Goal: Transaction & Acquisition: Book appointment/travel/reservation

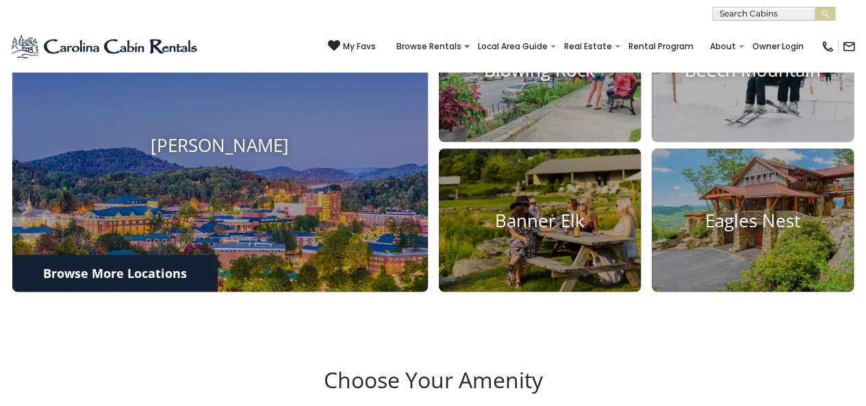
scroll to position [548, 0]
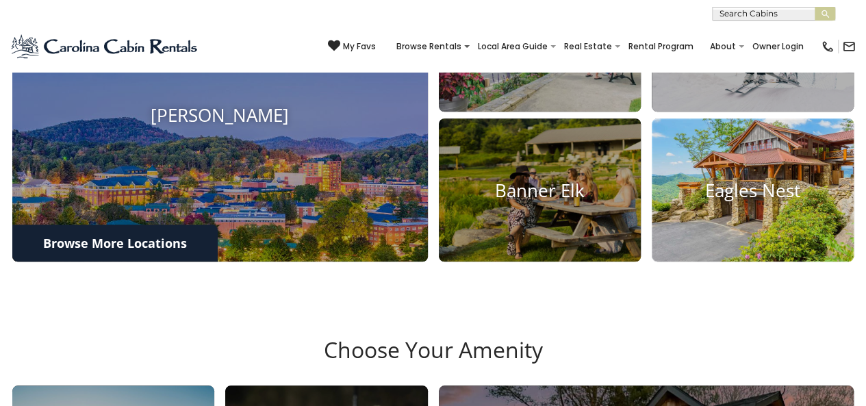
click at [759, 201] on h4 "Eagles Nest" at bounding box center [753, 189] width 202 height 21
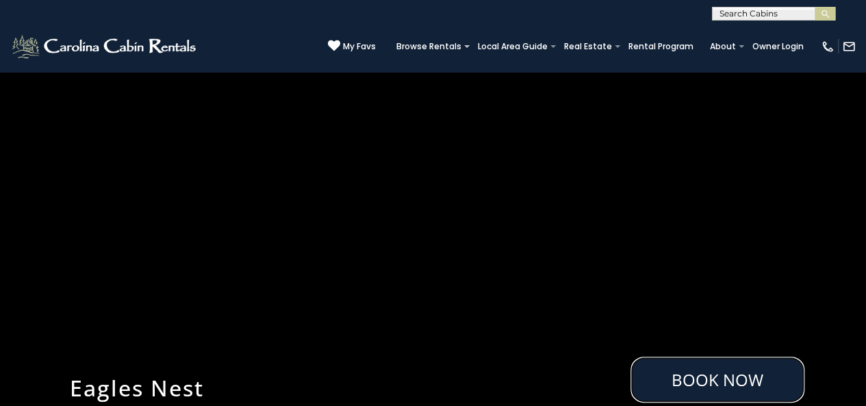
click at [724, 381] on link "Book Now" at bounding box center [718, 380] width 174 height 46
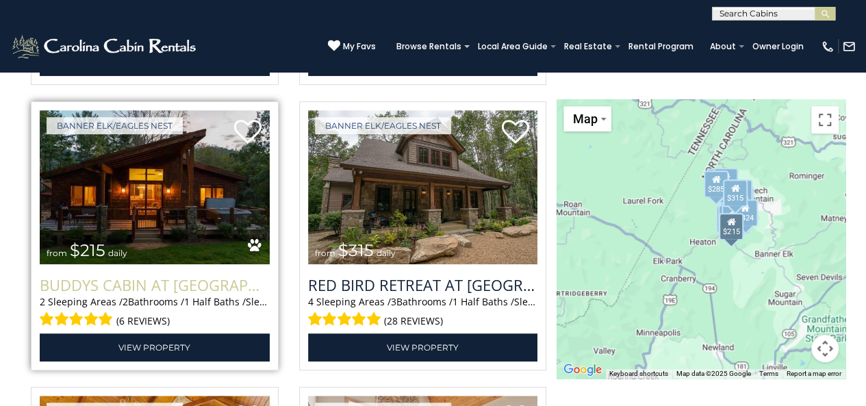
scroll to position [2892, 0]
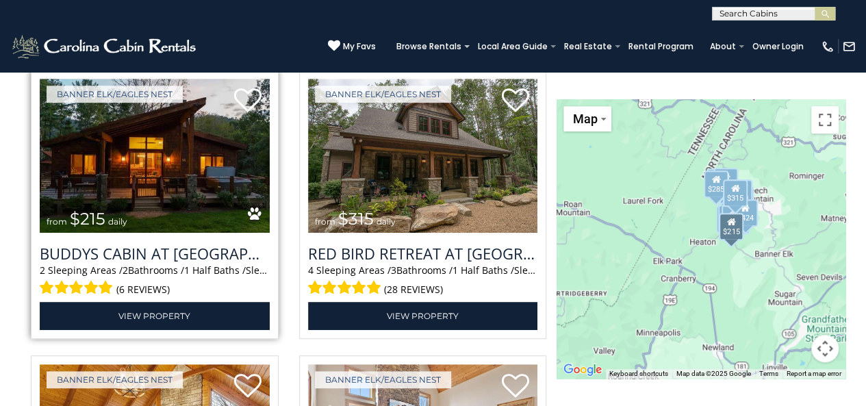
click at [229, 269] on span "1 Half Baths /" at bounding box center [215, 270] width 62 height 13
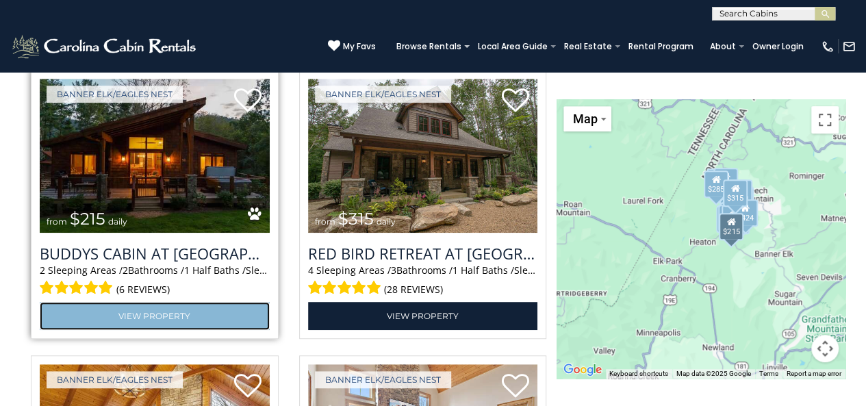
click at [185, 307] on link "View Property" at bounding box center [155, 316] width 230 height 28
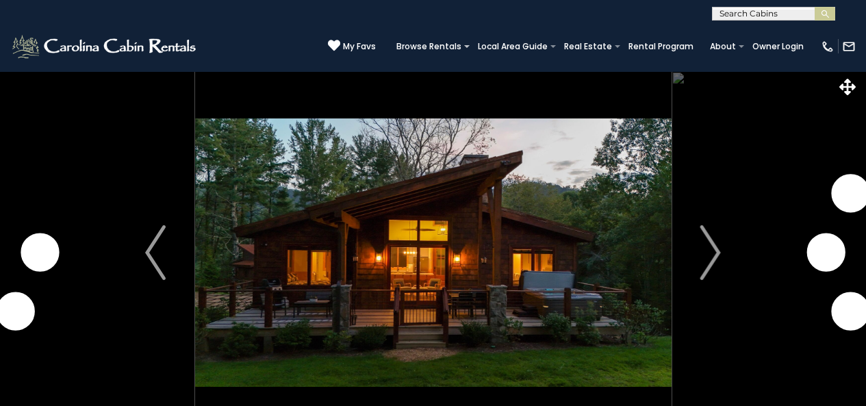
click at [695, 256] on button "Next" at bounding box center [710, 252] width 79 height 363
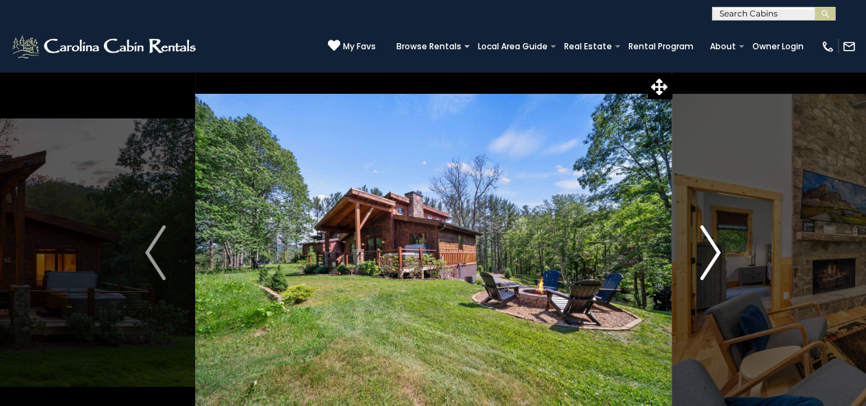
click at [712, 254] on img "Next" at bounding box center [710, 252] width 21 height 55
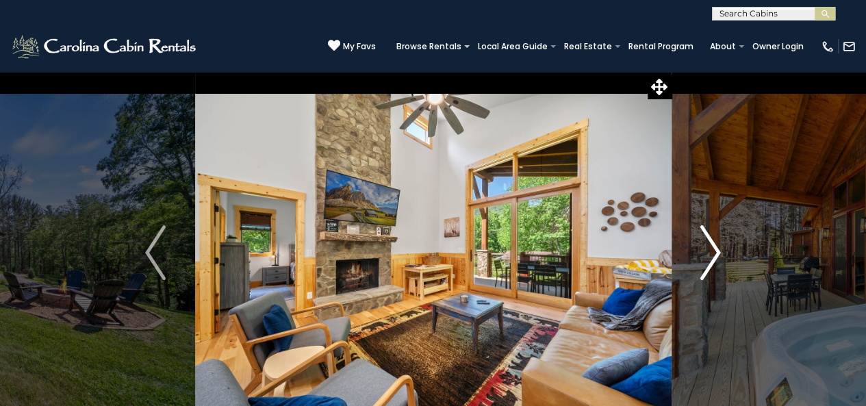
click at [712, 254] on img "Next" at bounding box center [710, 252] width 21 height 55
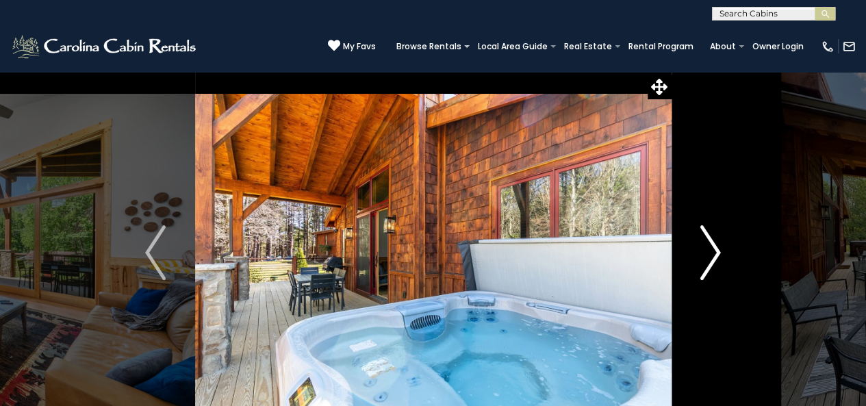
click at [712, 254] on img "Next" at bounding box center [710, 252] width 21 height 55
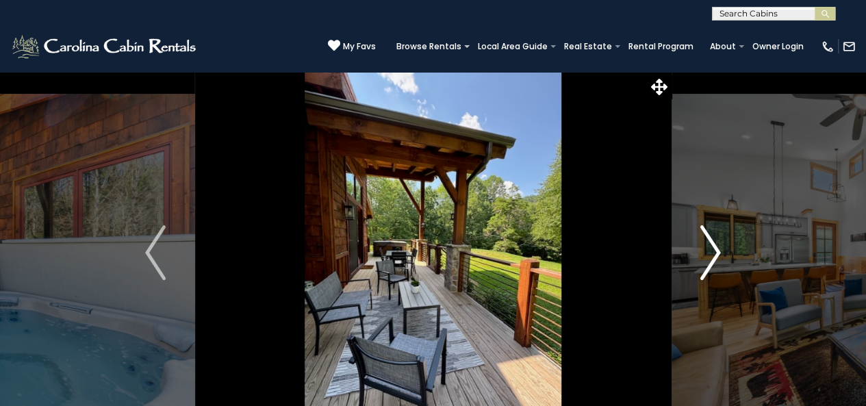
click at [712, 254] on img "Next" at bounding box center [710, 252] width 21 height 55
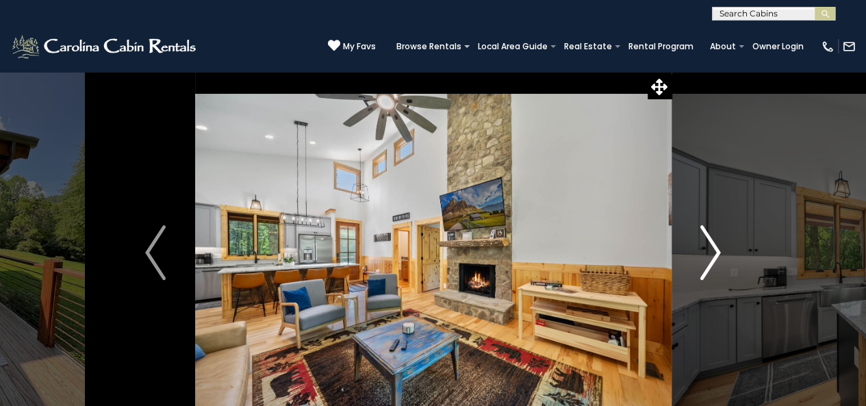
click at [712, 254] on img "Next" at bounding box center [710, 252] width 21 height 55
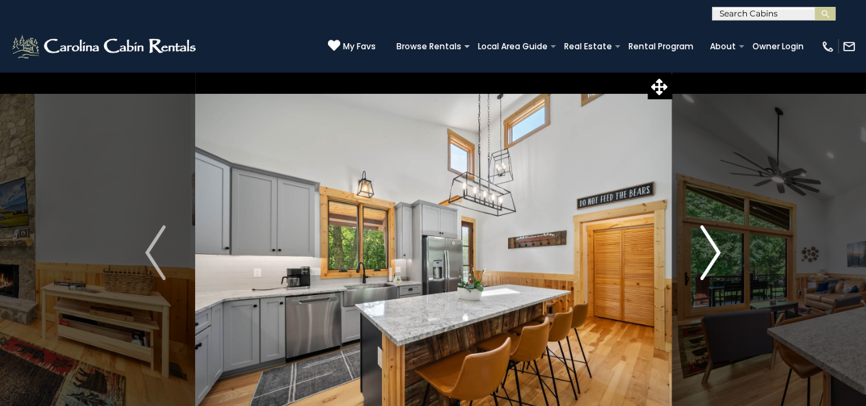
click at [708, 250] on img "Next" at bounding box center [710, 252] width 21 height 55
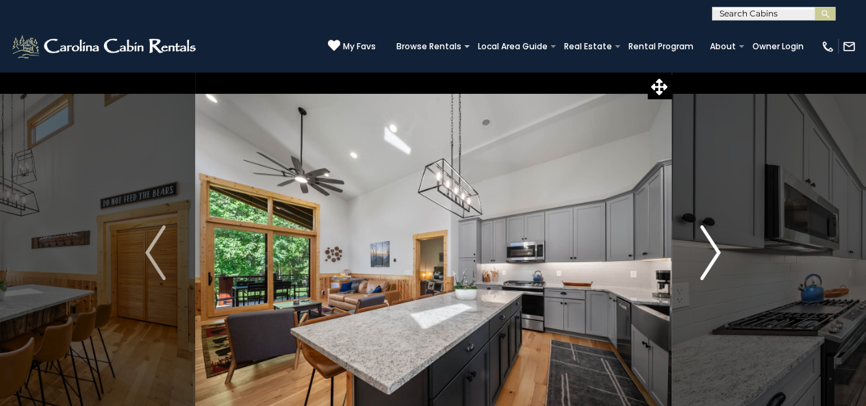
click at [709, 250] on img "Next" at bounding box center [710, 252] width 21 height 55
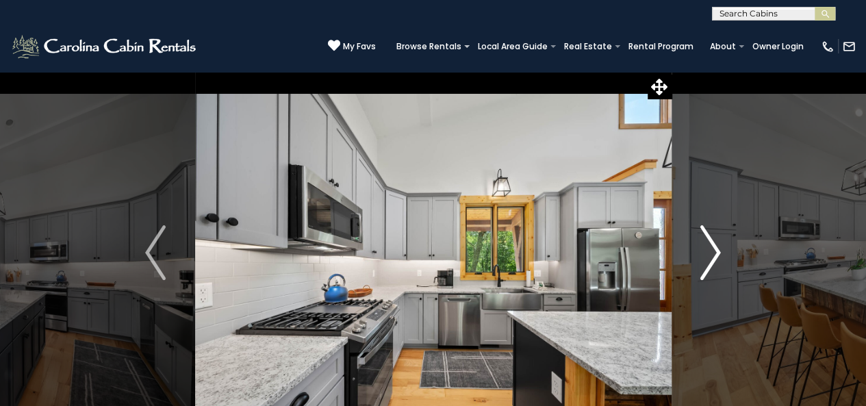
click at [709, 250] on img "Next" at bounding box center [710, 252] width 21 height 55
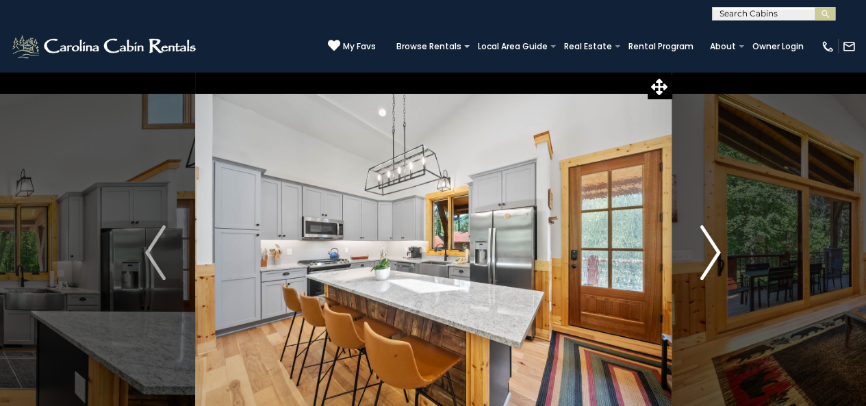
click at [709, 250] on img "Next" at bounding box center [710, 252] width 21 height 55
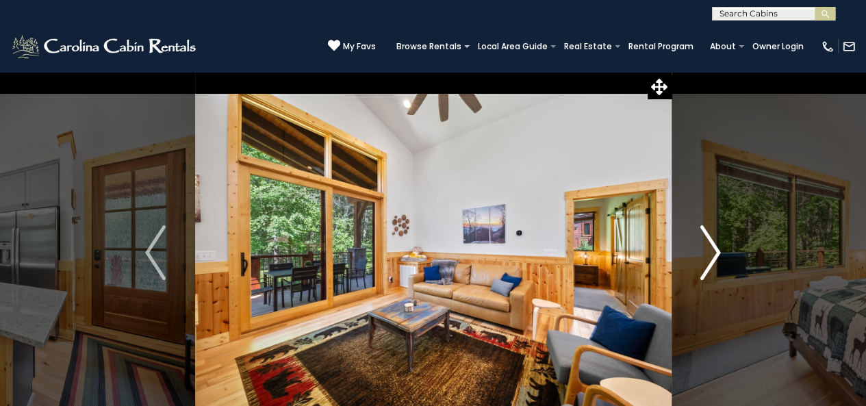
click at [709, 250] on img "Next" at bounding box center [710, 252] width 21 height 55
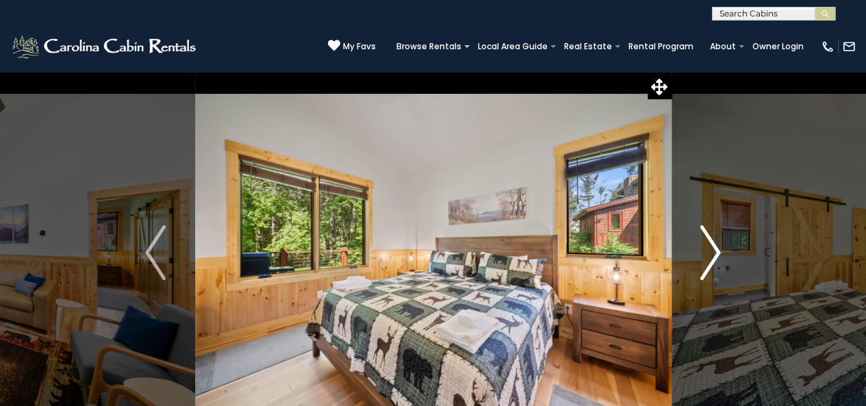
click at [709, 250] on img "Next" at bounding box center [710, 252] width 21 height 55
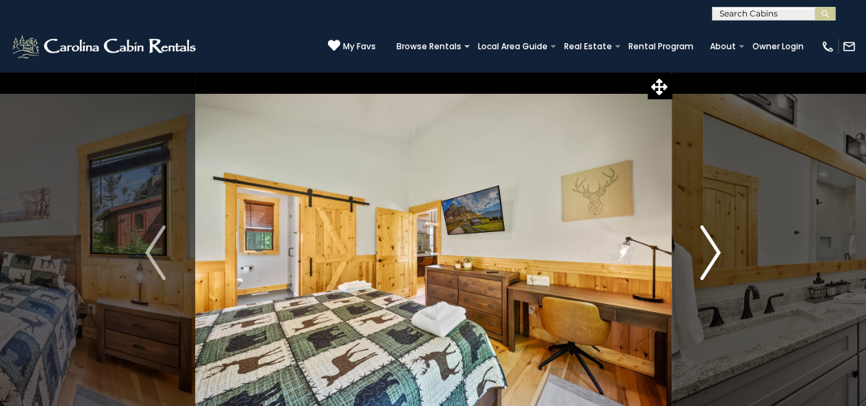
click at [709, 250] on img "Next" at bounding box center [710, 252] width 21 height 55
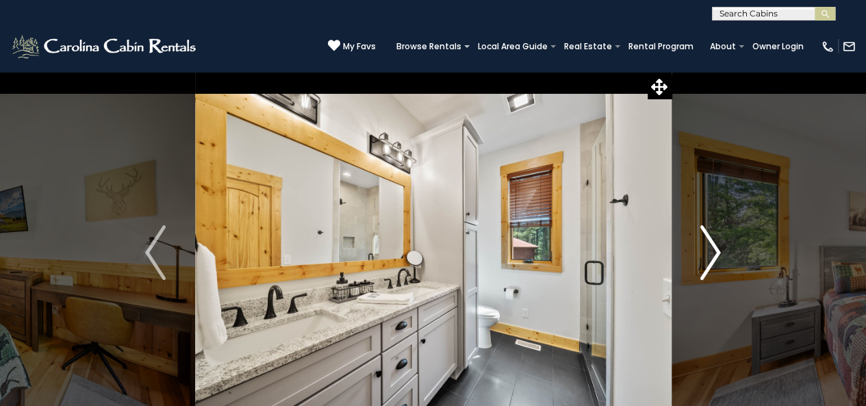
click at [709, 250] on img "Next" at bounding box center [710, 252] width 21 height 55
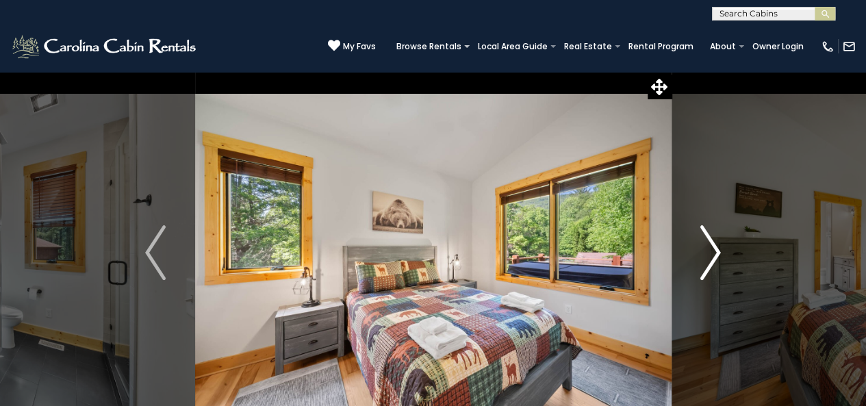
click at [709, 250] on img "Next" at bounding box center [710, 252] width 21 height 55
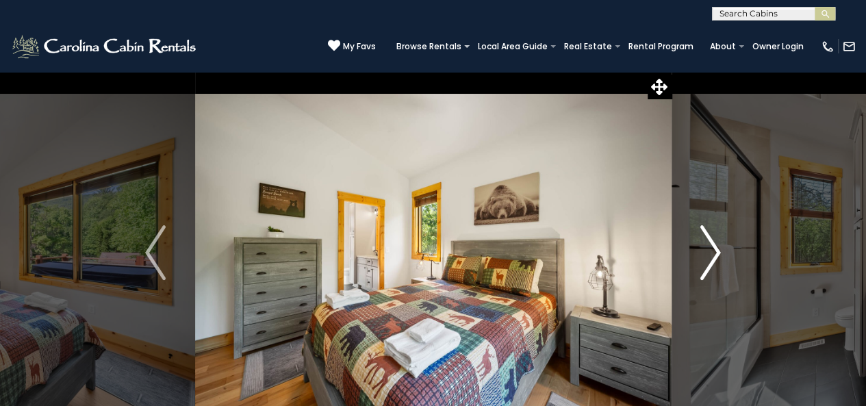
click at [709, 250] on img "Next" at bounding box center [710, 252] width 21 height 55
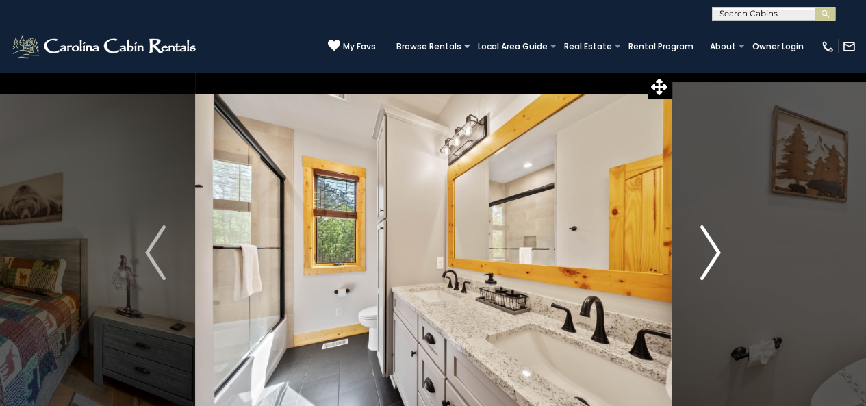
click at [709, 250] on img "Next" at bounding box center [710, 252] width 21 height 55
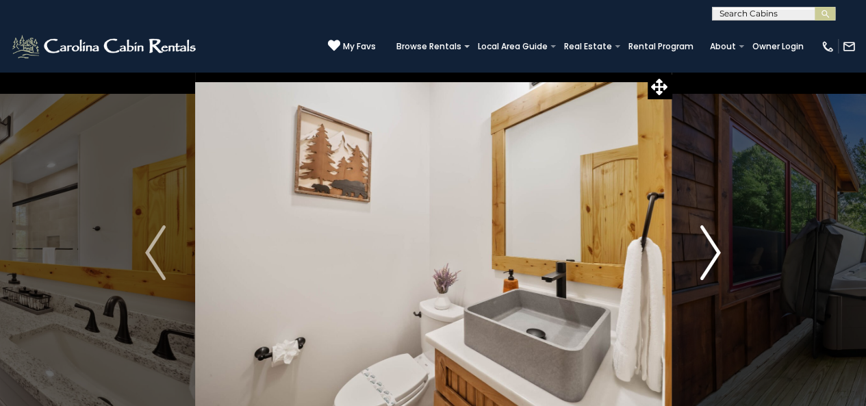
click at [709, 250] on img "Next" at bounding box center [710, 252] width 21 height 55
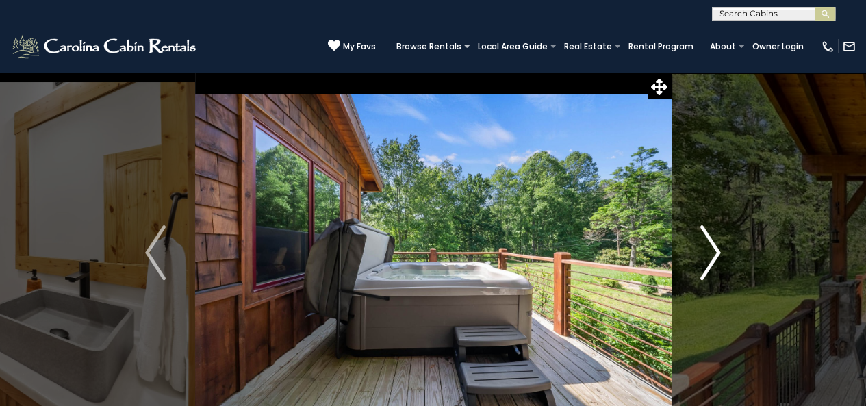
click at [709, 250] on img "Next" at bounding box center [710, 252] width 21 height 55
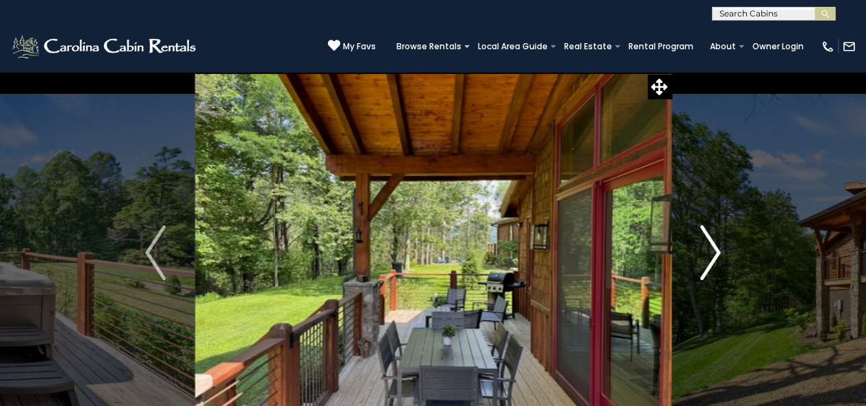
click at [709, 250] on img "Next" at bounding box center [710, 252] width 21 height 55
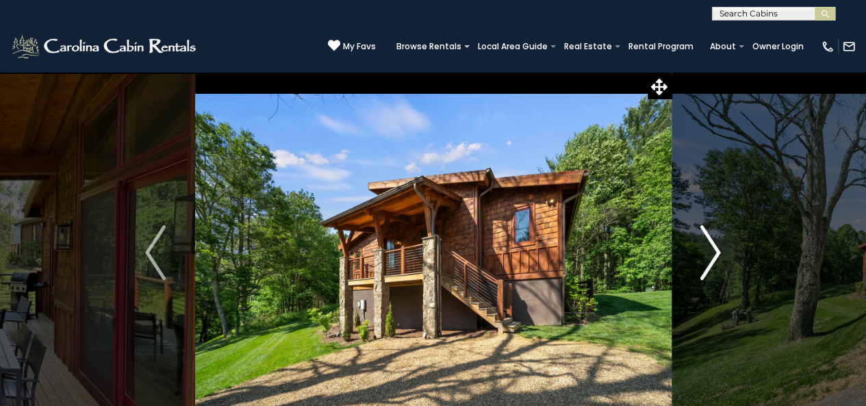
click at [709, 250] on img "Next" at bounding box center [710, 252] width 21 height 55
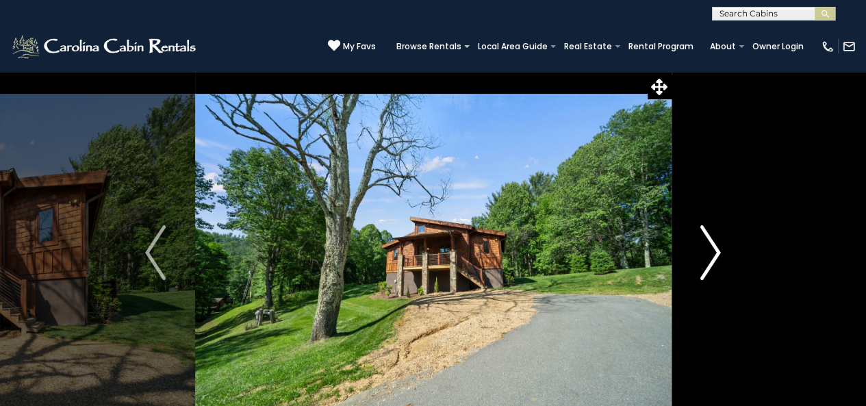
click at [707, 250] on img "Next" at bounding box center [710, 252] width 21 height 55
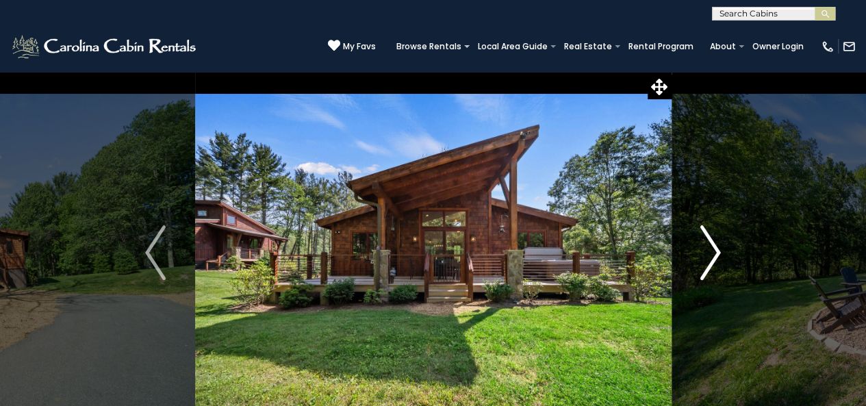
click at [707, 250] on img "Next" at bounding box center [710, 252] width 21 height 55
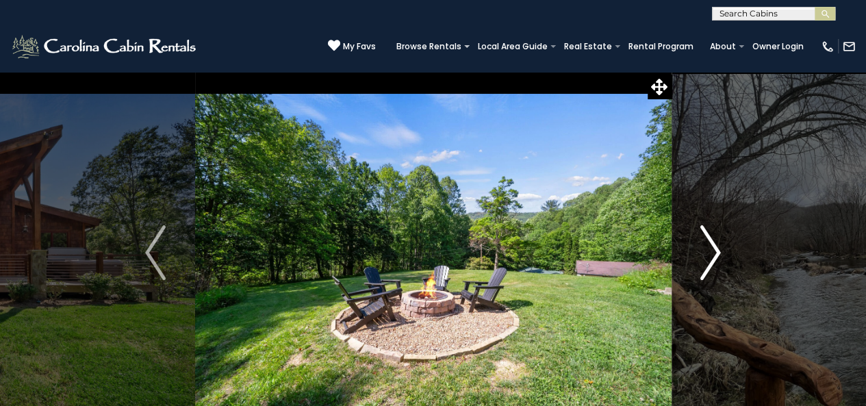
click at [706, 249] on img "Next" at bounding box center [710, 252] width 21 height 55
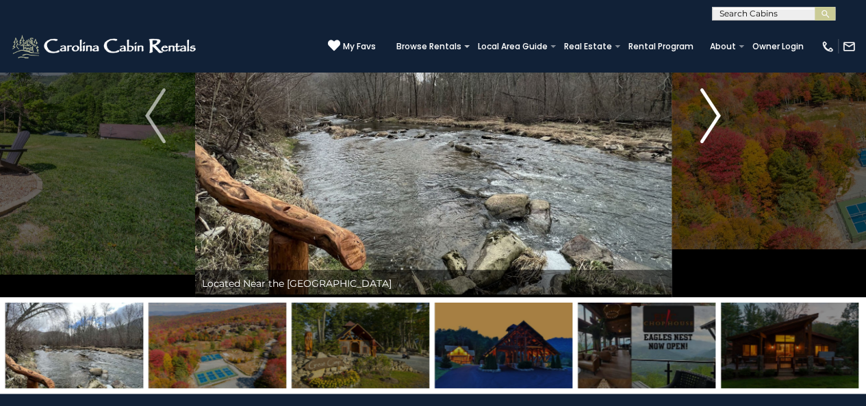
scroll to position [68, 0]
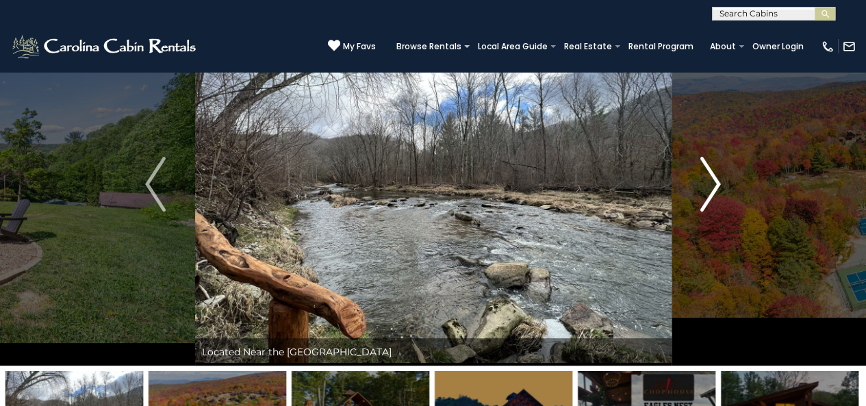
click at [712, 203] on img "Next" at bounding box center [710, 184] width 21 height 55
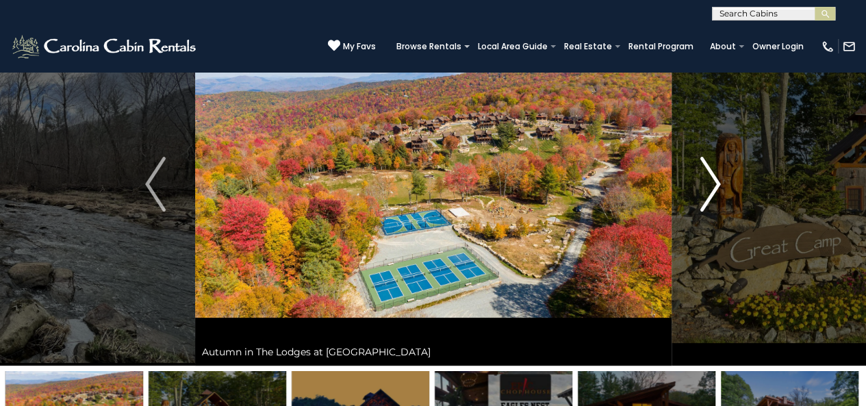
click at [711, 176] on img "Next" at bounding box center [710, 184] width 21 height 55
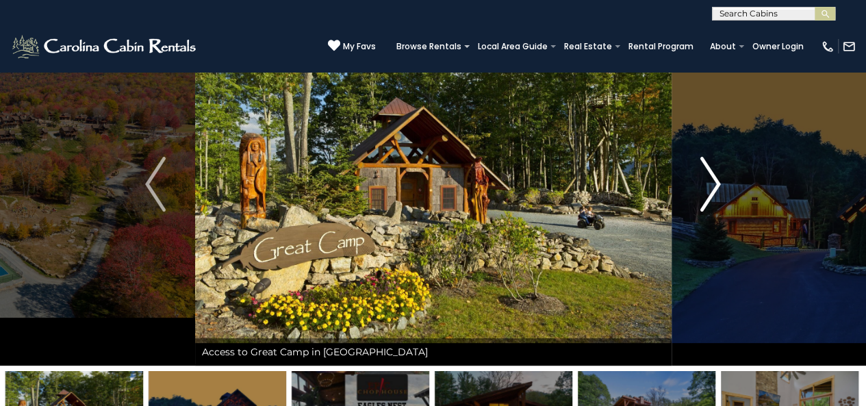
click at [716, 176] on img "Next" at bounding box center [710, 184] width 21 height 55
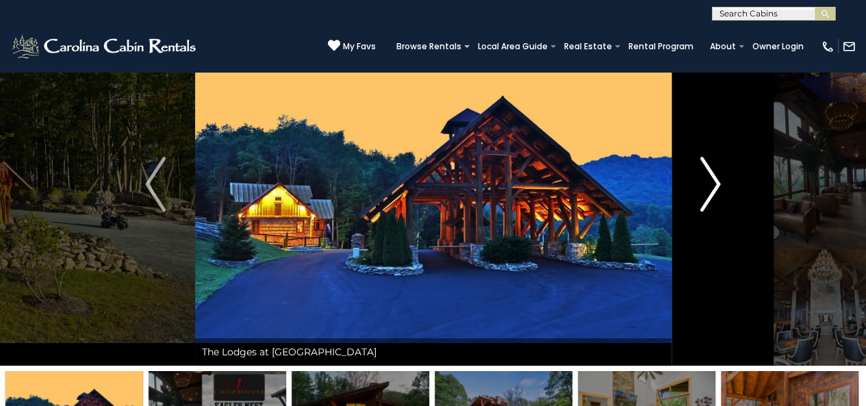
click at [720, 177] on img "Next" at bounding box center [710, 184] width 21 height 55
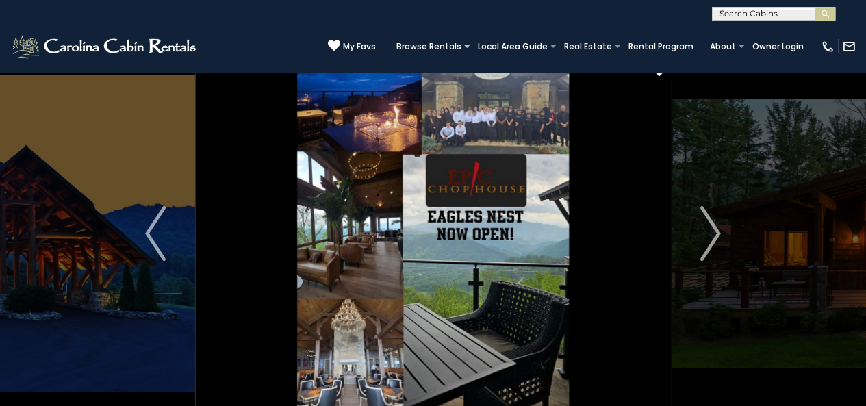
scroll to position [0, 0]
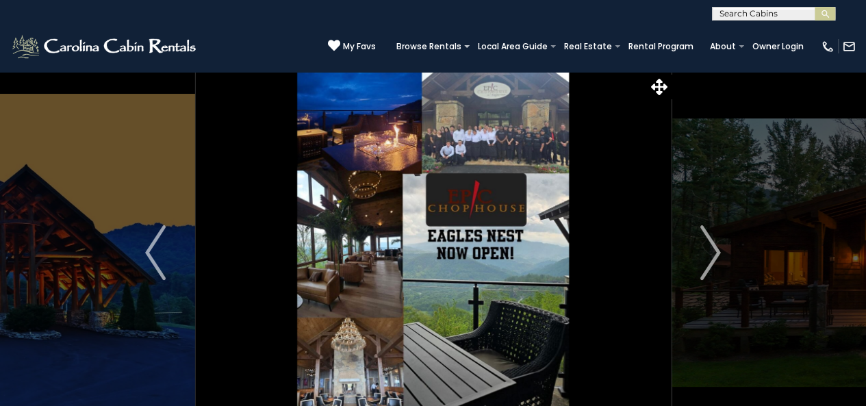
drag, startPoint x: 351, startPoint y: 109, endPoint x: 361, endPoint y: 110, distance: 10.3
click at [351, 109] on img at bounding box center [433, 252] width 476 height 363
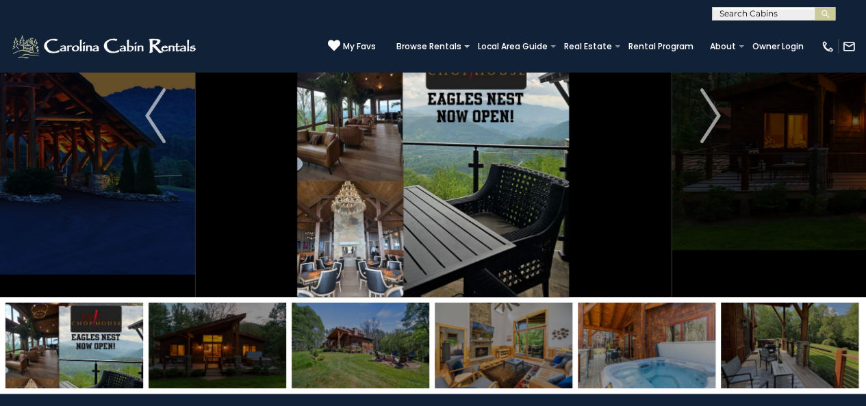
scroll to position [68, 0]
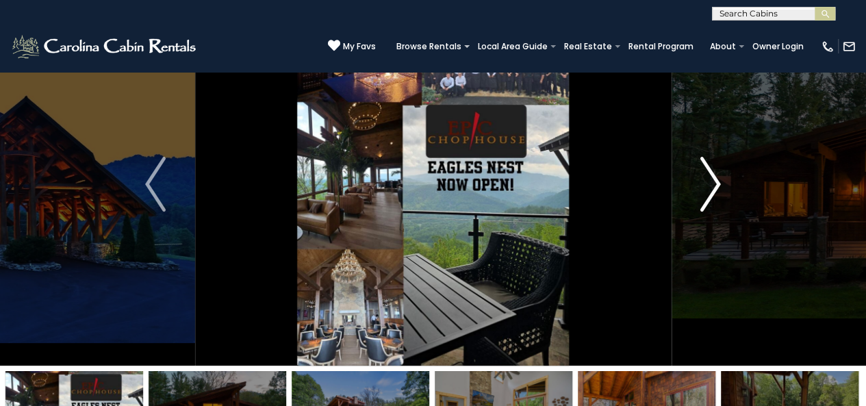
click at [716, 190] on img "Next" at bounding box center [710, 184] width 21 height 55
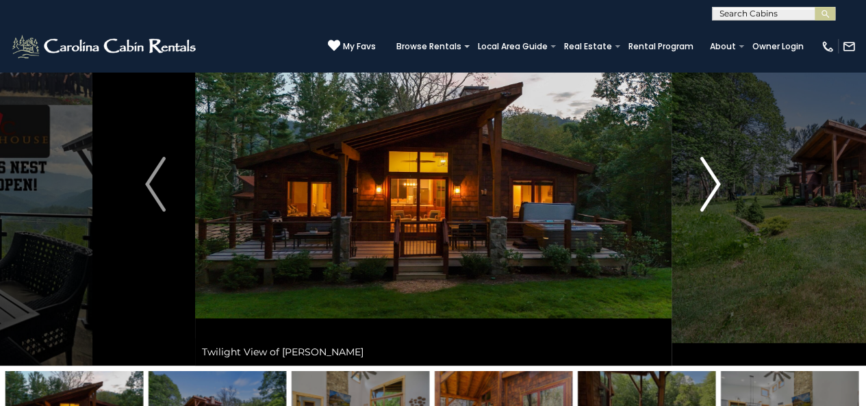
click at [711, 186] on img "Next" at bounding box center [710, 184] width 21 height 55
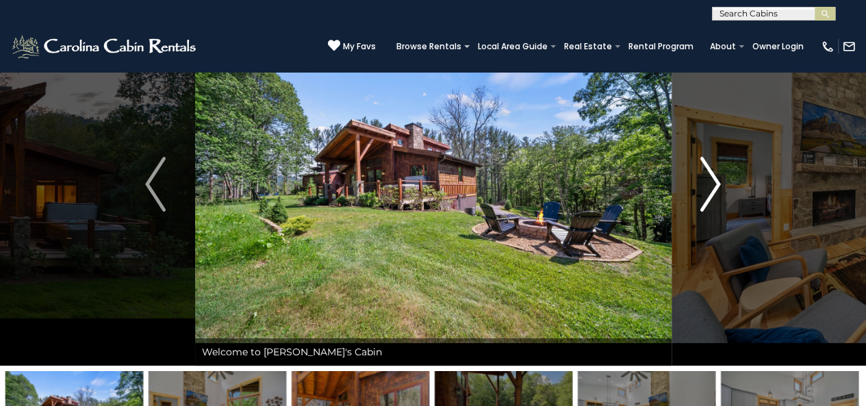
click at [711, 186] on img "Next" at bounding box center [710, 184] width 21 height 55
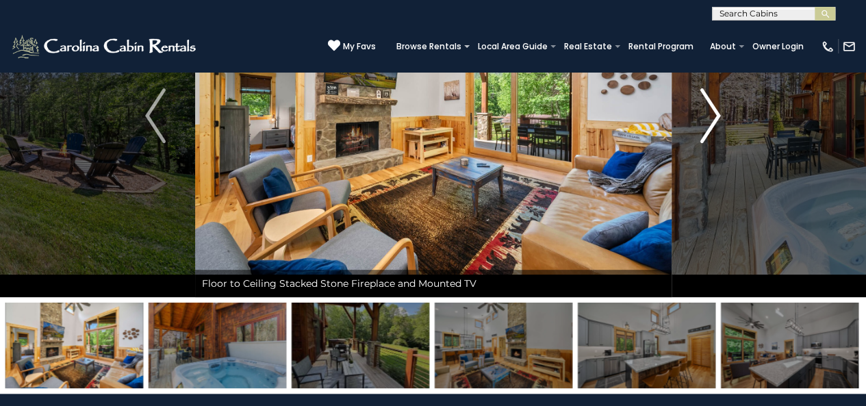
scroll to position [205, 0]
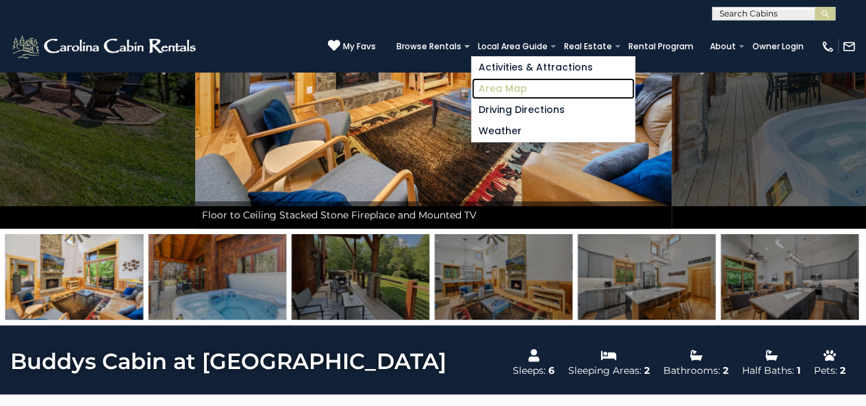
click at [526, 85] on link "Area Map" at bounding box center [553, 88] width 163 height 21
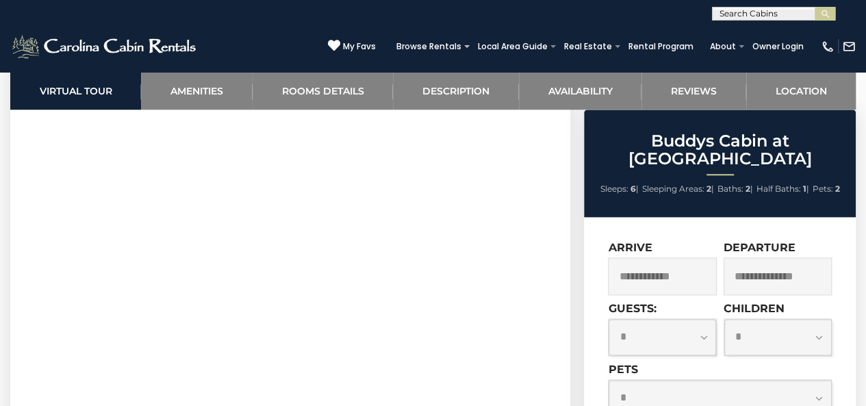
scroll to position [685, 0]
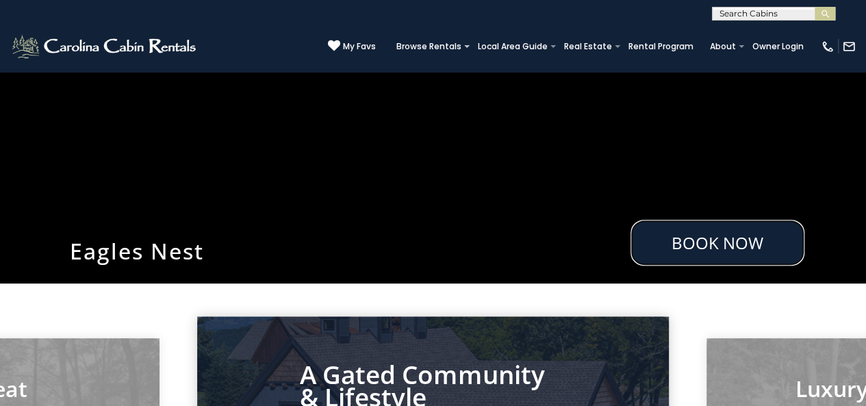
click at [711, 244] on link "Book Now" at bounding box center [718, 243] width 174 height 46
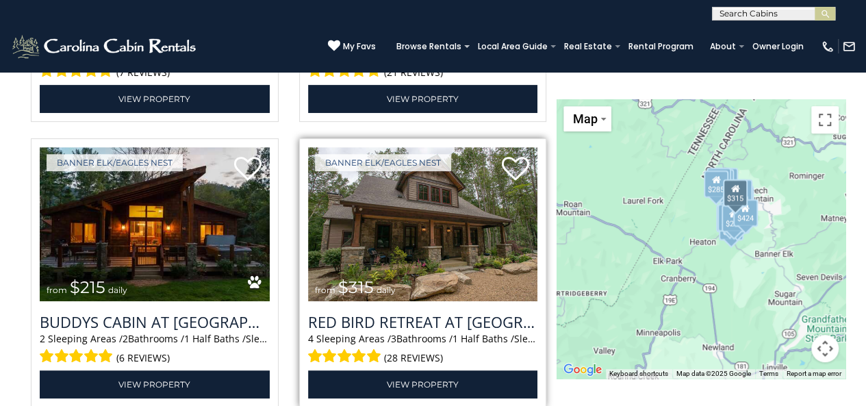
scroll to position [2892, 0]
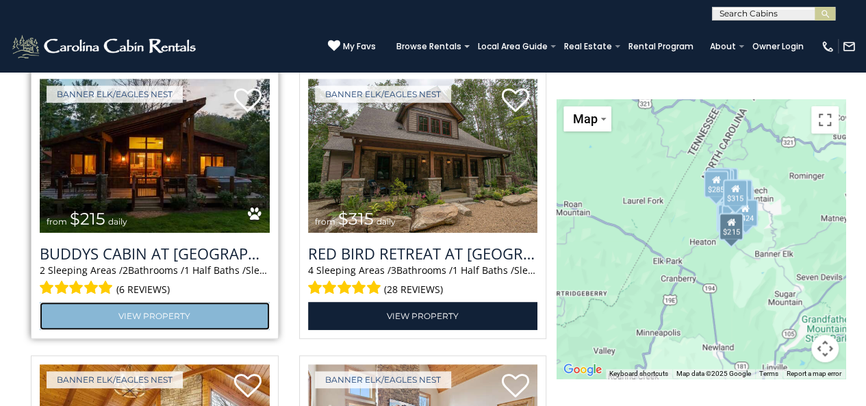
click at [112, 314] on link "View Property" at bounding box center [155, 316] width 230 height 28
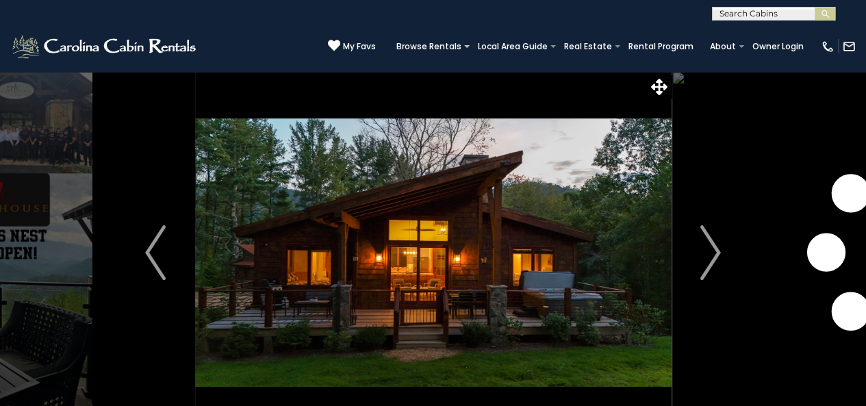
click at [470, 46] on span at bounding box center [466, 46] width 5 height 3
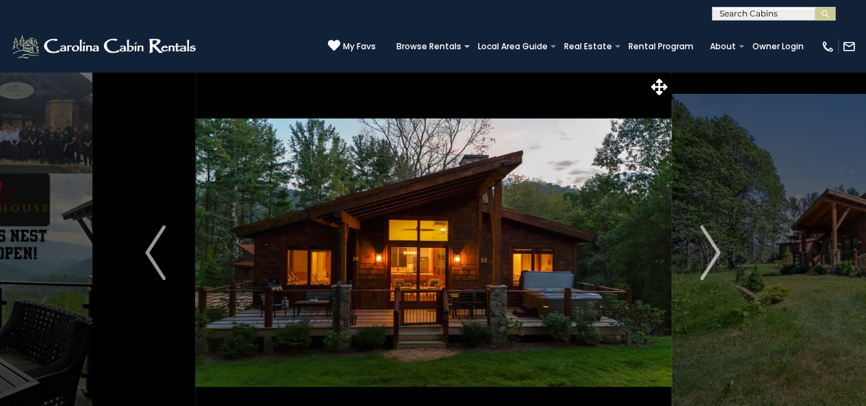
click at [470, 45] on span at bounding box center [466, 46] width 5 height 3
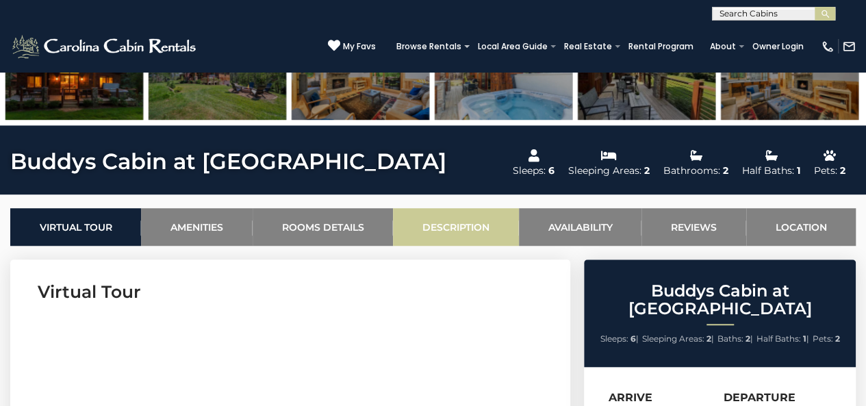
scroll to position [411, 0]
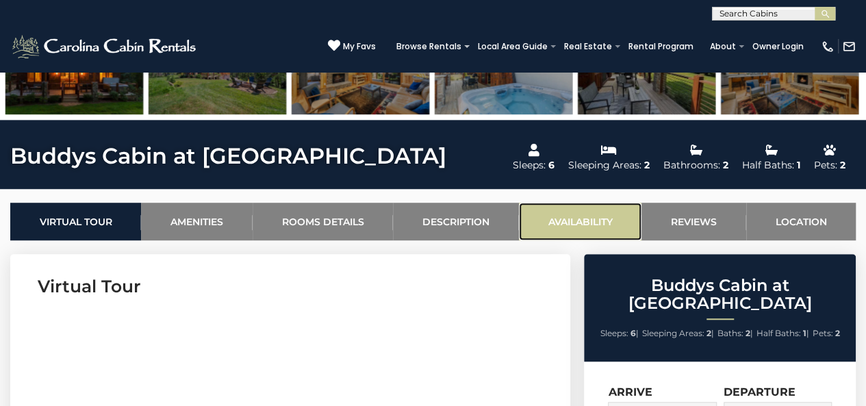
click at [597, 222] on link "Availability" at bounding box center [580, 222] width 123 height 38
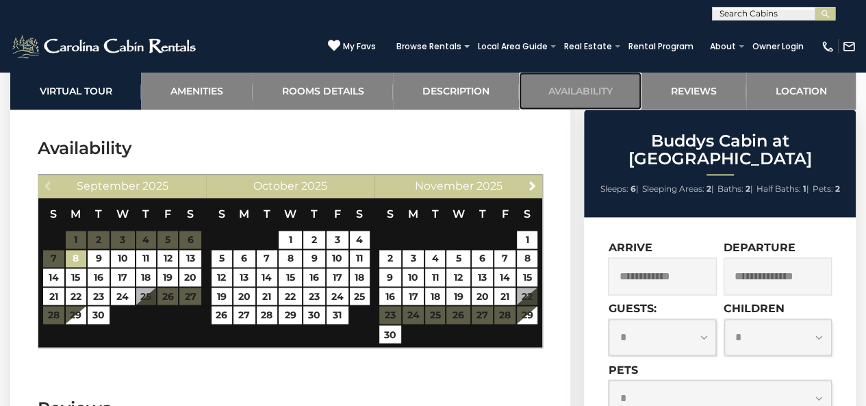
scroll to position [3587, 0]
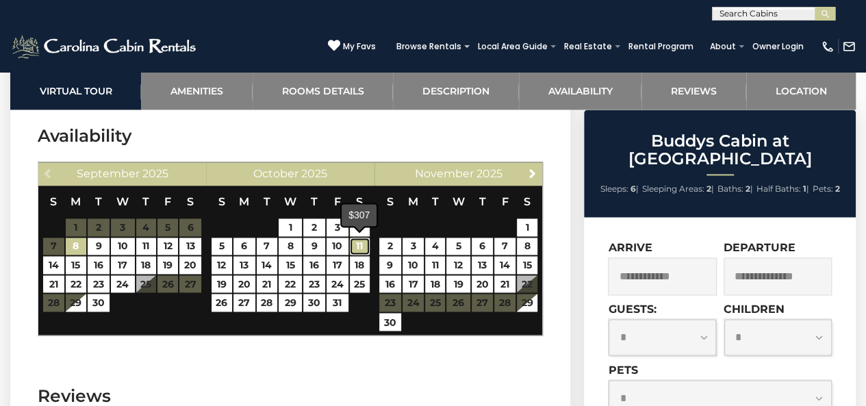
click at [359, 247] on link "11" at bounding box center [360, 247] width 20 height 18
type input "**********"
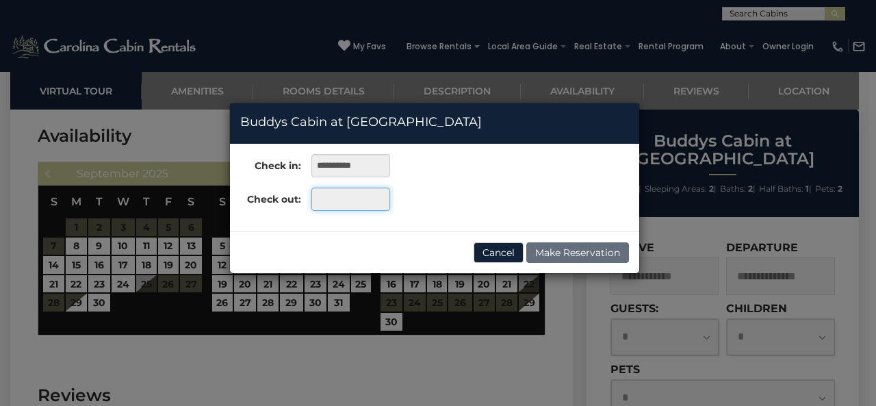
click at [346, 198] on input "text" at bounding box center [350, 199] width 79 height 23
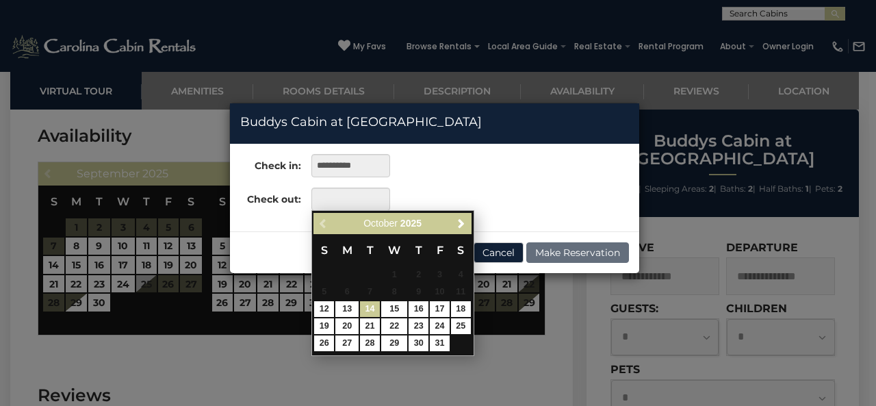
click at [365, 310] on link "14" at bounding box center [370, 309] width 20 height 16
type input "**********"
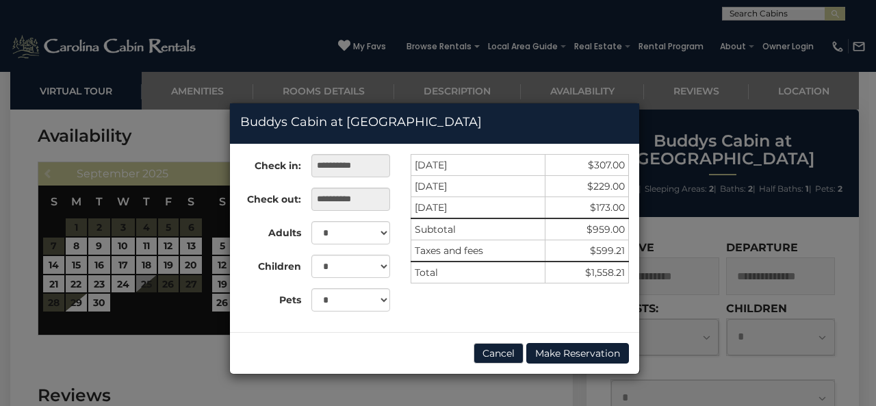
click at [206, 142] on div "**********" at bounding box center [438, 203] width 876 height 406
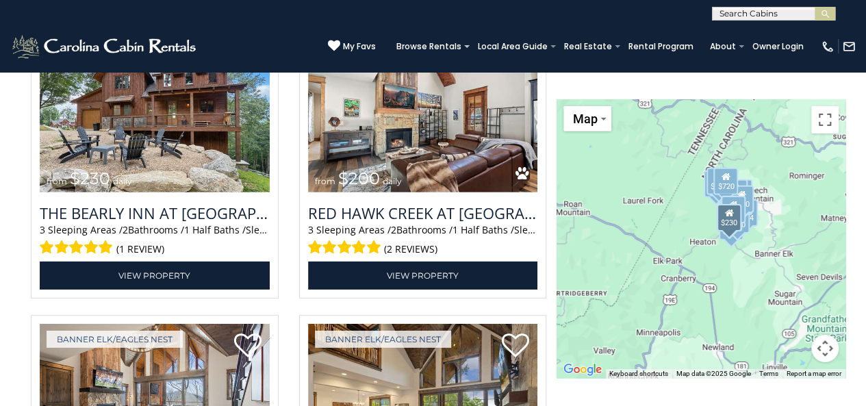
scroll to position [2007, 0]
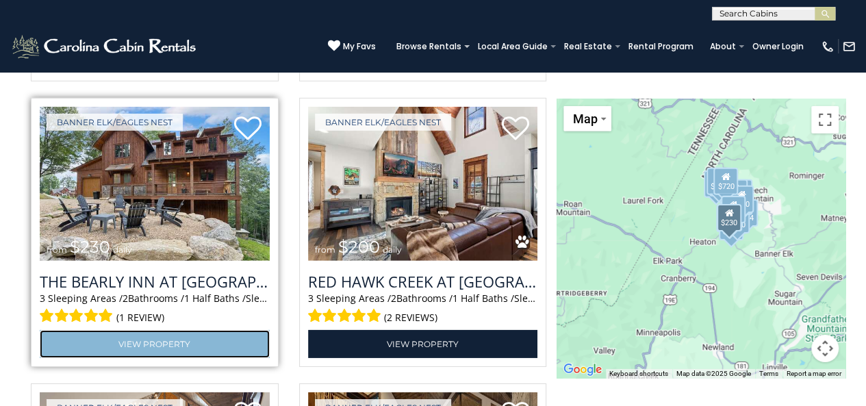
click at [186, 343] on link "View Property" at bounding box center [155, 344] width 230 height 28
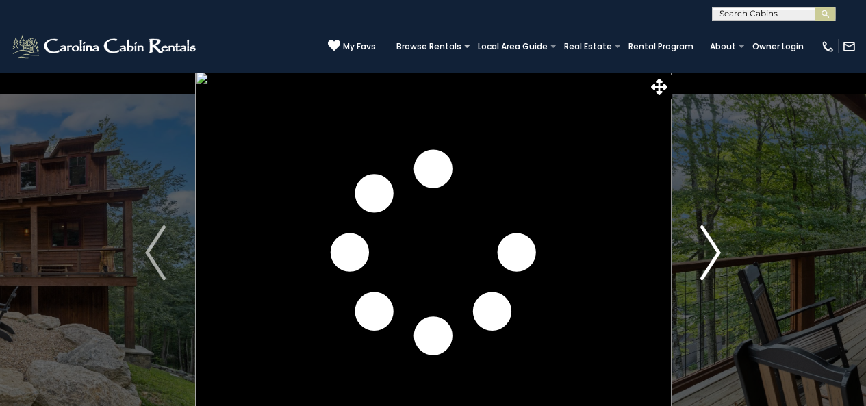
click at [704, 251] on img "Next" at bounding box center [710, 252] width 21 height 55
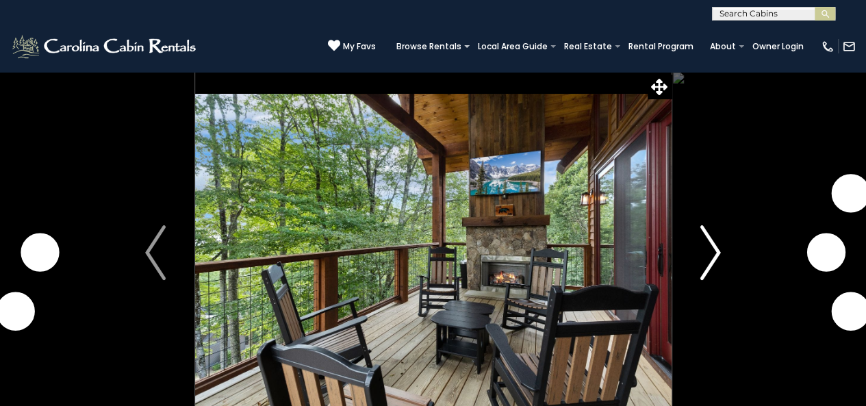
click at [704, 251] on img "Next" at bounding box center [710, 252] width 21 height 55
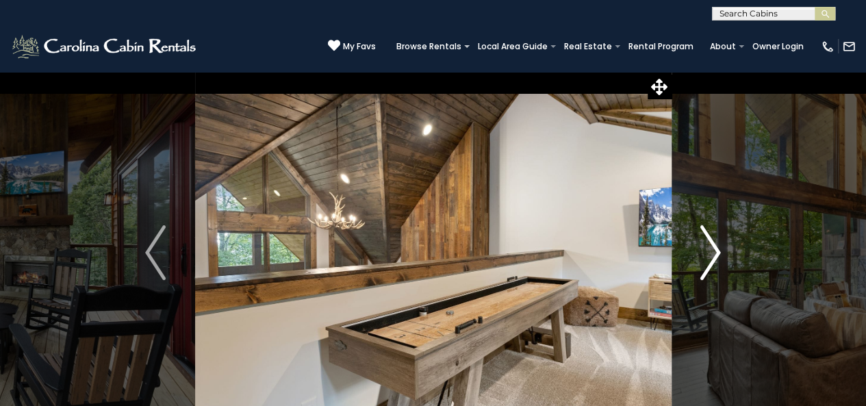
click at [707, 249] on img "Next" at bounding box center [710, 252] width 21 height 55
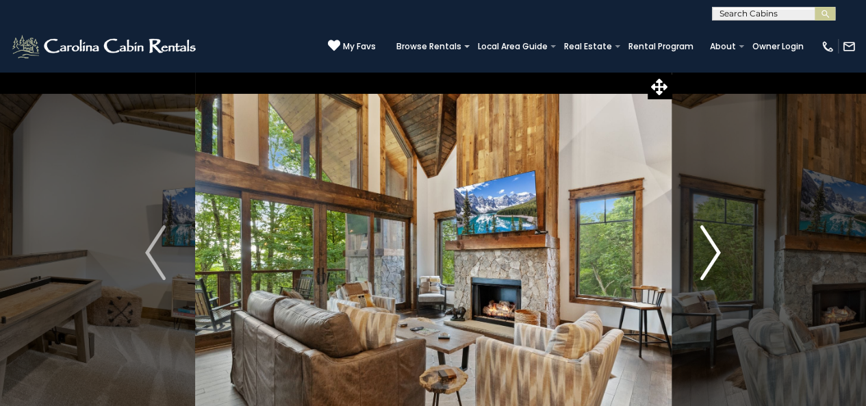
click at [707, 249] on img "Next" at bounding box center [710, 252] width 21 height 55
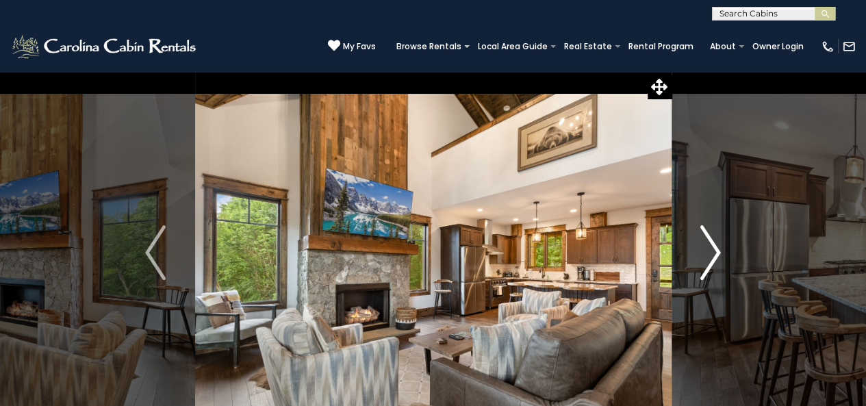
click at [707, 249] on img "Next" at bounding box center [710, 252] width 21 height 55
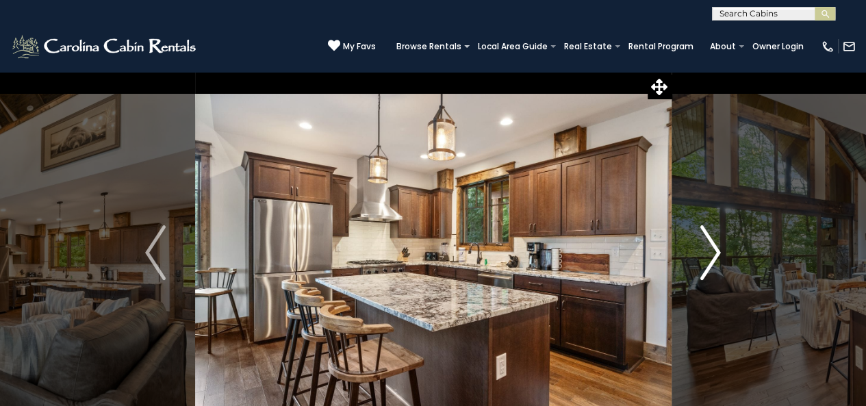
click at [707, 249] on img "Next" at bounding box center [710, 252] width 21 height 55
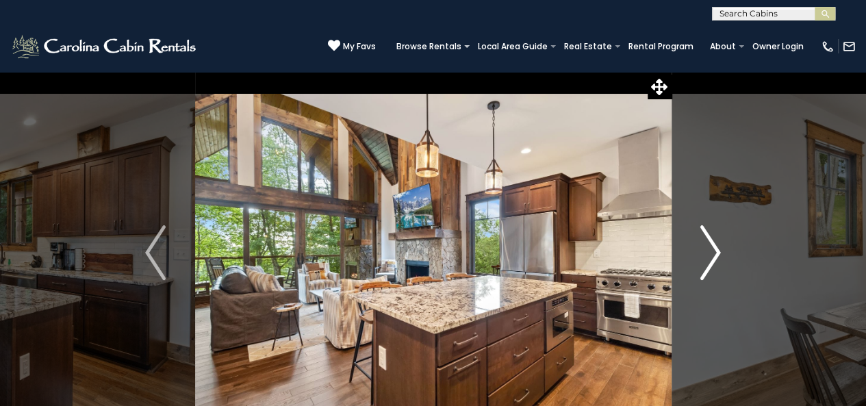
click at [707, 249] on img "Next" at bounding box center [710, 252] width 21 height 55
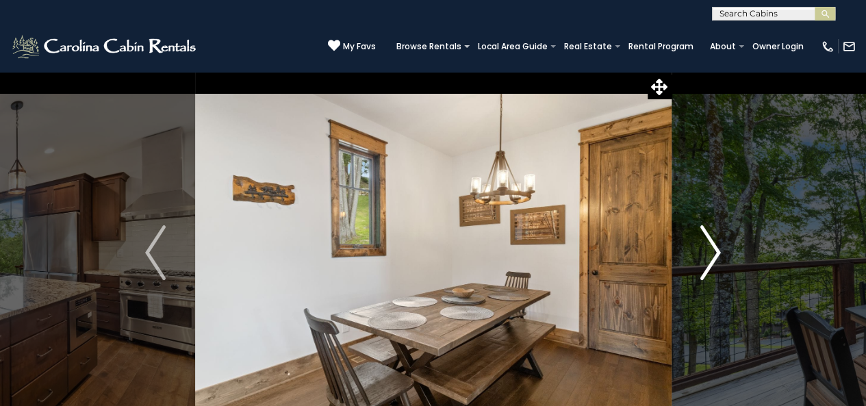
click at [707, 249] on img "Next" at bounding box center [710, 252] width 21 height 55
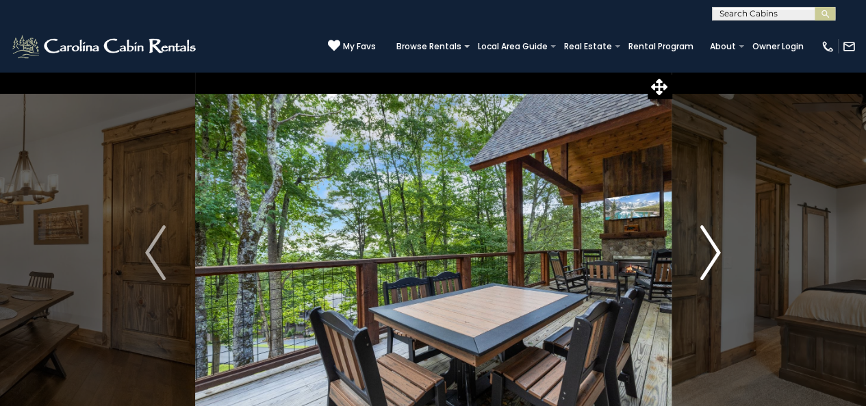
click at [713, 250] on img "Next" at bounding box center [710, 252] width 21 height 55
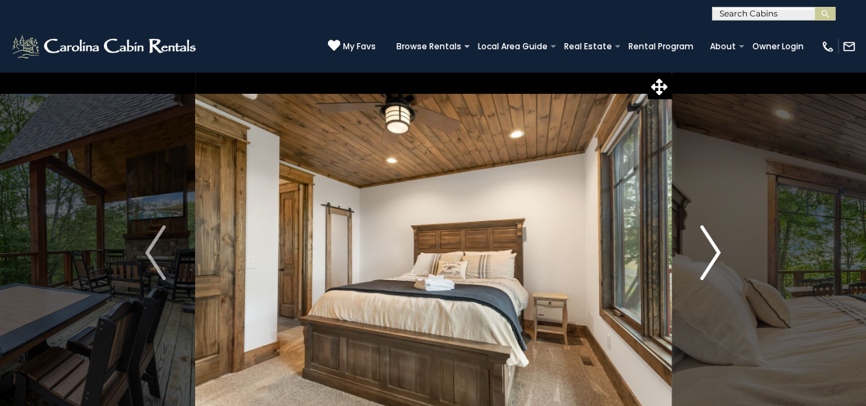
click at [714, 250] on img "Next" at bounding box center [710, 252] width 21 height 55
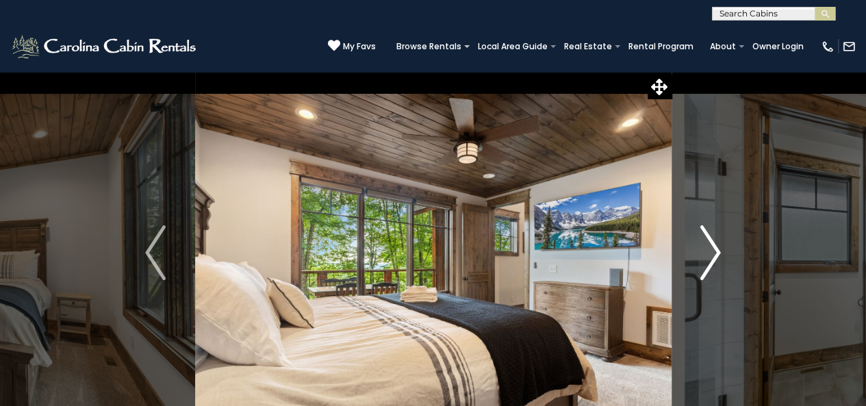
click at [714, 250] on img "Next" at bounding box center [710, 252] width 21 height 55
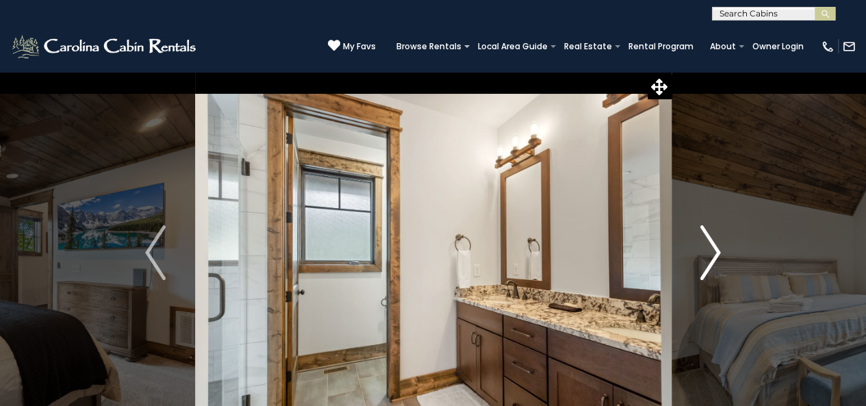
click at [714, 250] on img "Next" at bounding box center [710, 252] width 21 height 55
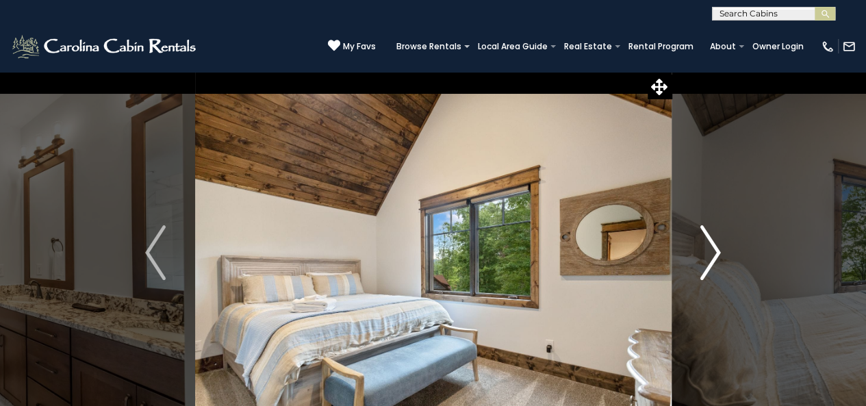
click at [714, 250] on img "Next" at bounding box center [710, 252] width 21 height 55
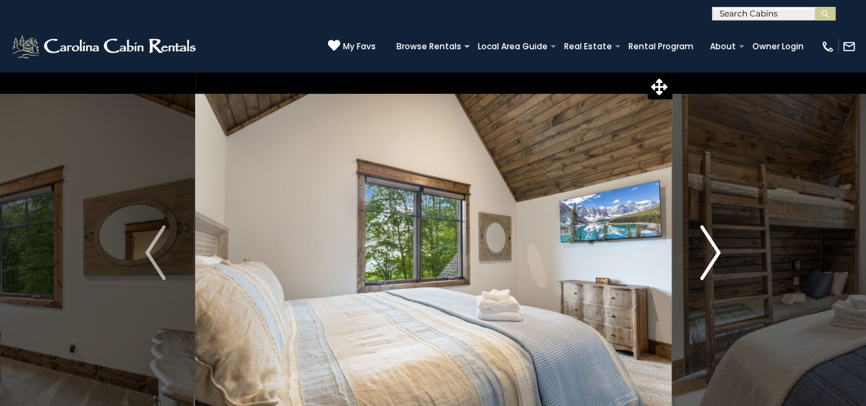
click at [714, 250] on img "Next" at bounding box center [710, 252] width 21 height 55
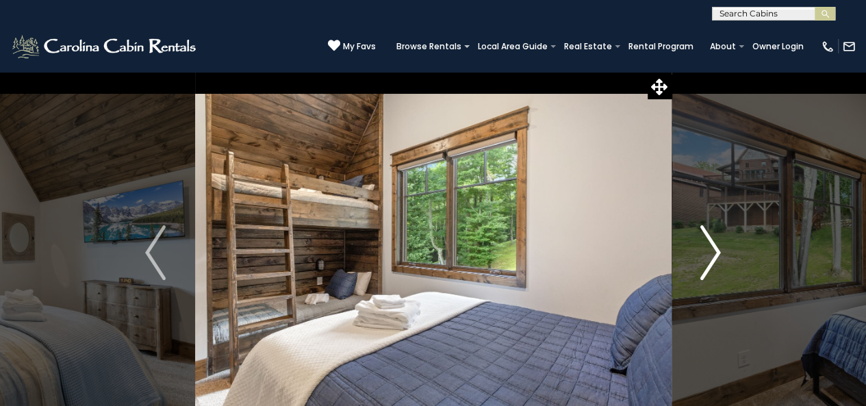
click at [714, 250] on img "Next" at bounding box center [710, 252] width 21 height 55
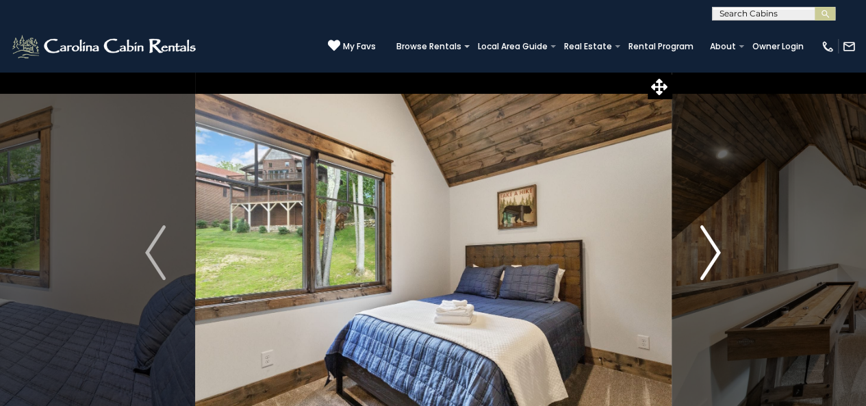
click at [714, 250] on img "Next" at bounding box center [710, 252] width 21 height 55
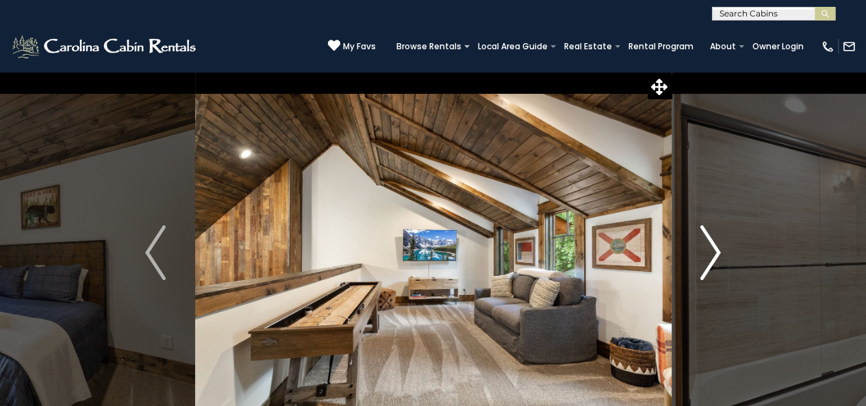
click at [714, 250] on img "Next" at bounding box center [710, 252] width 21 height 55
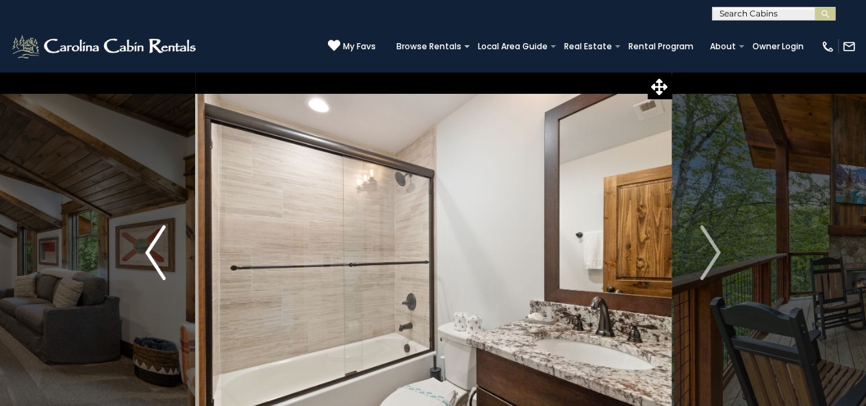
click at [152, 251] on img "Previous" at bounding box center [155, 252] width 21 height 55
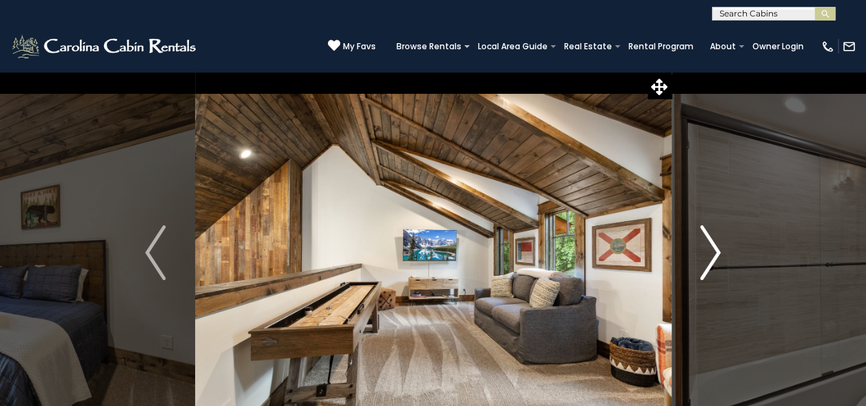
click at [706, 255] on img "Next" at bounding box center [710, 252] width 21 height 55
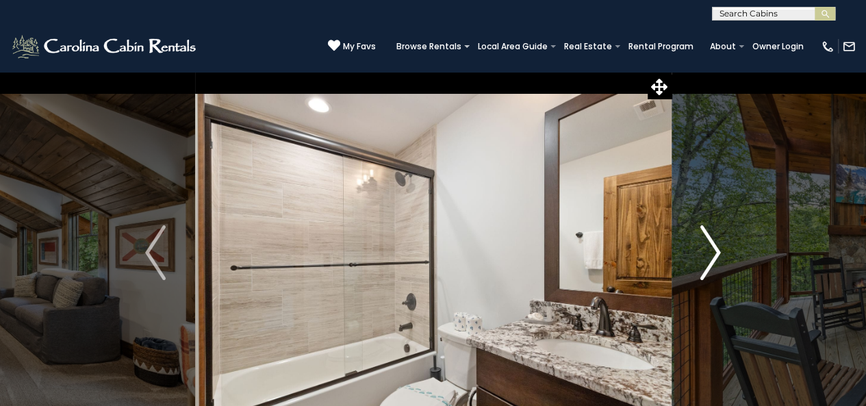
click at [706, 255] on img "Next" at bounding box center [710, 252] width 21 height 55
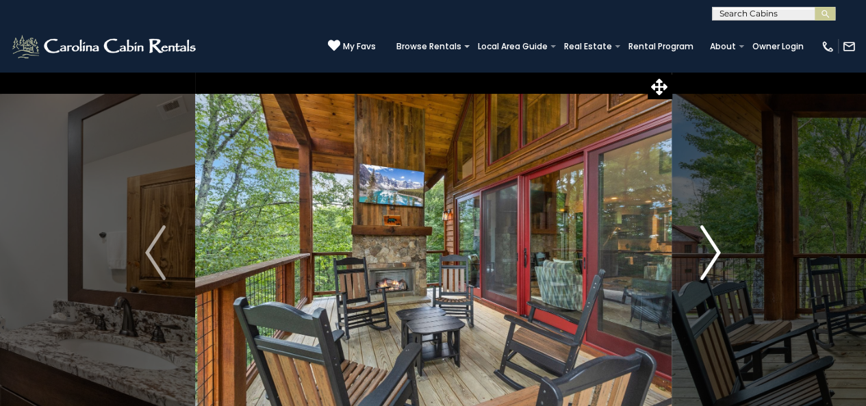
click at [706, 255] on img "Next" at bounding box center [710, 252] width 21 height 55
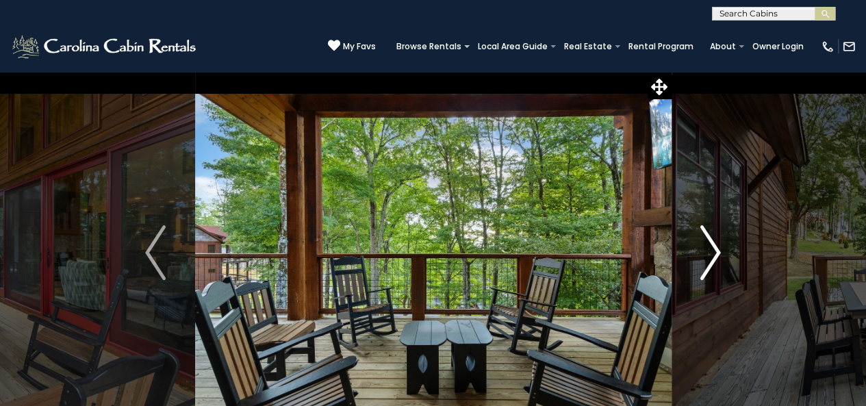
click at [706, 255] on img "Next" at bounding box center [710, 252] width 21 height 55
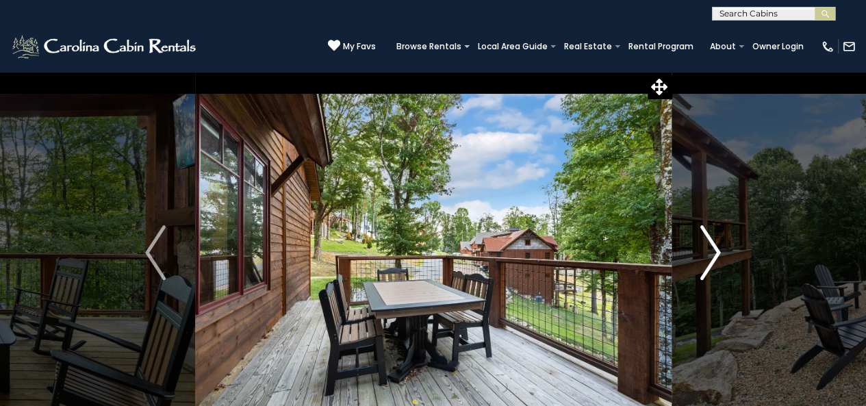
click at [706, 255] on img "Next" at bounding box center [710, 252] width 21 height 55
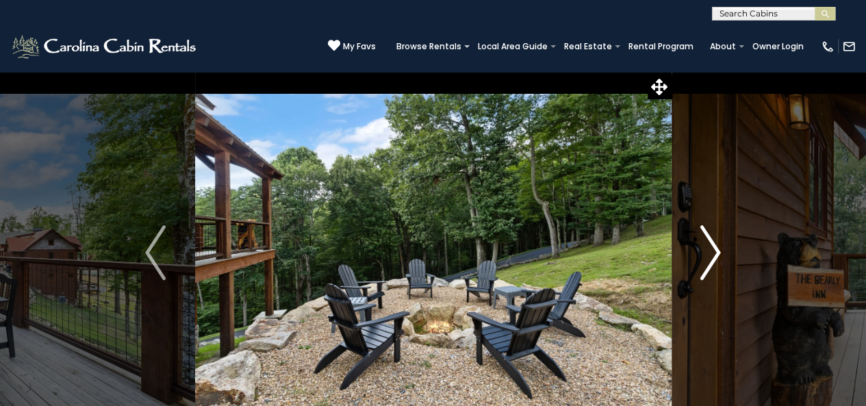
click at [706, 255] on img "Next" at bounding box center [710, 252] width 21 height 55
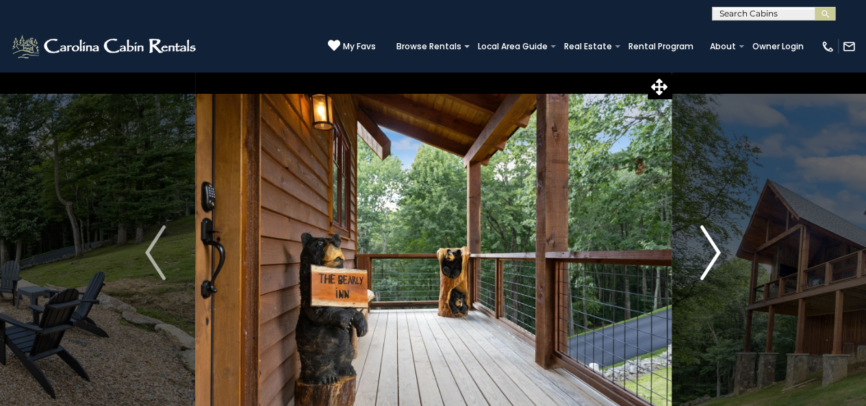
click at [706, 255] on img "Next" at bounding box center [710, 252] width 21 height 55
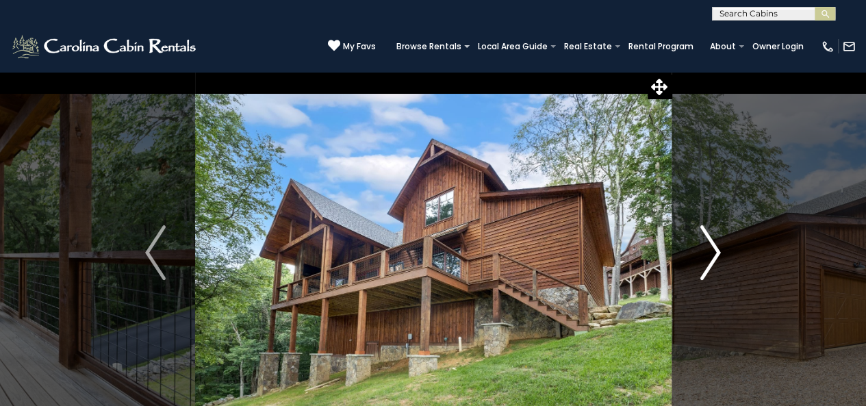
click at [705, 255] on img "Next" at bounding box center [710, 252] width 21 height 55
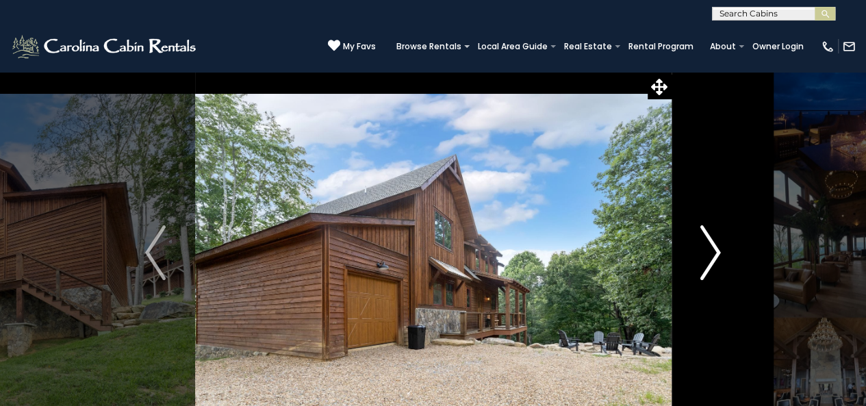
click at [705, 254] on img "Next" at bounding box center [710, 252] width 21 height 55
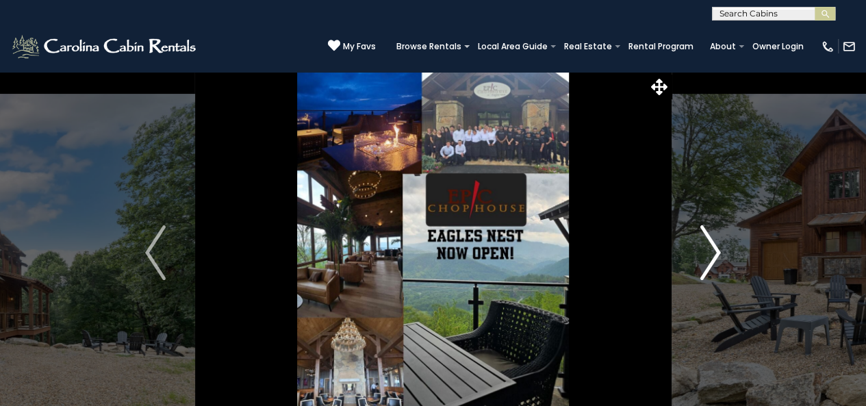
click at [704, 254] on img "Next" at bounding box center [710, 252] width 21 height 55
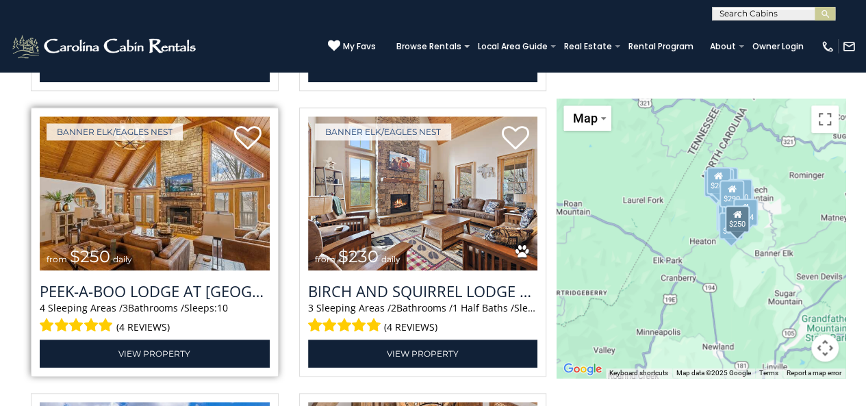
scroll to position [3171, 0]
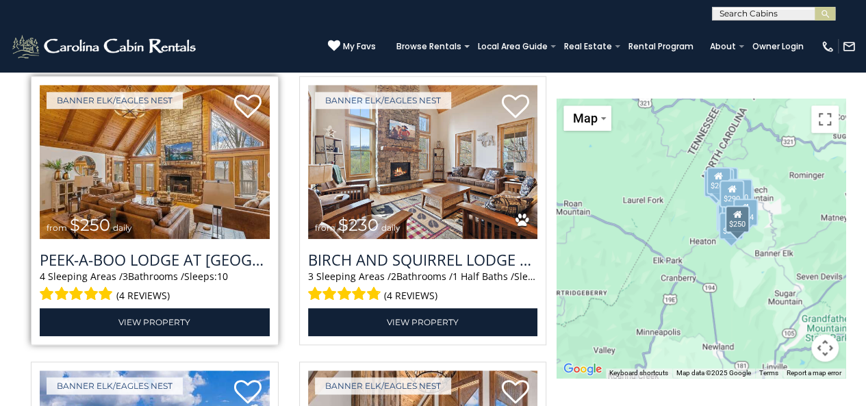
click at [167, 195] on img at bounding box center [155, 162] width 230 height 154
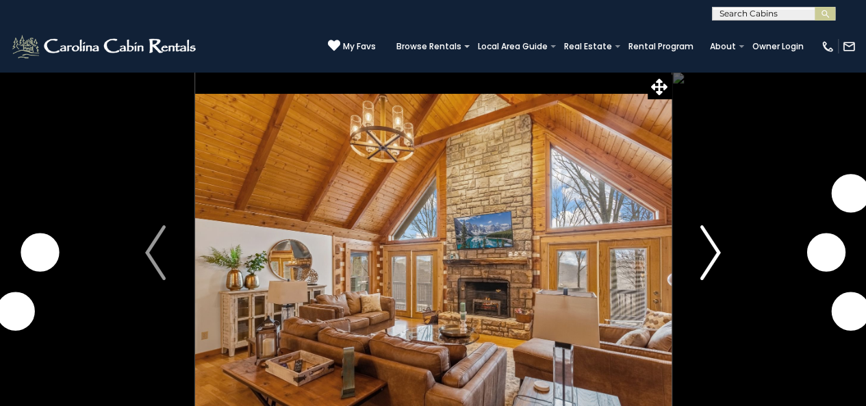
click at [712, 255] on img "Next" at bounding box center [710, 252] width 21 height 55
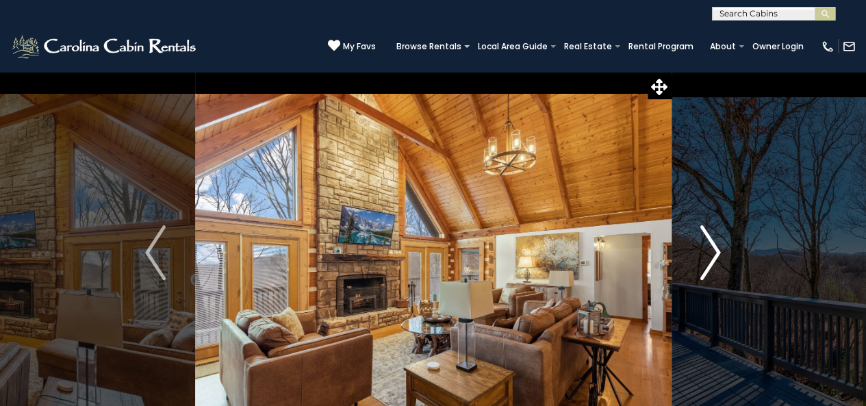
click at [713, 253] on img "Next" at bounding box center [710, 252] width 21 height 55
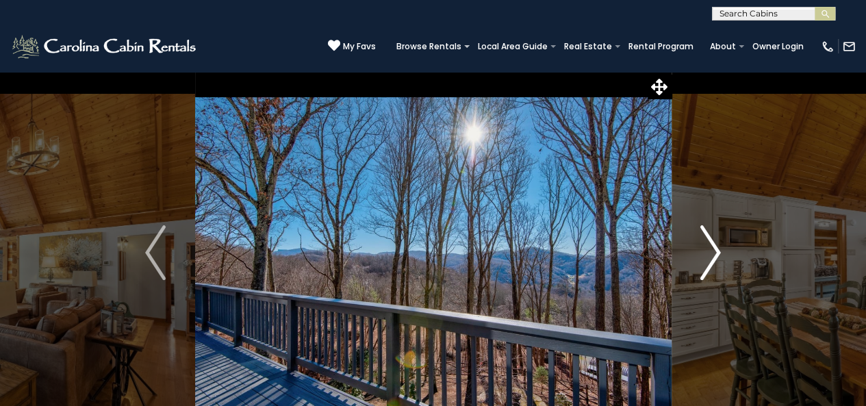
click at [713, 253] on img "Next" at bounding box center [710, 252] width 21 height 55
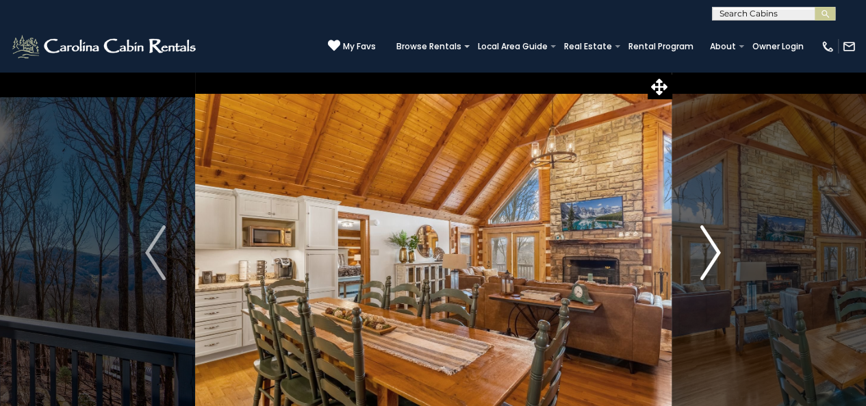
click at [713, 253] on img "Next" at bounding box center [710, 252] width 21 height 55
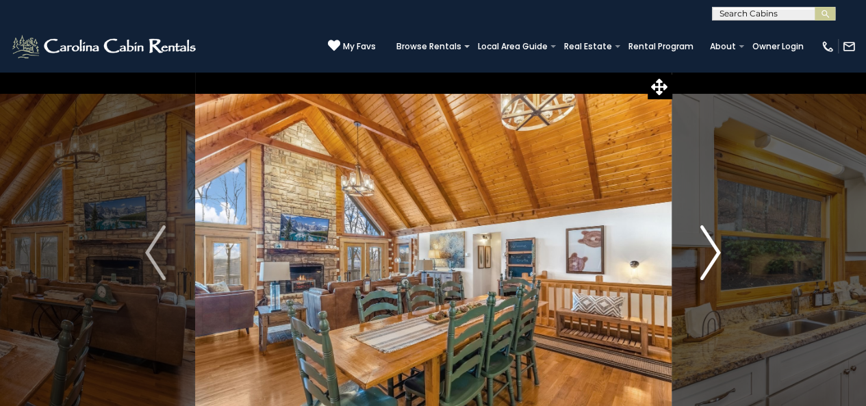
click at [713, 253] on img "Next" at bounding box center [710, 252] width 21 height 55
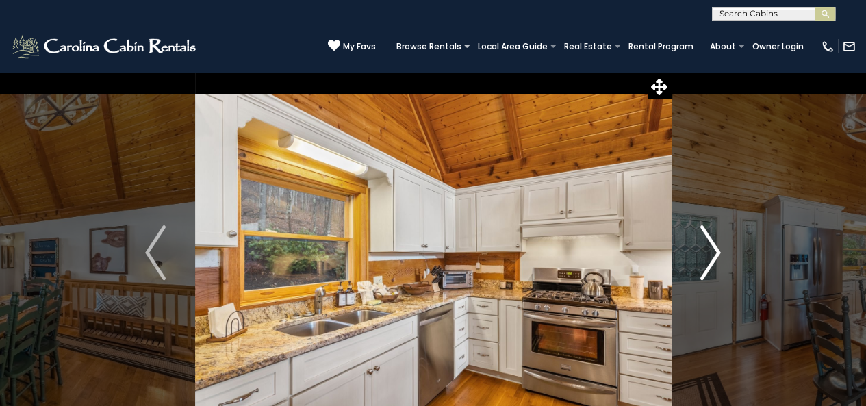
click at [713, 253] on img "Next" at bounding box center [710, 252] width 21 height 55
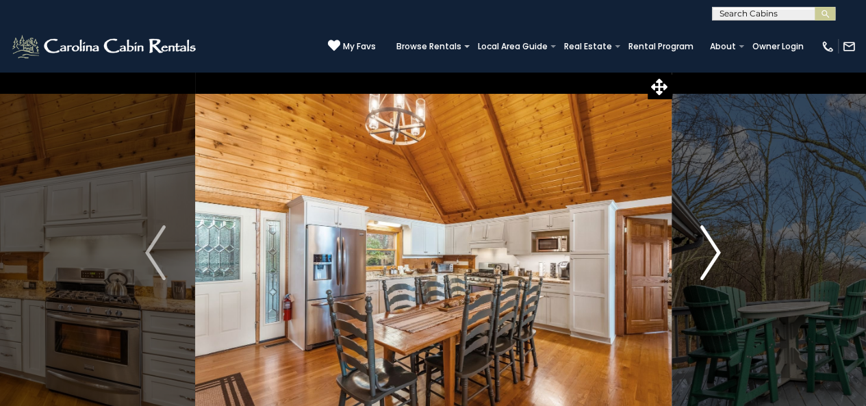
click at [713, 253] on img "Next" at bounding box center [710, 252] width 21 height 55
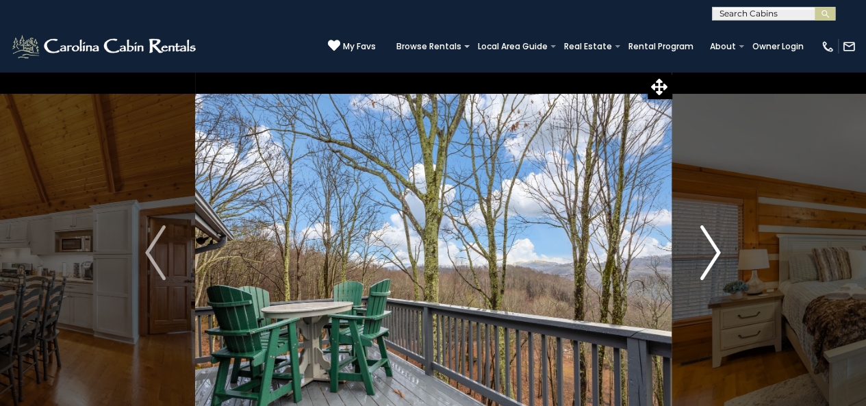
click at [713, 253] on img "Next" at bounding box center [710, 252] width 21 height 55
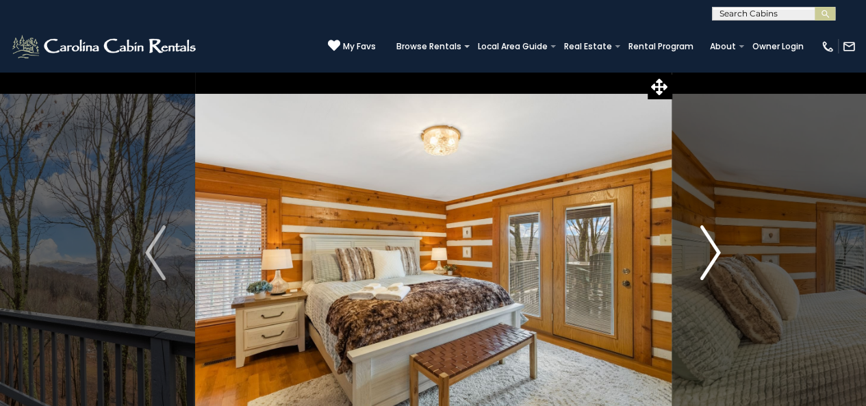
click at [713, 253] on img "Next" at bounding box center [710, 252] width 21 height 55
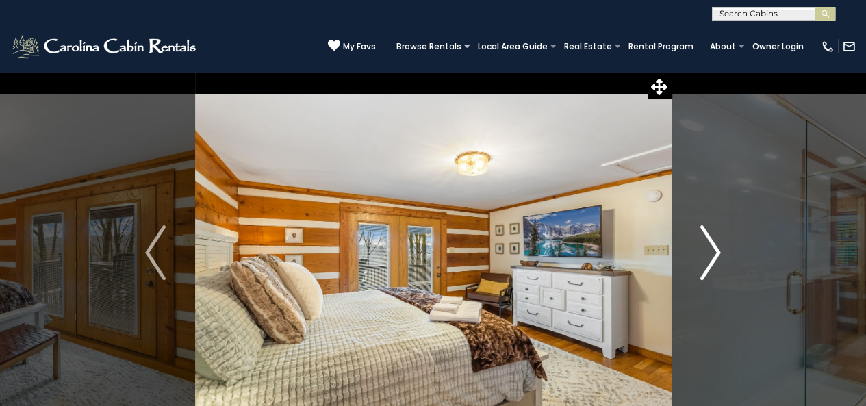
click at [713, 253] on img "Next" at bounding box center [710, 252] width 21 height 55
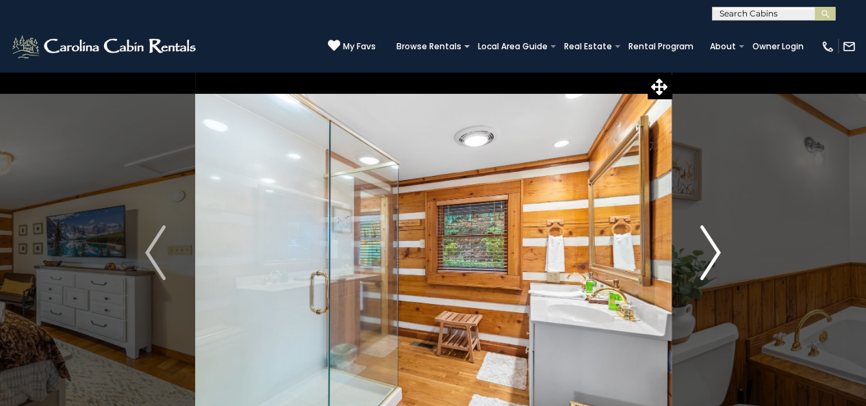
click at [713, 253] on img "Next" at bounding box center [710, 252] width 21 height 55
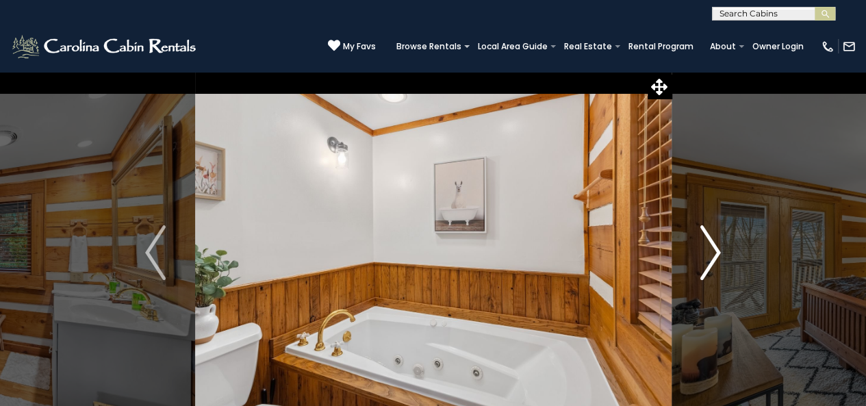
click at [714, 250] on img "Next" at bounding box center [710, 252] width 21 height 55
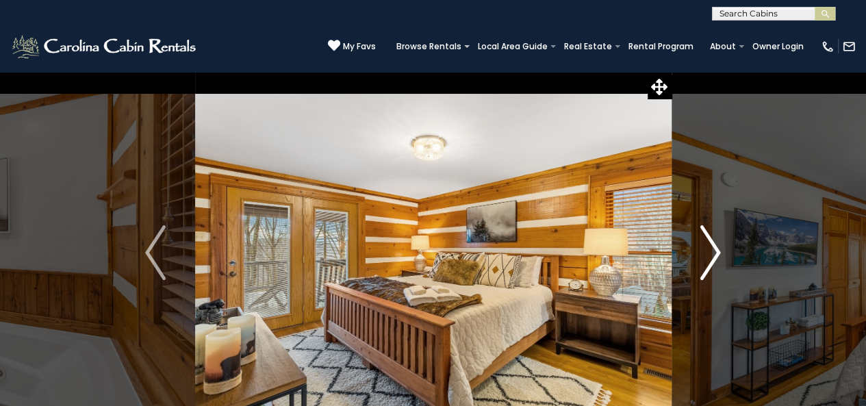
click at [714, 250] on img "Next" at bounding box center [710, 252] width 21 height 55
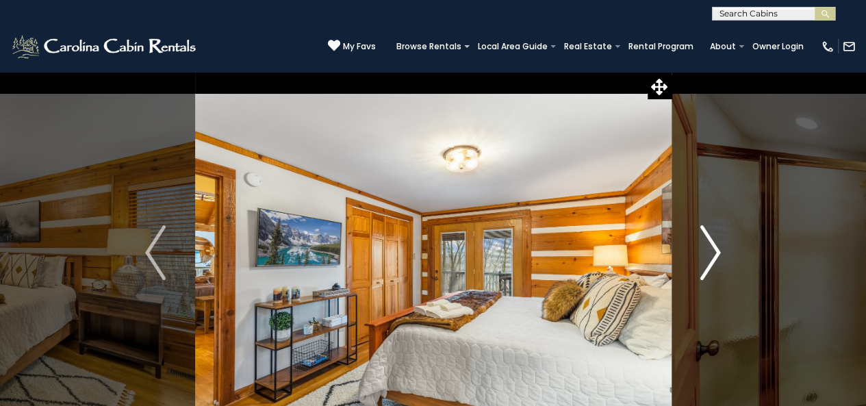
click at [714, 250] on img "Next" at bounding box center [710, 252] width 21 height 55
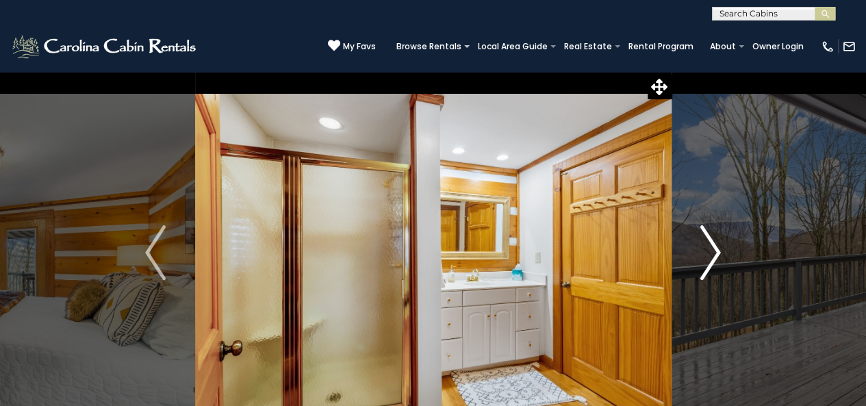
click at [714, 250] on img "Next" at bounding box center [710, 252] width 21 height 55
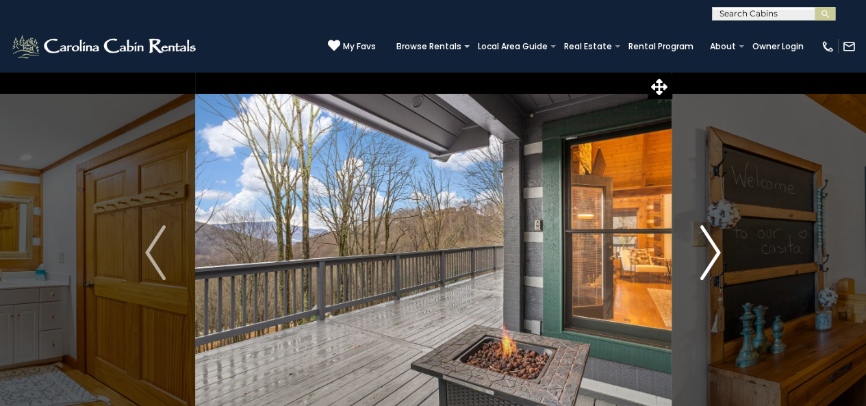
click at [714, 250] on img "Next" at bounding box center [710, 252] width 21 height 55
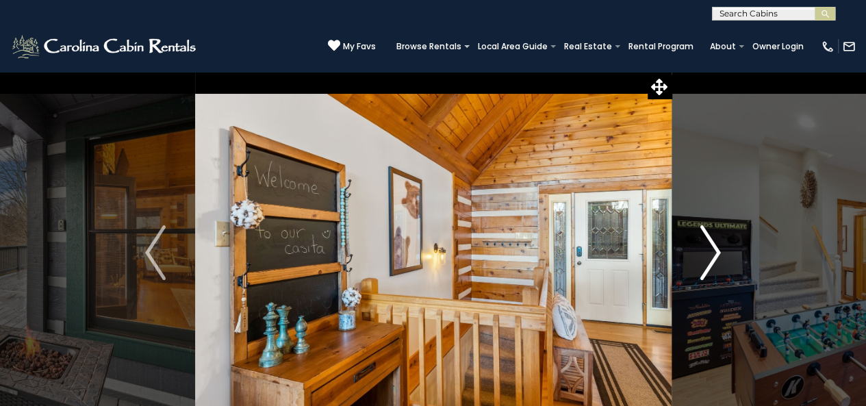
click at [714, 250] on img "Next" at bounding box center [710, 252] width 21 height 55
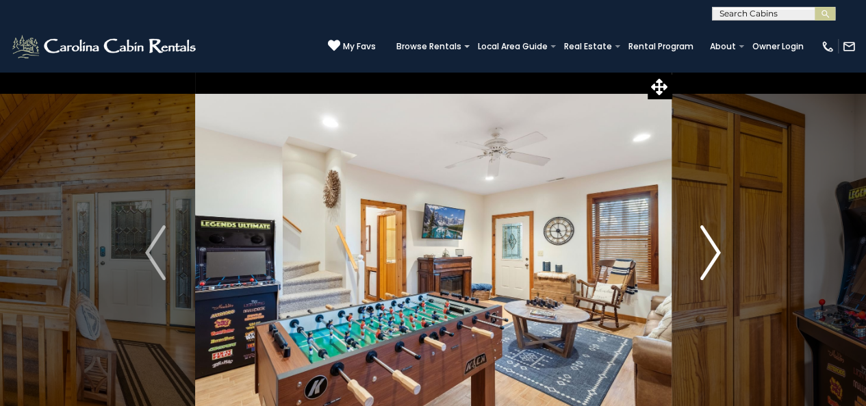
click at [712, 251] on img "Next" at bounding box center [710, 252] width 21 height 55
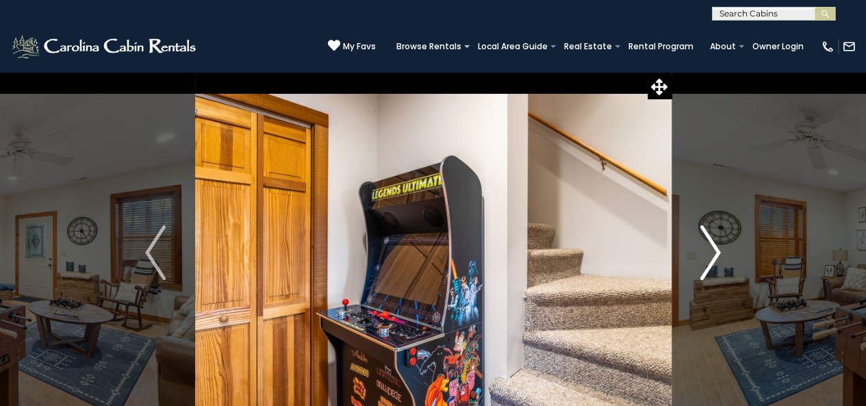
click at [712, 251] on img "Next" at bounding box center [710, 252] width 21 height 55
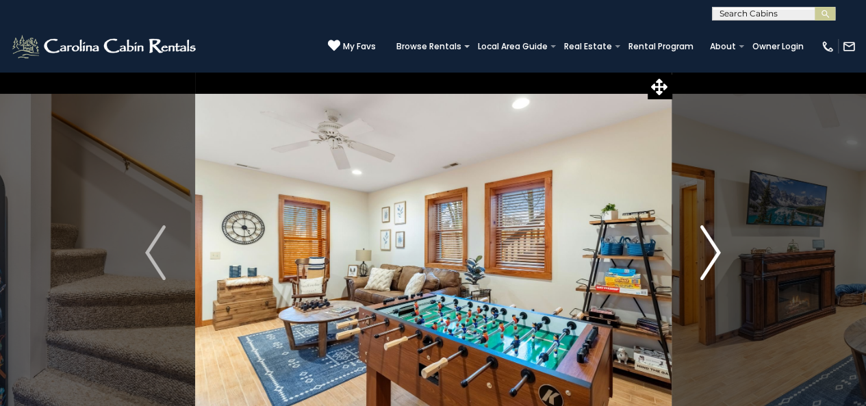
click at [712, 251] on img "Next" at bounding box center [710, 252] width 21 height 55
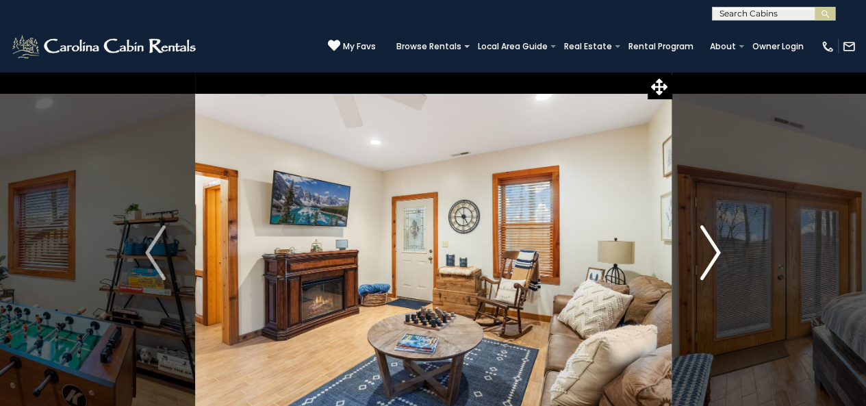
click at [712, 251] on img "Next" at bounding box center [710, 252] width 21 height 55
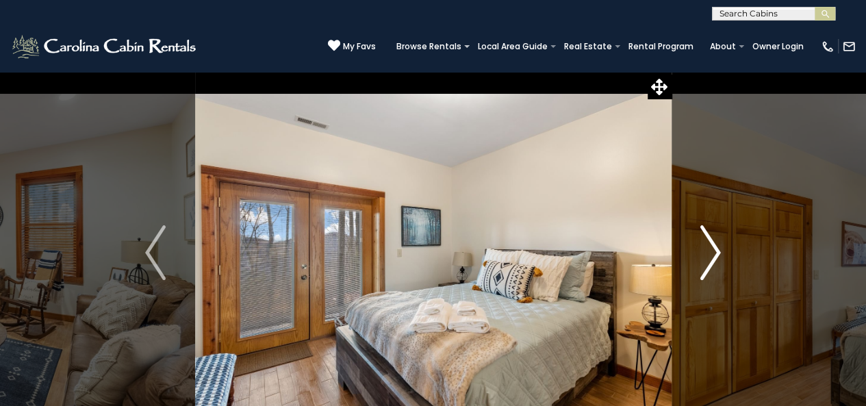
click at [712, 251] on img "Next" at bounding box center [710, 252] width 21 height 55
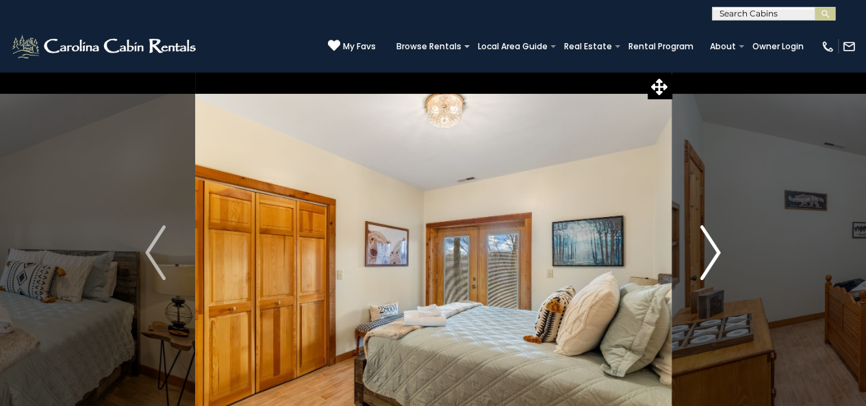
click at [712, 251] on img "Next" at bounding box center [710, 252] width 21 height 55
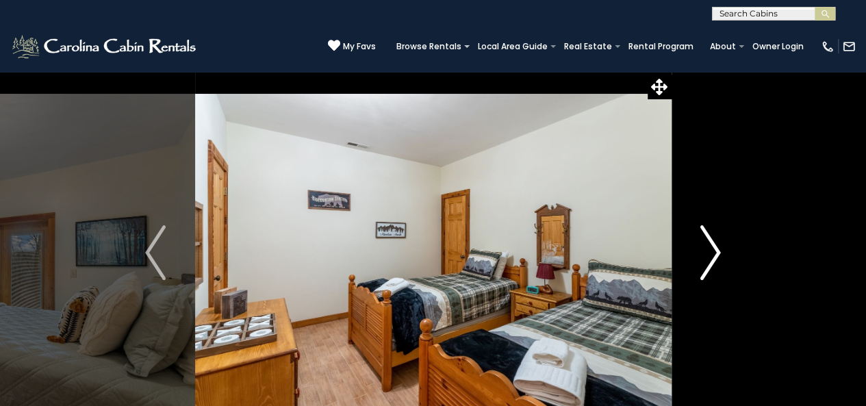
click at [712, 251] on img "Next" at bounding box center [710, 252] width 21 height 55
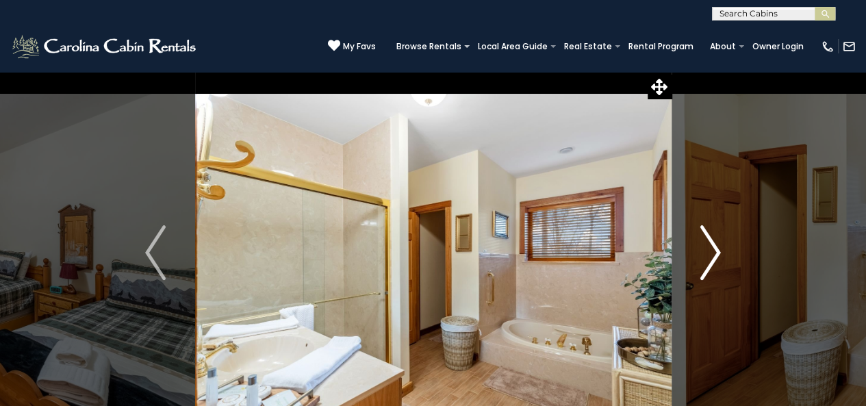
click at [712, 251] on img "Next" at bounding box center [710, 252] width 21 height 55
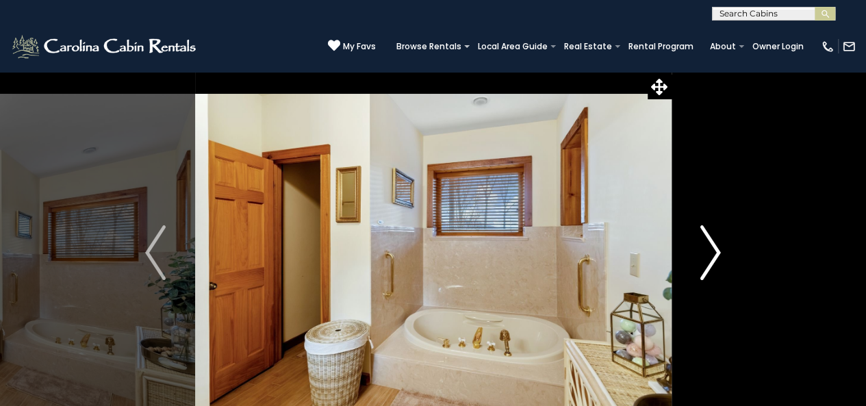
click at [712, 251] on img "Next" at bounding box center [710, 252] width 21 height 55
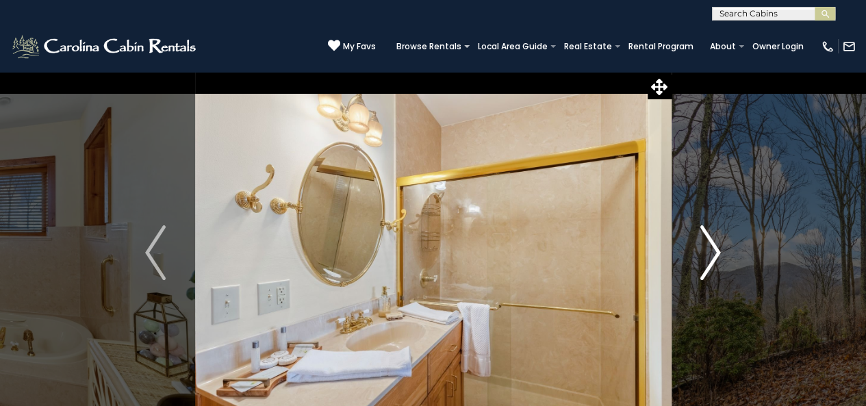
click at [712, 251] on img "Next" at bounding box center [710, 252] width 21 height 55
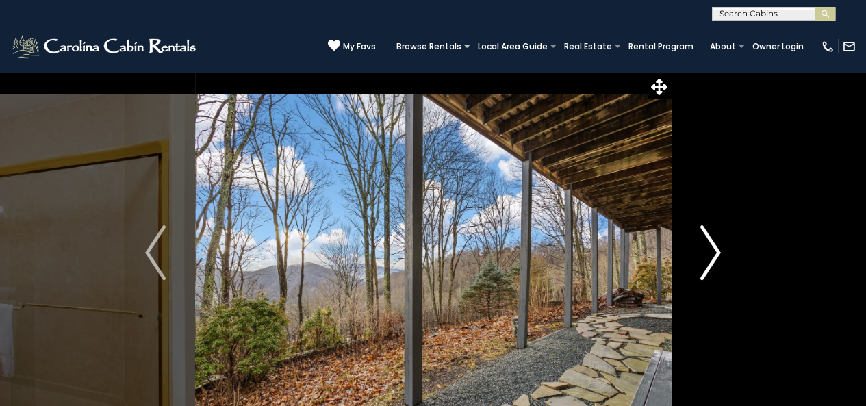
click at [712, 251] on img "Next" at bounding box center [710, 252] width 21 height 55
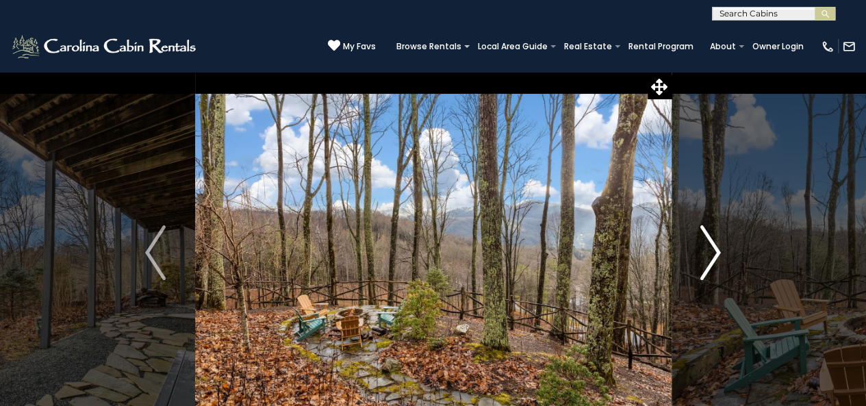
click at [712, 251] on img "Next" at bounding box center [710, 252] width 21 height 55
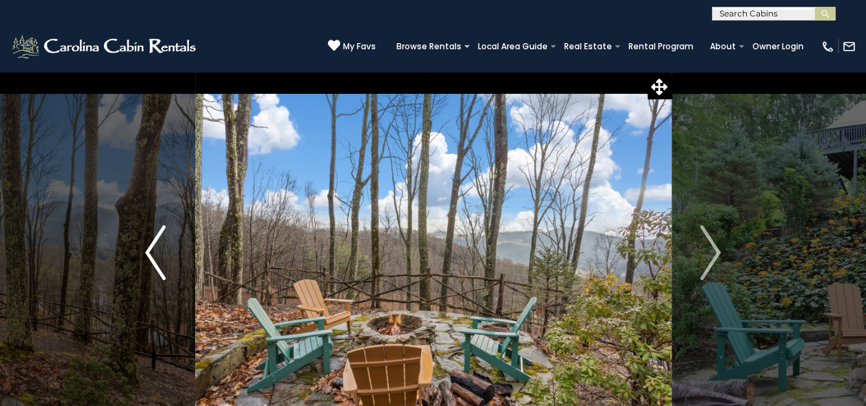
click at [158, 253] on img "Previous" at bounding box center [155, 252] width 21 height 55
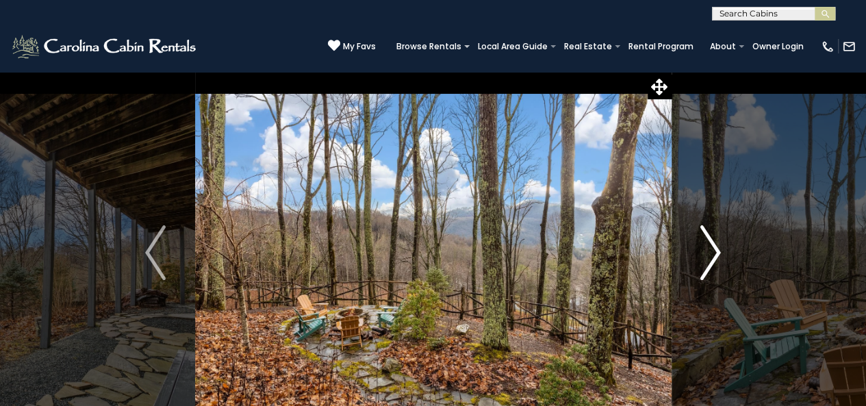
click at [708, 258] on img "Next" at bounding box center [710, 252] width 21 height 55
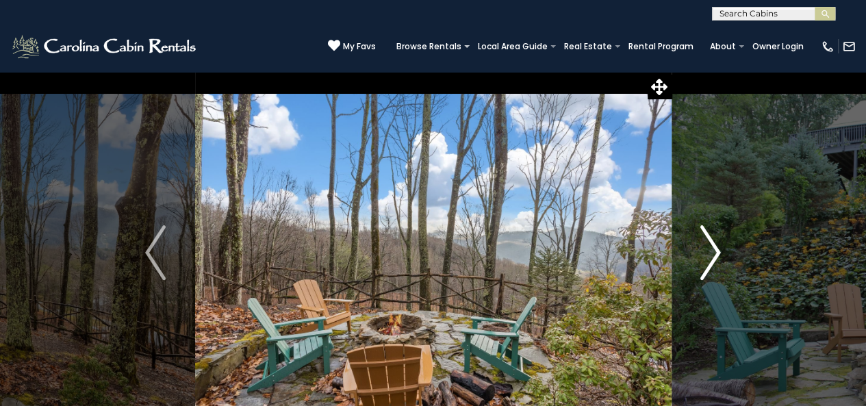
click at [708, 258] on img "Next" at bounding box center [710, 252] width 21 height 55
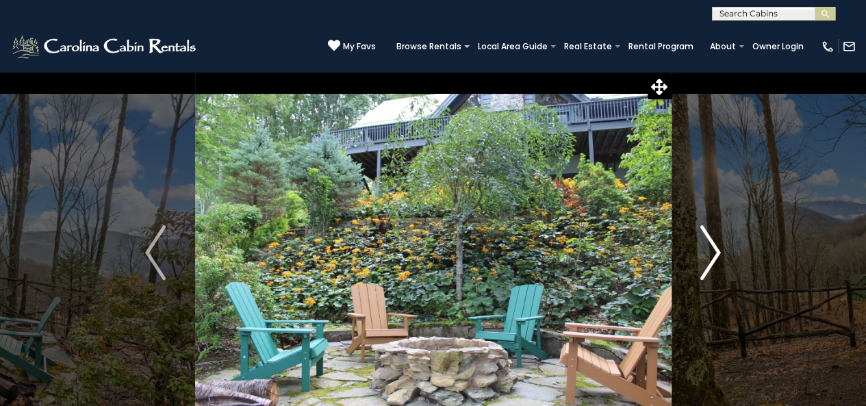
click at [708, 258] on img "Next" at bounding box center [710, 252] width 21 height 55
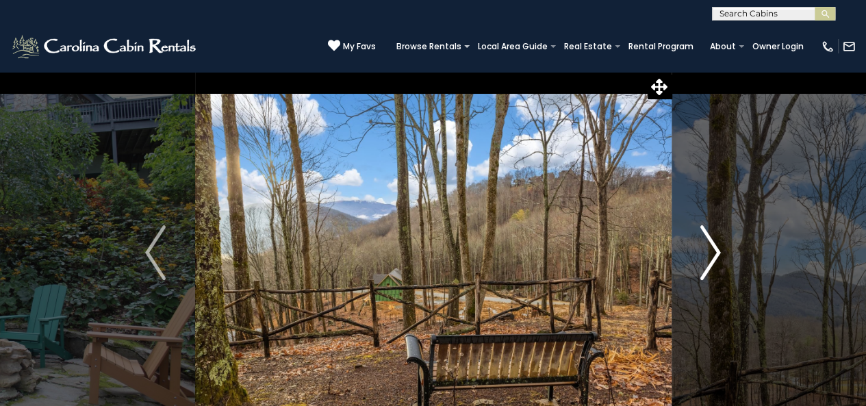
click at [708, 258] on img "Next" at bounding box center [710, 252] width 21 height 55
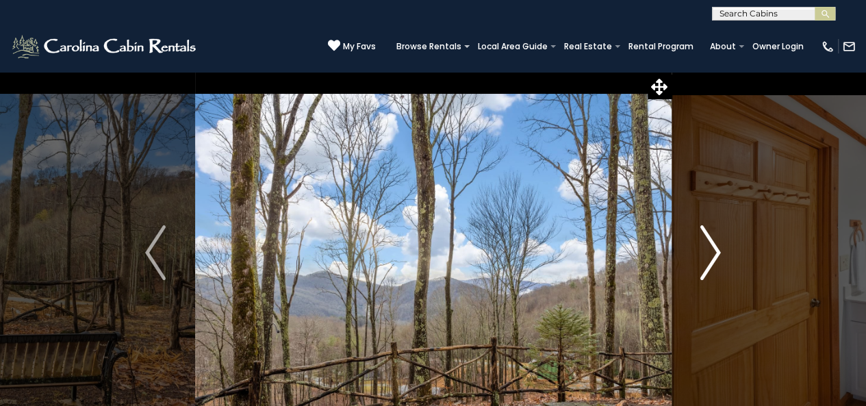
click at [708, 257] on img "Next" at bounding box center [710, 252] width 21 height 55
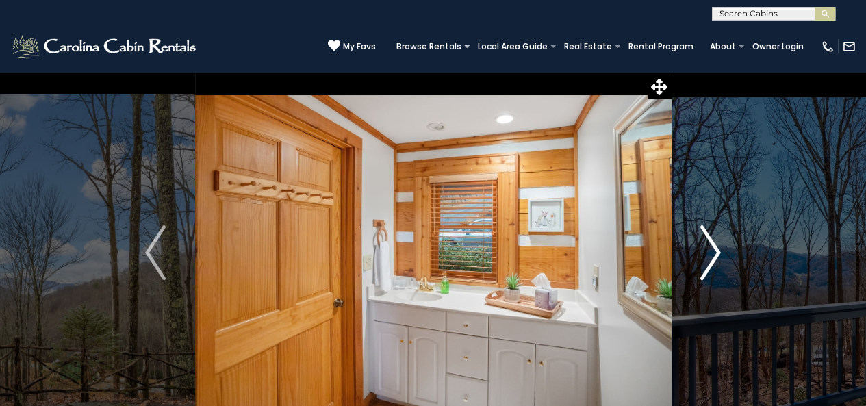
click at [708, 257] on img "Next" at bounding box center [710, 252] width 21 height 55
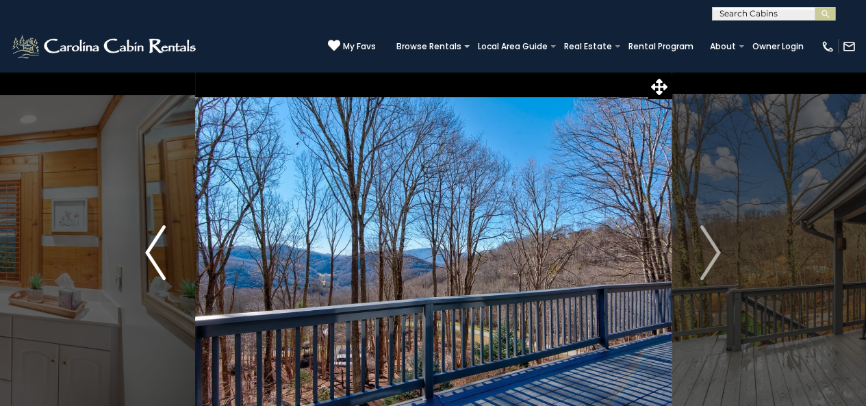
click at [154, 246] on img "Previous" at bounding box center [155, 252] width 21 height 55
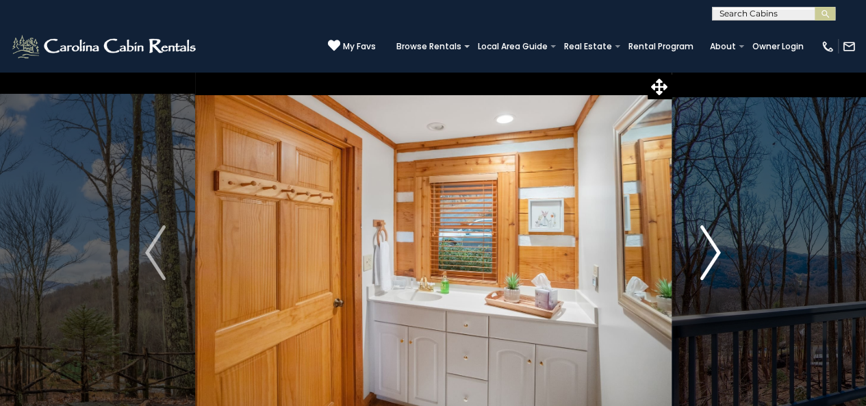
click at [717, 253] on img "Next" at bounding box center [710, 252] width 21 height 55
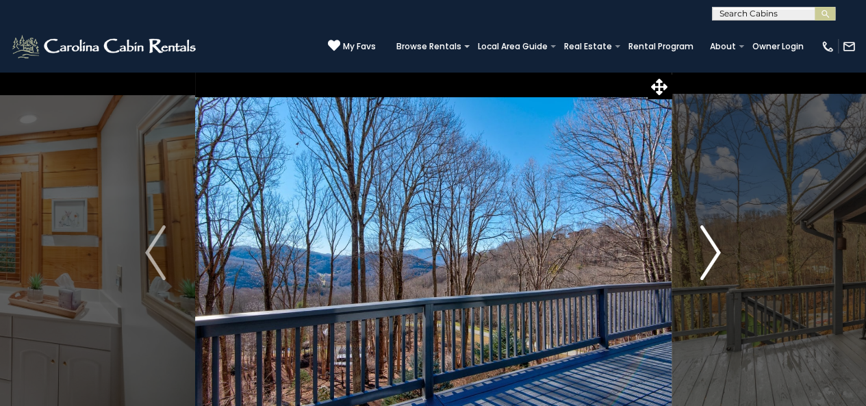
click at [717, 253] on img "Next" at bounding box center [710, 252] width 21 height 55
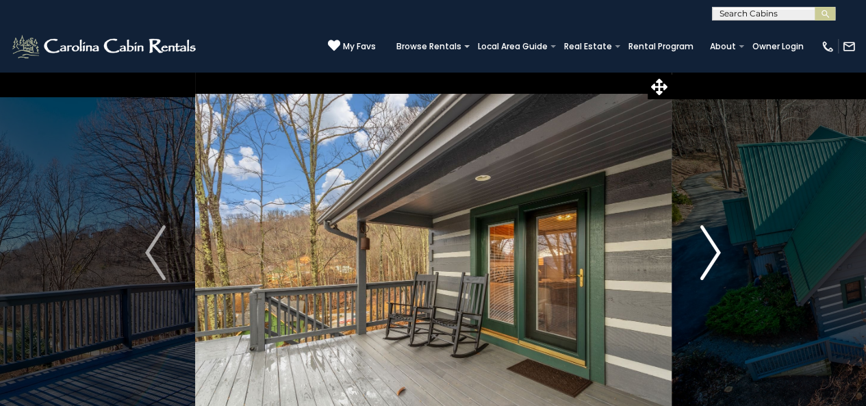
click at [717, 253] on img "Next" at bounding box center [710, 252] width 21 height 55
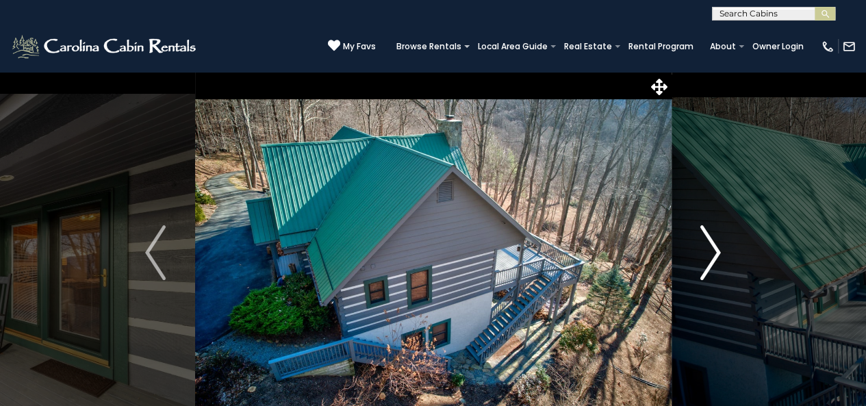
click at [717, 252] on img "Next" at bounding box center [710, 252] width 21 height 55
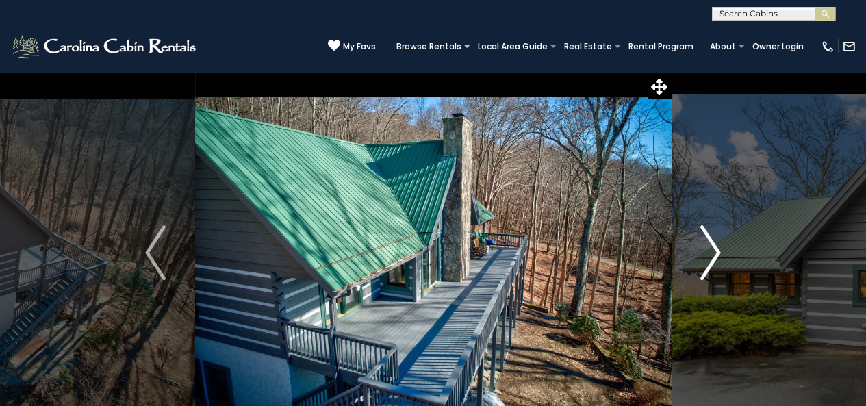
click at [717, 252] on img "Next" at bounding box center [710, 252] width 21 height 55
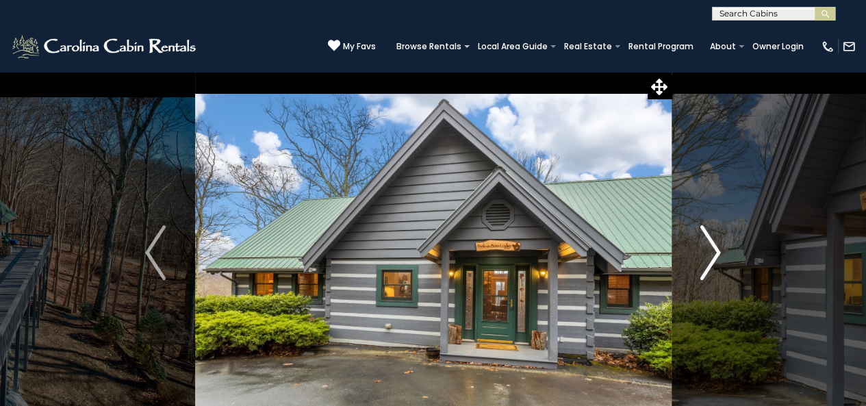
click at [717, 252] on img "Next" at bounding box center [710, 252] width 21 height 55
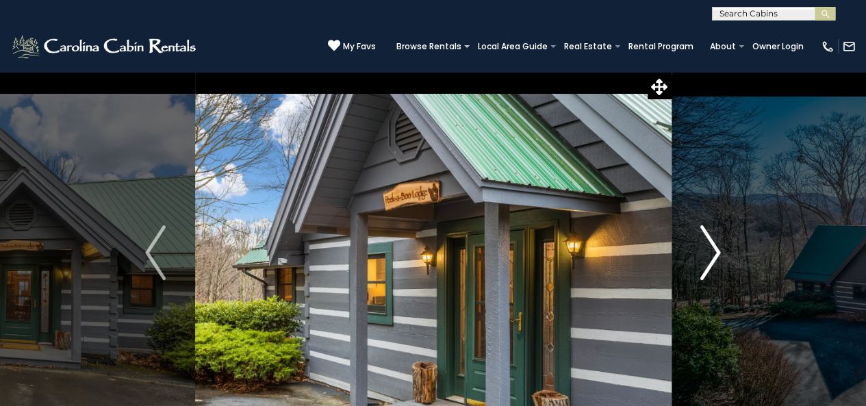
click at [717, 251] on img "Next" at bounding box center [710, 252] width 21 height 55
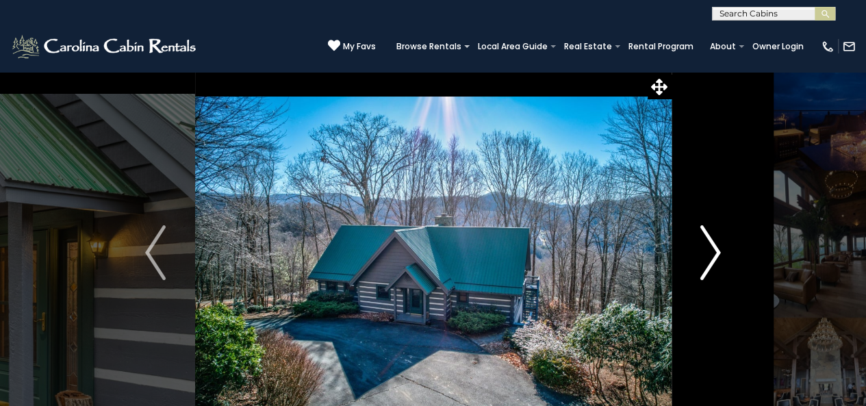
click at [717, 251] on img "Next" at bounding box center [710, 252] width 21 height 55
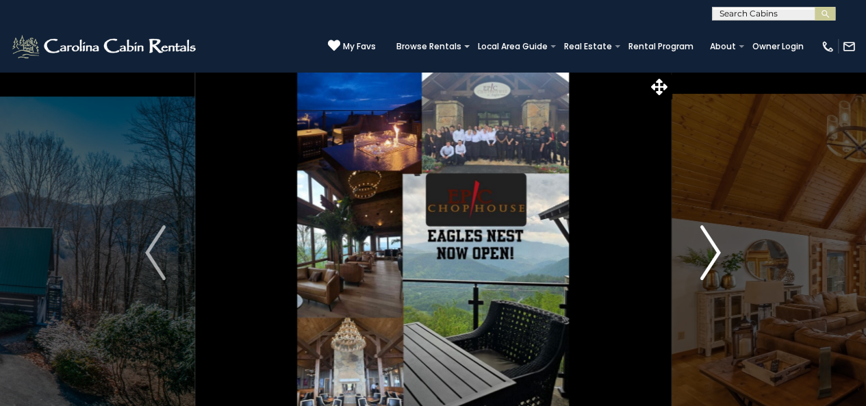
click at [712, 251] on img "Next" at bounding box center [710, 252] width 21 height 55
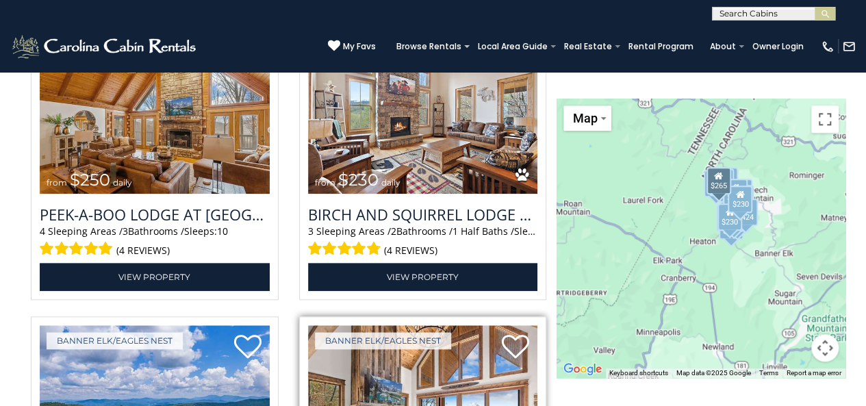
scroll to position [3171, 0]
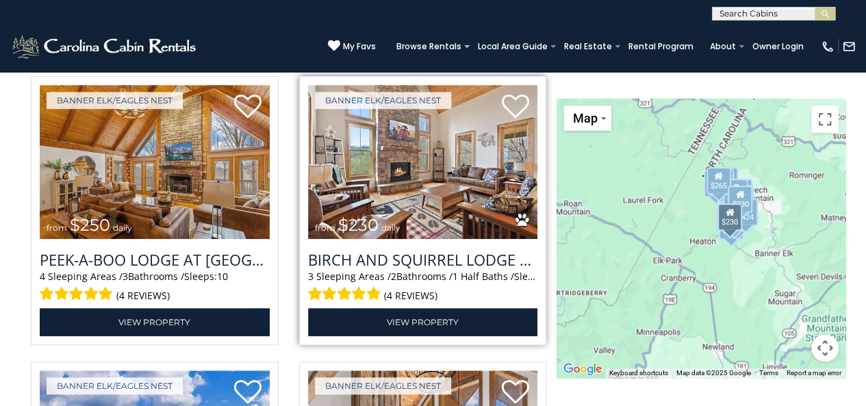
click at [477, 157] on img at bounding box center [423, 162] width 230 height 154
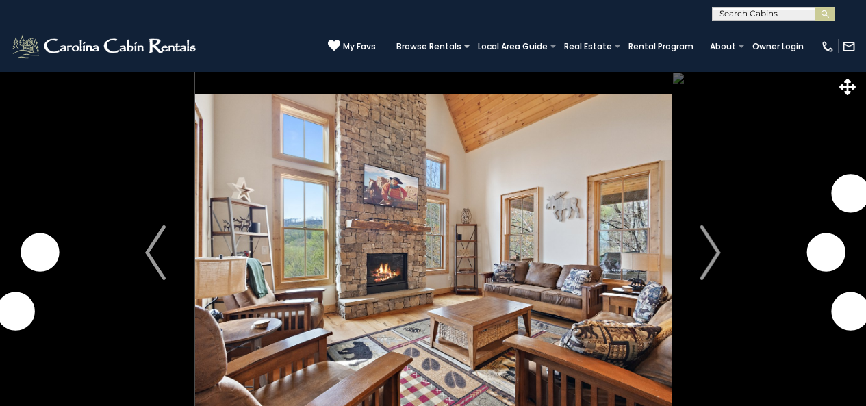
click at [703, 253] on img "Next" at bounding box center [710, 252] width 21 height 55
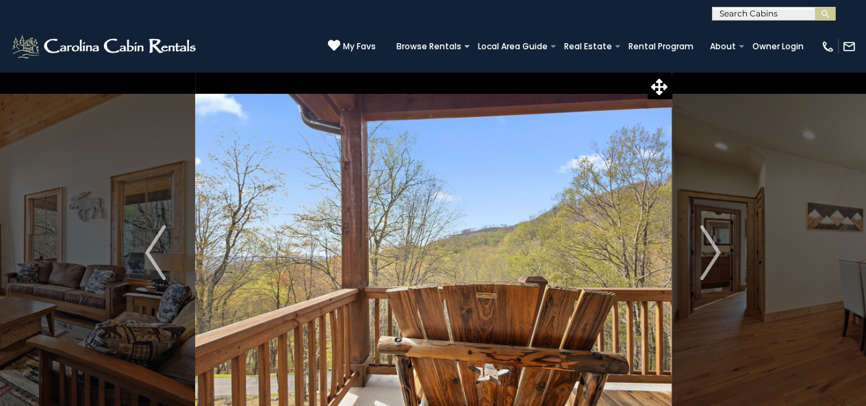
click at [703, 253] on img "Next" at bounding box center [710, 252] width 21 height 55
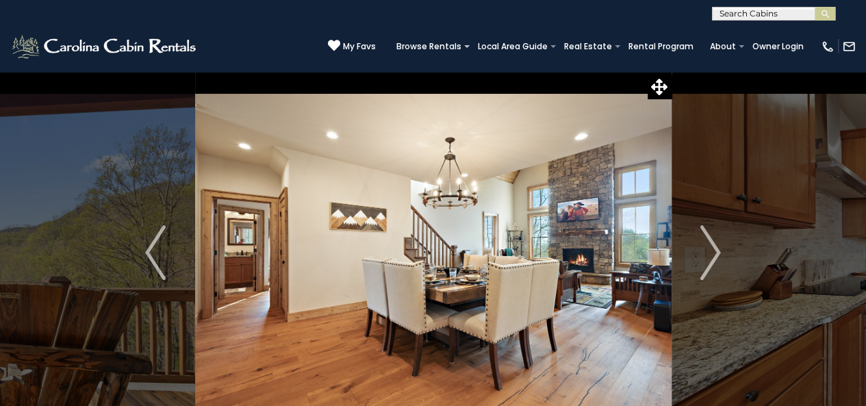
click at [703, 253] on img "Next" at bounding box center [710, 252] width 21 height 55
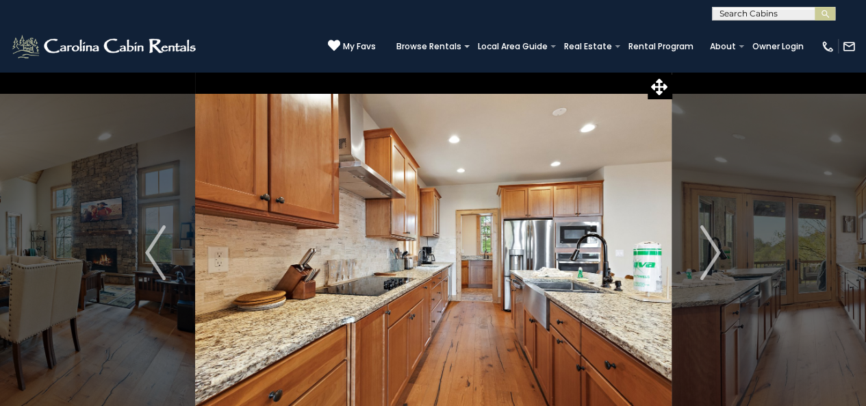
click at [703, 253] on img "Next" at bounding box center [710, 252] width 21 height 55
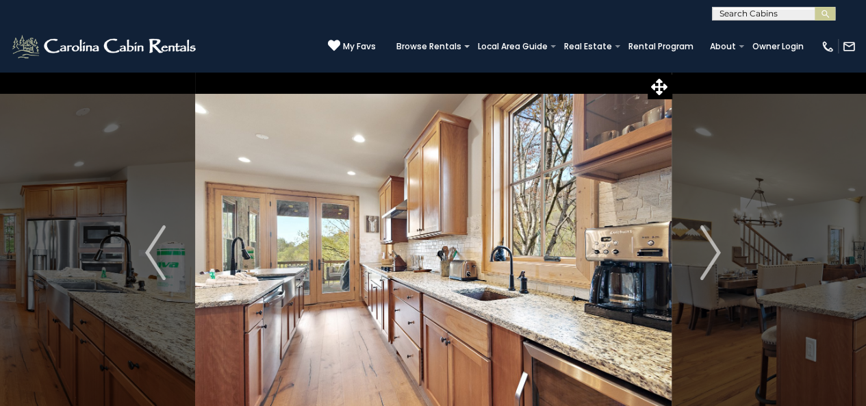
click at [703, 253] on img "Next" at bounding box center [710, 252] width 21 height 55
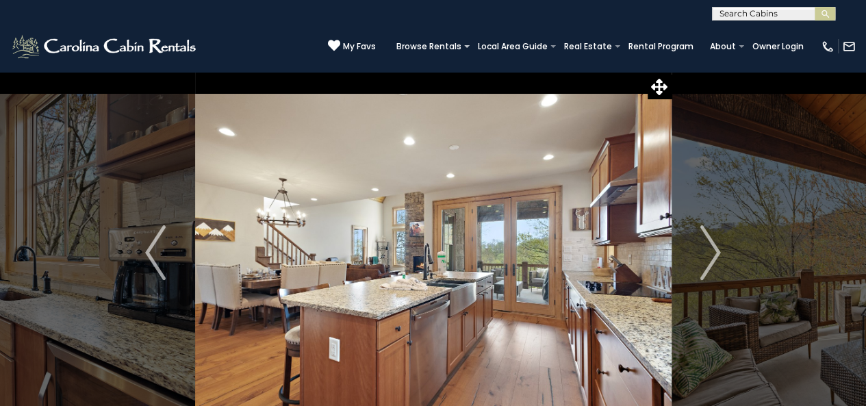
click at [703, 253] on img "Next" at bounding box center [710, 252] width 21 height 55
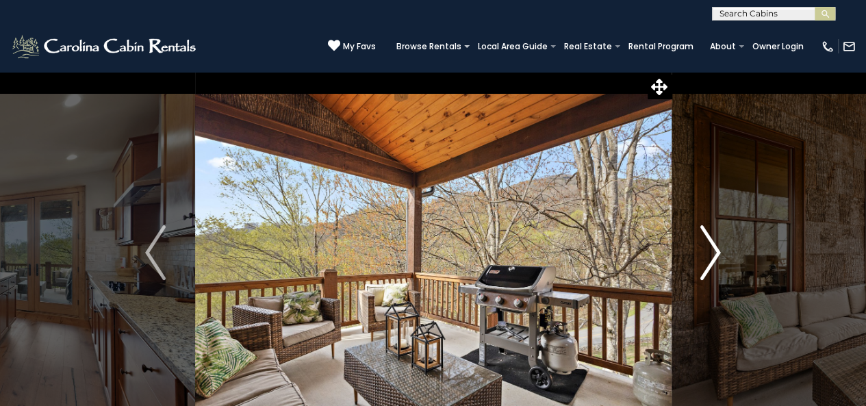
click at [707, 258] on img "Next" at bounding box center [710, 252] width 21 height 55
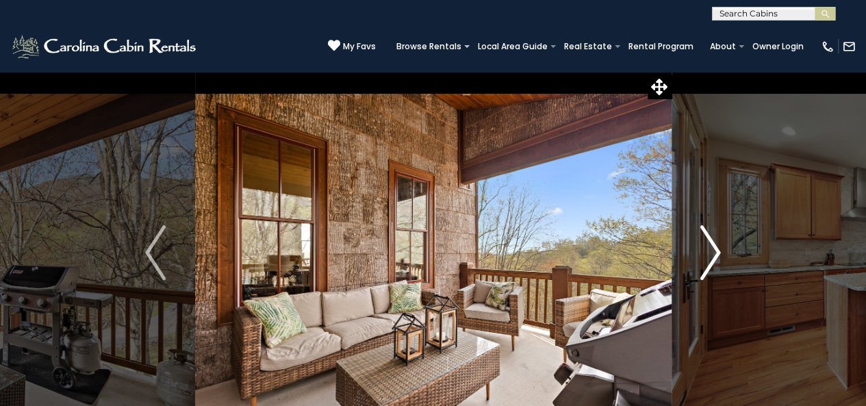
click at [708, 258] on img "Next" at bounding box center [710, 252] width 21 height 55
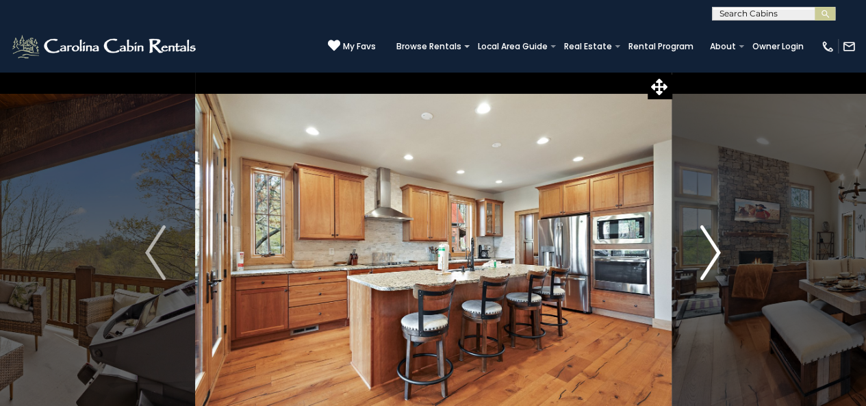
click at [708, 258] on img "Next" at bounding box center [710, 252] width 21 height 55
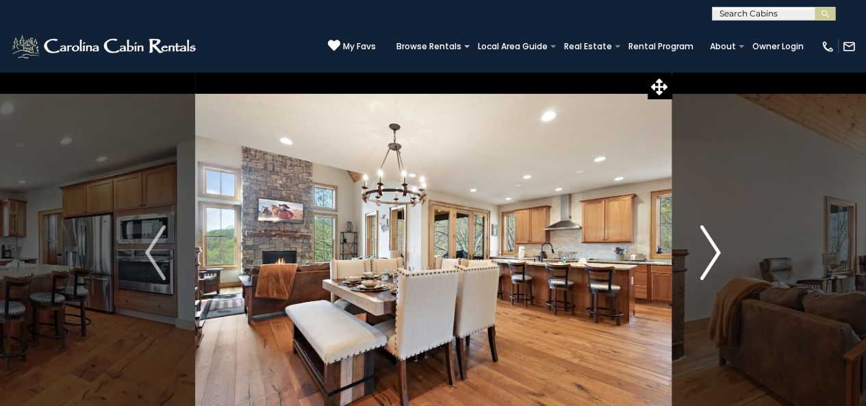
click at [708, 258] on img "Next" at bounding box center [710, 252] width 21 height 55
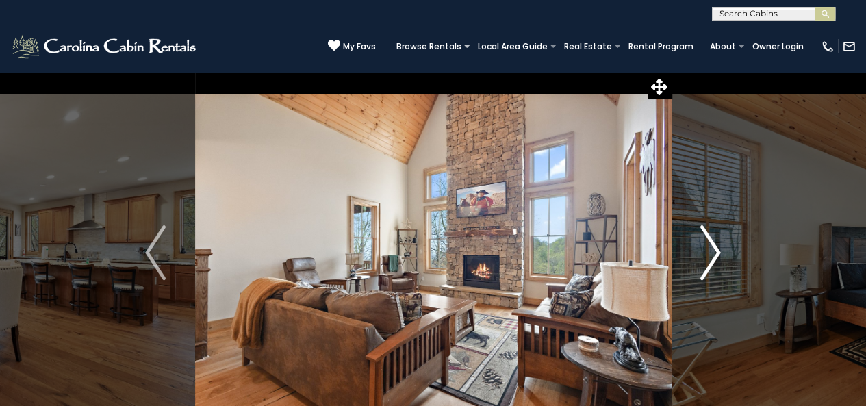
click at [708, 258] on img "Next" at bounding box center [710, 252] width 21 height 55
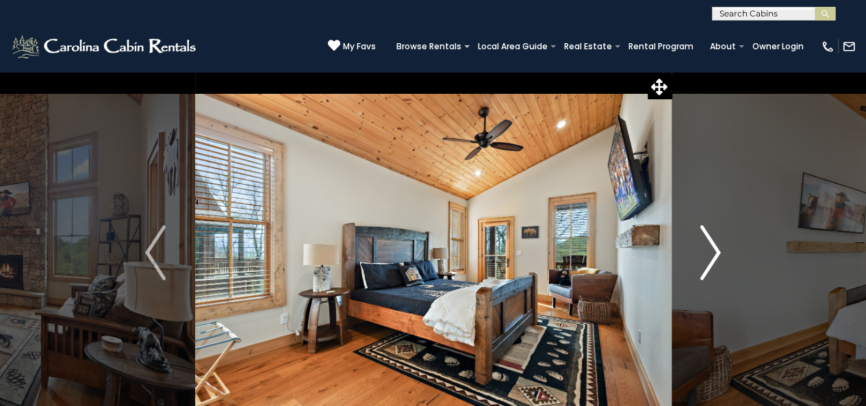
click at [708, 258] on img "Next" at bounding box center [710, 252] width 21 height 55
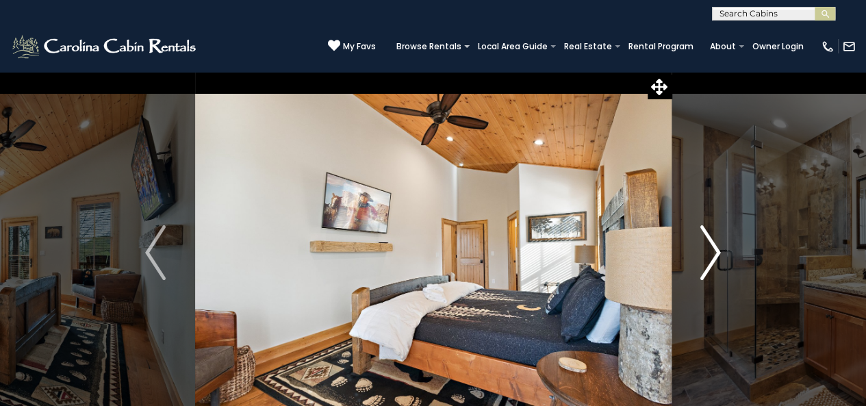
click at [708, 258] on img "Next" at bounding box center [710, 252] width 21 height 55
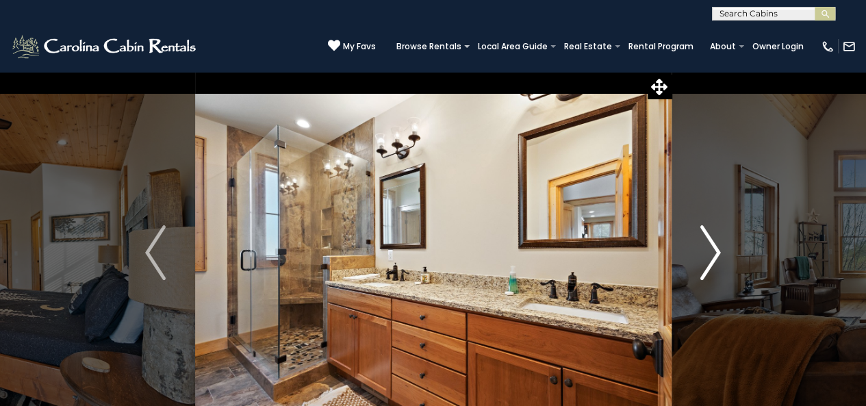
click at [708, 258] on img "Next" at bounding box center [710, 252] width 21 height 55
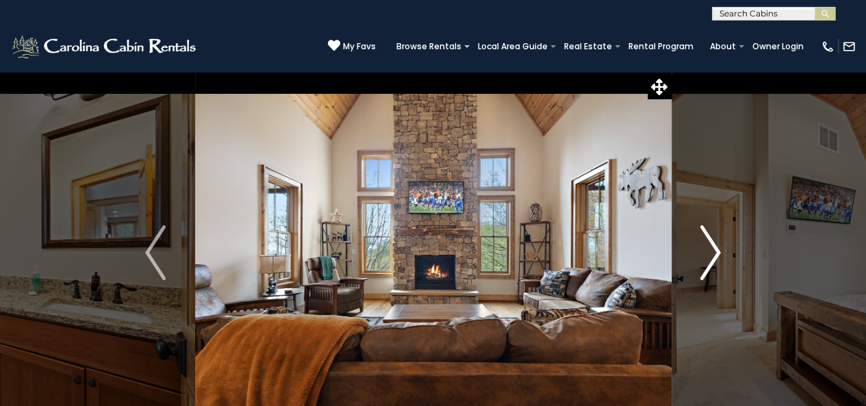
click at [708, 258] on img "Next" at bounding box center [710, 252] width 21 height 55
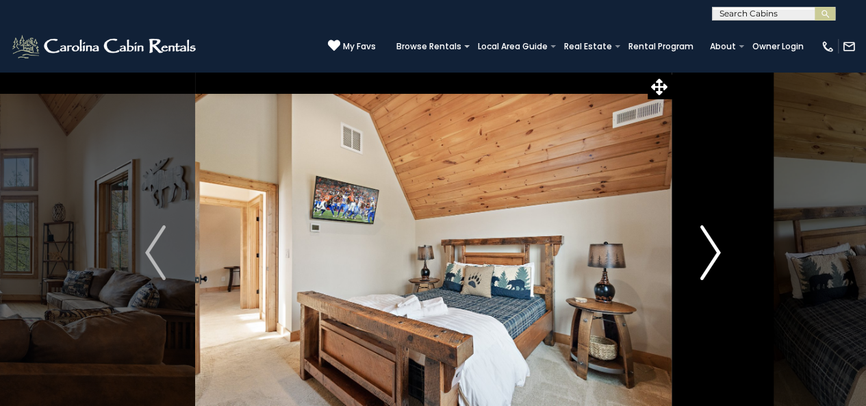
click at [708, 258] on img "Next" at bounding box center [710, 252] width 21 height 55
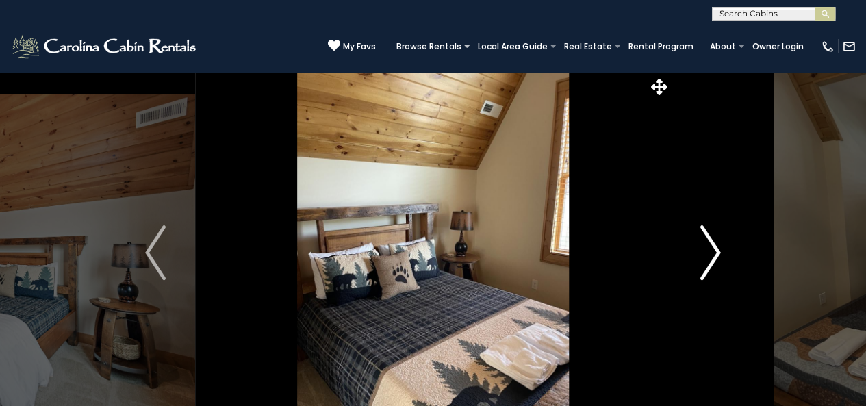
click at [708, 258] on img "Next" at bounding box center [710, 252] width 21 height 55
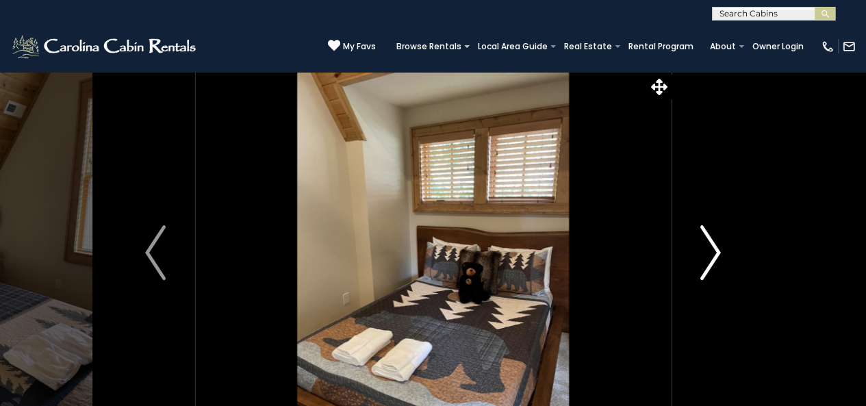
click at [708, 258] on img "Next" at bounding box center [710, 252] width 21 height 55
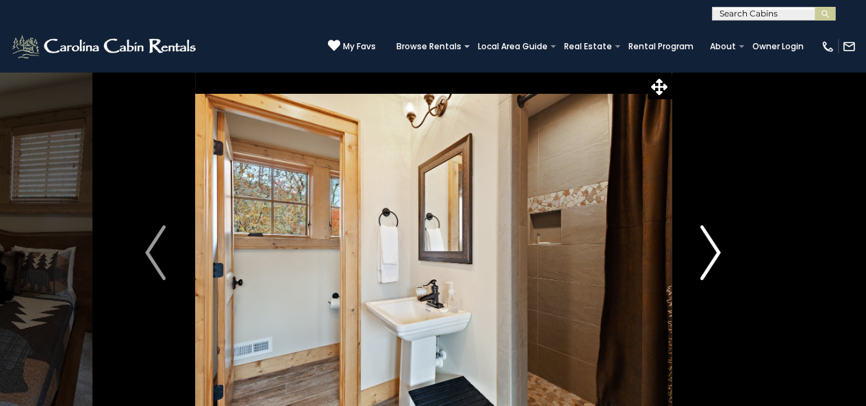
click at [708, 258] on img "Next" at bounding box center [710, 252] width 21 height 55
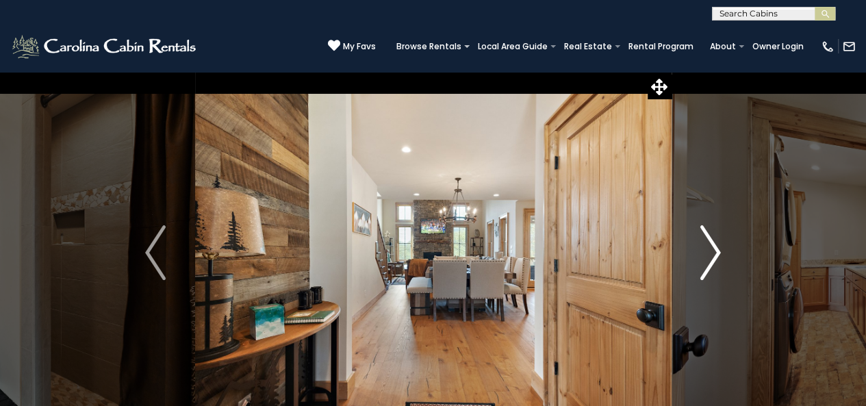
click at [708, 258] on img "Next" at bounding box center [710, 252] width 21 height 55
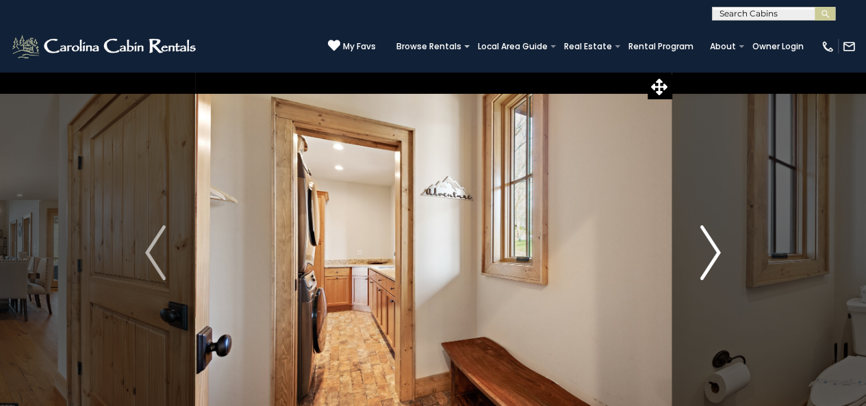
click at [708, 258] on img "Next" at bounding box center [710, 252] width 21 height 55
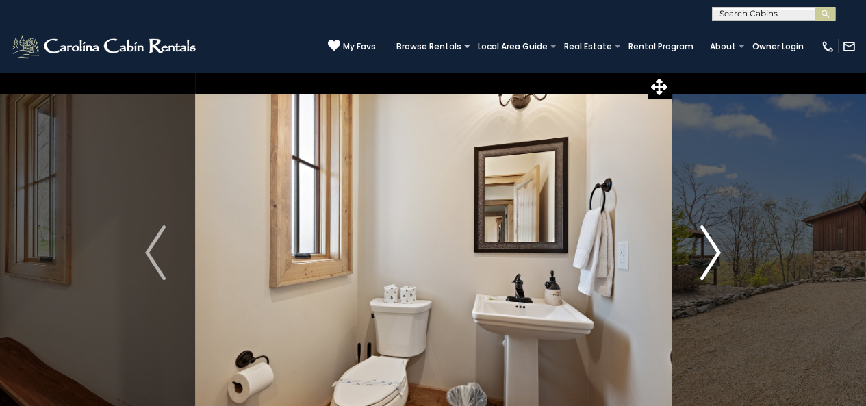
click at [708, 258] on img "Next" at bounding box center [710, 252] width 21 height 55
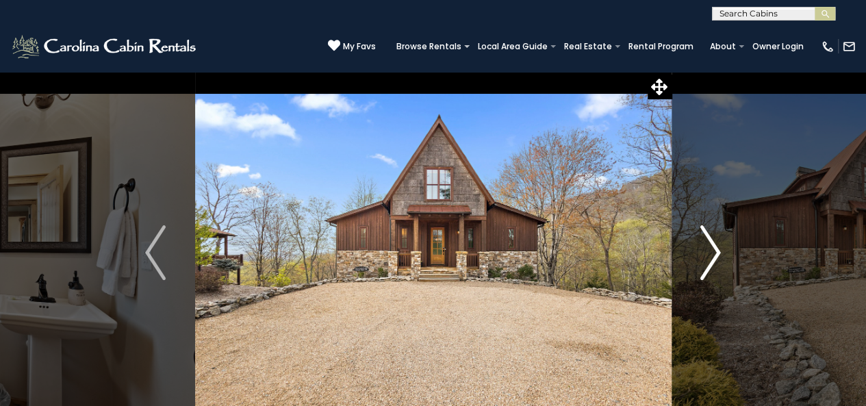
click at [708, 258] on img "Next" at bounding box center [710, 252] width 21 height 55
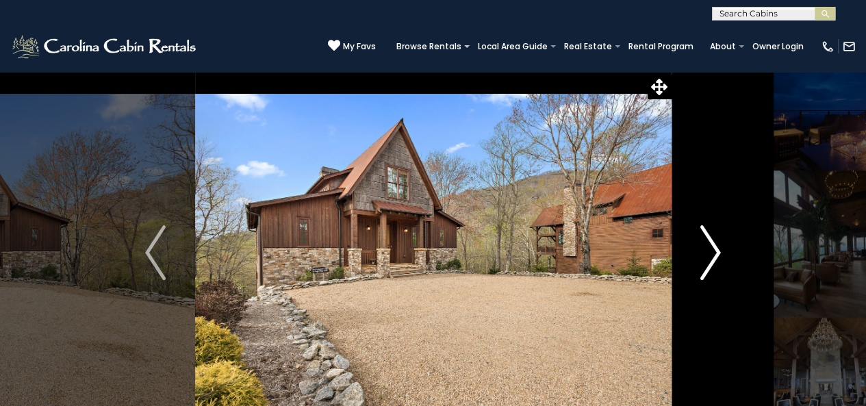
click at [708, 258] on img "Next" at bounding box center [710, 252] width 21 height 55
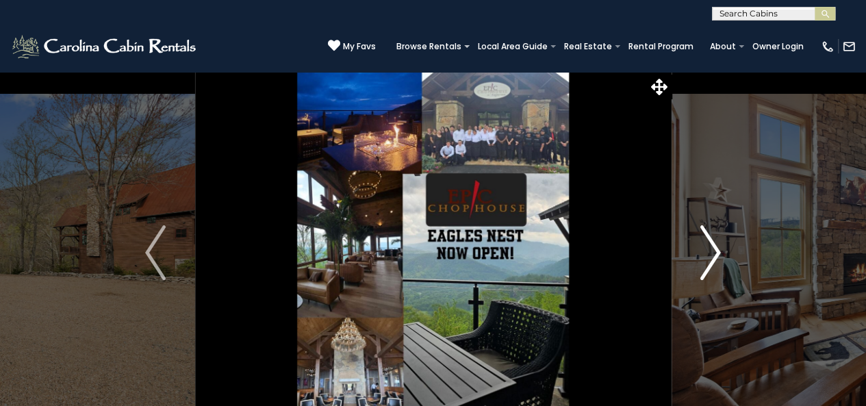
click at [708, 258] on img "Next" at bounding box center [710, 252] width 21 height 55
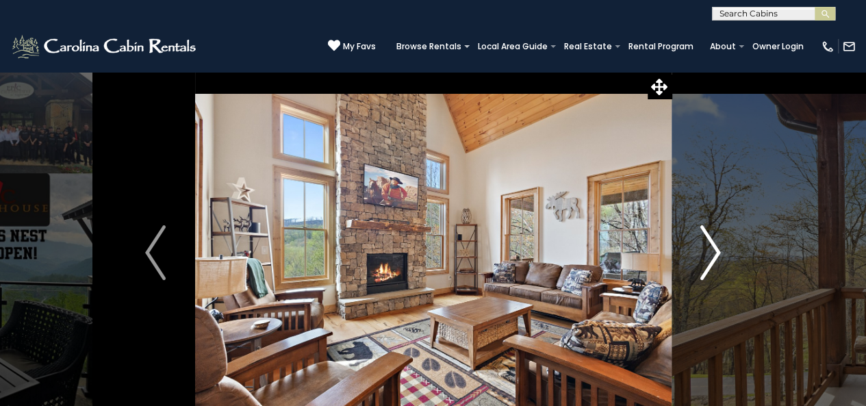
click at [708, 258] on img "Next" at bounding box center [710, 252] width 21 height 55
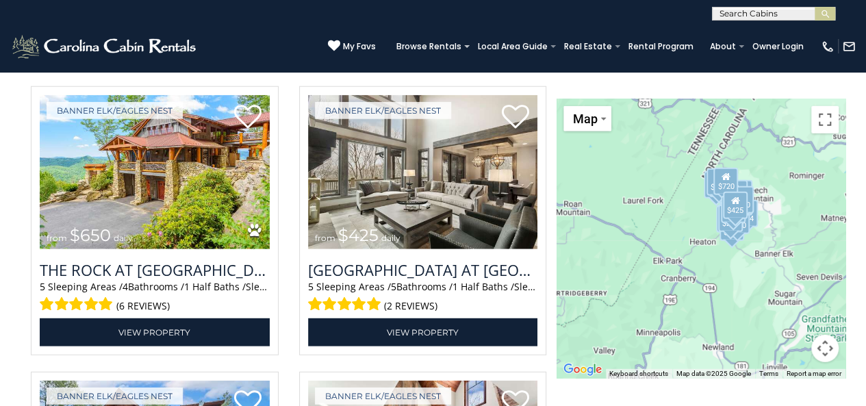
scroll to position [1802, 0]
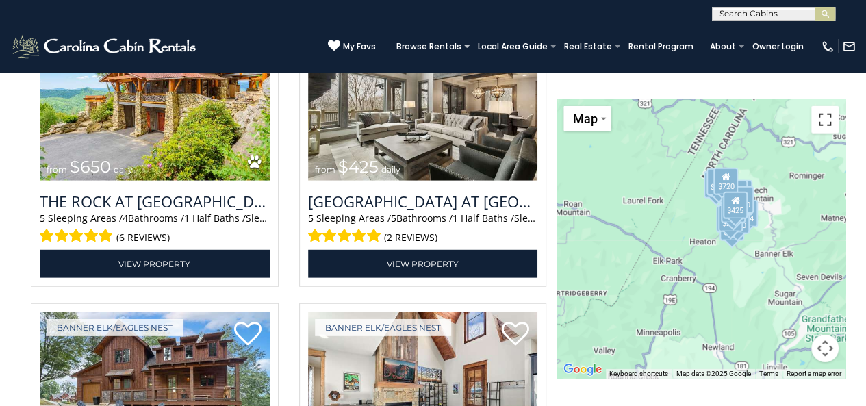
click at [823, 123] on button "Toggle fullscreen view" at bounding box center [824, 119] width 27 height 27
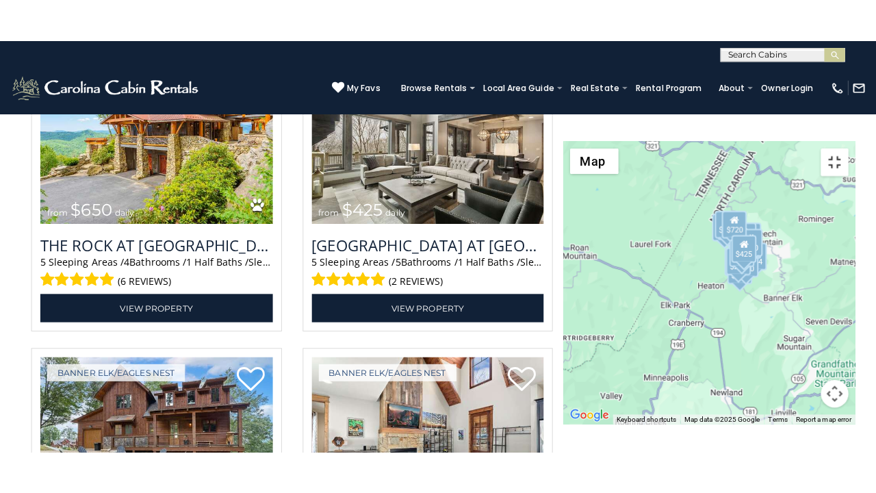
scroll to position [1879, 0]
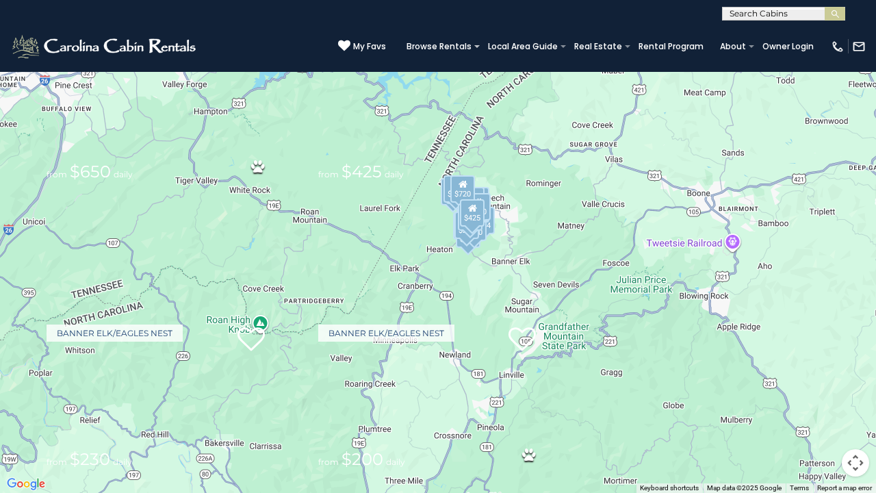
click at [853, 22] on button "Toggle fullscreen view" at bounding box center [855, 20] width 27 height 27
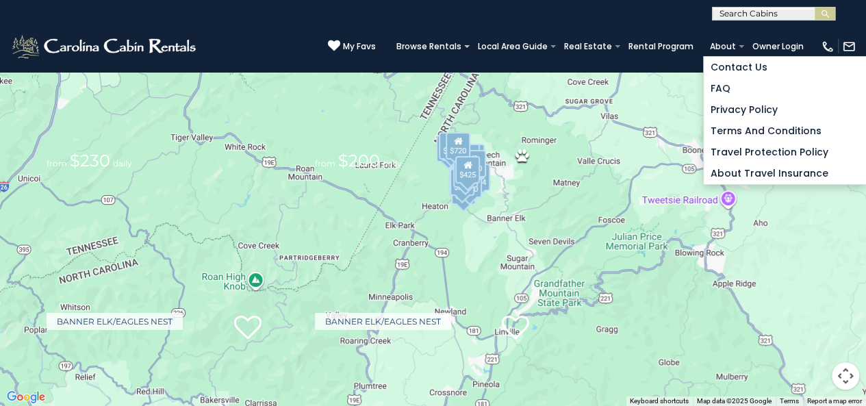
scroll to position [1783, 0]
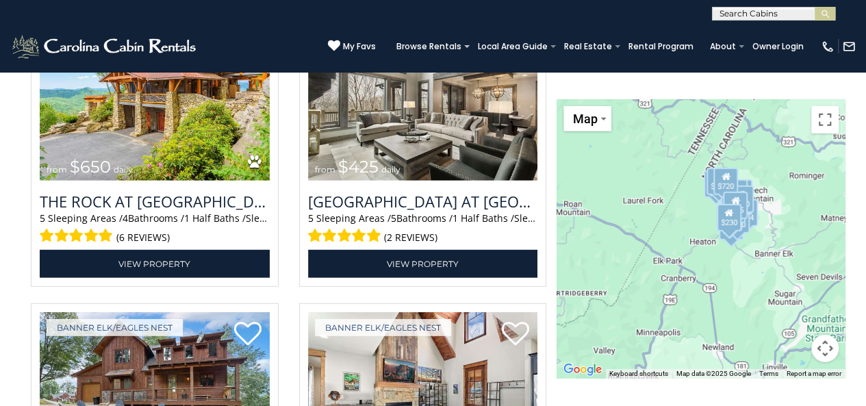
click at [470, 46] on span at bounding box center [466, 46] width 5 height 3
click at [470, 45] on span at bounding box center [466, 46] width 5 height 3
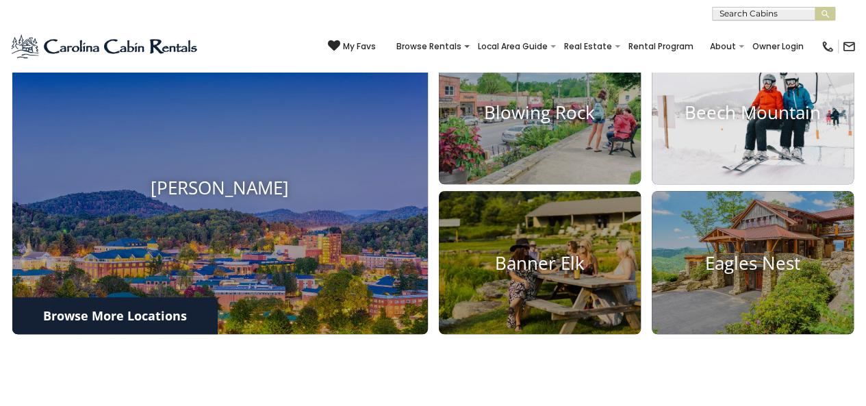
scroll to position [412, 0]
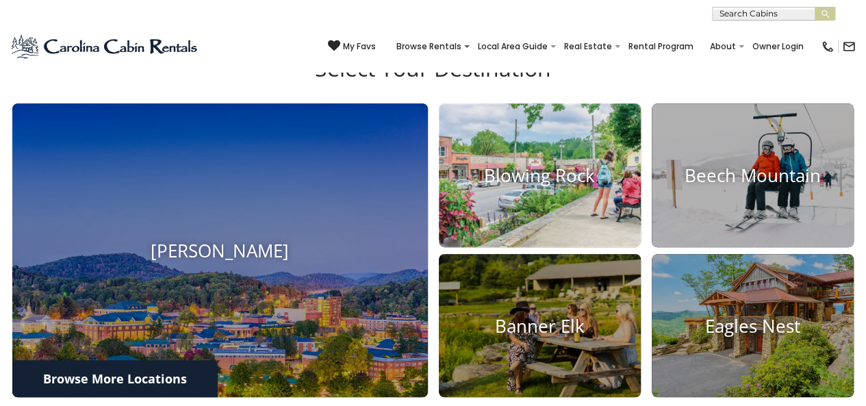
click at [552, 249] on img at bounding box center [540, 175] width 222 height 158
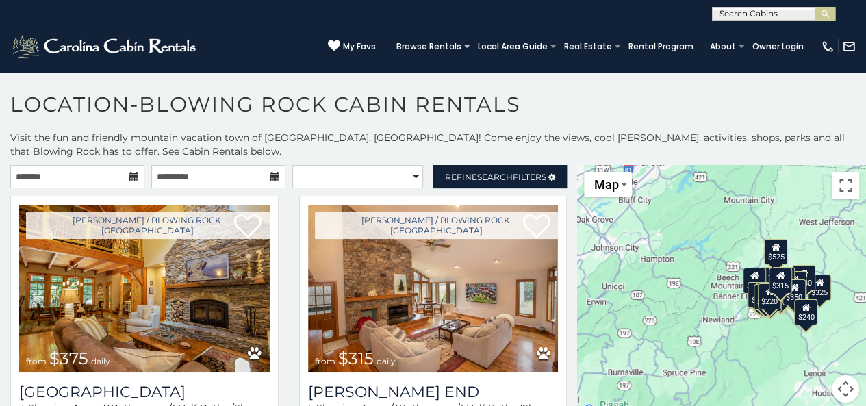
scroll to position [26, 0]
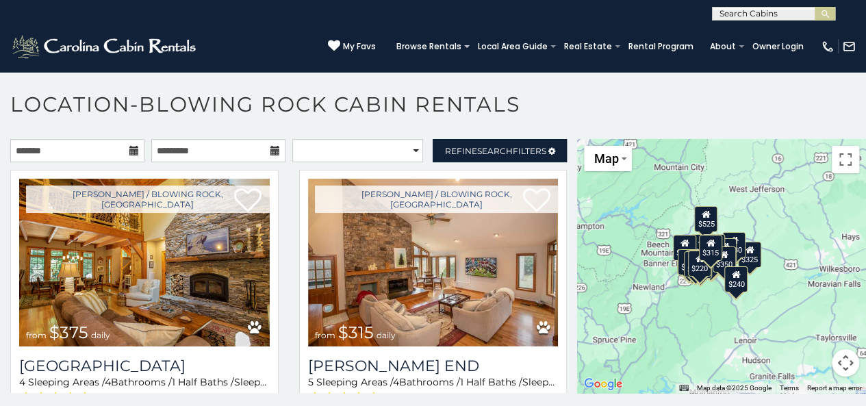
drag, startPoint x: 786, startPoint y: 271, endPoint x: 733, endPoint y: 264, distance: 53.9
click at [719, 266] on div "$350" at bounding box center [724, 259] width 23 height 26
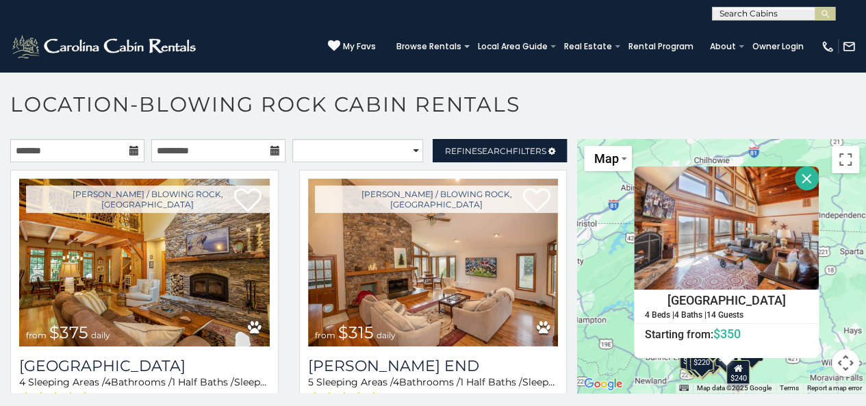
click at [801, 187] on button "Close" at bounding box center [807, 178] width 24 height 24
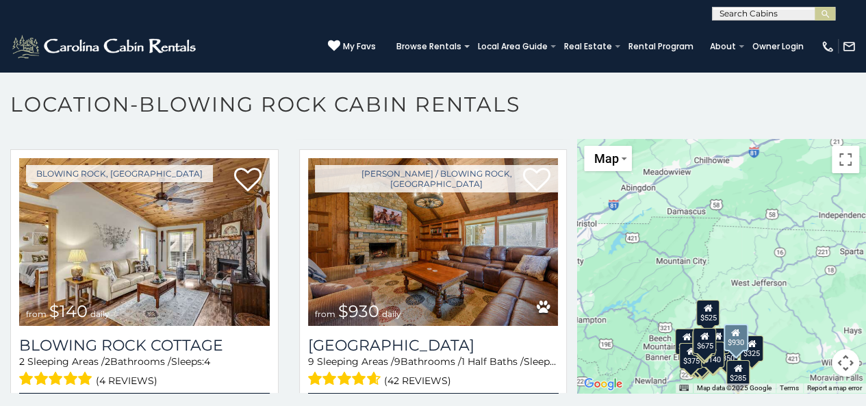
scroll to position [2122, 0]
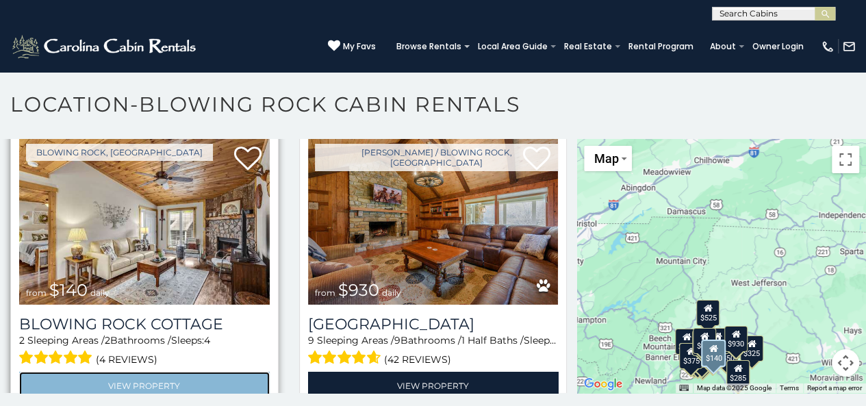
click at [138, 372] on link "View Property" at bounding box center [144, 386] width 251 height 28
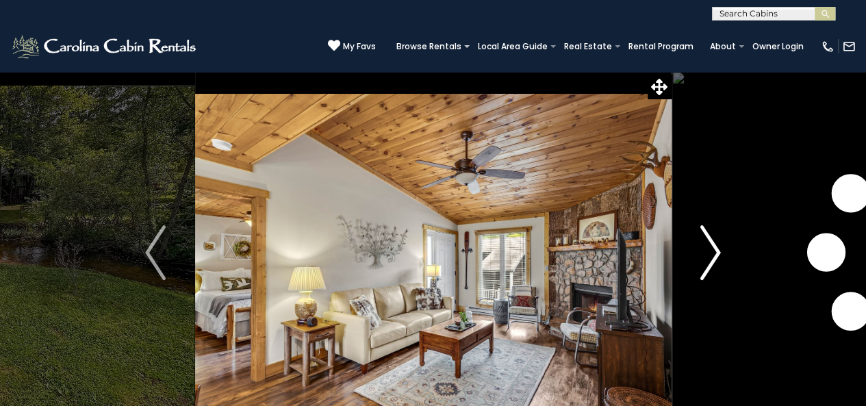
click at [705, 257] on img "Next" at bounding box center [710, 252] width 21 height 55
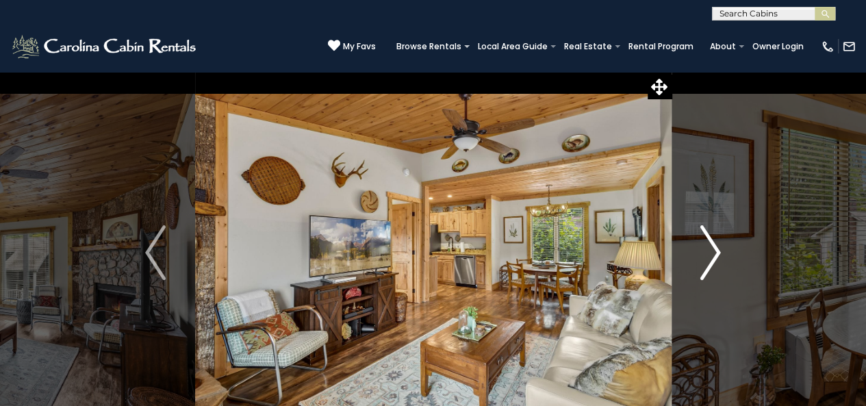
click at [705, 257] on img "Next" at bounding box center [710, 252] width 21 height 55
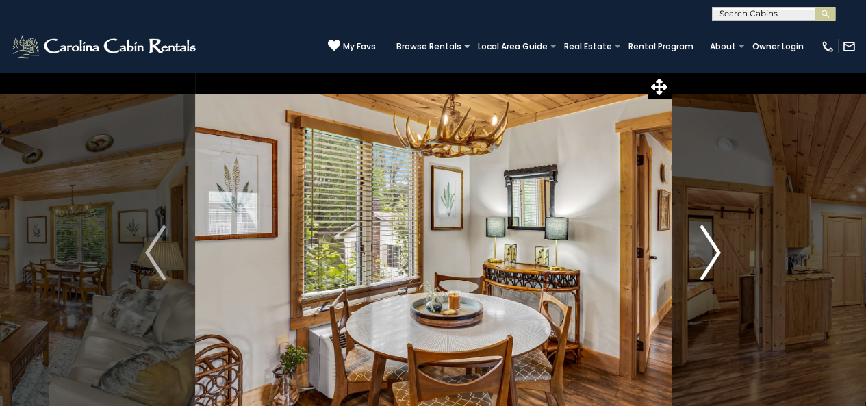
click at [705, 257] on img "Next" at bounding box center [710, 252] width 21 height 55
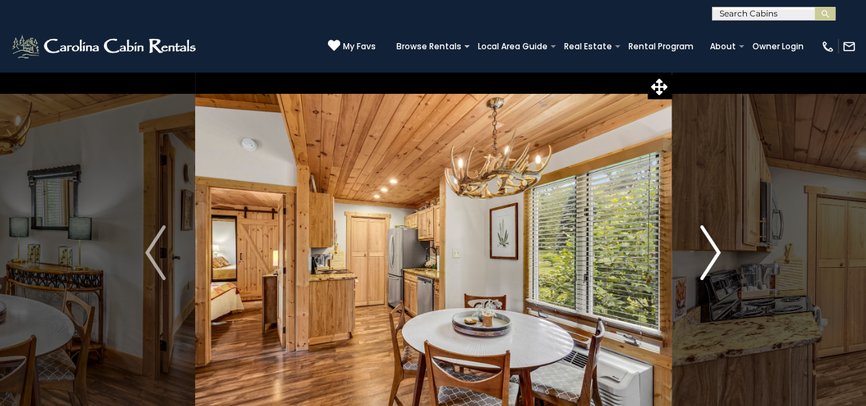
click at [707, 254] on img "Next" at bounding box center [710, 252] width 21 height 55
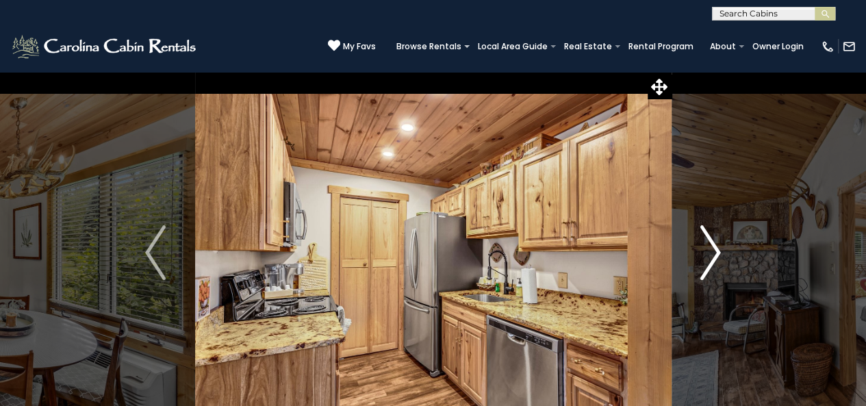
click at [707, 254] on img "Next" at bounding box center [710, 252] width 21 height 55
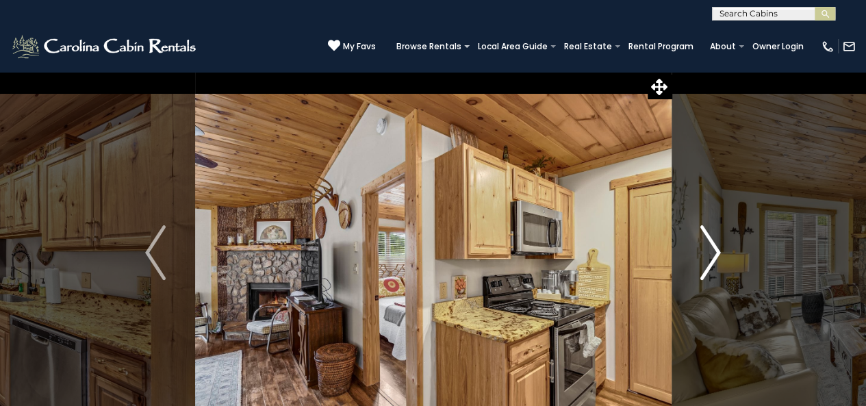
click at [707, 254] on img "Next" at bounding box center [710, 252] width 21 height 55
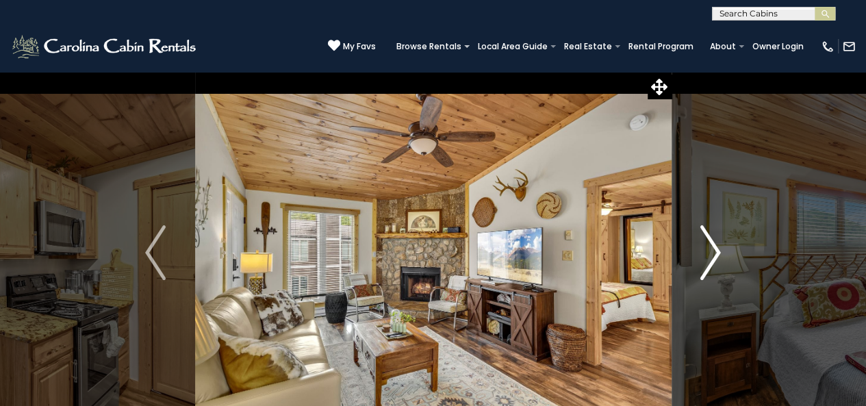
click at [707, 254] on img "Next" at bounding box center [710, 252] width 21 height 55
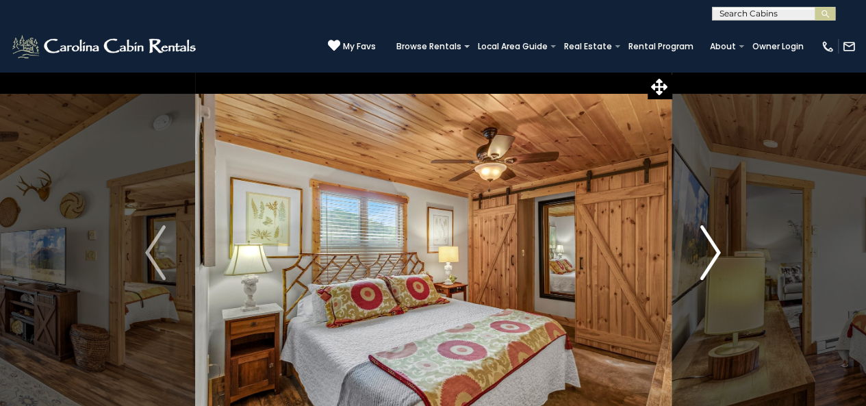
click at [707, 254] on img "Next" at bounding box center [710, 252] width 21 height 55
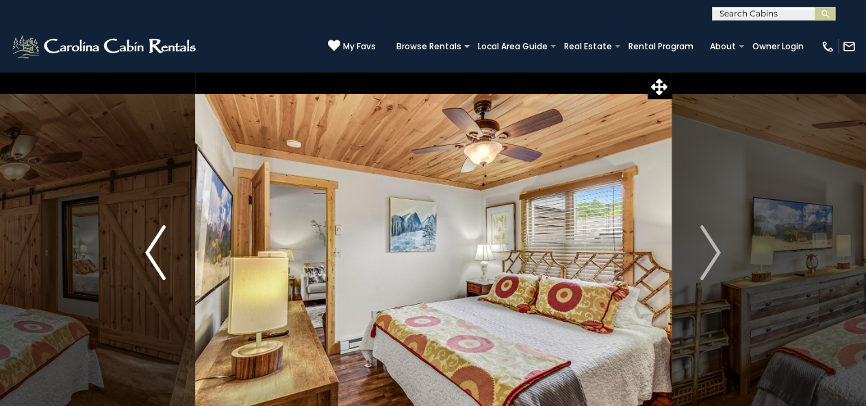
click at [153, 258] on img "Previous" at bounding box center [155, 252] width 21 height 55
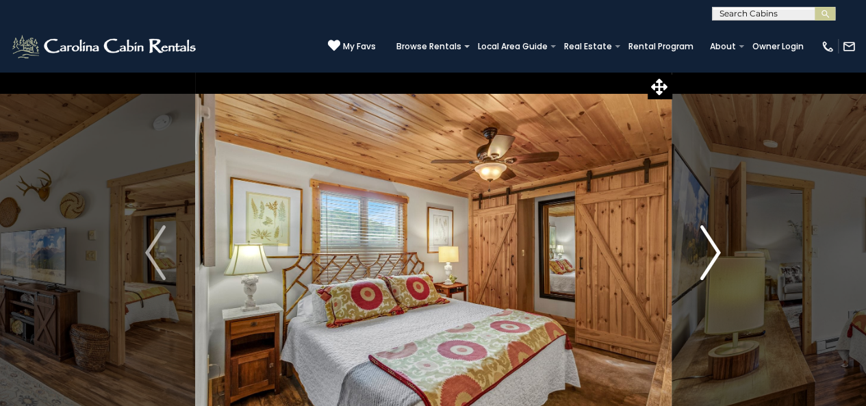
click at [716, 251] on img "Next" at bounding box center [710, 252] width 21 height 55
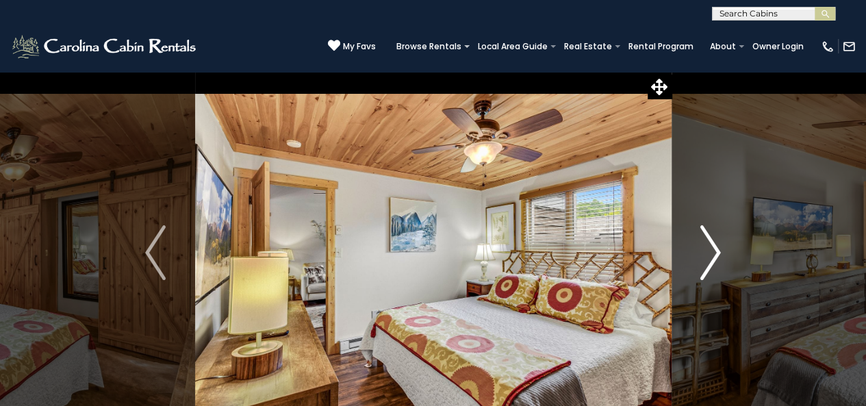
click at [717, 255] on img "Next" at bounding box center [710, 252] width 21 height 55
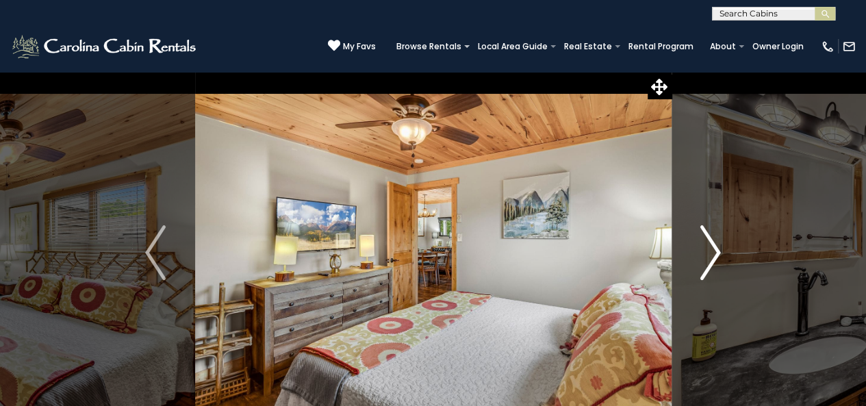
click at [715, 253] on img "Next" at bounding box center [710, 252] width 21 height 55
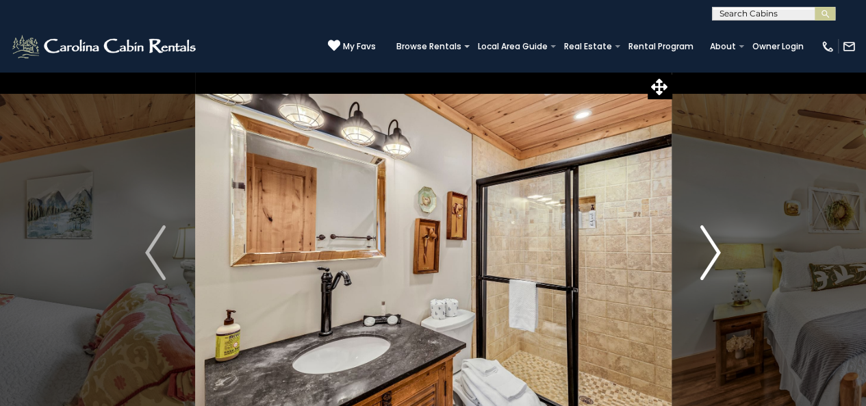
click at [715, 253] on img "Next" at bounding box center [710, 252] width 21 height 55
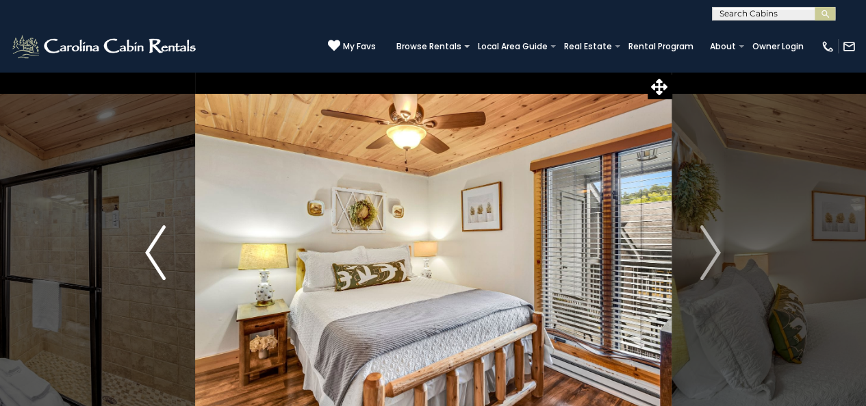
click at [163, 251] on img "Previous" at bounding box center [155, 252] width 21 height 55
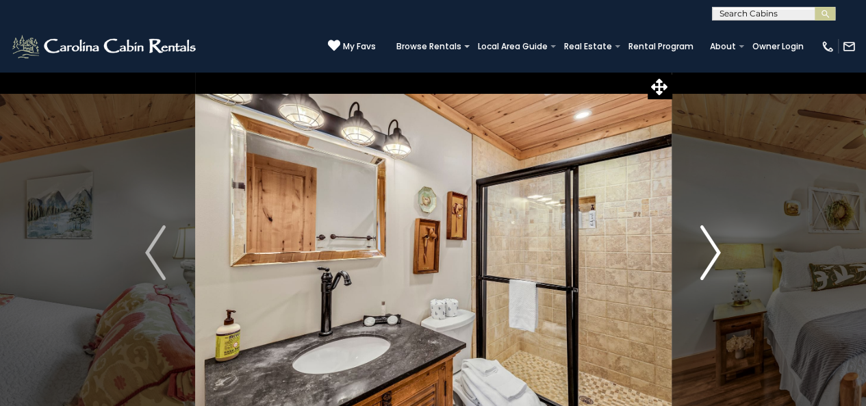
click at [711, 255] on img "Next" at bounding box center [710, 252] width 21 height 55
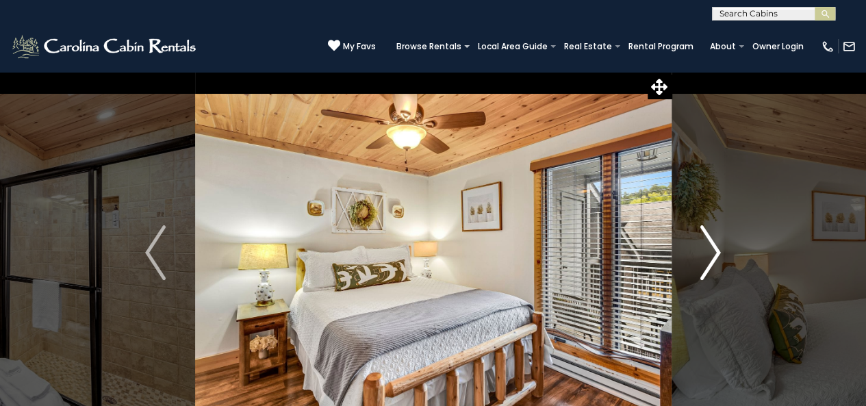
click at [711, 255] on img "Next" at bounding box center [710, 252] width 21 height 55
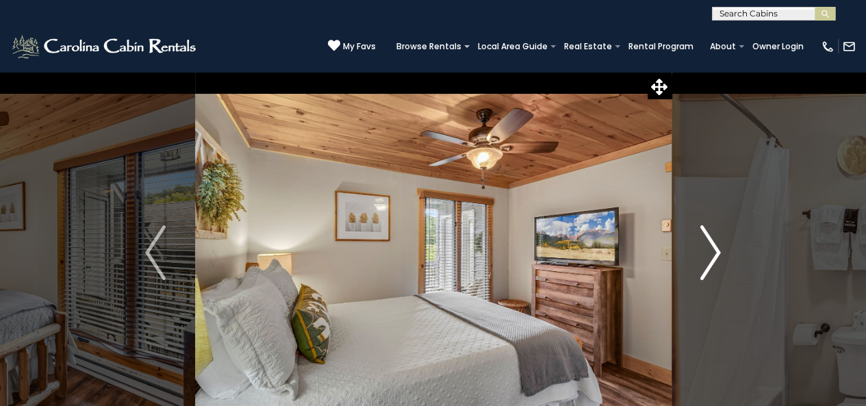
click at [711, 255] on img "Next" at bounding box center [710, 252] width 21 height 55
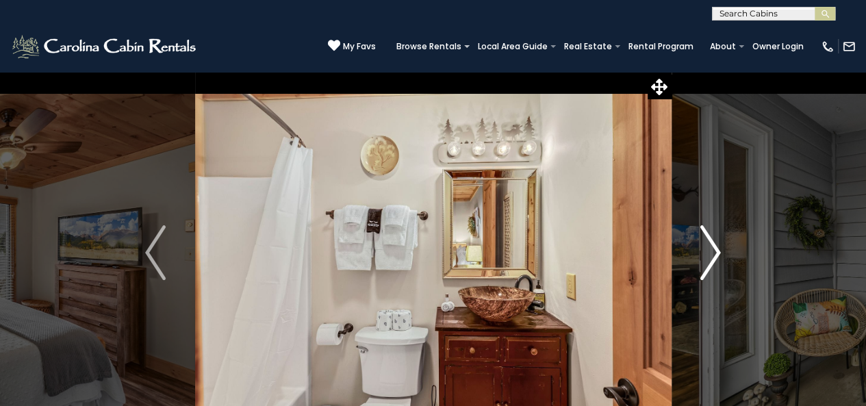
click at [711, 255] on img "Next" at bounding box center [710, 252] width 21 height 55
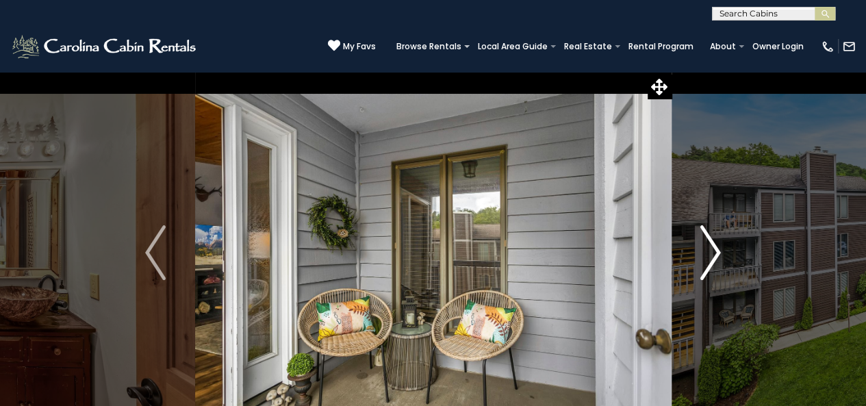
click at [711, 255] on img "Next" at bounding box center [710, 252] width 21 height 55
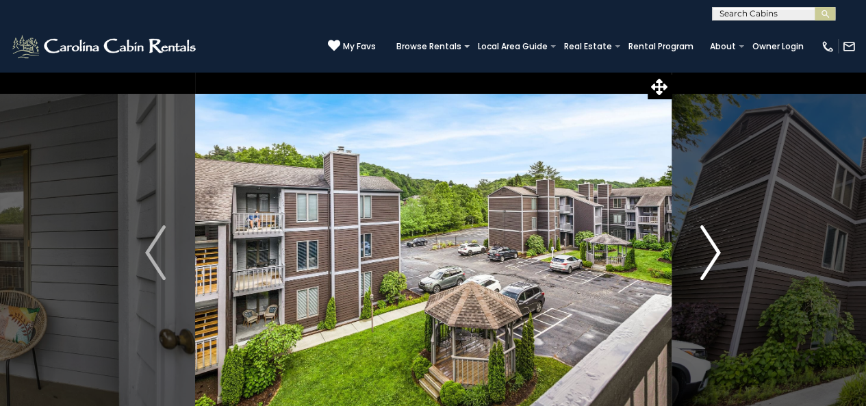
click at [712, 254] on img "Next" at bounding box center [710, 252] width 21 height 55
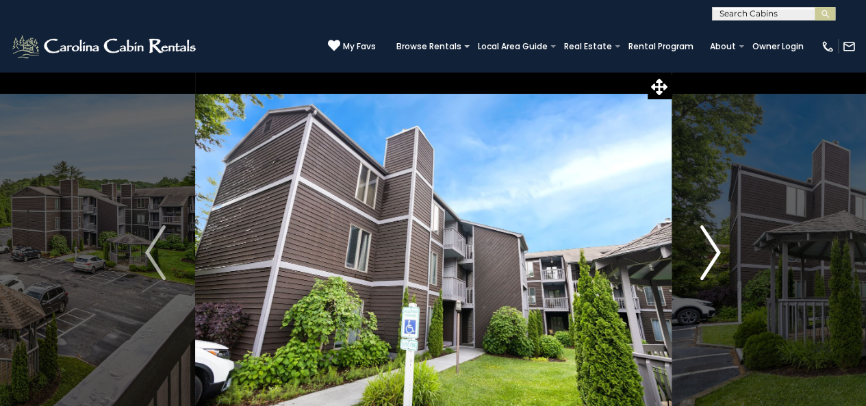
click at [712, 253] on img "Next" at bounding box center [710, 252] width 21 height 55
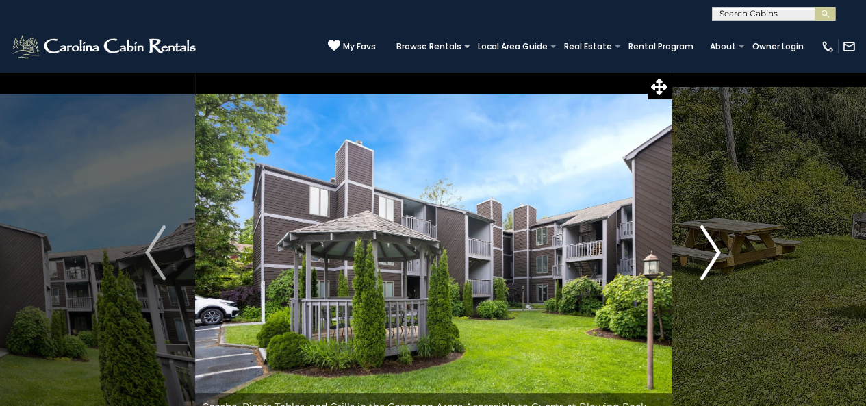
click at [712, 253] on img "Next" at bounding box center [710, 252] width 21 height 55
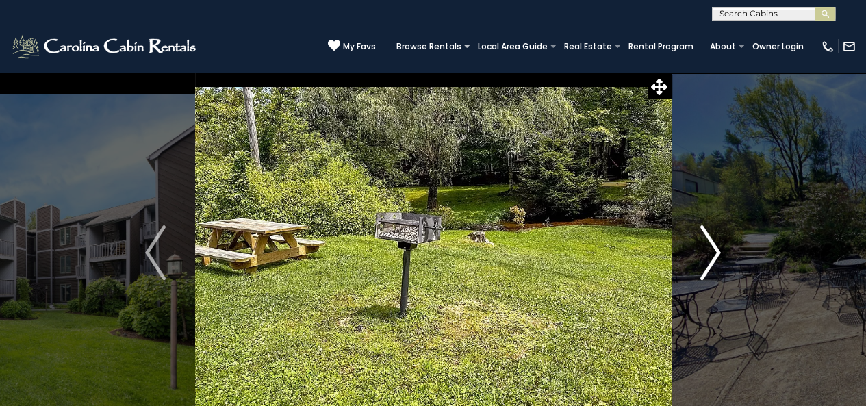
click at [712, 253] on img "Next" at bounding box center [710, 252] width 21 height 55
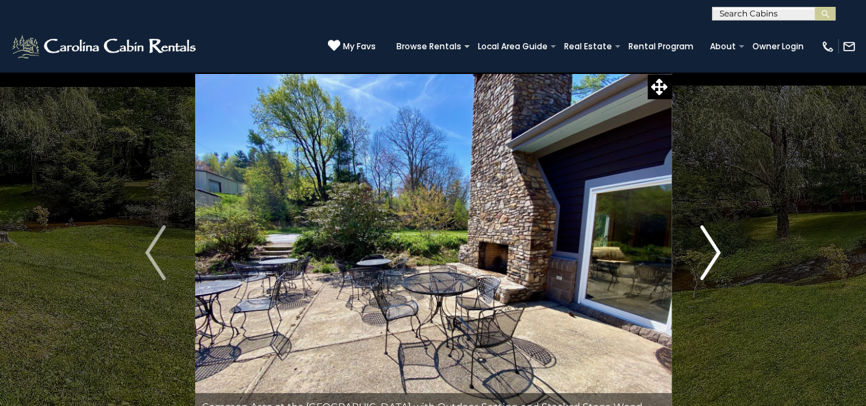
click at [712, 253] on img "Next" at bounding box center [710, 252] width 21 height 55
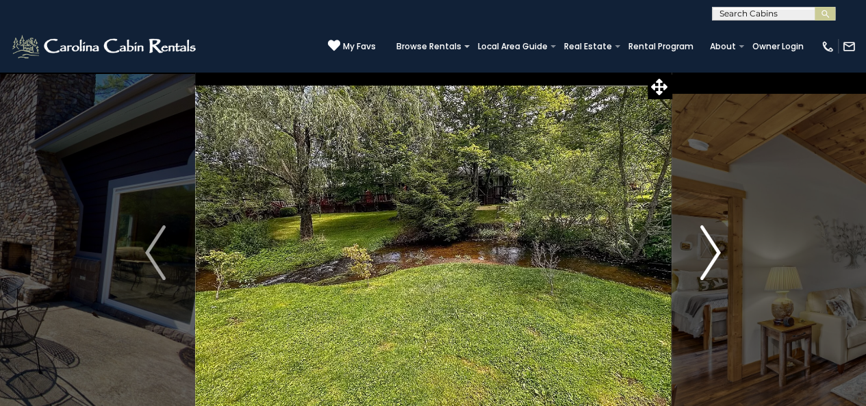
click at [712, 253] on img "Next" at bounding box center [710, 252] width 21 height 55
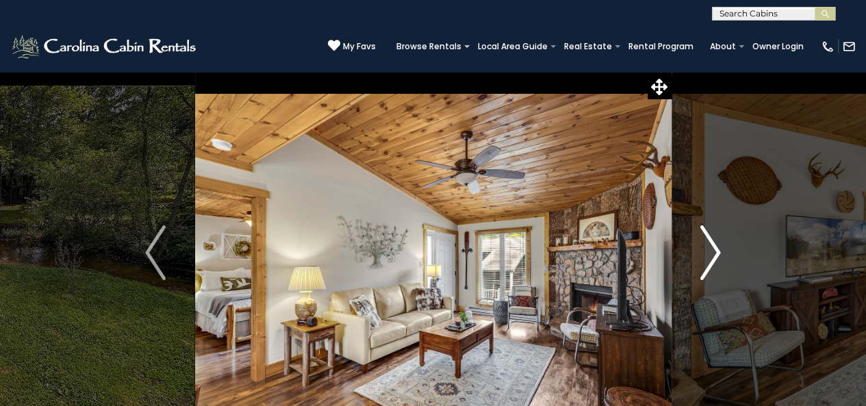
click at [712, 253] on img "Next" at bounding box center [710, 252] width 21 height 55
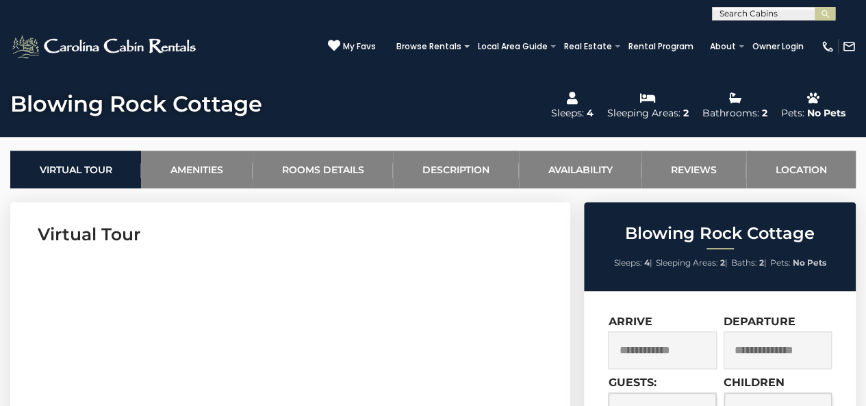
scroll to position [342, 0]
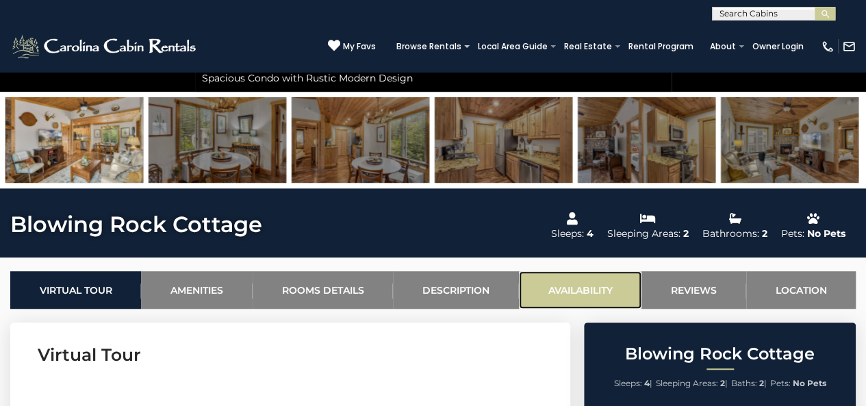
click at [571, 290] on link "Availability" at bounding box center [580, 290] width 123 height 38
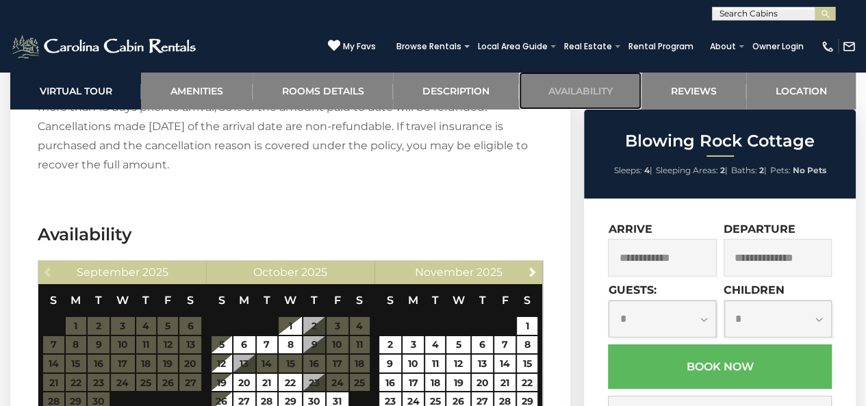
scroll to position [2362, 0]
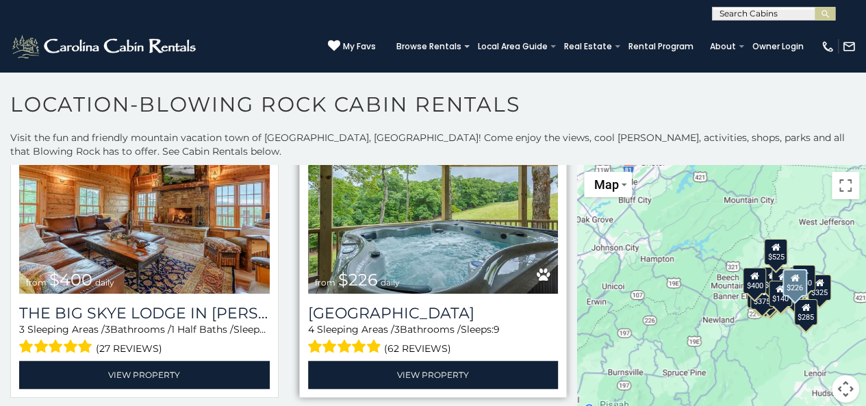
scroll to position [3081, 0]
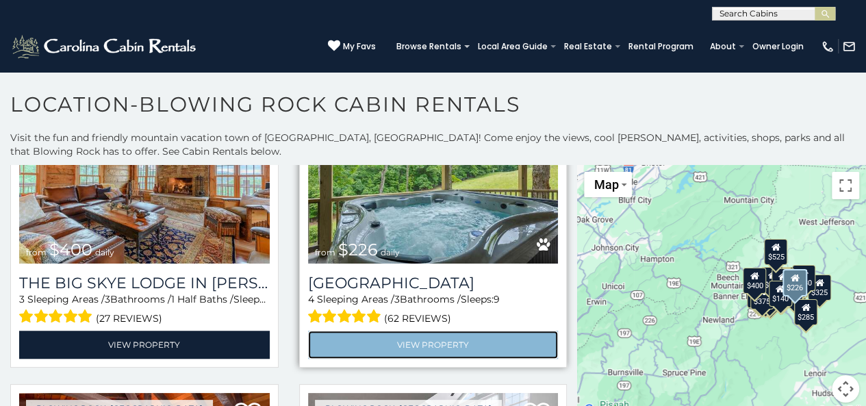
click at [440, 331] on link "View Property" at bounding box center [433, 345] width 251 height 28
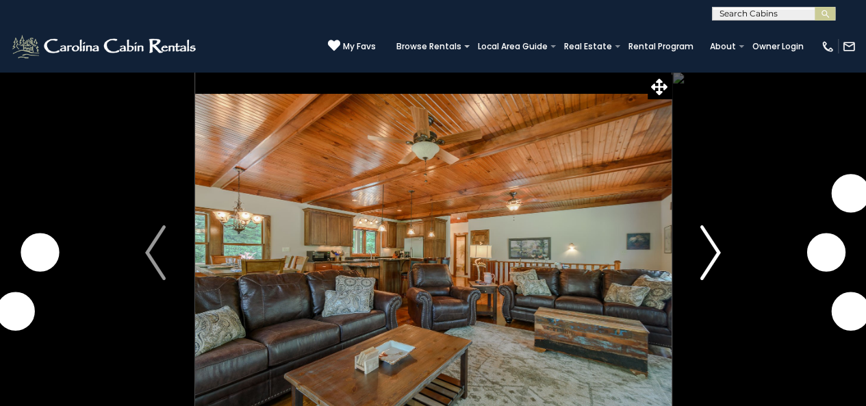
click at [710, 254] on img "Next" at bounding box center [710, 252] width 21 height 55
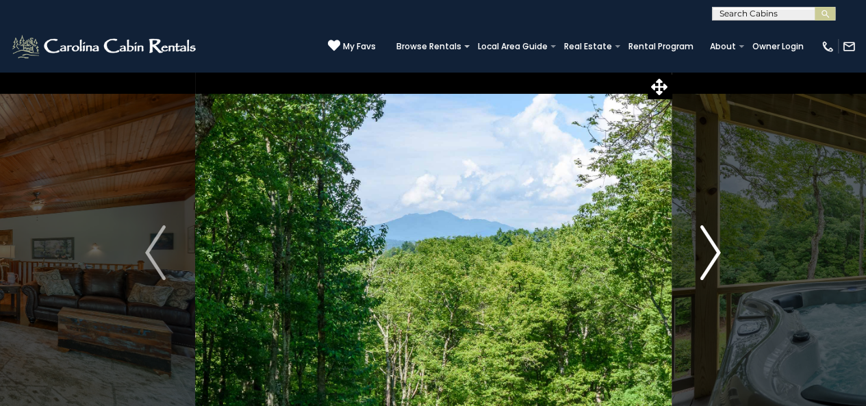
click at [711, 253] on img "Next" at bounding box center [710, 252] width 21 height 55
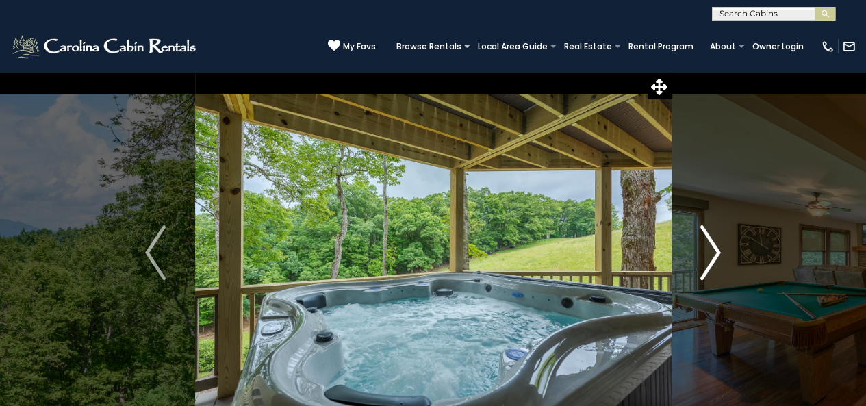
click at [711, 253] on img "Next" at bounding box center [710, 252] width 21 height 55
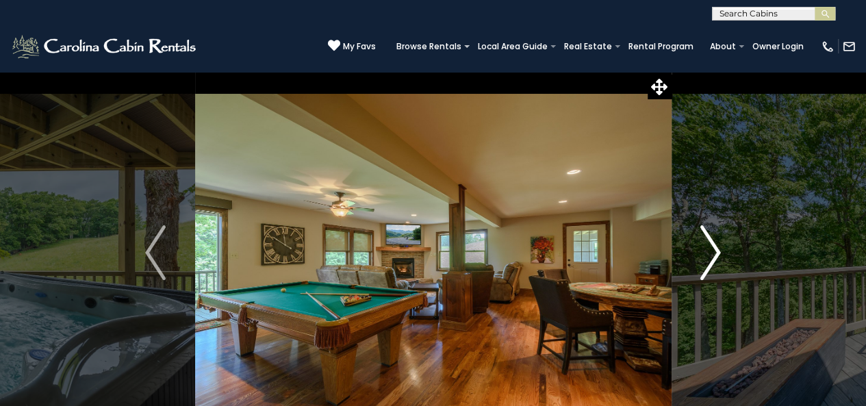
click at [711, 251] on img "Next" at bounding box center [710, 252] width 21 height 55
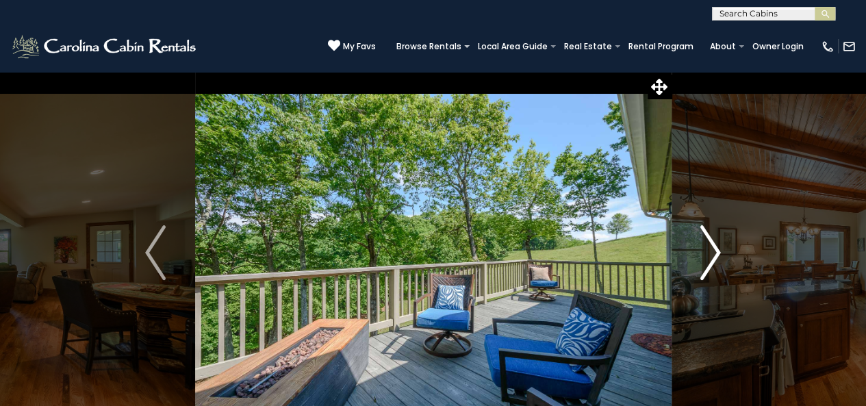
click at [711, 251] on img "Next" at bounding box center [710, 252] width 21 height 55
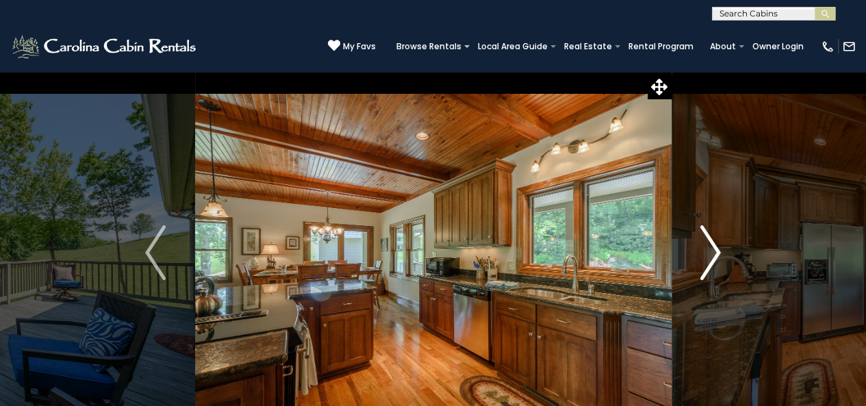
click at [711, 251] on img "Next" at bounding box center [710, 252] width 21 height 55
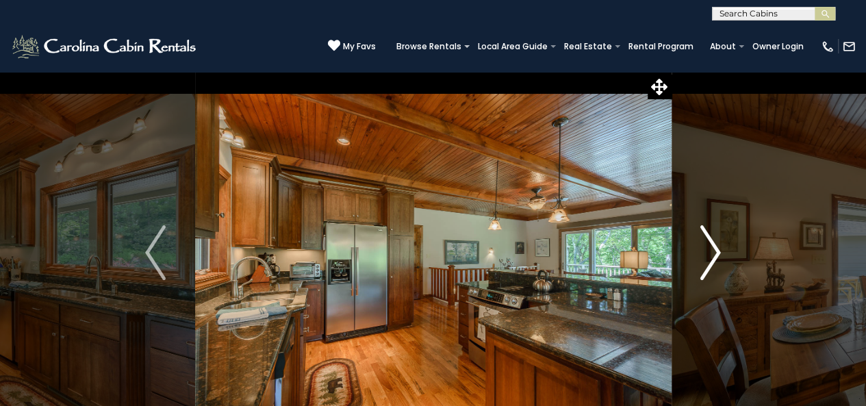
click at [711, 251] on img "Next" at bounding box center [710, 252] width 21 height 55
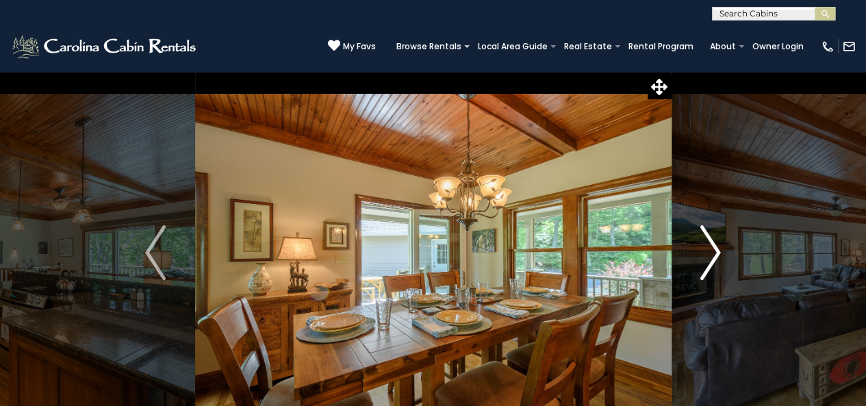
click at [711, 251] on img "Next" at bounding box center [710, 252] width 21 height 55
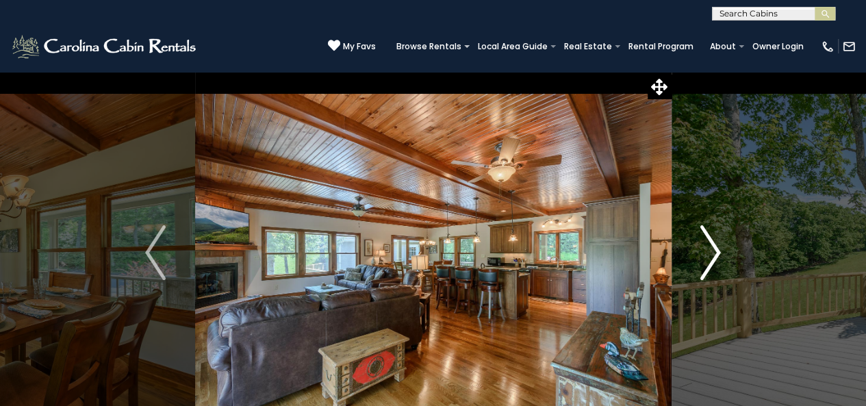
click at [711, 251] on img "Next" at bounding box center [710, 252] width 21 height 55
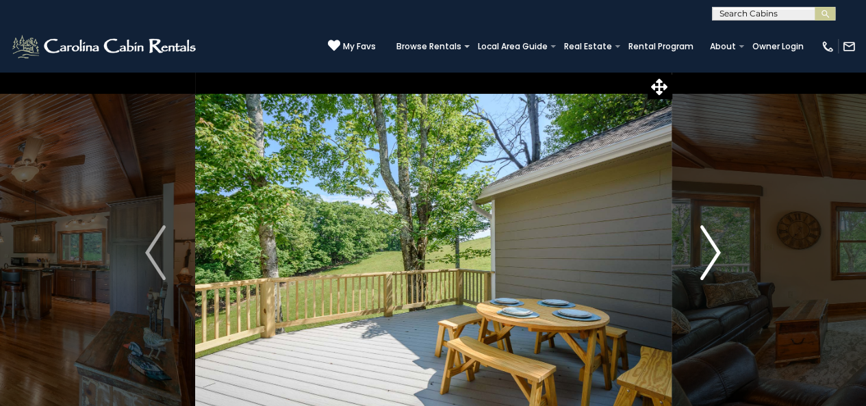
click at [711, 251] on img "Next" at bounding box center [710, 252] width 21 height 55
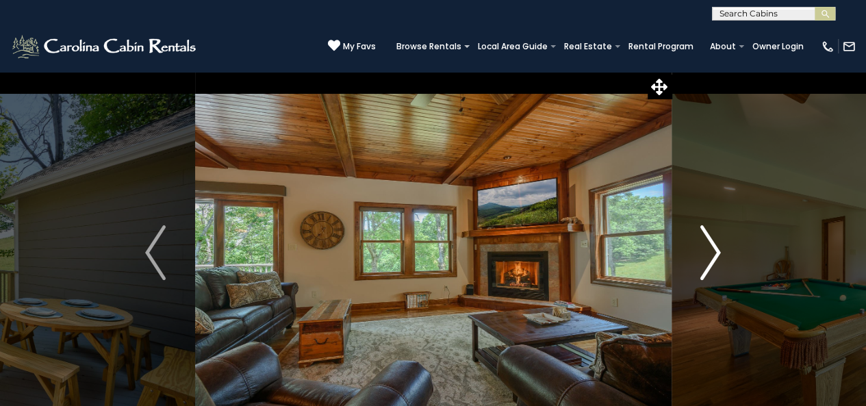
click at [711, 251] on img "Next" at bounding box center [710, 252] width 21 height 55
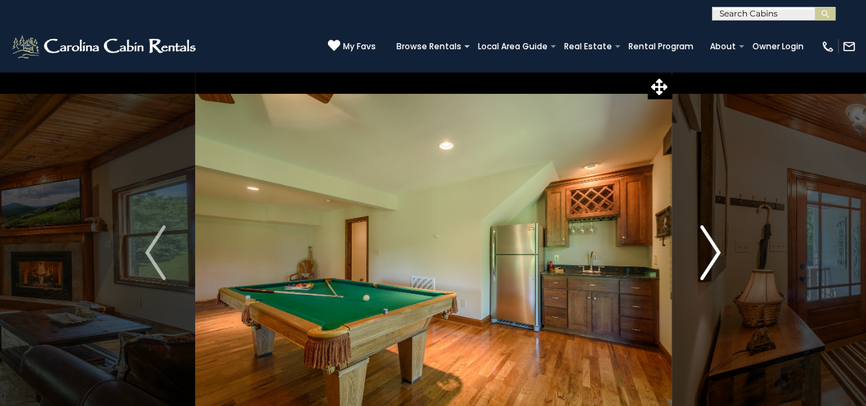
click at [711, 251] on img "Next" at bounding box center [710, 252] width 21 height 55
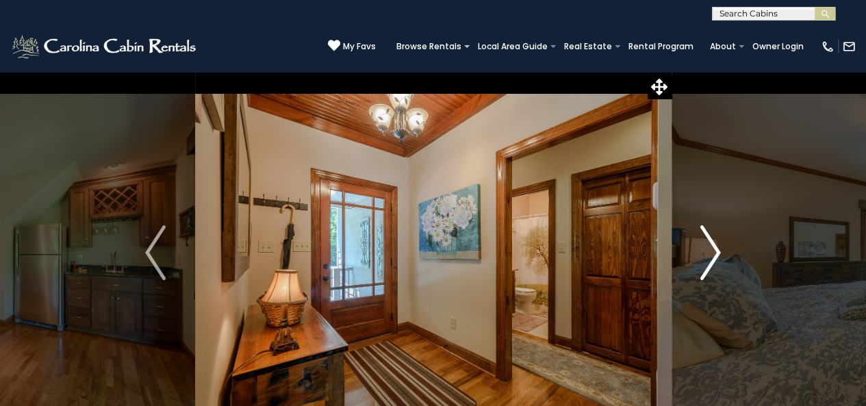
click at [723, 250] on button "Next" at bounding box center [710, 252] width 79 height 363
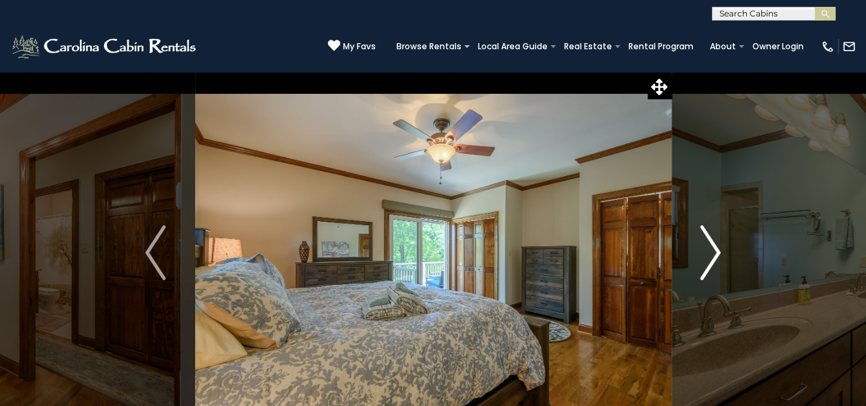
click at [723, 250] on button "Next" at bounding box center [710, 252] width 79 height 363
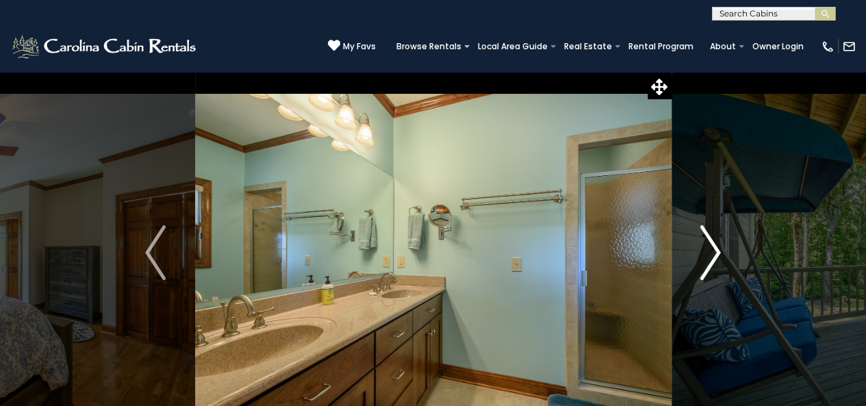
click at [722, 250] on button "Next" at bounding box center [710, 252] width 79 height 363
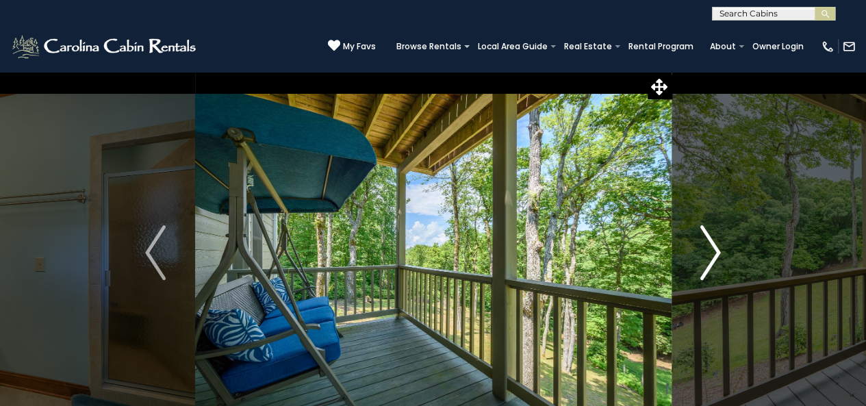
click at [722, 250] on button "Next" at bounding box center [710, 252] width 79 height 363
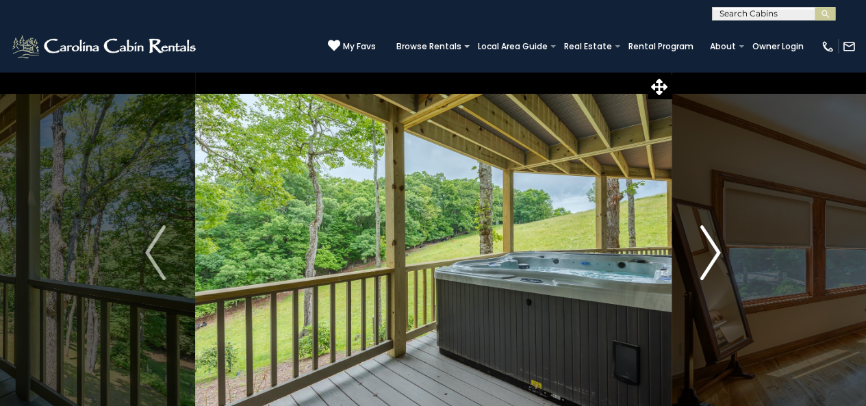
click at [722, 250] on button "Next" at bounding box center [710, 252] width 79 height 363
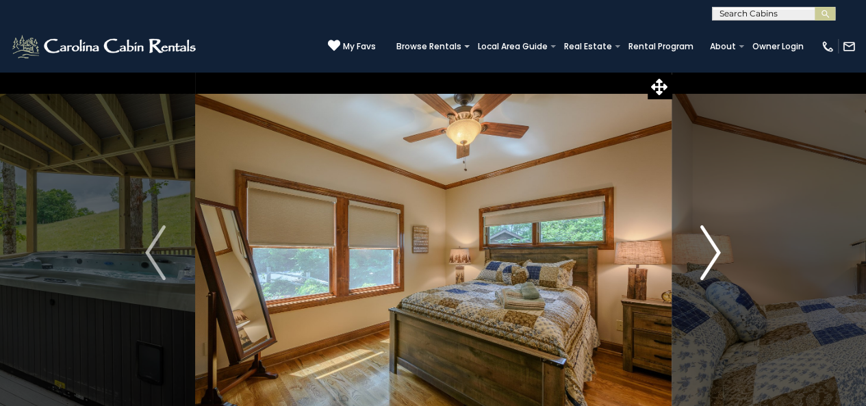
click at [722, 250] on button "Next" at bounding box center [710, 252] width 79 height 363
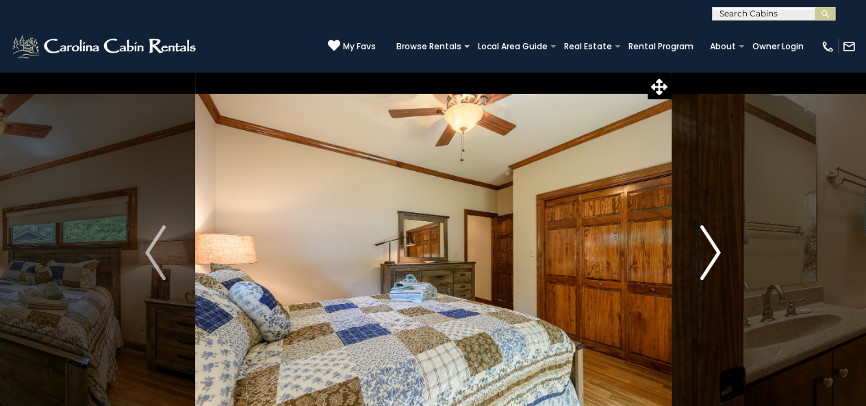
click at [722, 250] on button "Next" at bounding box center [710, 252] width 79 height 363
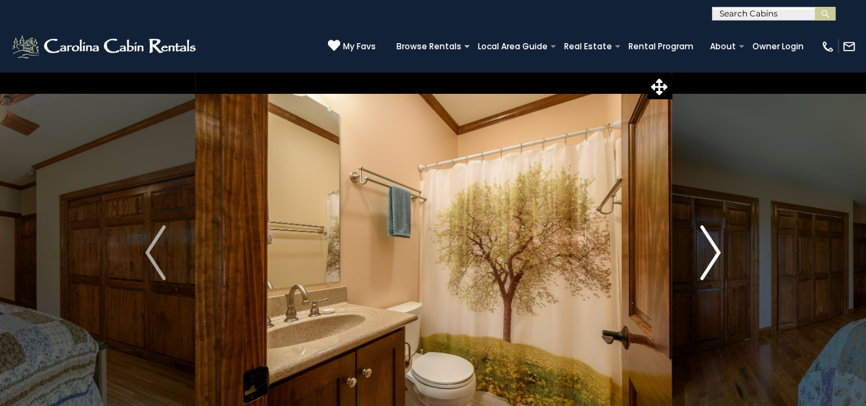
click at [722, 250] on button "Next" at bounding box center [710, 252] width 79 height 363
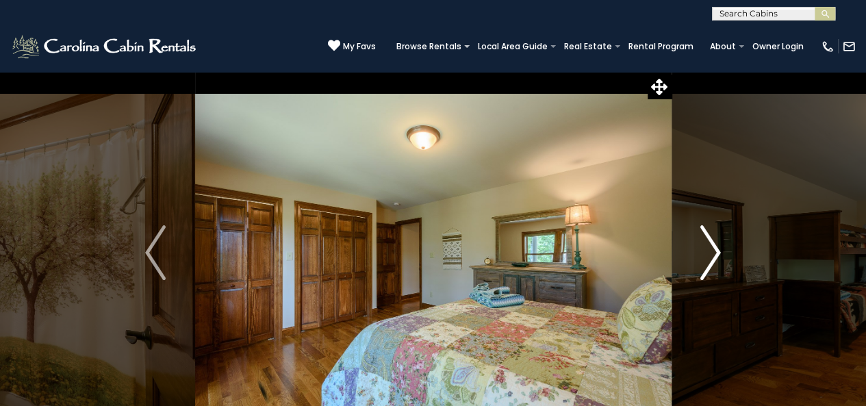
click at [722, 250] on button "Next" at bounding box center [710, 252] width 79 height 363
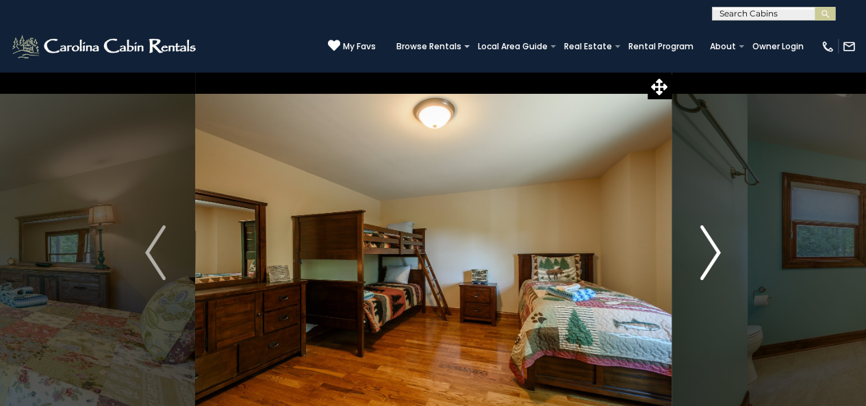
click at [722, 250] on button "Next" at bounding box center [710, 252] width 79 height 363
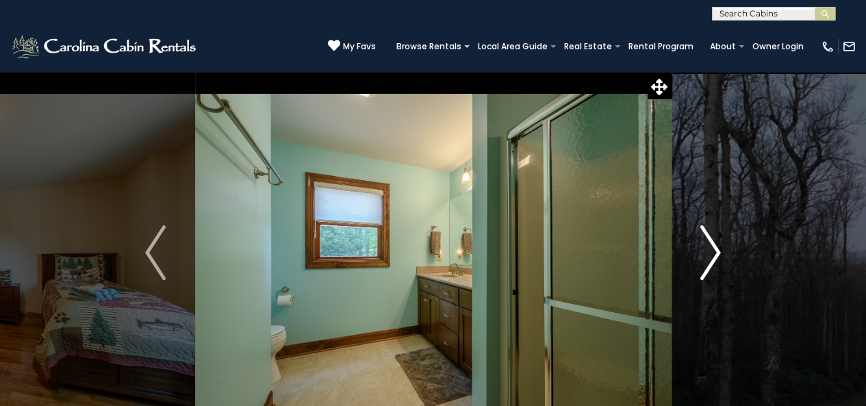
click at [722, 250] on button "Next" at bounding box center [710, 252] width 79 height 363
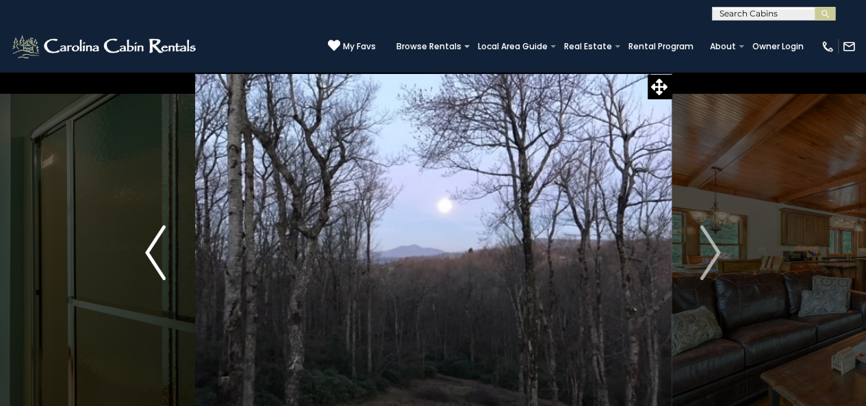
click at [161, 248] on img "Previous" at bounding box center [155, 252] width 21 height 55
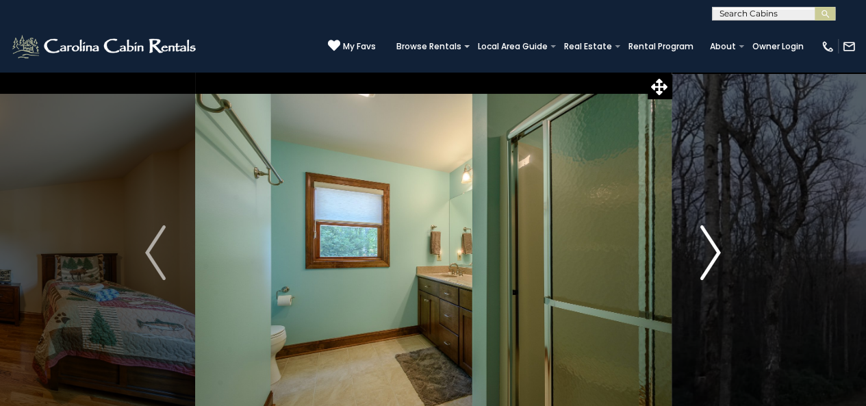
click at [710, 257] on img "Next" at bounding box center [710, 252] width 21 height 55
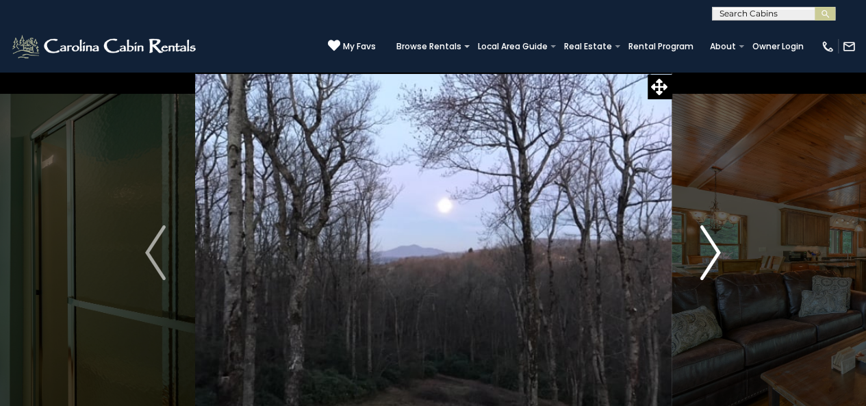
click at [710, 258] on img "Next" at bounding box center [710, 252] width 21 height 55
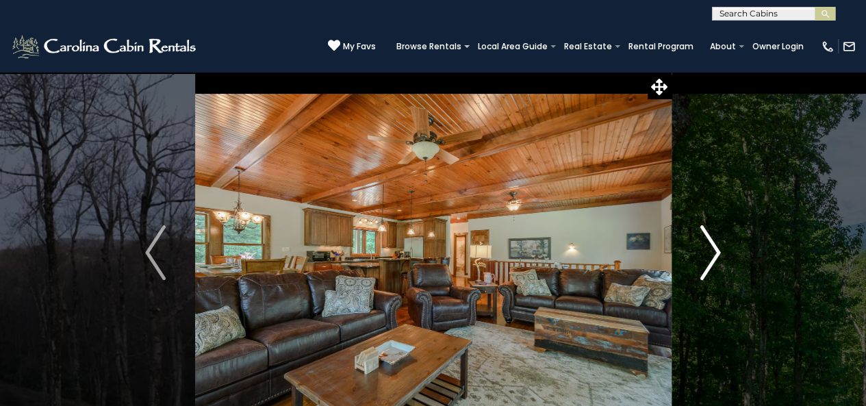
click at [710, 258] on img "Next" at bounding box center [710, 252] width 21 height 55
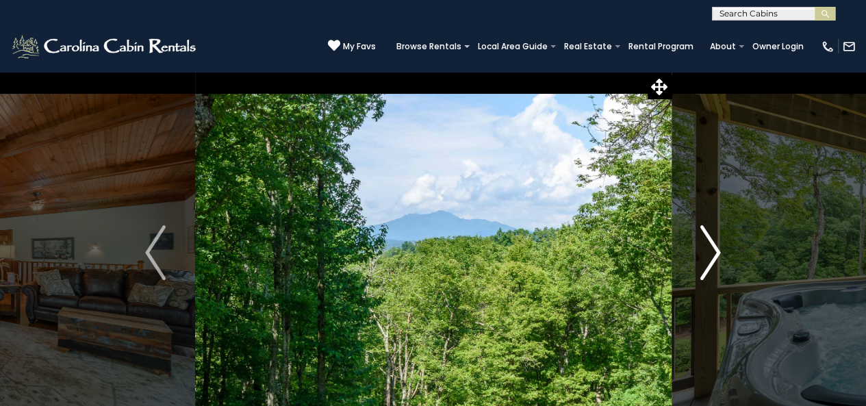
click at [711, 260] on img "Next" at bounding box center [710, 252] width 21 height 55
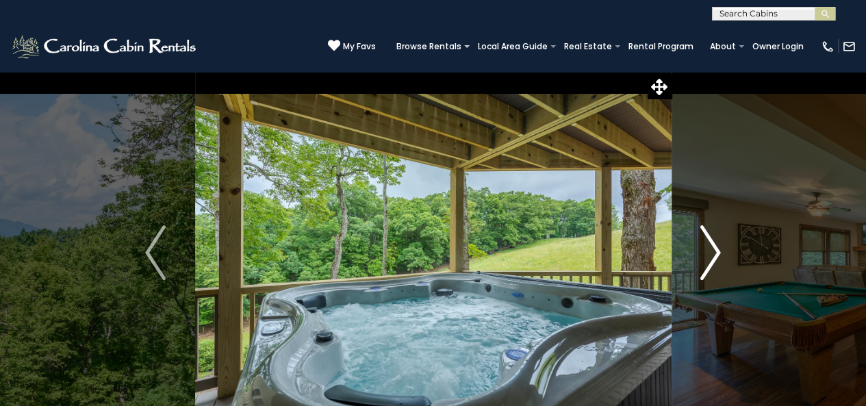
click at [710, 261] on img "Next" at bounding box center [710, 252] width 21 height 55
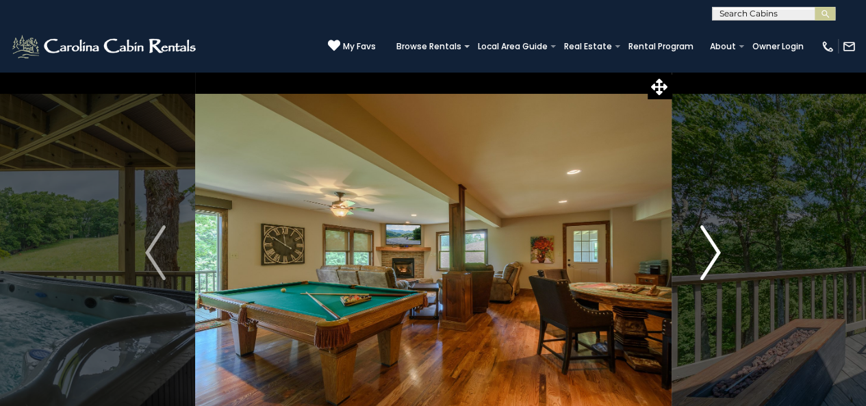
click at [710, 259] on img "Next" at bounding box center [710, 252] width 21 height 55
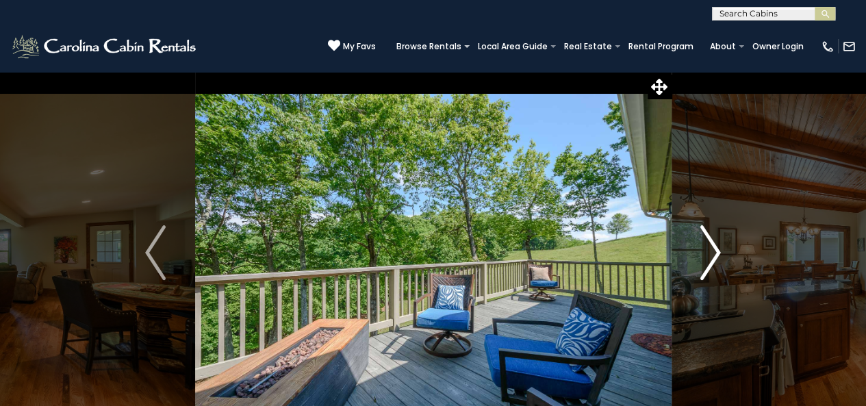
click at [710, 259] on img "Next" at bounding box center [710, 252] width 21 height 55
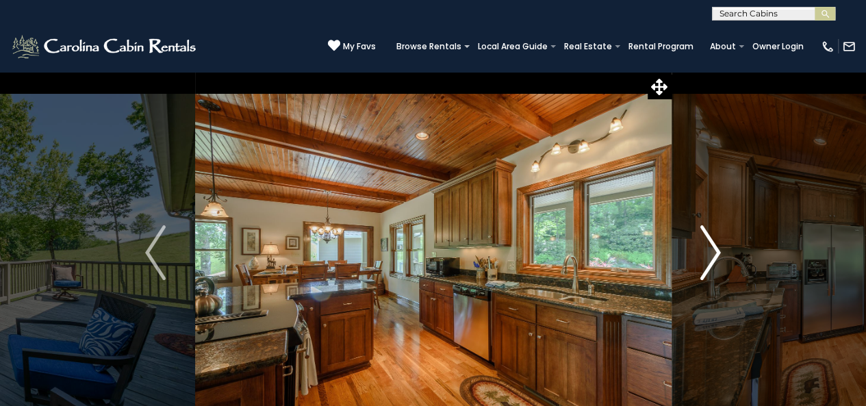
click at [710, 259] on img "Next" at bounding box center [710, 252] width 21 height 55
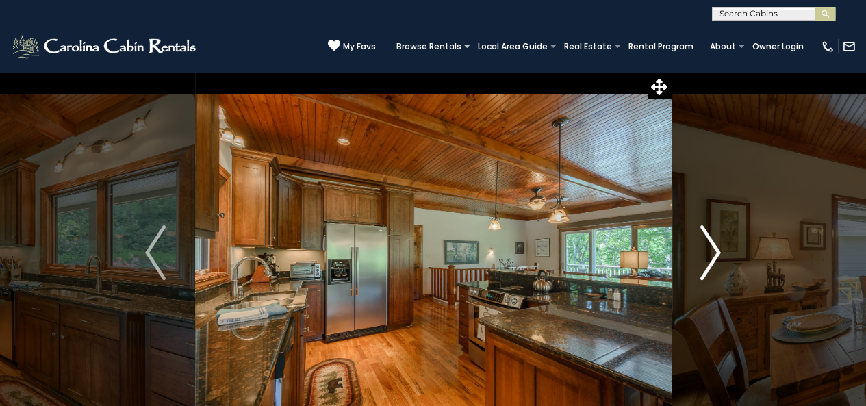
click at [710, 259] on img "Next" at bounding box center [710, 252] width 21 height 55
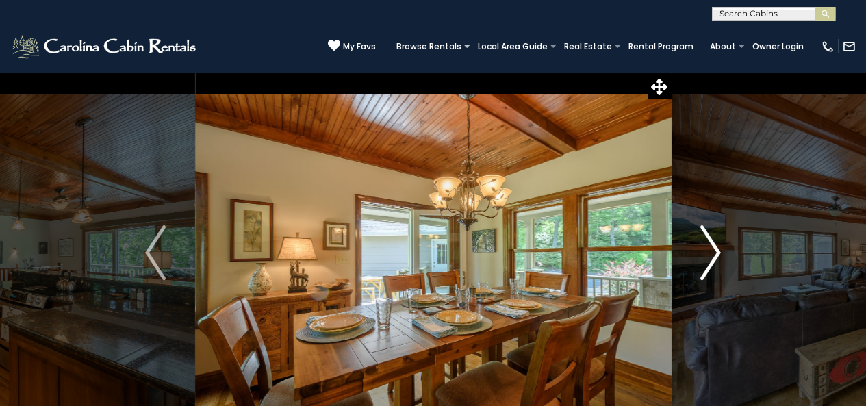
click at [710, 259] on img "Next" at bounding box center [710, 252] width 21 height 55
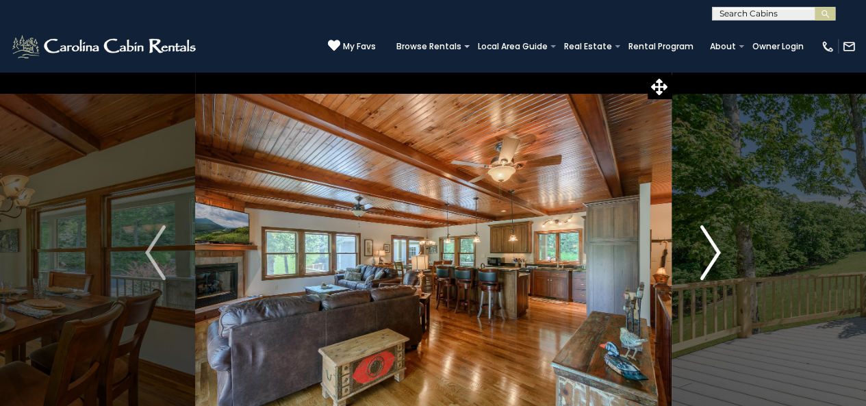
click at [710, 259] on img "Next" at bounding box center [710, 252] width 21 height 55
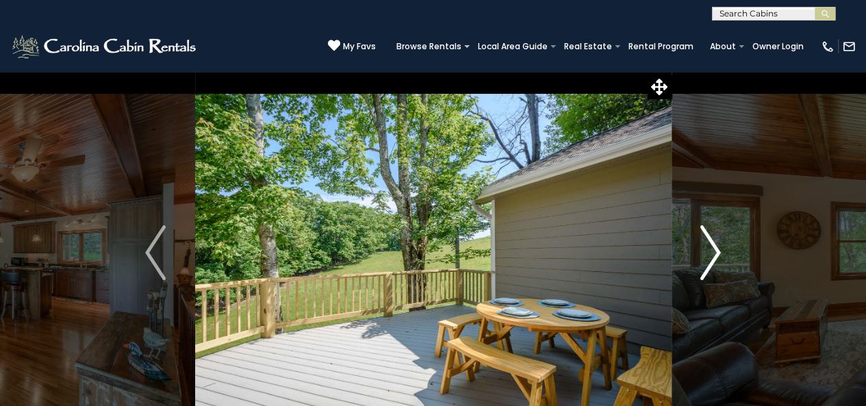
click at [710, 259] on img "Next" at bounding box center [710, 252] width 21 height 55
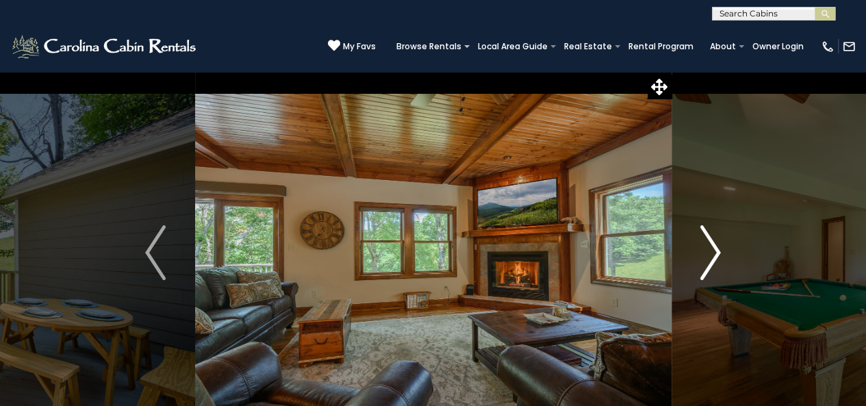
click at [710, 259] on img "Next" at bounding box center [710, 252] width 21 height 55
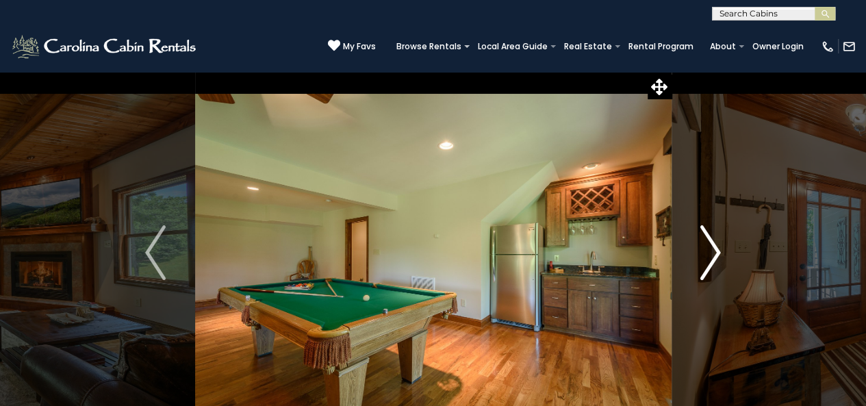
click at [710, 259] on img "Next" at bounding box center [710, 252] width 21 height 55
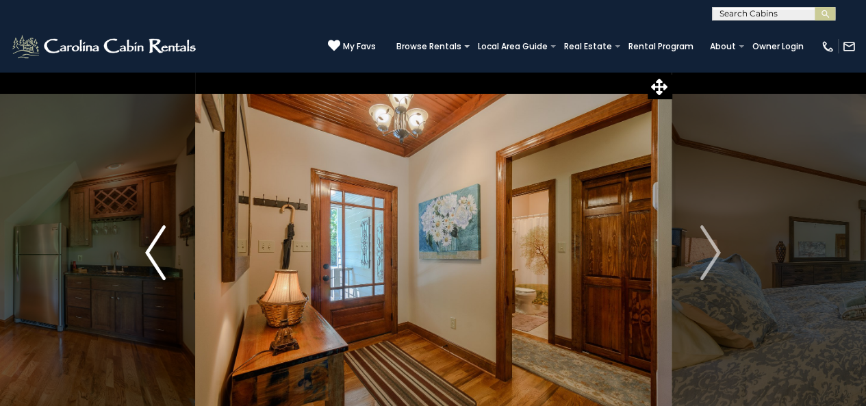
click at [144, 259] on button "Previous" at bounding box center [155, 252] width 79 height 363
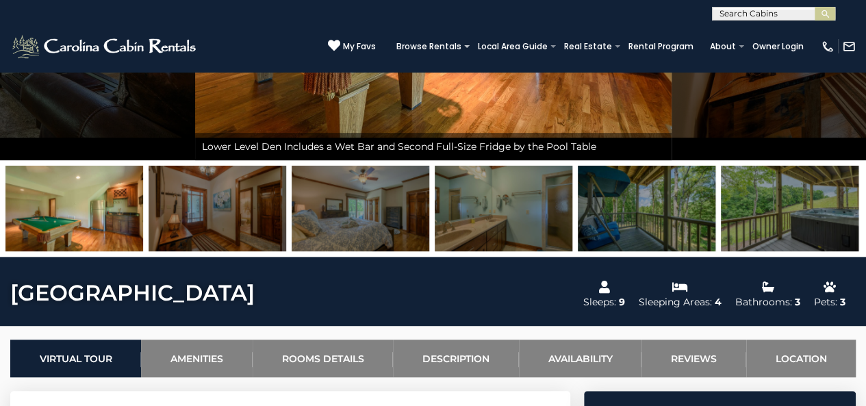
scroll to position [342, 0]
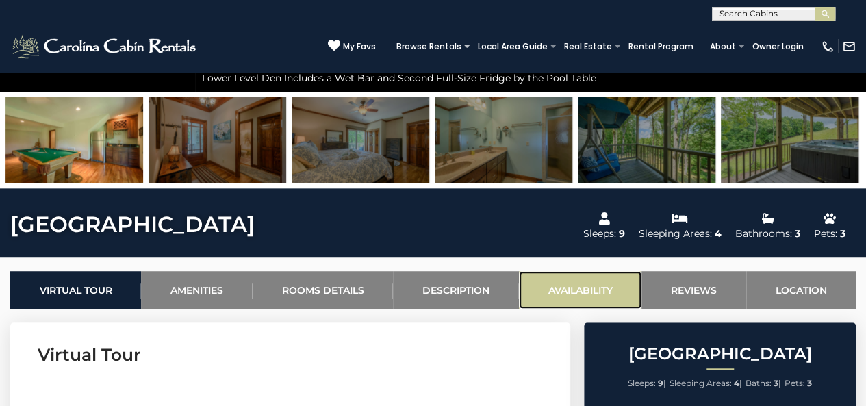
click at [597, 284] on link "Availability" at bounding box center [580, 290] width 123 height 38
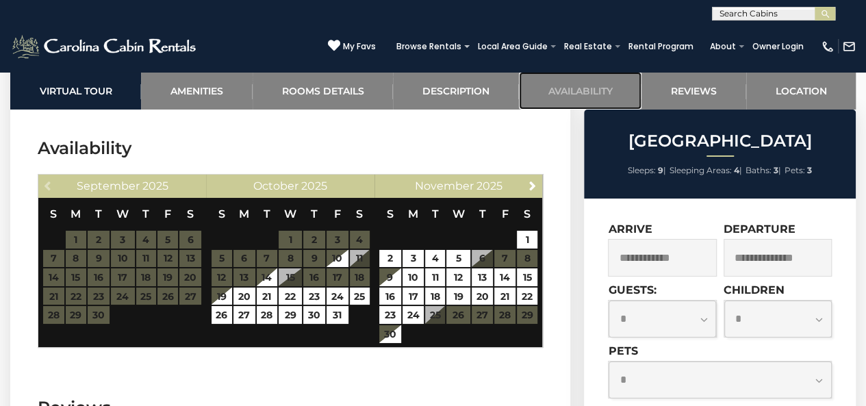
scroll to position [2462, 0]
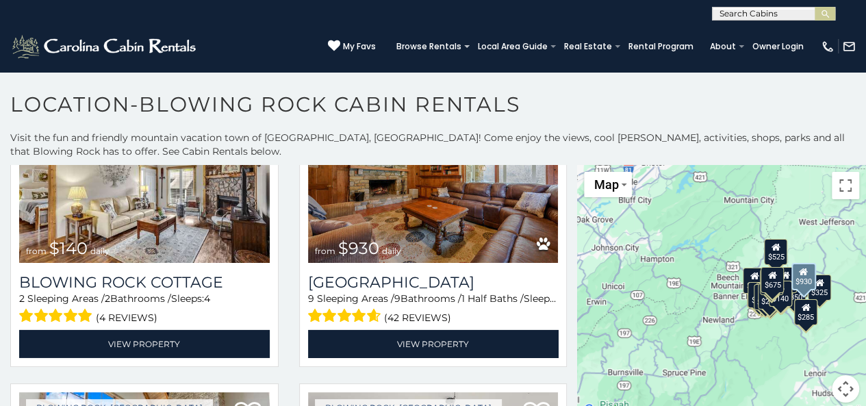
scroll to position [2191, 0]
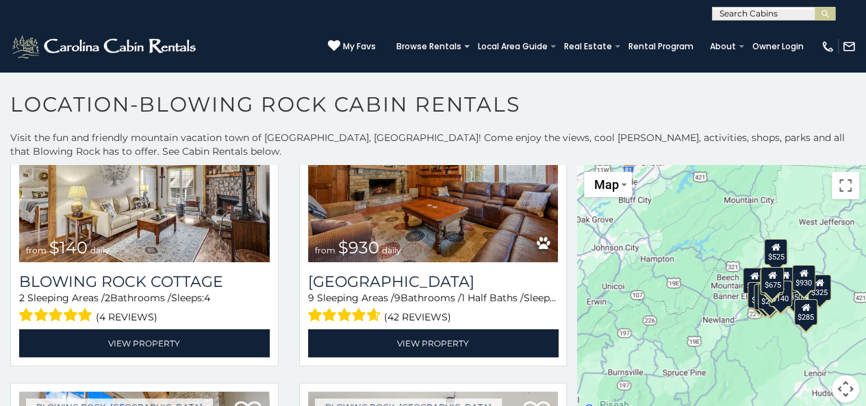
drag, startPoint x: 512, startPoint y: 290, endPoint x: 561, endPoint y: 340, distance: 70.7
click at [561, 340] on div at bounding box center [288, 234] width 577 height 4458
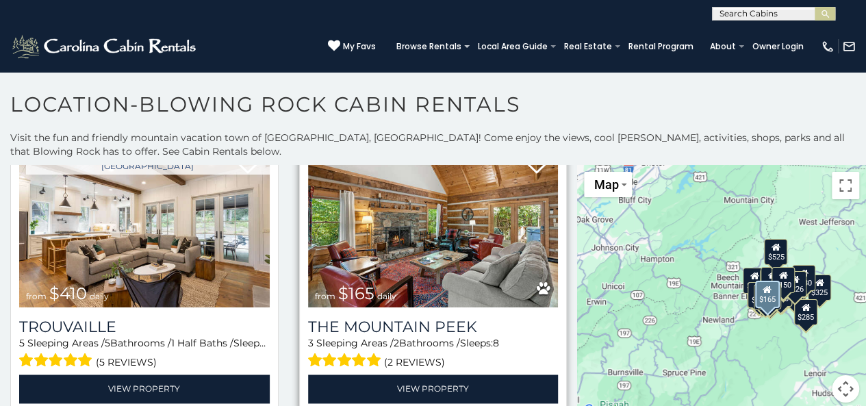
scroll to position [3628, 0]
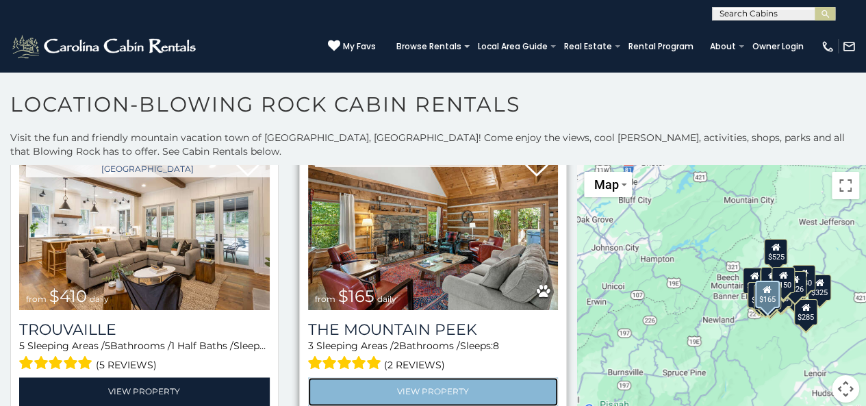
click at [480, 377] on link "View Property" at bounding box center [433, 391] width 251 height 28
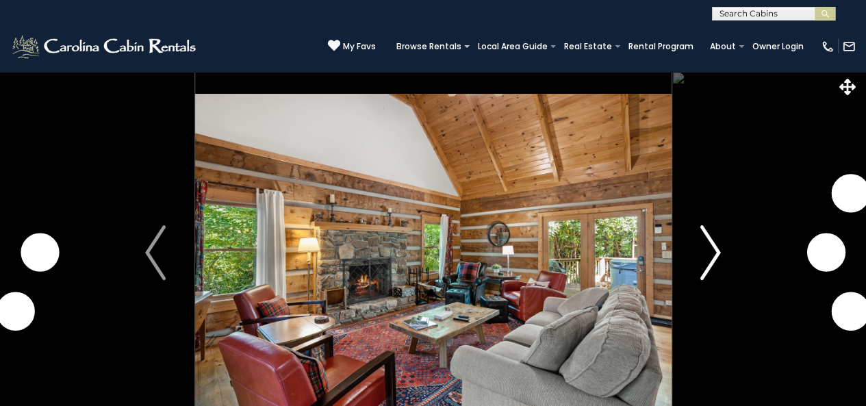
click at [709, 257] on img "Next" at bounding box center [710, 252] width 21 height 55
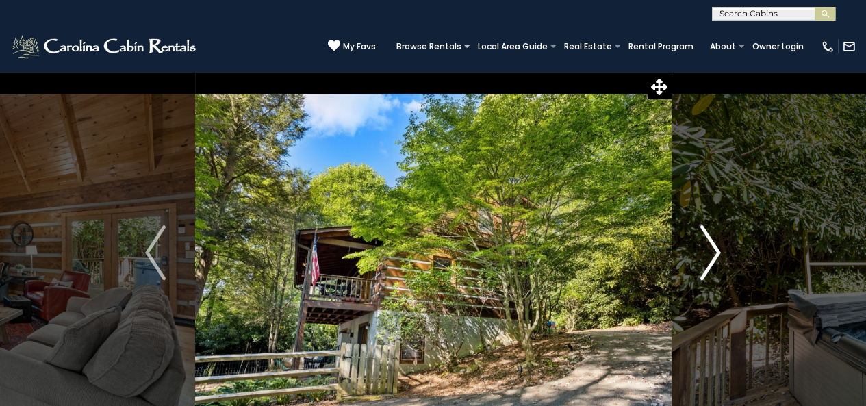
click at [711, 257] on img "Next" at bounding box center [710, 252] width 21 height 55
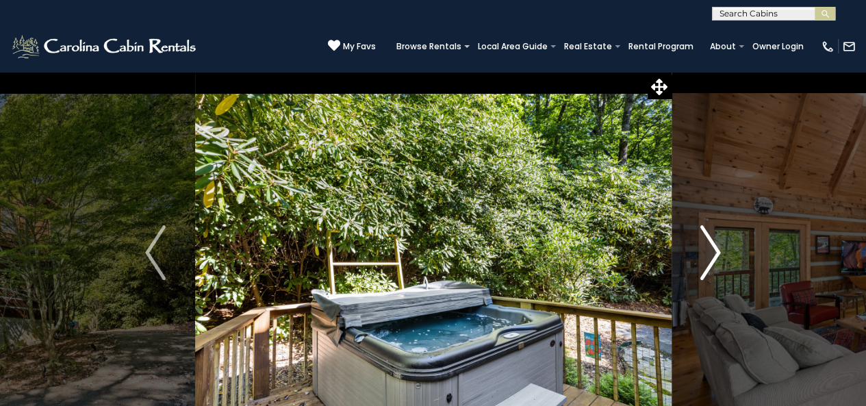
click at [711, 257] on img "Next" at bounding box center [710, 252] width 21 height 55
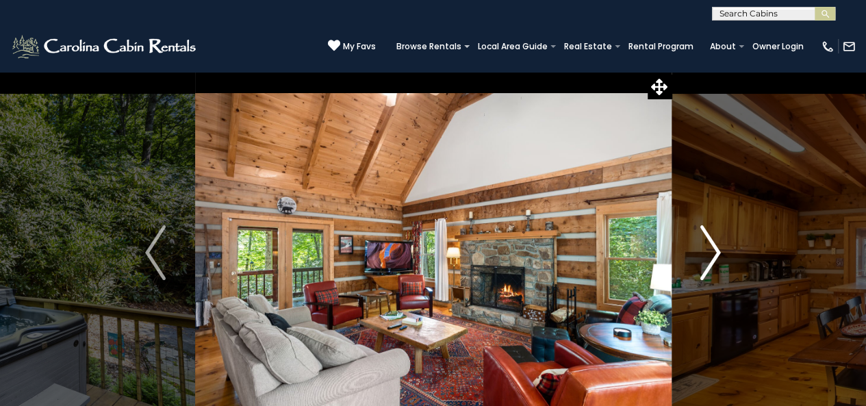
click at [711, 257] on img "Next" at bounding box center [710, 252] width 21 height 55
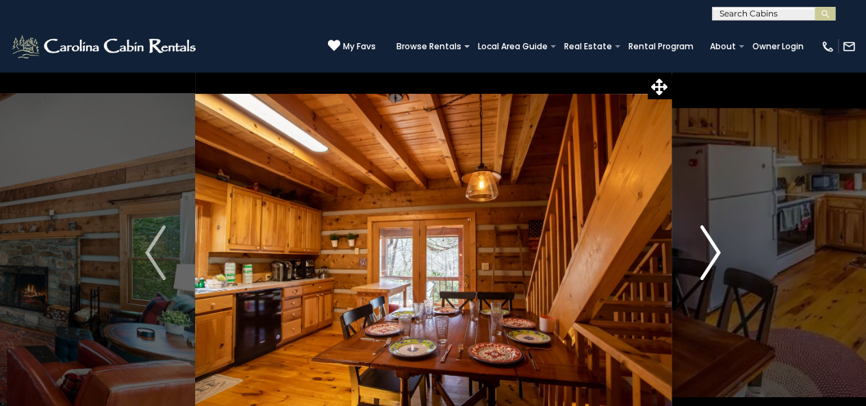
click at [711, 257] on img "Next" at bounding box center [710, 252] width 21 height 55
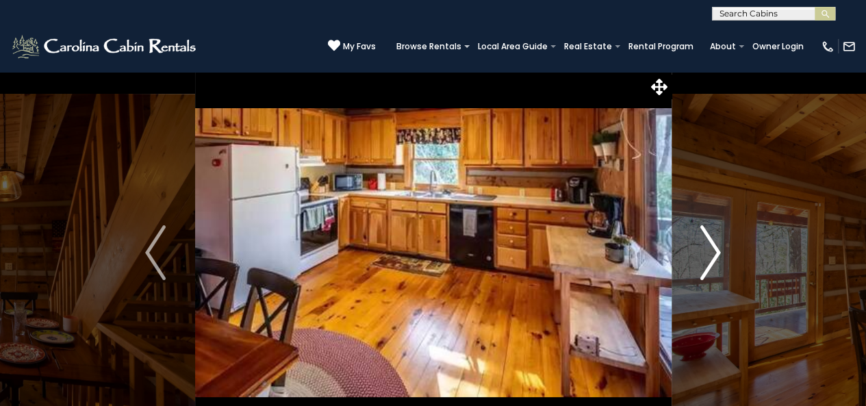
click at [711, 257] on img "Next" at bounding box center [710, 252] width 21 height 55
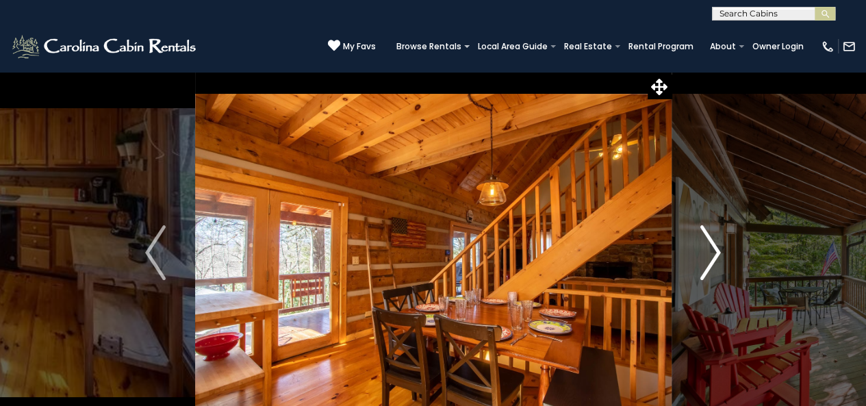
click at [711, 257] on img "Next" at bounding box center [710, 252] width 21 height 55
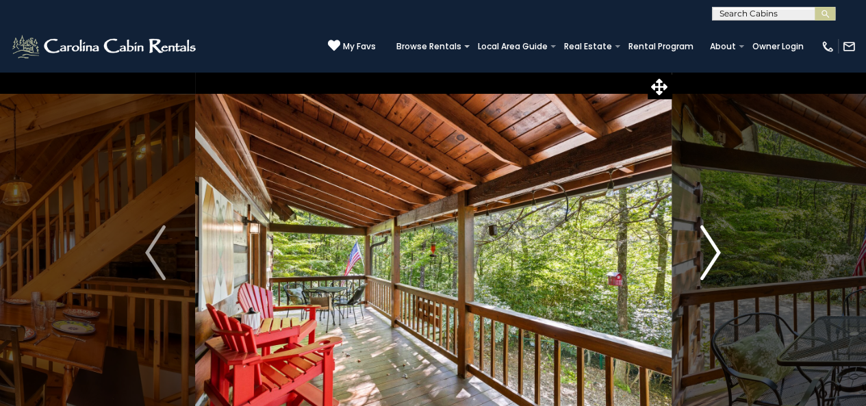
click at [711, 257] on img "Next" at bounding box center [710, 252] width 21 height 55
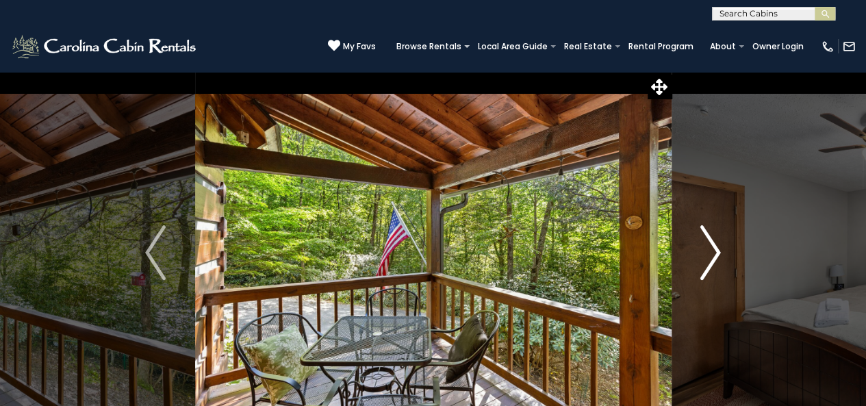
click at [711, 257] on img "Next" at bounding box center [710, 252] width 21 height 55
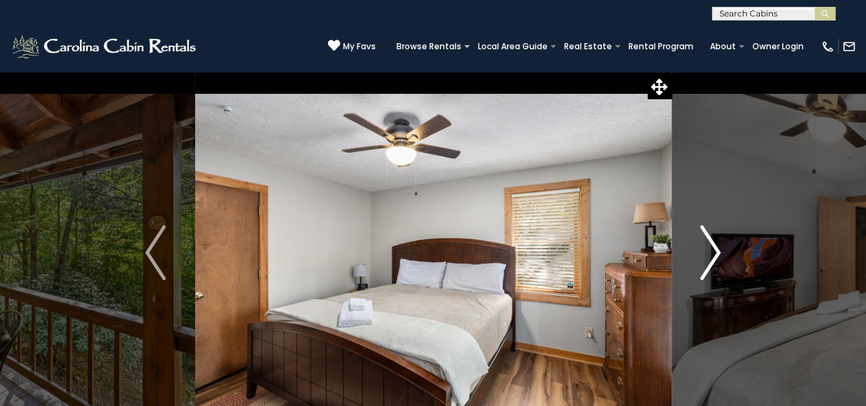
click at [711, 256] on img "Next" at bounding box center [710, 252] width 21 height 55
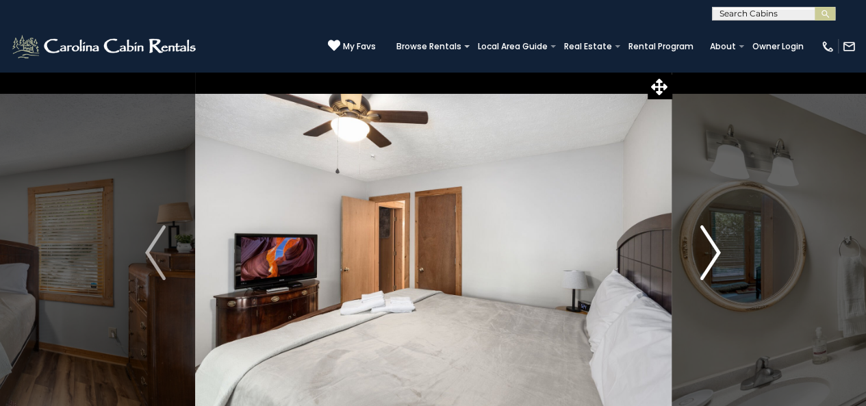
click at [711, 256] on img "Next" at bounding box center [710, 252] width 21 height 55
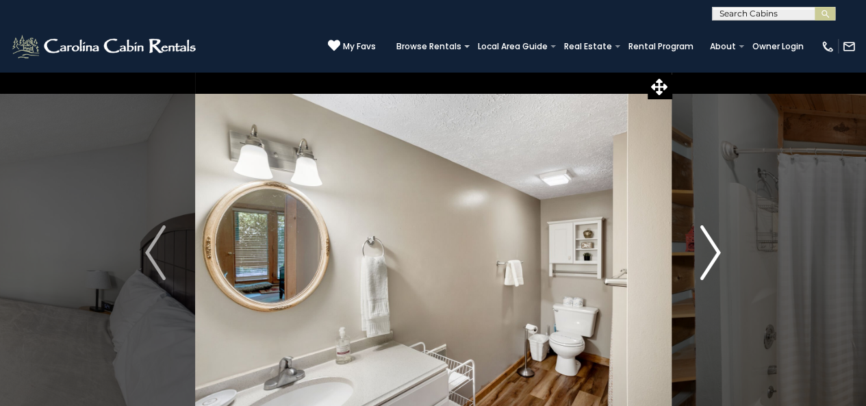
click at [711, 256] on img "Next" at bounding box center [710, 252] width 21 height 55
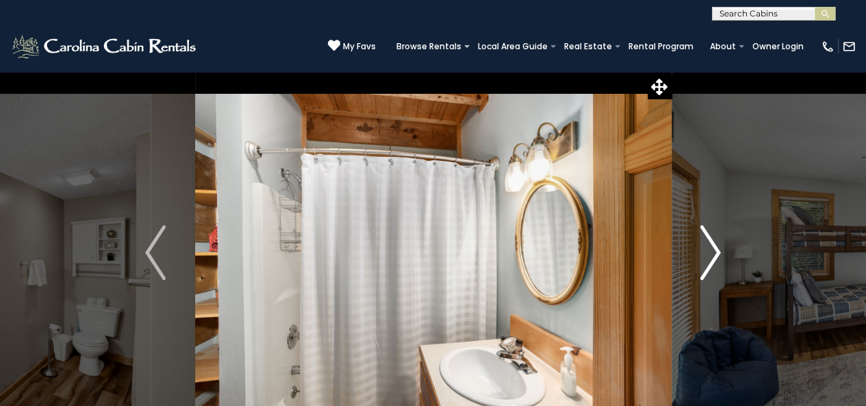
click at [711, 256] on img "Next" at bounding box center [710, 252] width 21 height 55
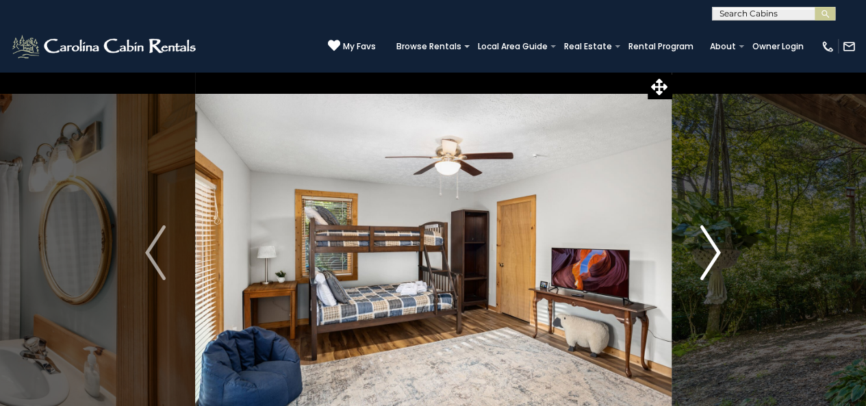
click at [711, 255] on img "Next" at bounding box center [710, 252] width 21 height 55
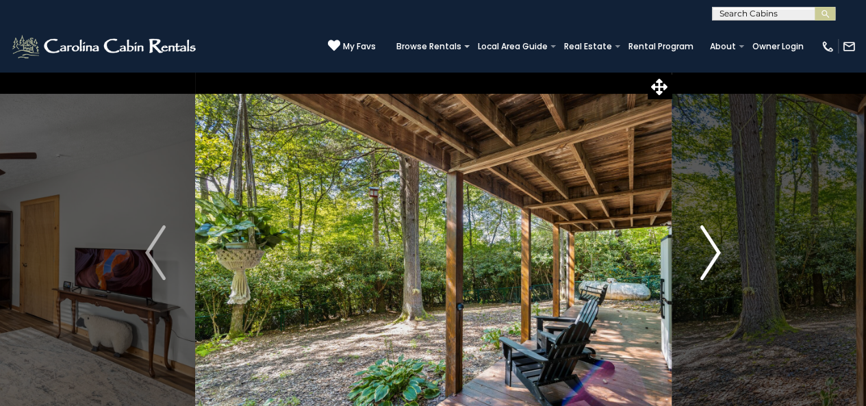
click at [711, 255] on img "Next" at bounding box center [710, 252] width 21 height 55
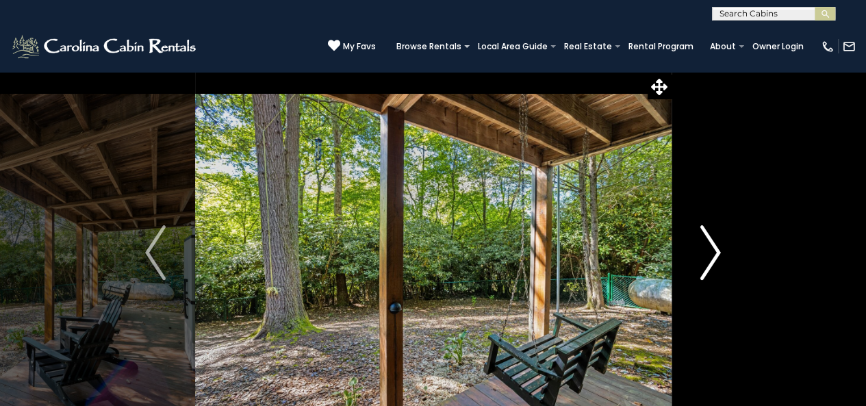
click at [711, 255] on img "Next" at bounding box center [710, 252] width 21 height 55
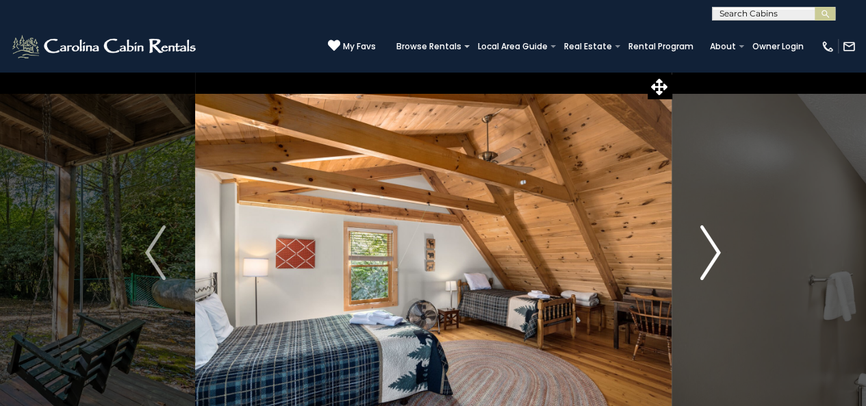
click at [711, 255] on img "Next" at bounding box center [710, 252] width 21 height 55
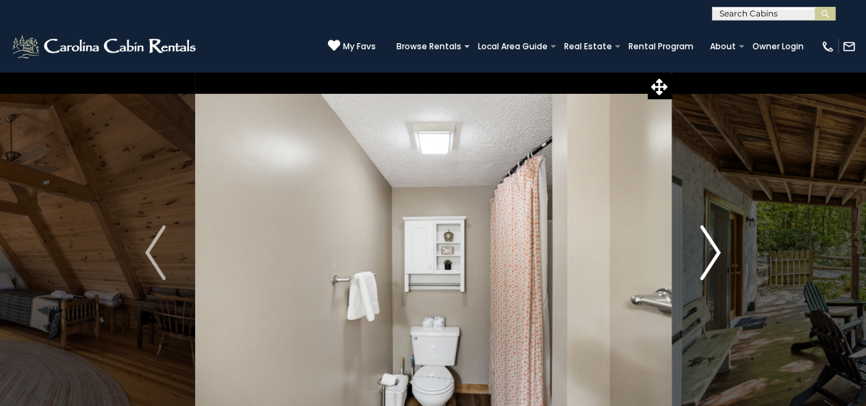
click at [712, 255] on img "Next" at bounding box center [710, 252] width 21 height 55
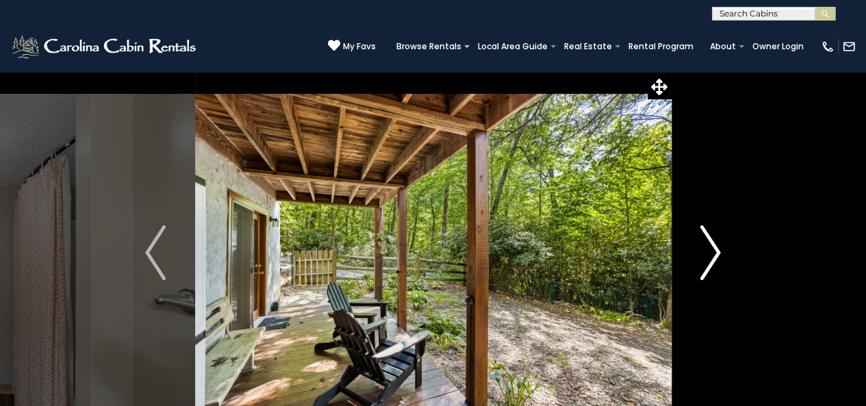
click at [712, 255] on img "Next" at bounding box center [710, 252] width 21 height 55
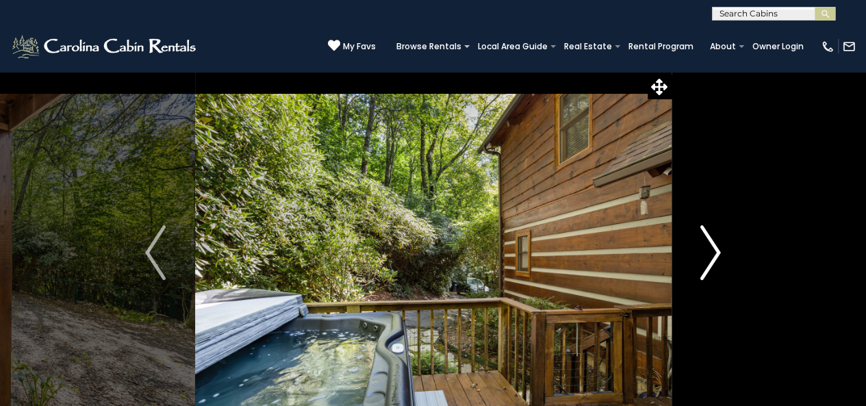
click at [712, 255] on img "Next" at bounding box center [710, 252] width 21 height 55
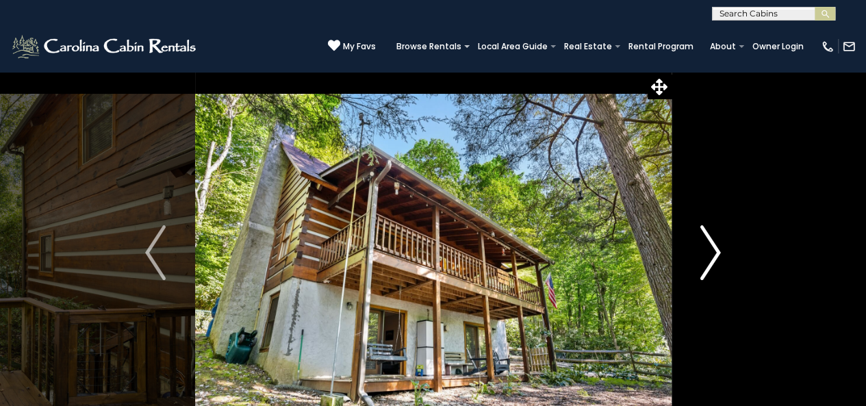
click at [712, 255] on img "Next" at bounding box center [710, 252] width 21 height 55
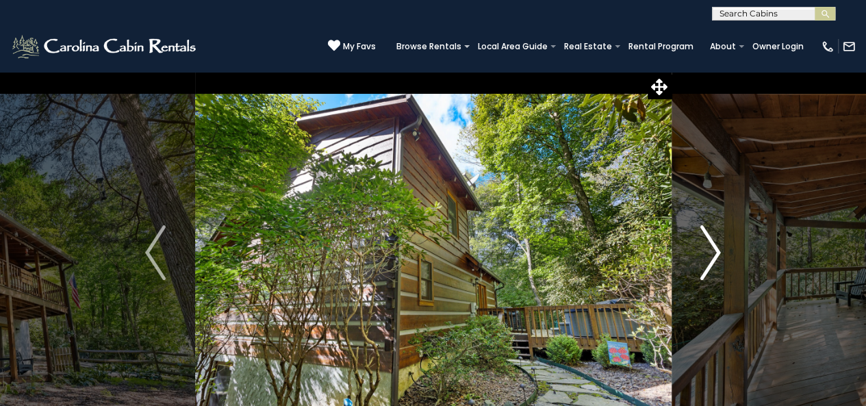
click at [712, 255] on img "Next" at bounding box center [710, 252] width 21 height 55
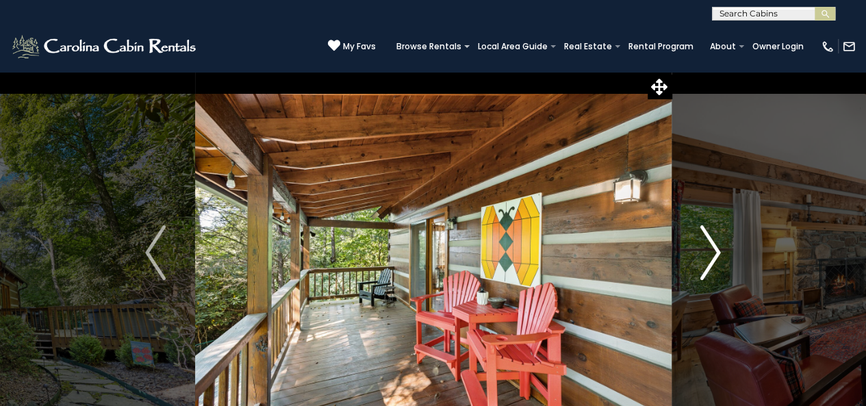
click at [712, 254] on img "Next" at bounding box center [710, 252] width 21 height 55
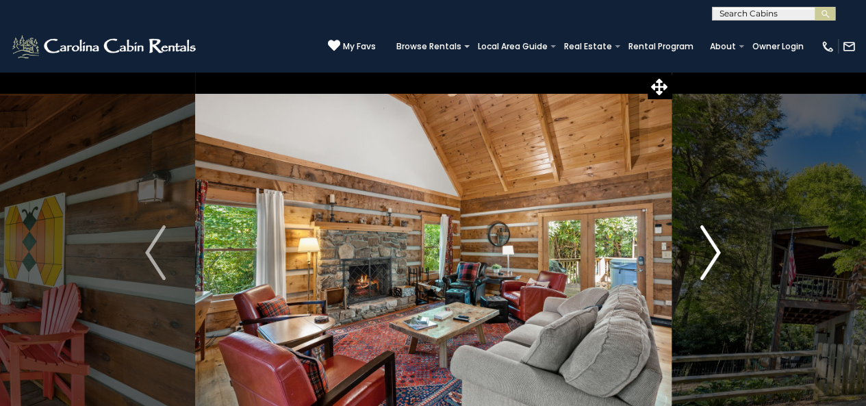
click at [713, 254] on img "Next" at bounding box center [710, 252] width 21 height 55
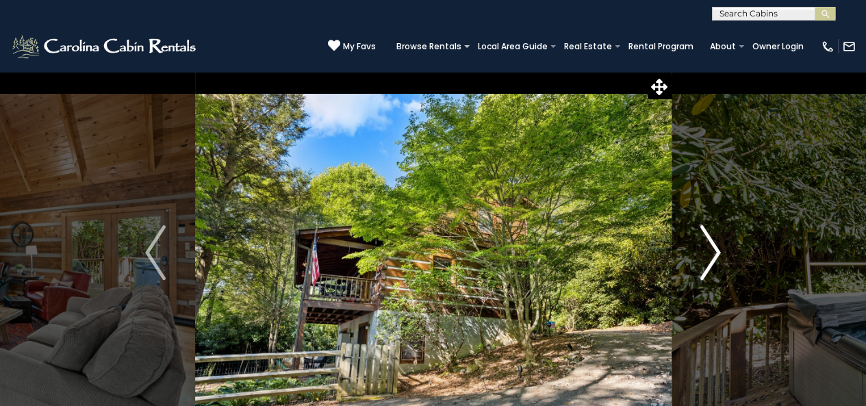
click at [713, 254] on img "Next" at bounding box center [710, 252] width 21 height 55
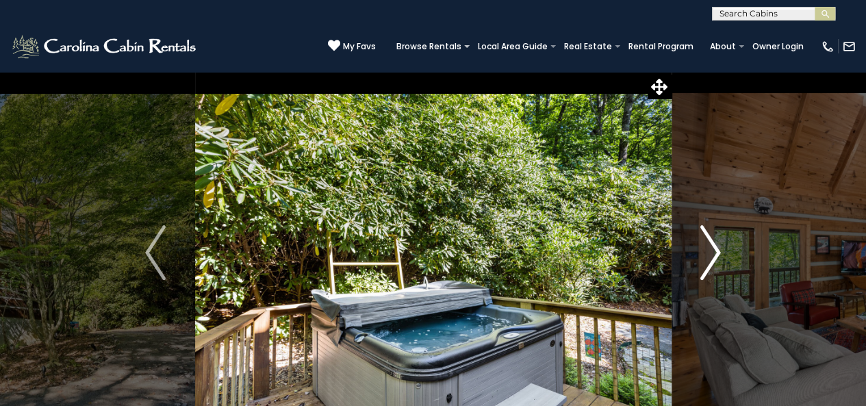
click at [713, 254] on img "Next" at bounding box center [710, 252] width 21 height 55
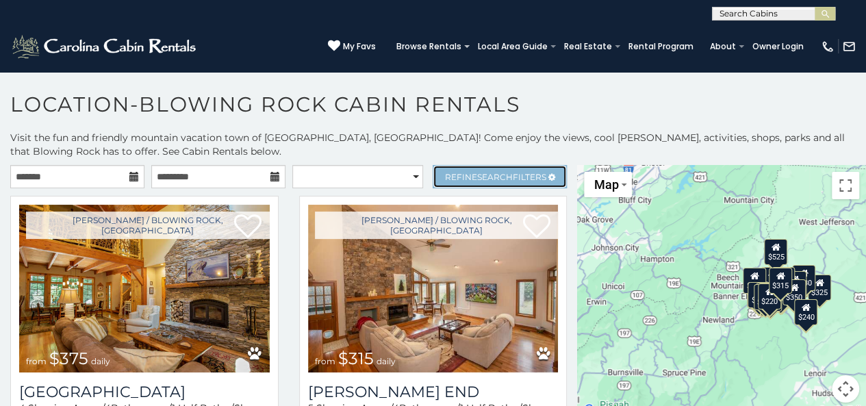
click at [496, 173] on span "Search" at bounding box center [495, 177] width 36 height 10
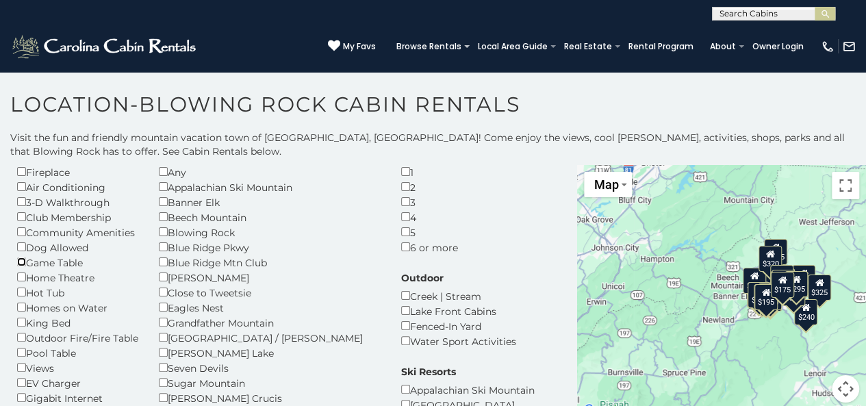
scroll to position [68, 0]
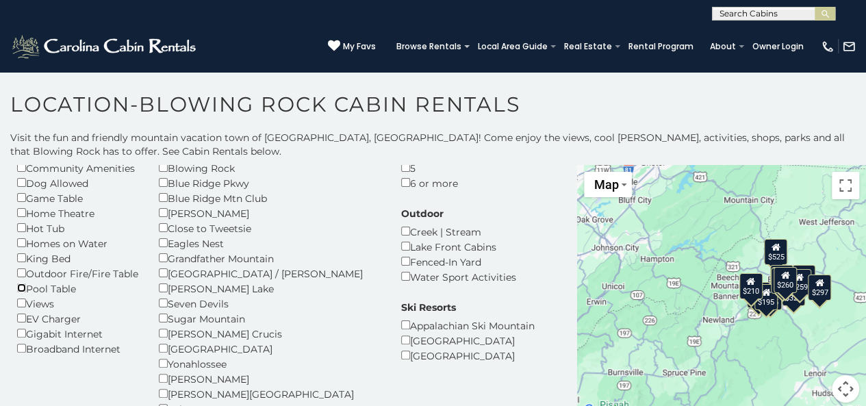
scroll to position [137, 0]
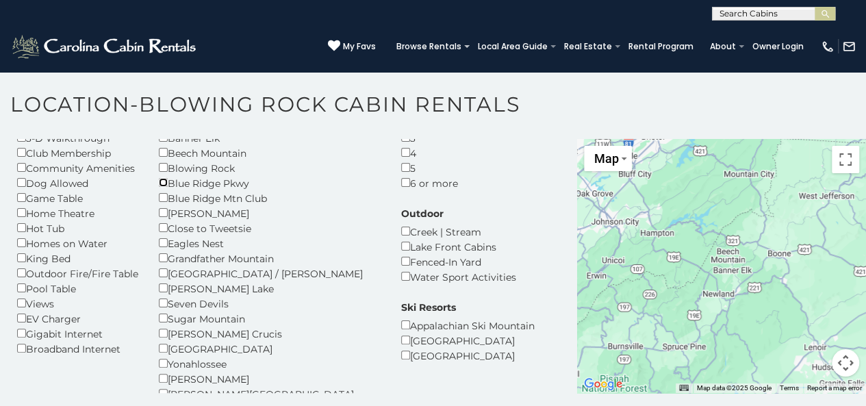
scroll to position [56, 0]
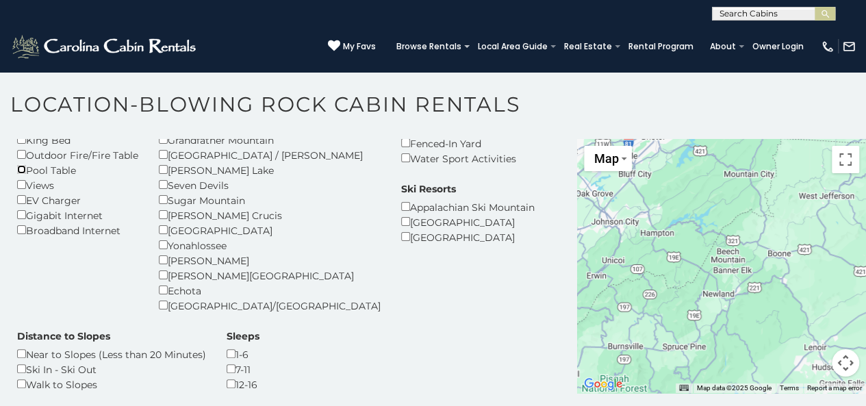
scroll to position [193, 0]
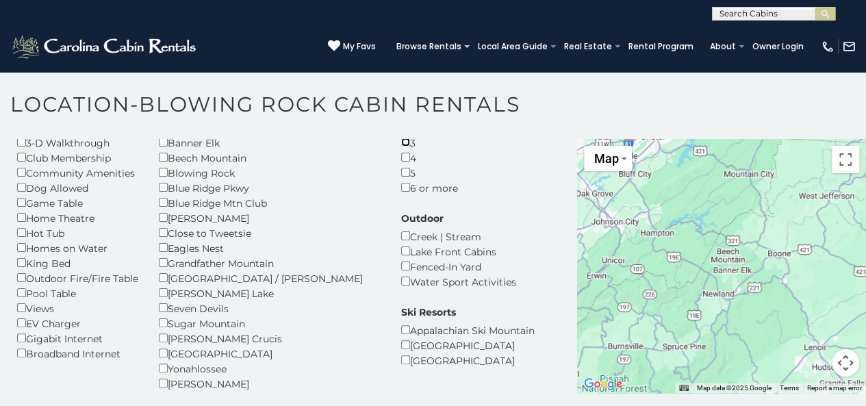
scroll to position [56, 0]
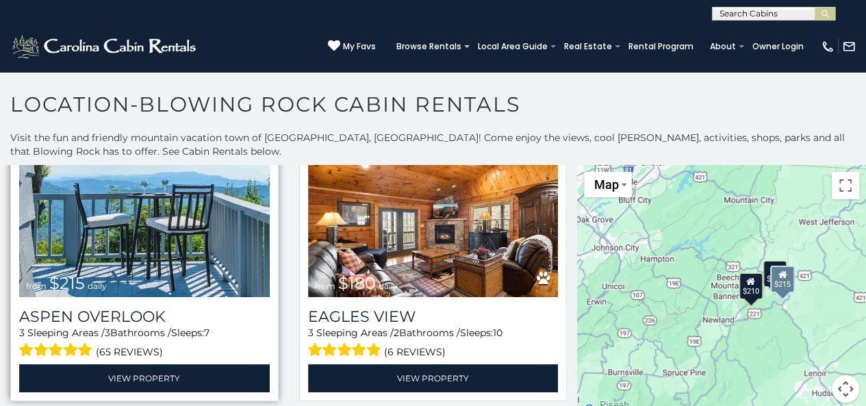
scroll to position [593, 0]
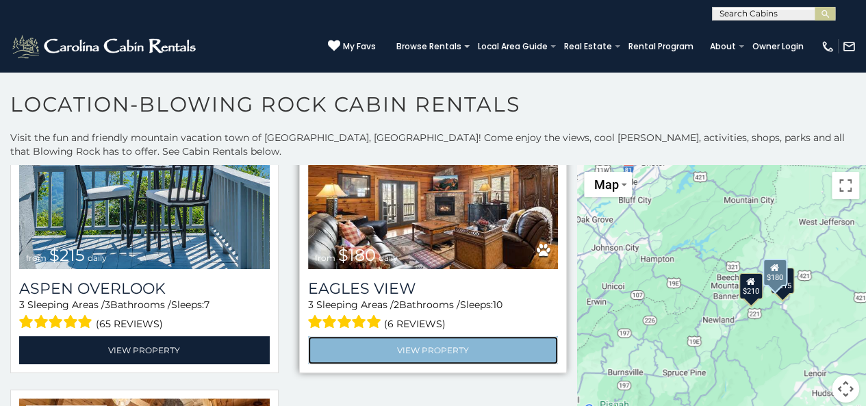
click at [415, 361] on link "View Property" at bounding box center [433, 350] width 251 height 28
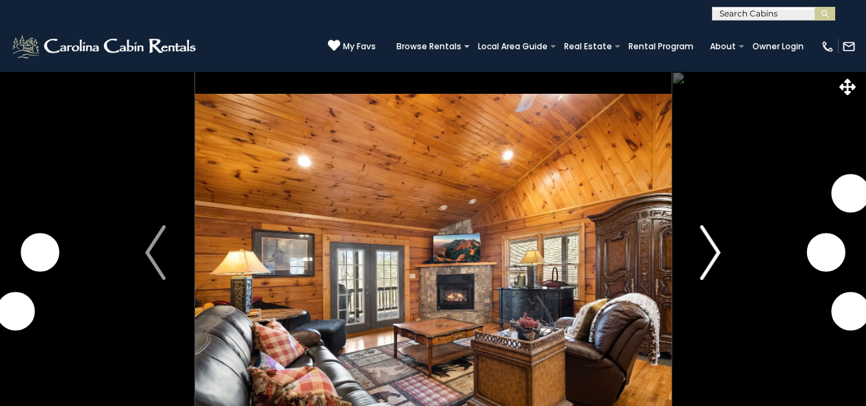
click at [716, 255] on img "Next" at bounding box center [710, 252] width 21 height 55
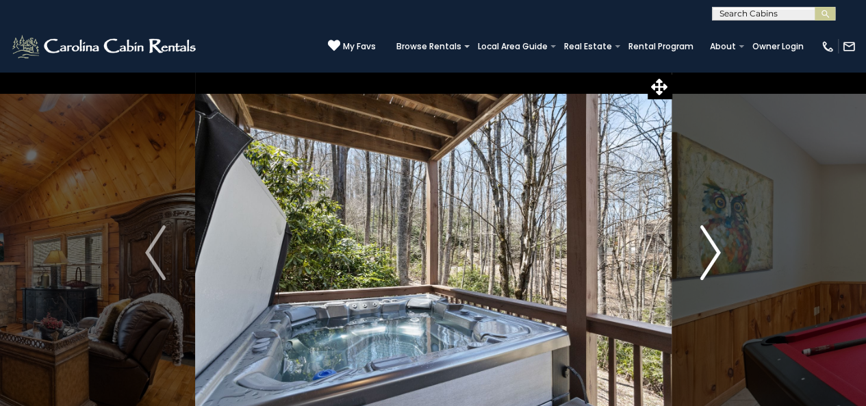
click at [711, 255] on img "Next" at bounding box center [710, 252] width 21 height 55
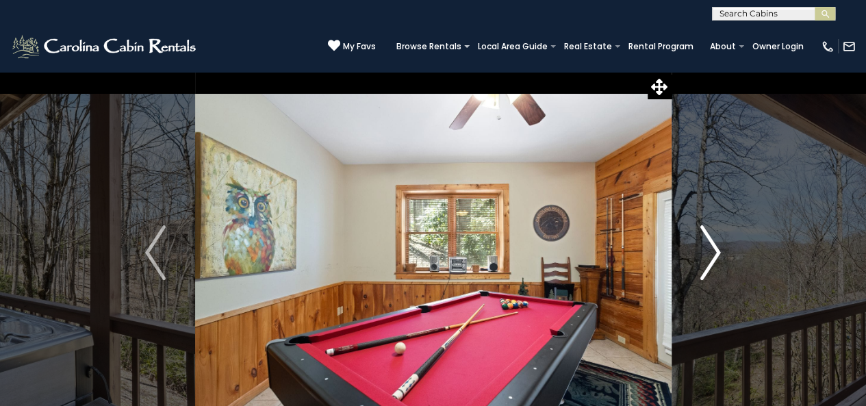
click at [711, 255] on img "Next" at bounding box center [710, 252] width 21 height 55
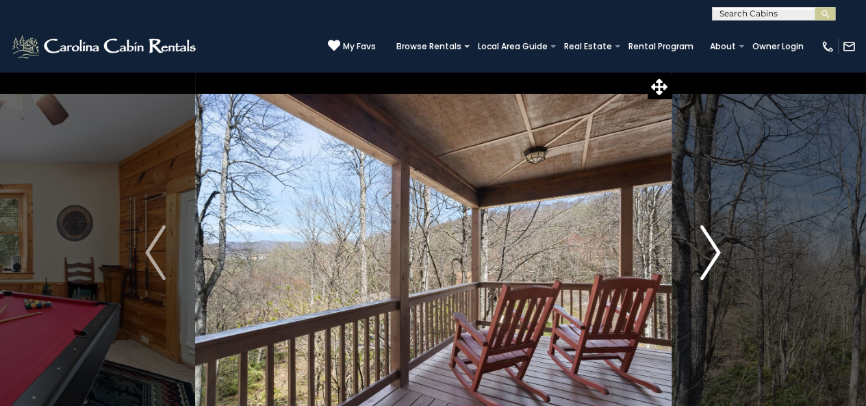
click at [711, 255] on img "Next" at bounding box center [710, 252] width 21 height 55
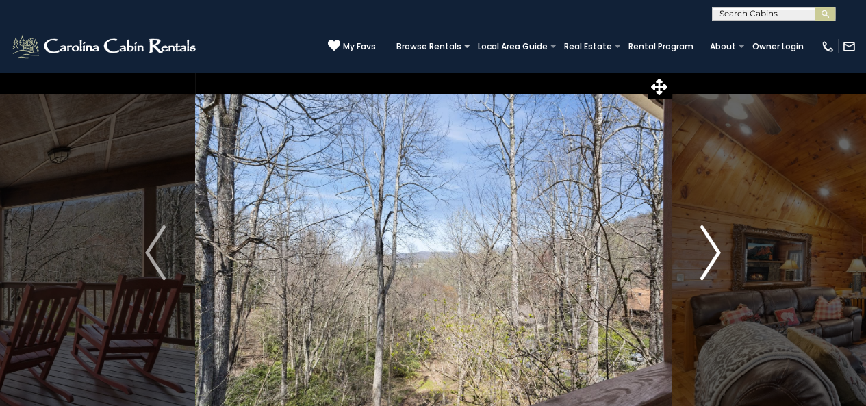
click at [711, 255] on img "Next" at bounding box center [710, 252] width 21 height 55
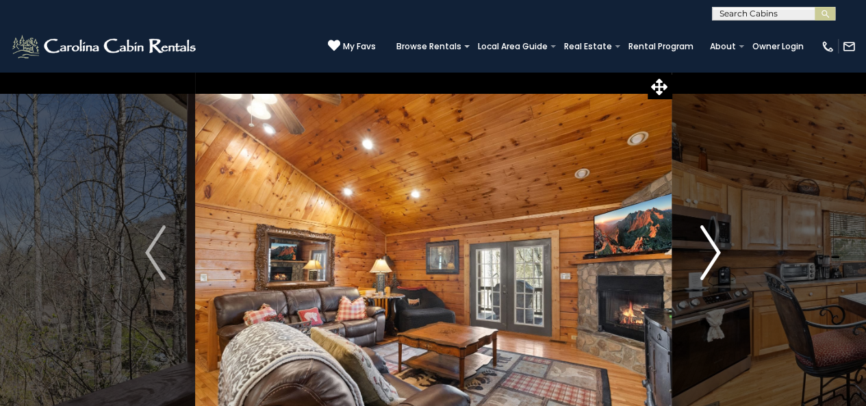
click at [711, 255] on img "Next" at bounding box center [710, 252] width 21 height 55
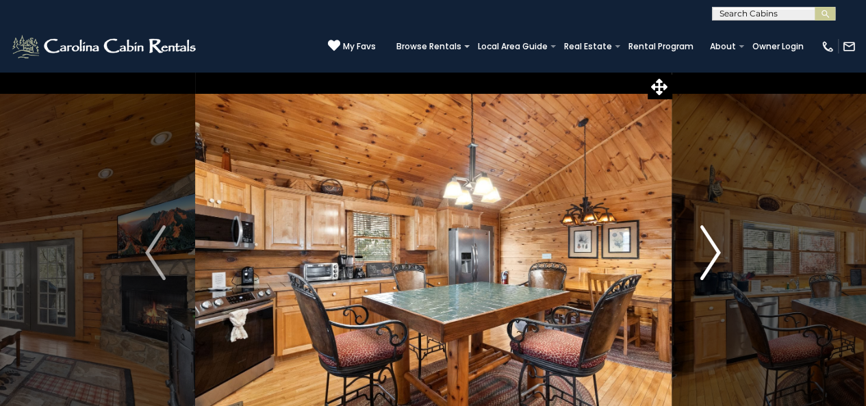
click at [711, 255] on img "Next" at bounding box center [710, 252] width 21 height 55
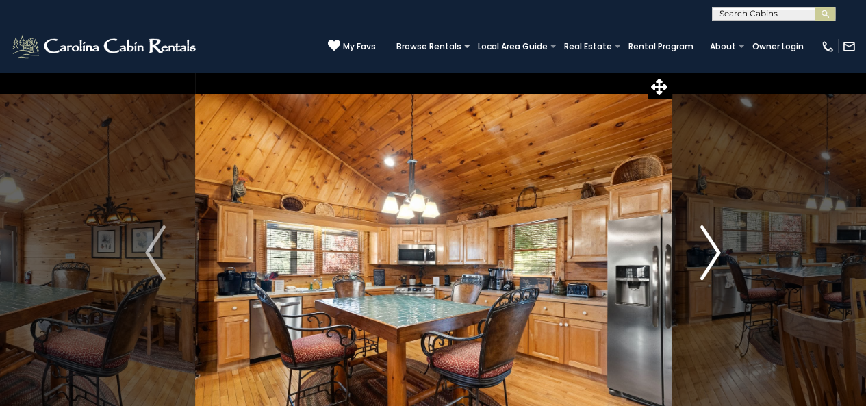
click at [711, 255] on img "Next" at bounding box center [710, 252] width 21 height 55
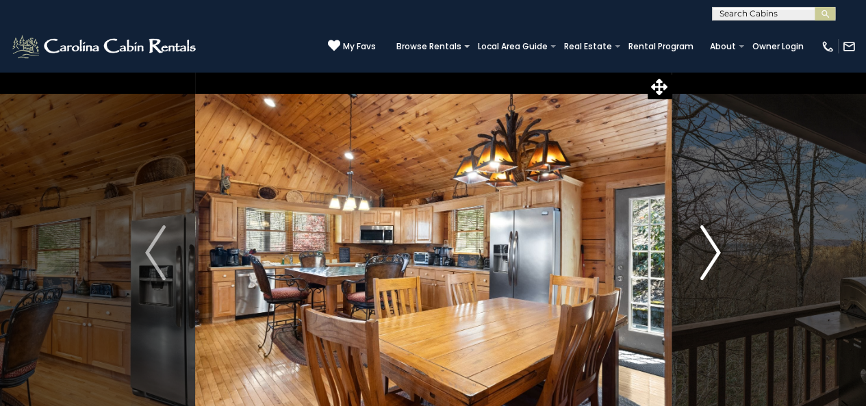
click at [711, 255] on img "Next" at bounding box center [710, 252] width 21 height 55
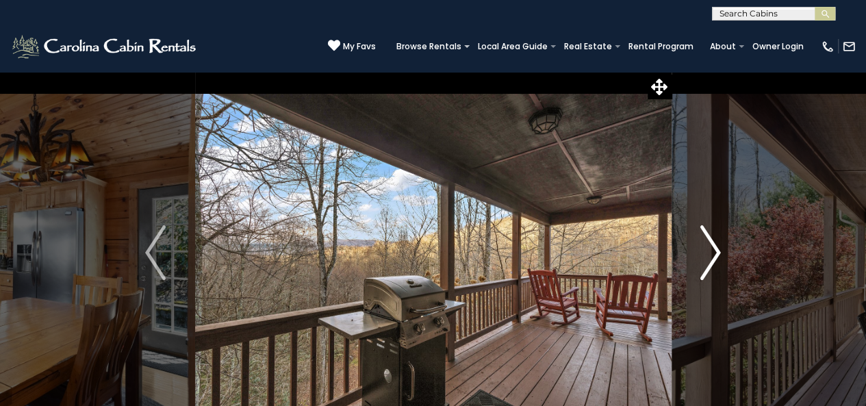
click at [711, 255] on img "Next" at bounding box center [710, 252] width 21 height 55
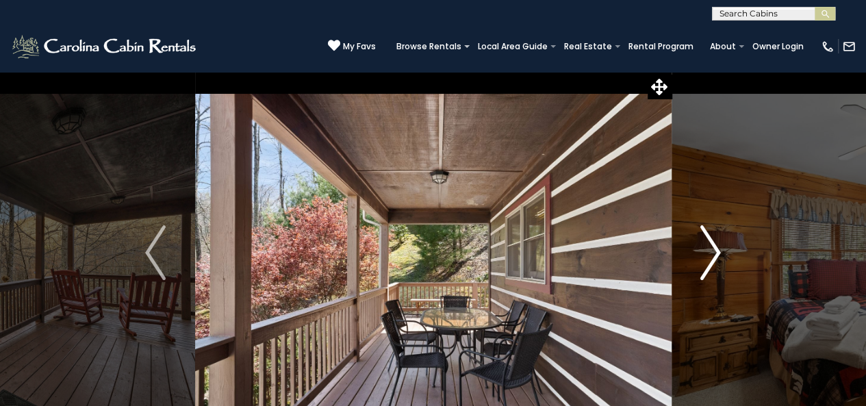
click at [711, 255] on img "Next" at bounding box center [710, 252] width 21 height 55
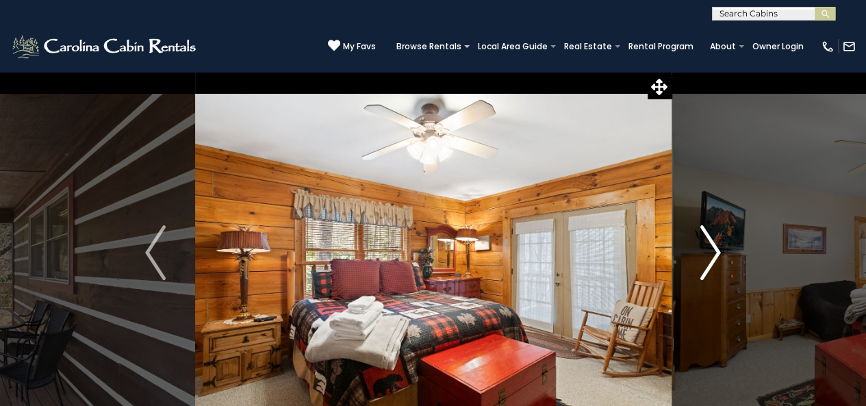
click at [711, 255] on img "Next" at bounding box center [710, 252] width 21 height 55
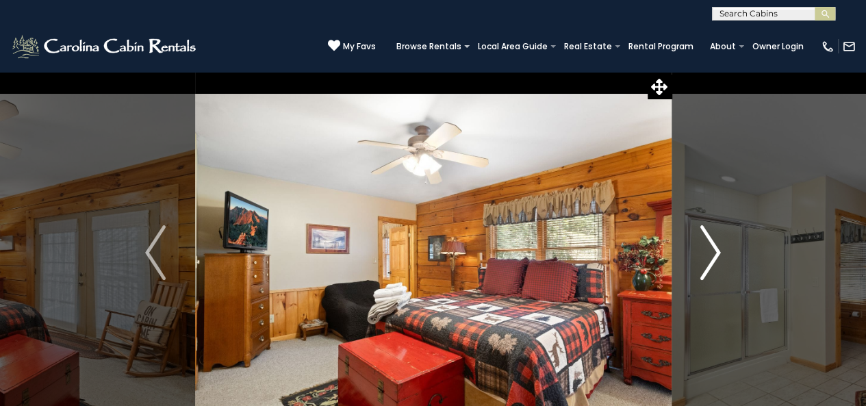
click at [711, 255] on img "Next" at bounding box center [710, 252] width 21 height 55
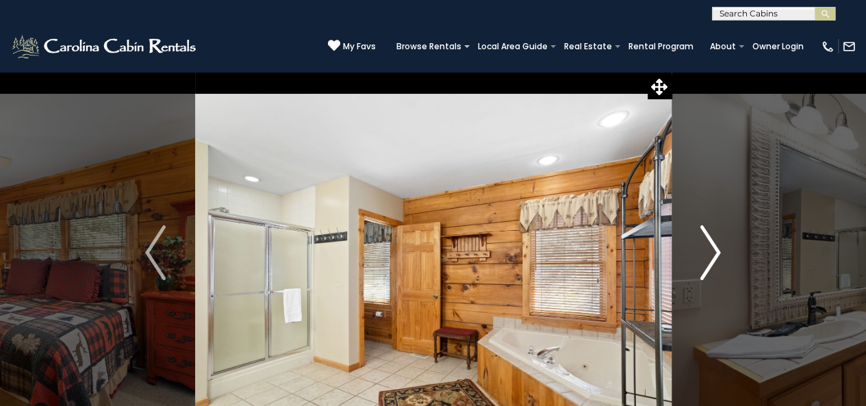
click at [711, 255] on img "Next" at bounding box center [710, 252] width 21 height 55
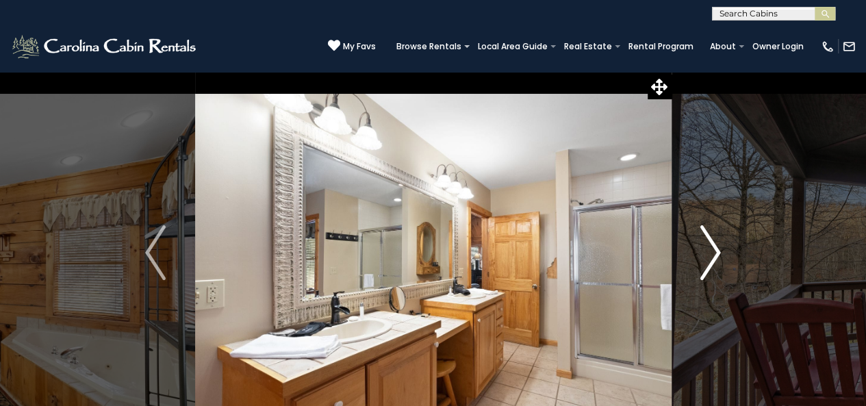
click at [711, 255] on img "Next" at bounding box center [710, 252] width 21 height 55
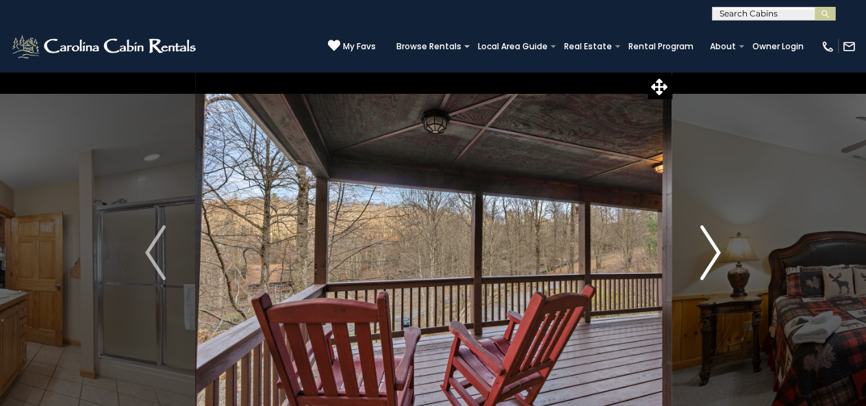
click at [711, 249] on img "Next" at bounding box center [710, 252] width 21 height 55
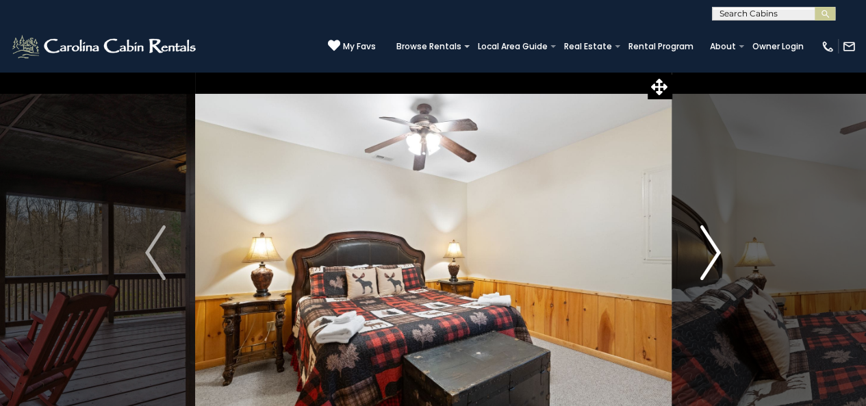
click at [711, 249] on img "Next" at bounding box center [710, 252] width 21 height 55
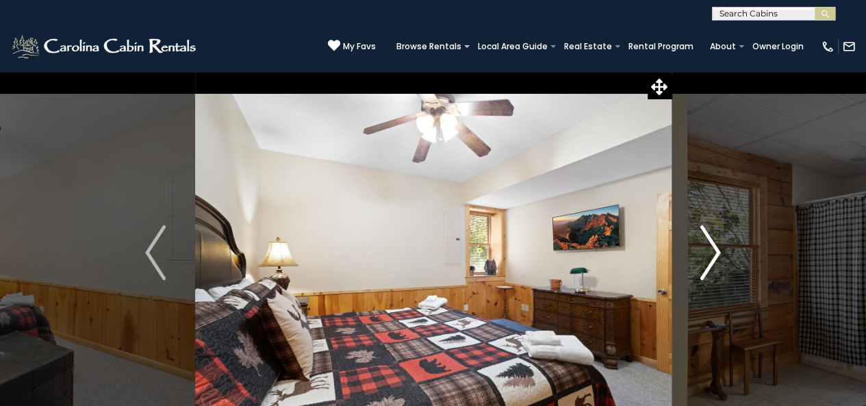
click at [711, 249] on img "Next" at bounding box center [710, 252] width 21 height 55
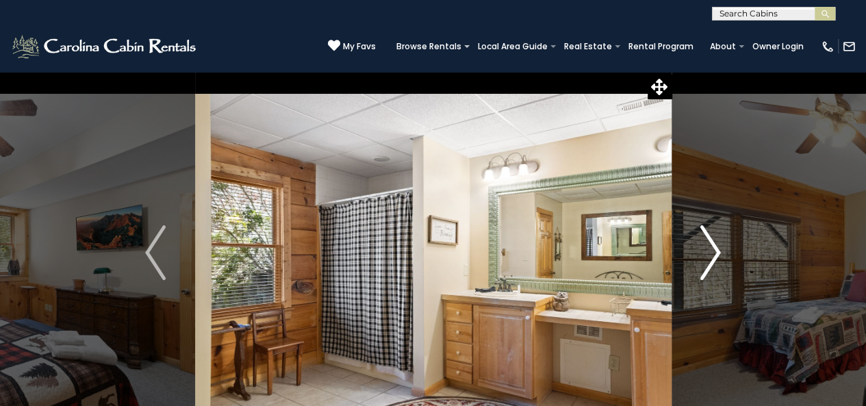
click at [711, 249] on img "Next" at bounding box center [710, 252] width 21 height 55
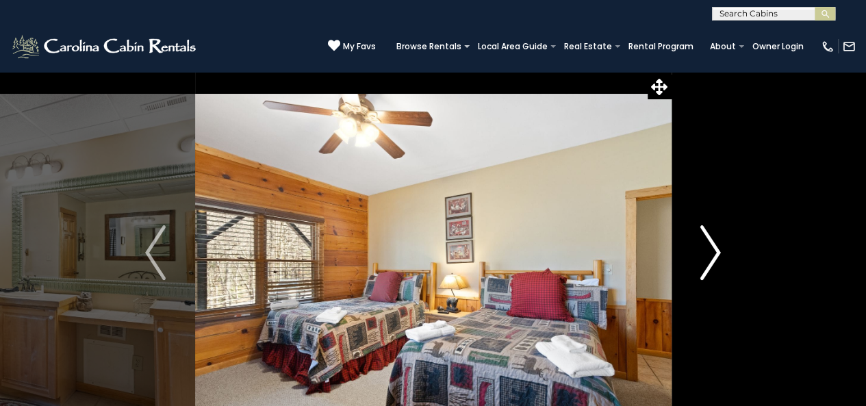
click at [711, 249] on img "Next" at bounding box center [710, 252] width 21 height 55
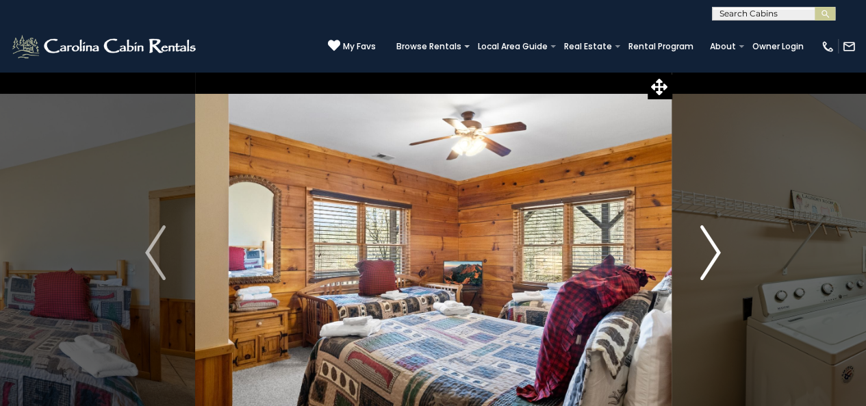
click at [712, 249] on img "Next" at bounding box center [710, 252] width 21 height 55
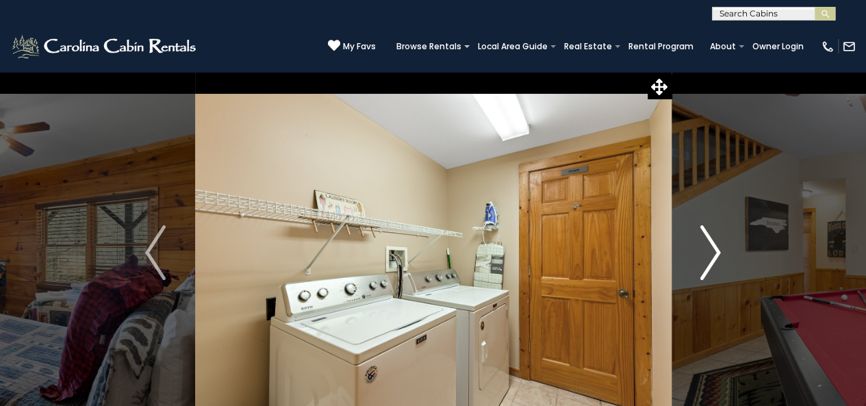
click at [712, 249] on img "Next" at bounding box center [710, 252] width 21 height 55
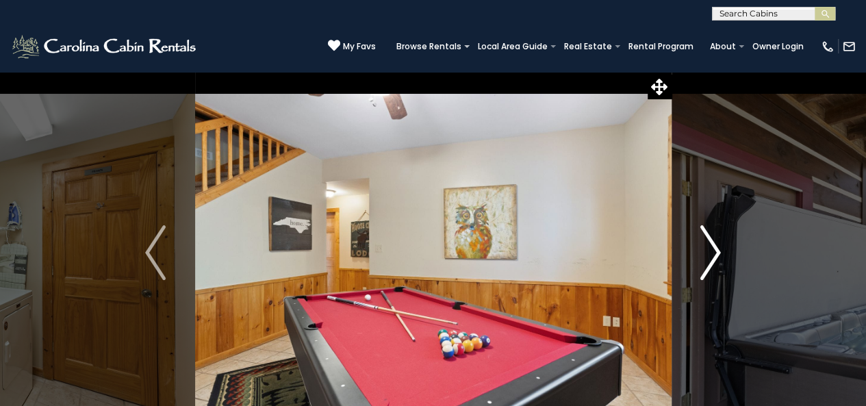
click at [712, 249] on img "Next" at bounding box center [710, 252] width 21 height 55
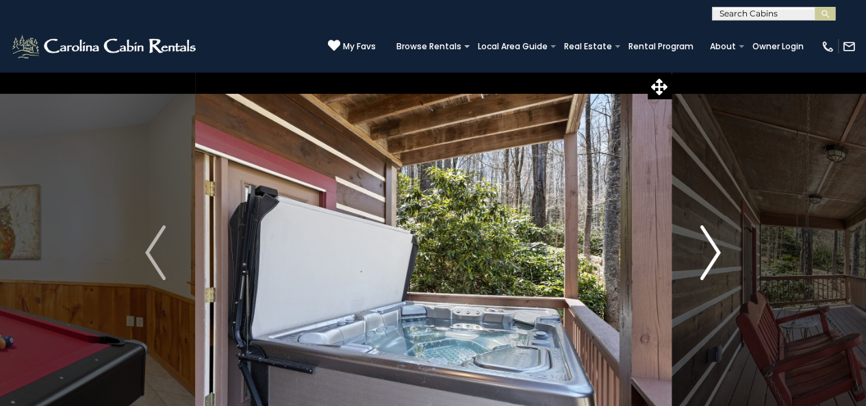
click at [712, 249] on img "Next" at bounding box center [710, 252] width 21 height 55
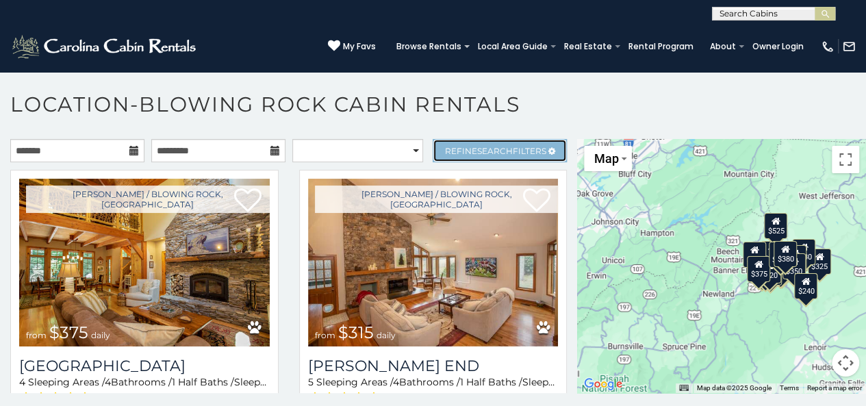
click at [496, 146] on span "Search" at bounding box center [495, 151] width 36 height 10
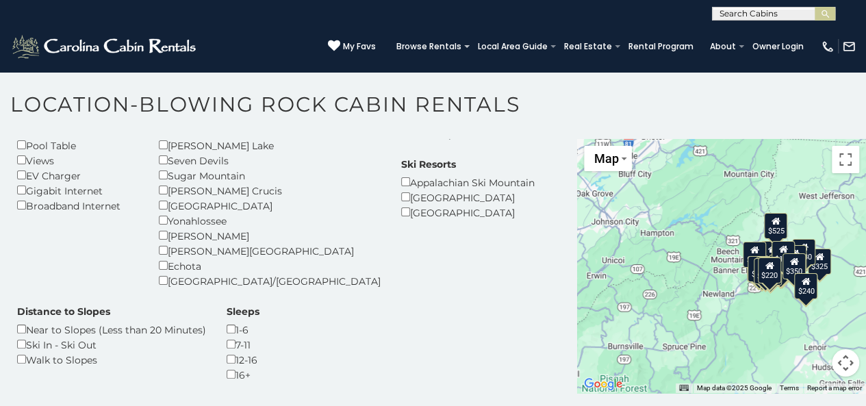
scroll to position [137, 0]
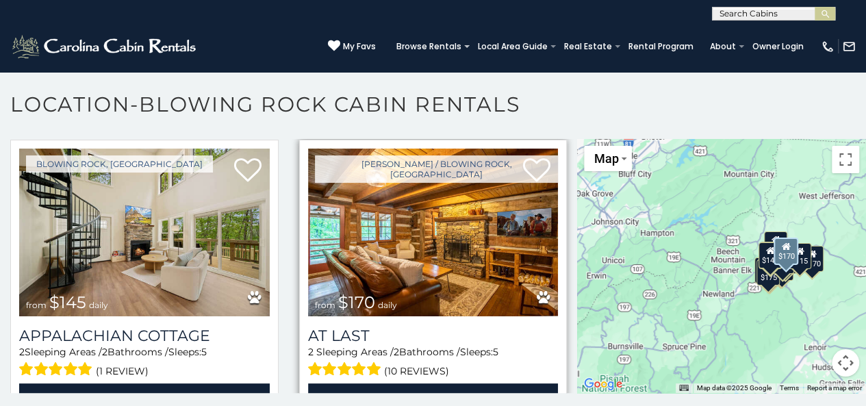
scroll to position [3503, 0]
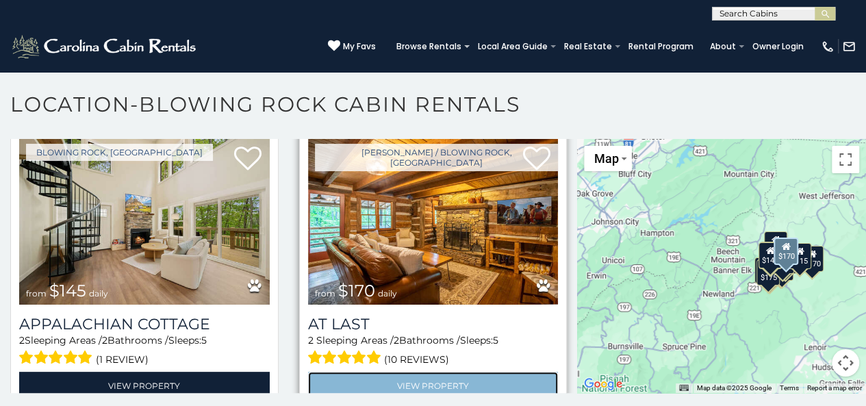
click at [462, 372] on link "View Property" at bounding box center [433, 386] width 251 height 28
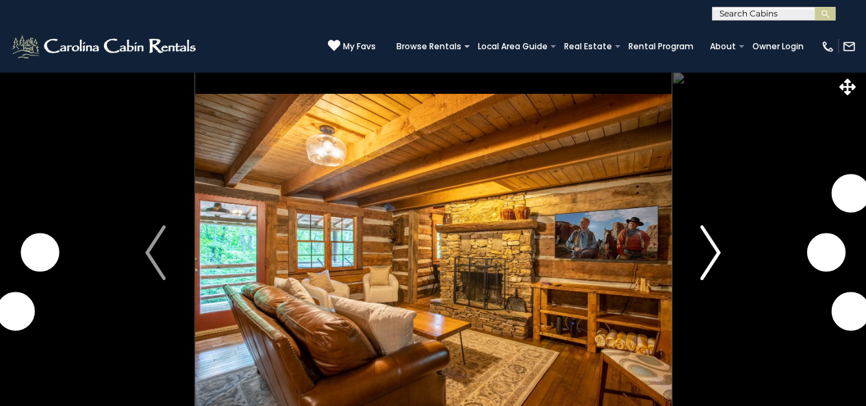
click at [715, 250] on img "Next" at bounding box center [710, 252] width 21 height 55
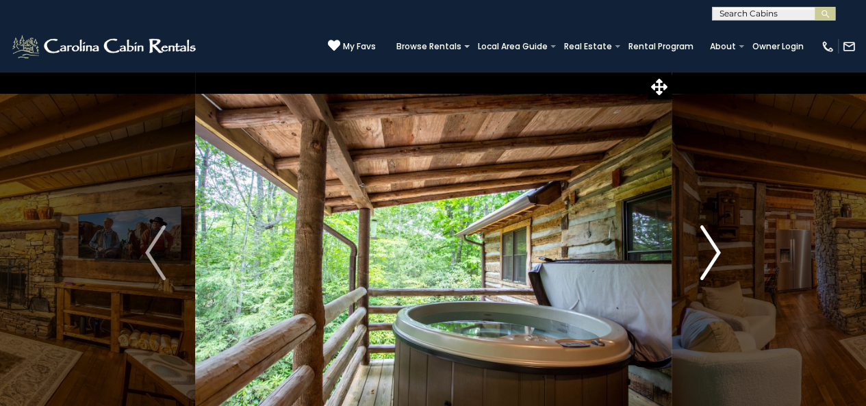
click at [711, 247] on img "Next" at bounding box center [710, 252] width 21 height 55
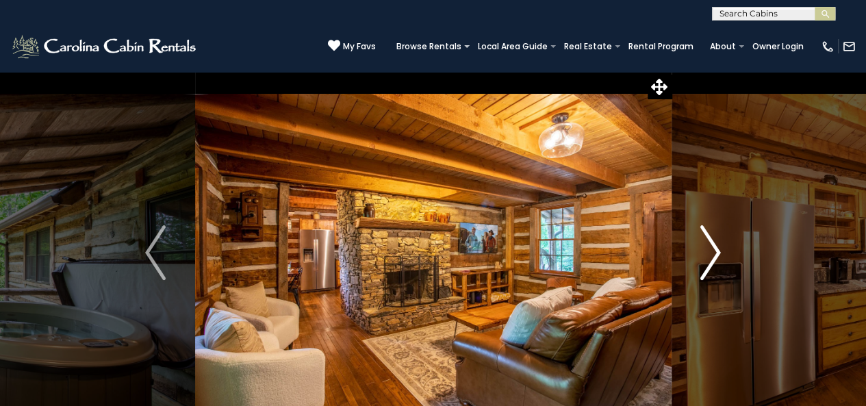
click at [711, 246] on img "Next" at bounding box center [710, 252] width 21 height 55
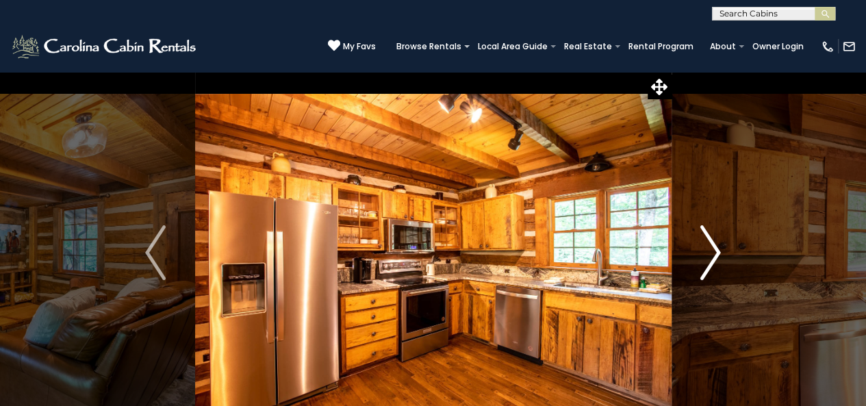
click at [712, 249] on img "Next" at bounding box center [710, 252] width 21 height 55
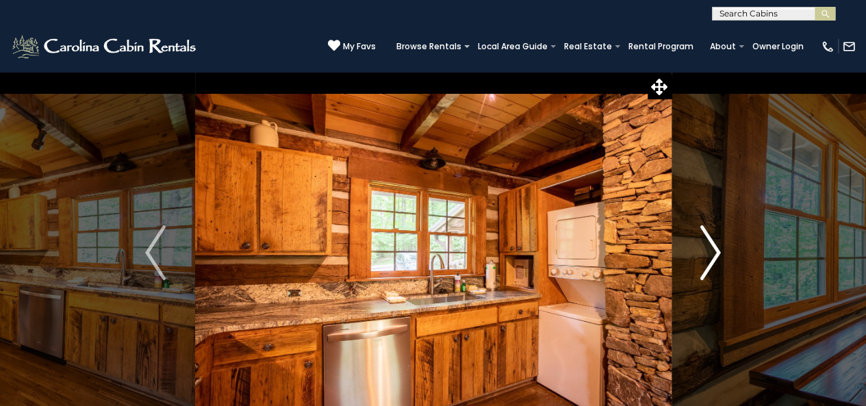
click at [712, 249] on img "Next" at bounding box center [710, 252] width 21 height 55
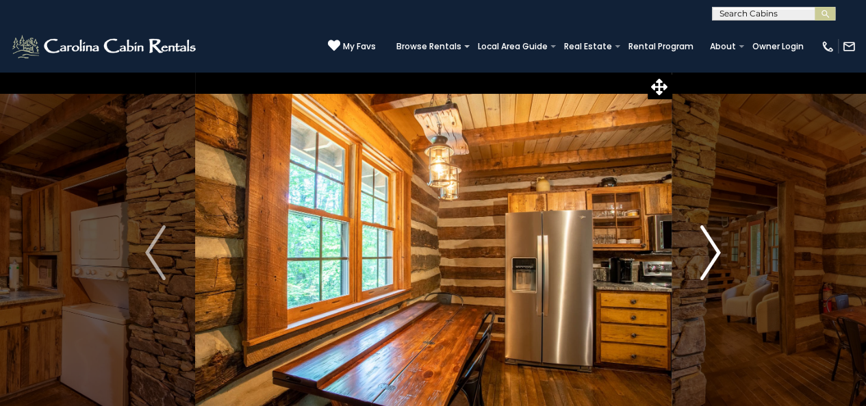
click at [712, 249] on img "Next" at bounding box center [710, 252] width 21 height 55
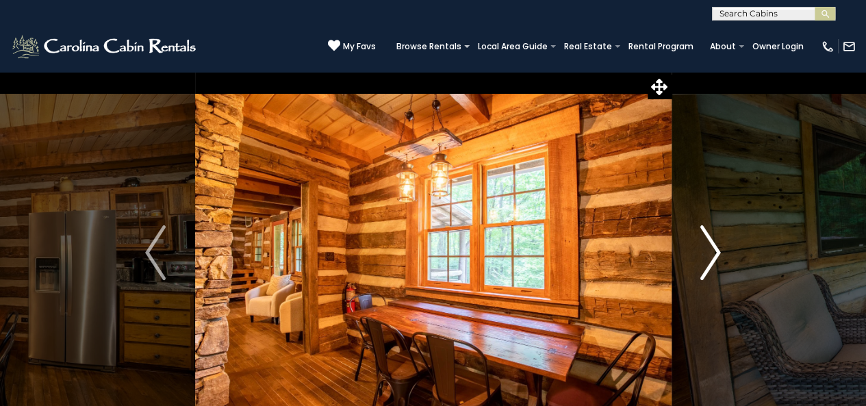
click at [712, 249] on img "Next" at bounding box center [710, 252] width 21 height 55
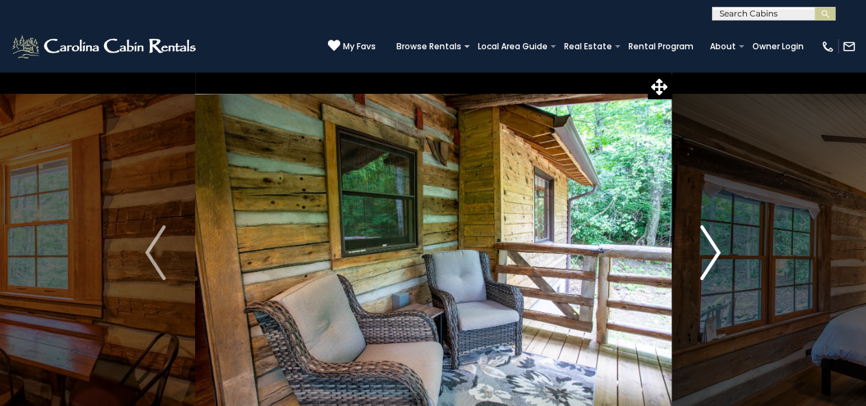
click at [712, 249] on img "Next" at bounding box center [710, 252] width 21 height 55
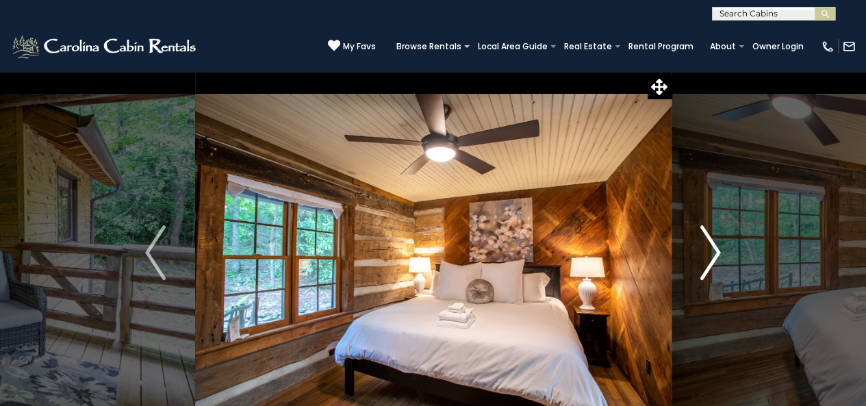
click at [713, 249] on img "Next" at bounding box center [710, 252] width 21 height 55
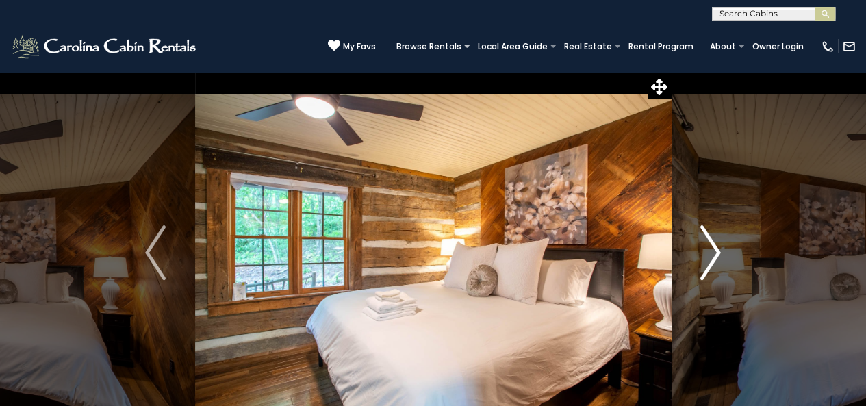
click at [713, 249] on img "Next" at bounding box center [710, 252] width 21 height 55
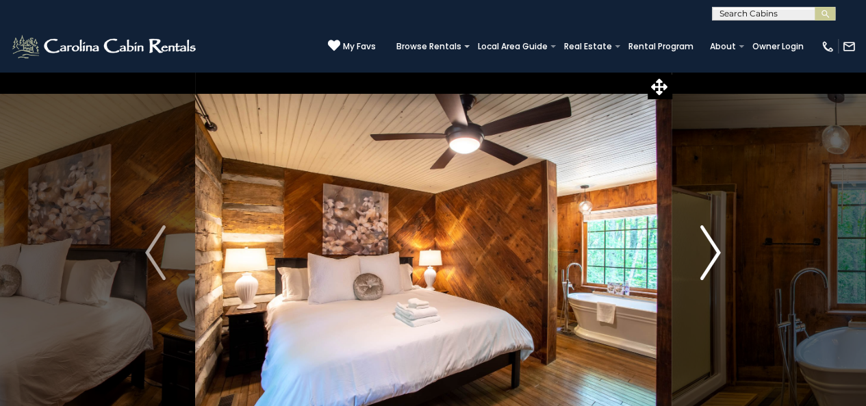
click at [713, 249] on img "Next" at bounding box center [710, 252] width 21 height 55
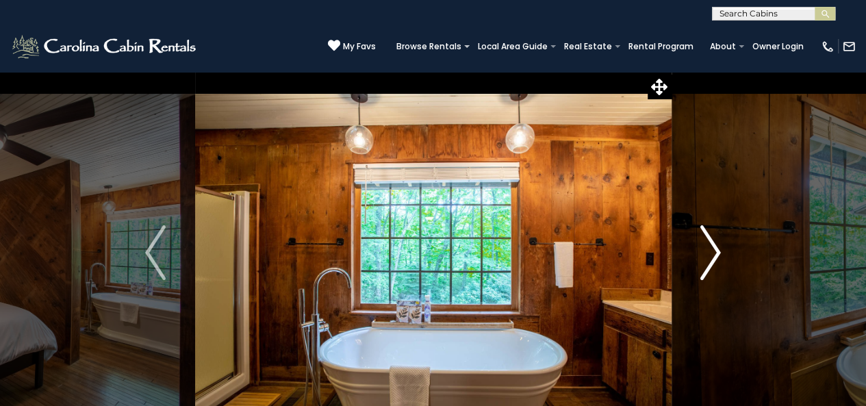
click at [713, 249] on img "Next" at bounding box center [710, 252] width 21 height 55
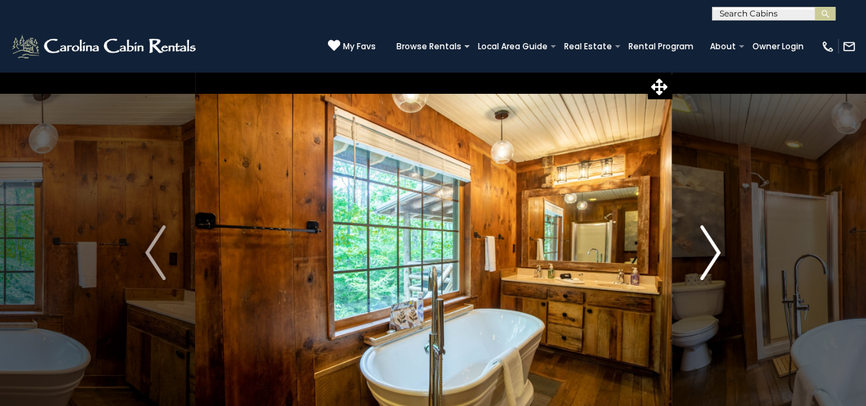
click at [713, 249] on img "Next" at bounding box center [710, 252] width 21 height 55
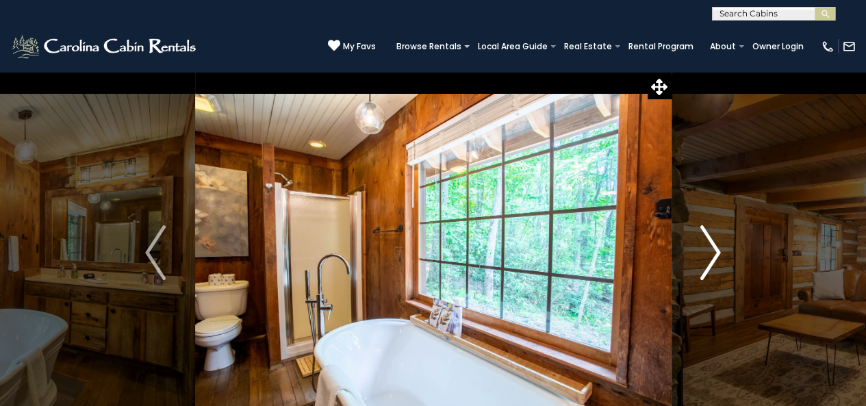
click at [713, 249] on img "Next" at bounding box center [710, 252] width 21 height 55
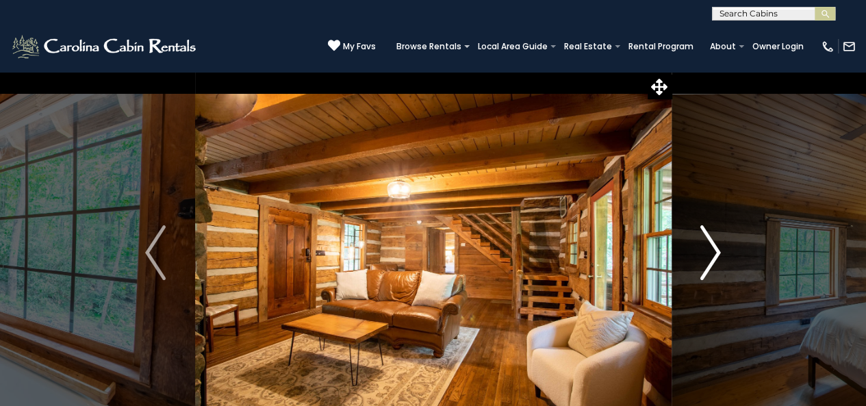
click at [713, 249] on img "Next" at bounding box center [710, 252] width 21 height 55
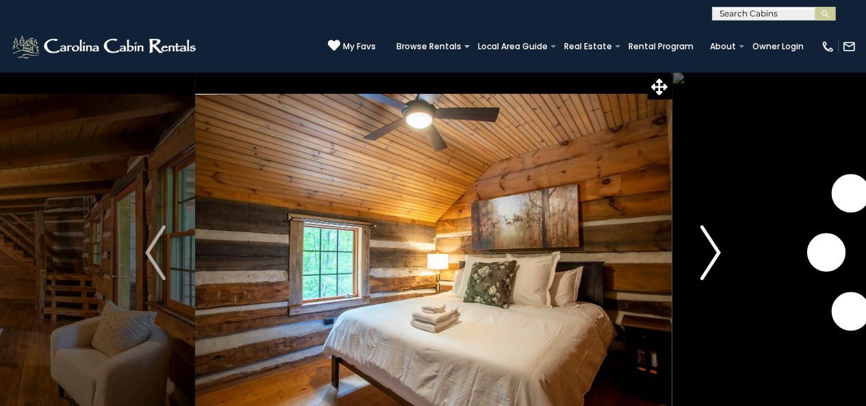
click at [713, 249] on img "Next" at bounding box center [710, 252] width 21 height 55
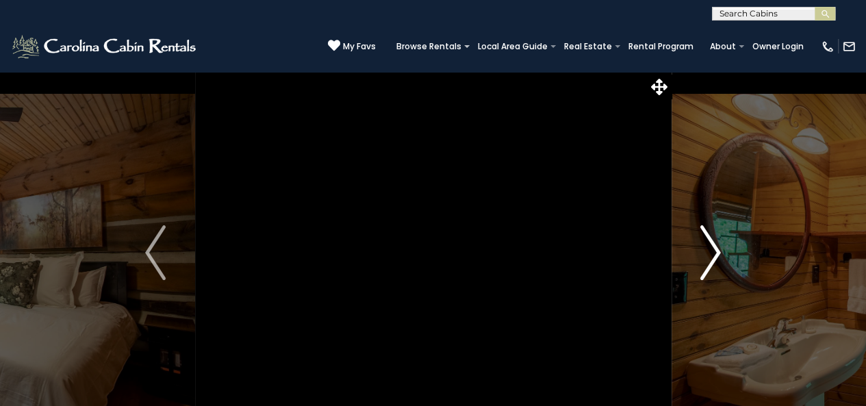
click at [713, 249] on img "Next" at bounding box center [710, 252] width 21 height 55
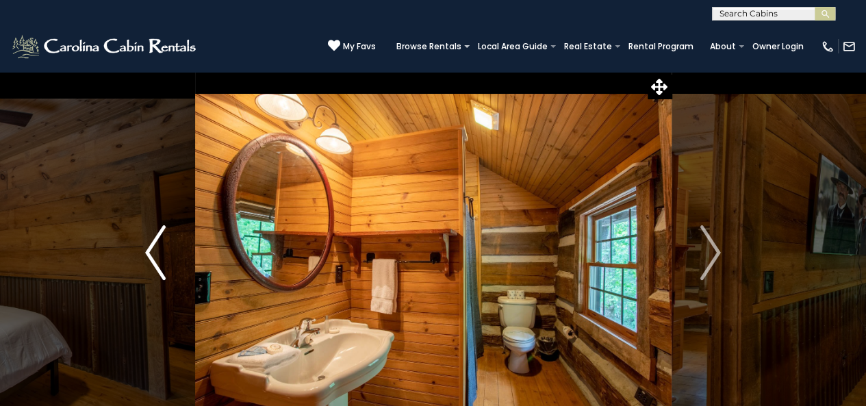
click at [151, 255] on img "Previous" at bounding box center [155, 252] width 21 height 55
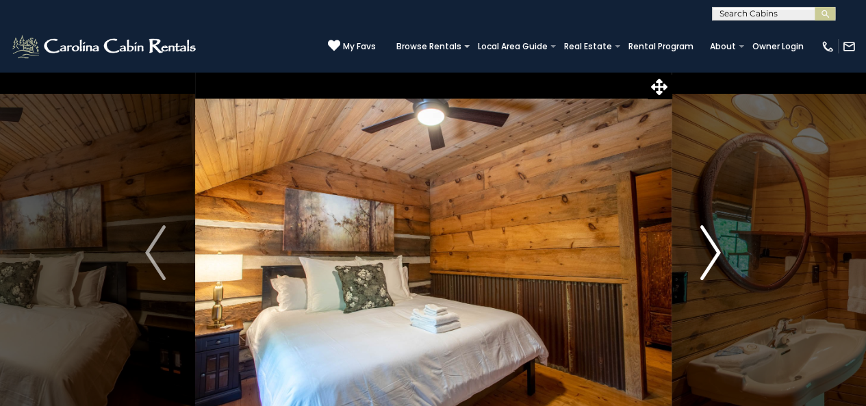
click at [711, 261] on img "Next" at bounding box center [710, 252] width 21 height 55
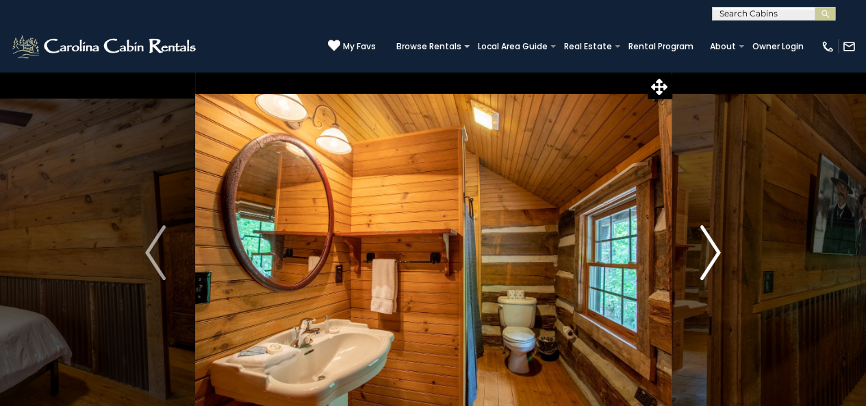
click at [711, 260] on img "Next" at bounding box center [710, 252] width 21 height 55
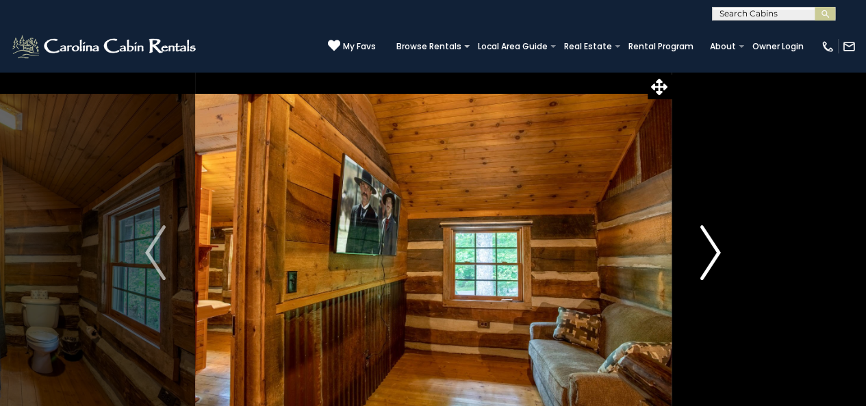
click at [711, 260] on img "Next" at bounding box center [710, 252] width 21 height 55
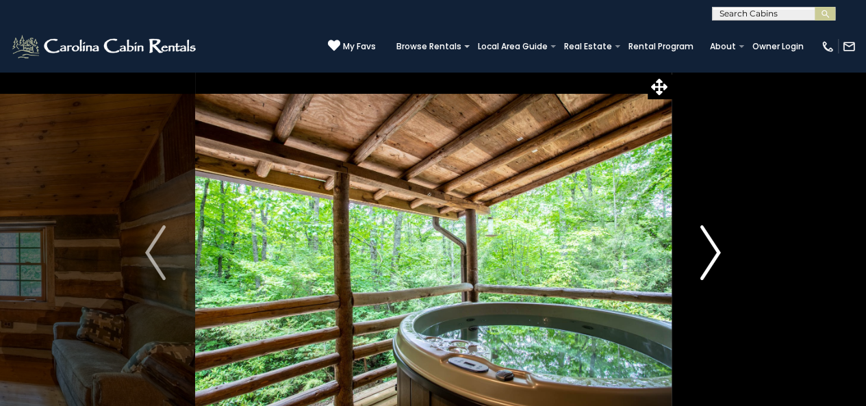
click at [711, 260] on img "Next" at bounding box center [710, 252] width 21 height 55
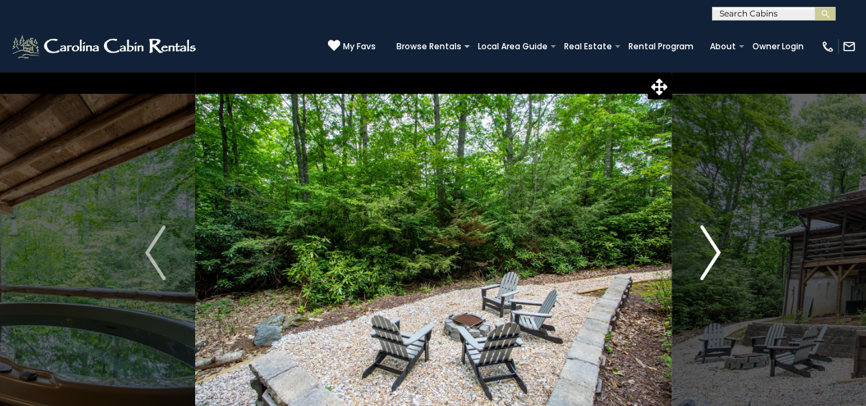
click at [711, 260] on img "Next" at bounding box center [710, 252] width 21 height 55
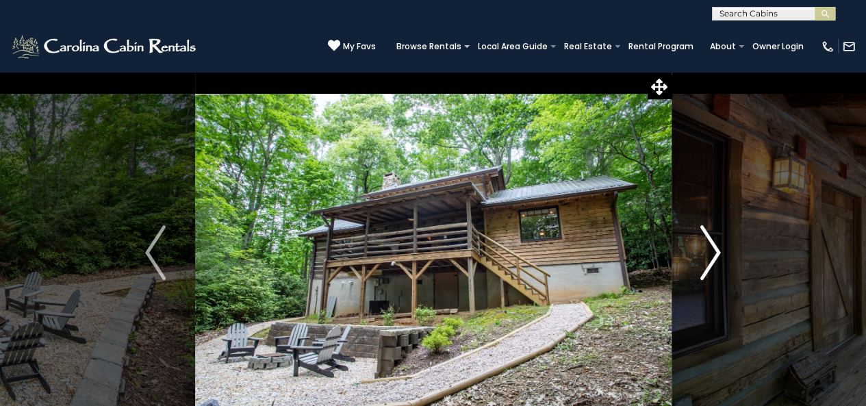
click at [711, 258] on img "Next" at bounding box center [710, 252] width 21 height 55
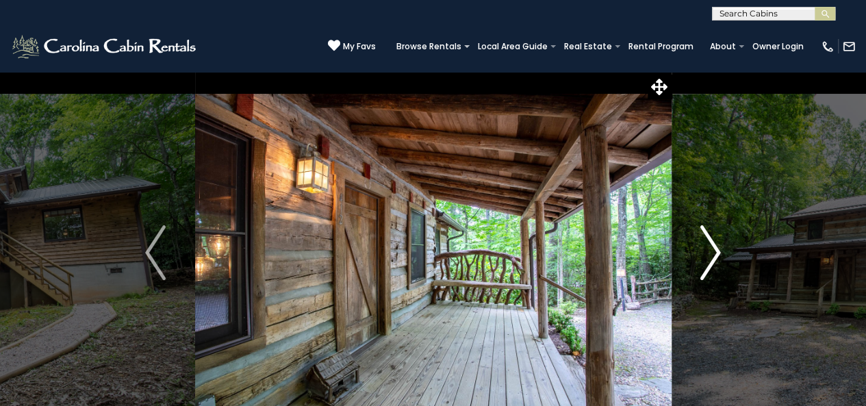
click at [711, 258] on img "Next" at bounding box center [710, 252] width 21 height 55
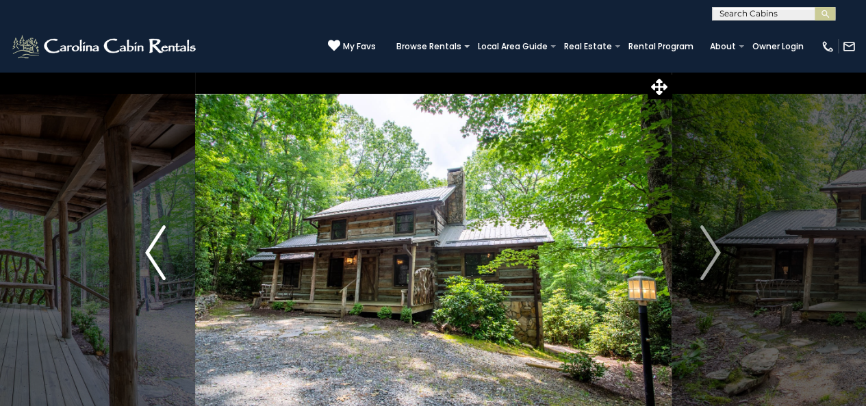
click at [151, 247] on img "Previous" at bounding box center [155, 252] width 21 height 55
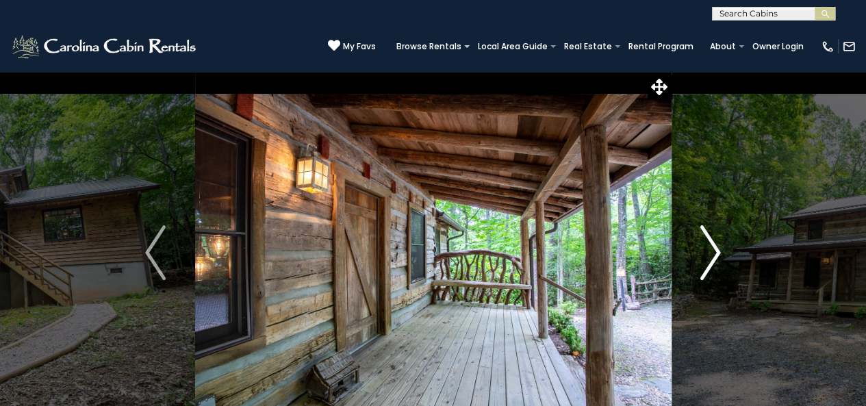
click at [700, 247] on img "Next" at bounding box center [710, 252] width 21 height 55
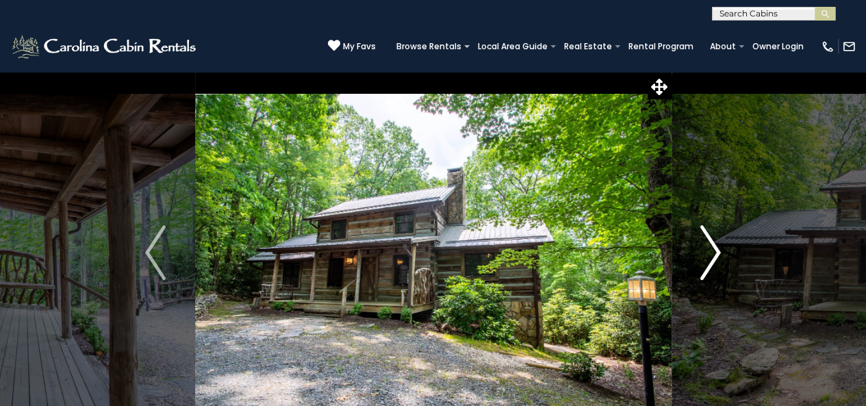
click at [704, 246] on img "Next" at bounding box center [710, 252] width 21 height 55
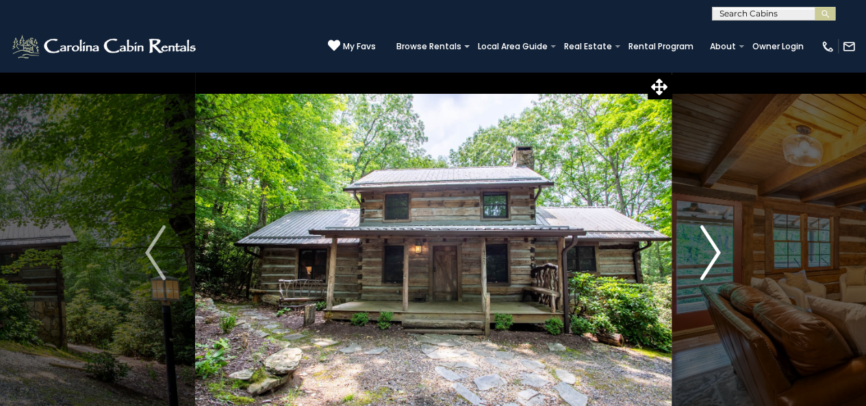
click at [704, 246] on img "Next" at bounding box center [710, 252] width 21 height 55
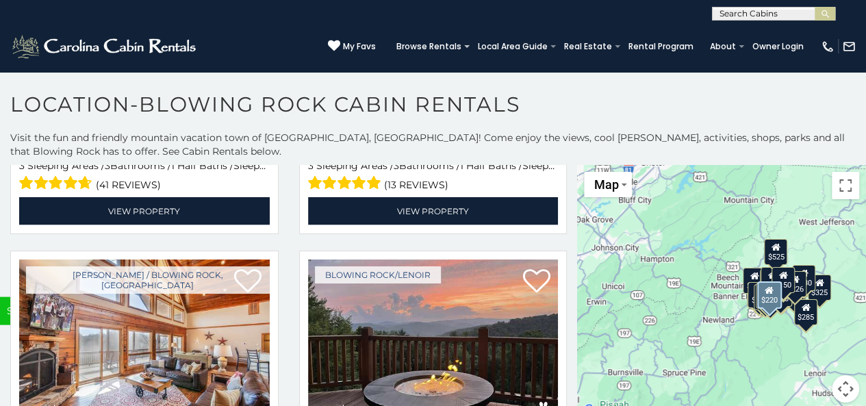
scroll to position [4108, 0]
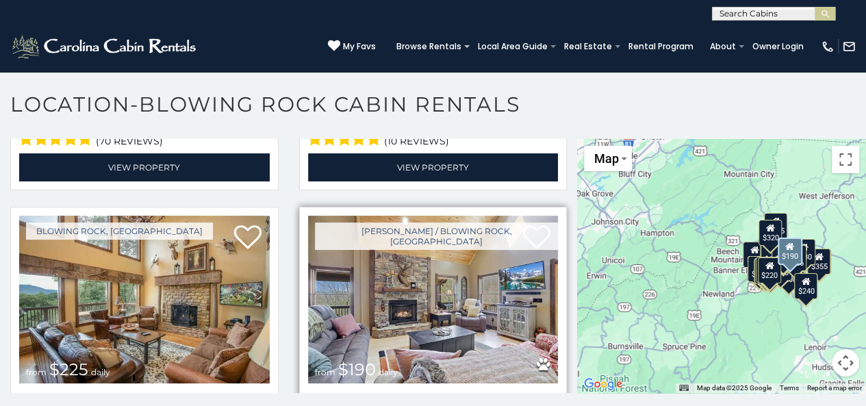
scroll to position [4787, 0]
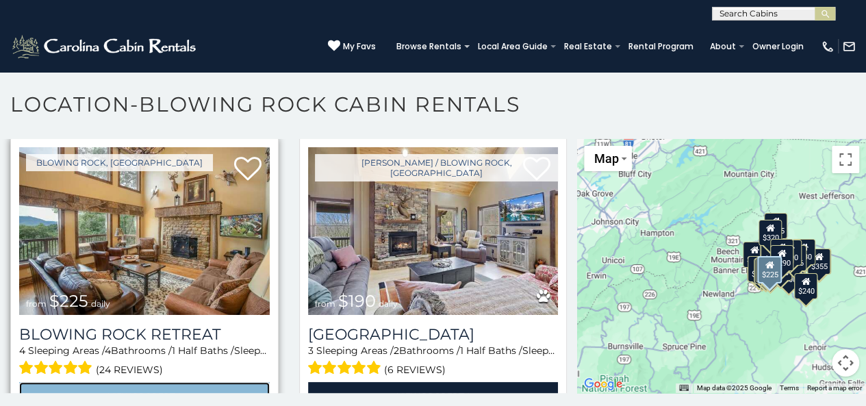
click at [206, 382] on link "View Property" at bounding box center [144, 396] width 251 height 28
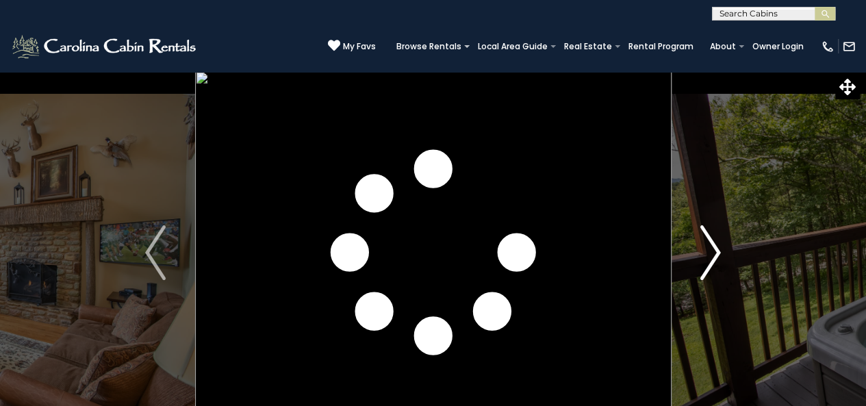
click at [715, 257] on img "Next" at bounding box center [710, 252] width 21 height 55
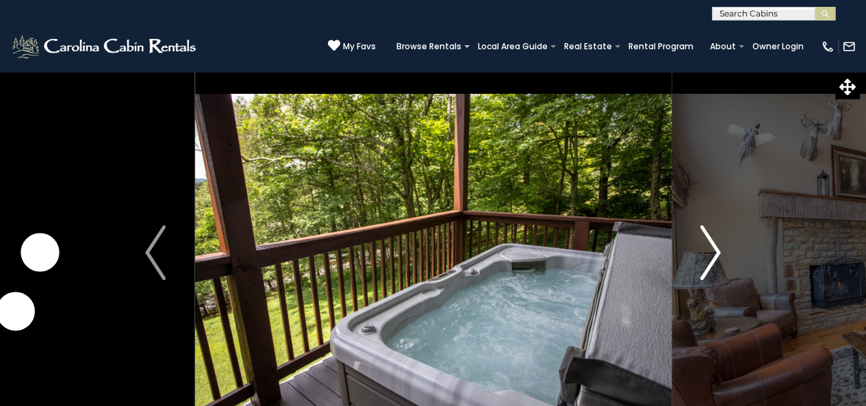
click at [715, 256] on img "Next" at bounding box center [710, 252] width 21 height 55
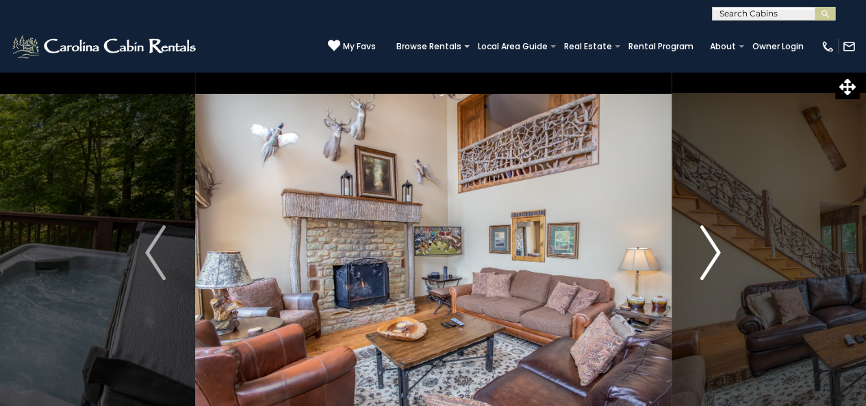
click at [715, 256] on img "Next" at bounding box center [710, 252] width 21 height 55
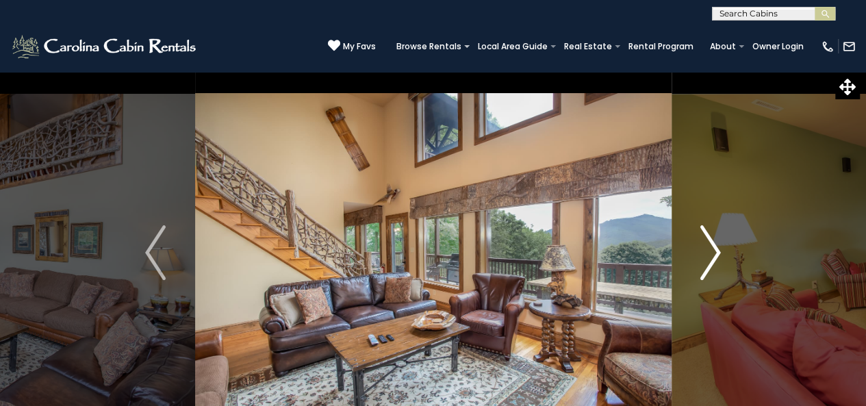
click at [715, 256] on img "Next" at bounding box center [710, 252] width 21 height 55
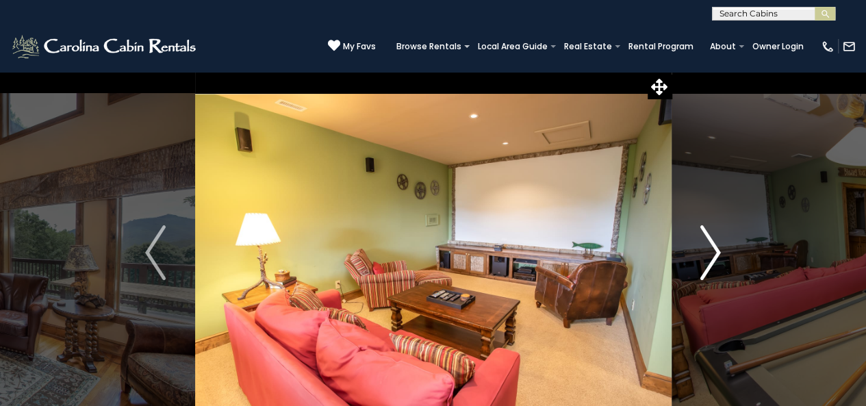
click at [715, 256] on img "Next" at bounding box center [710, 252] width 21 height 55
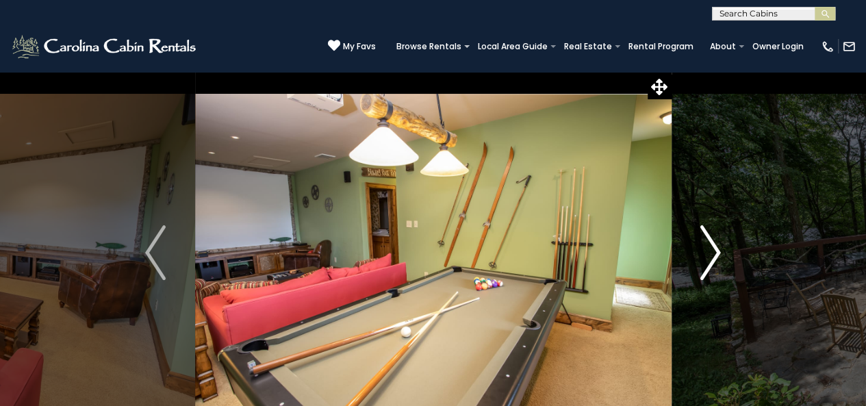
click at [715, 256] on img "Next" at bounding box center [710, 252] width 21 height 55
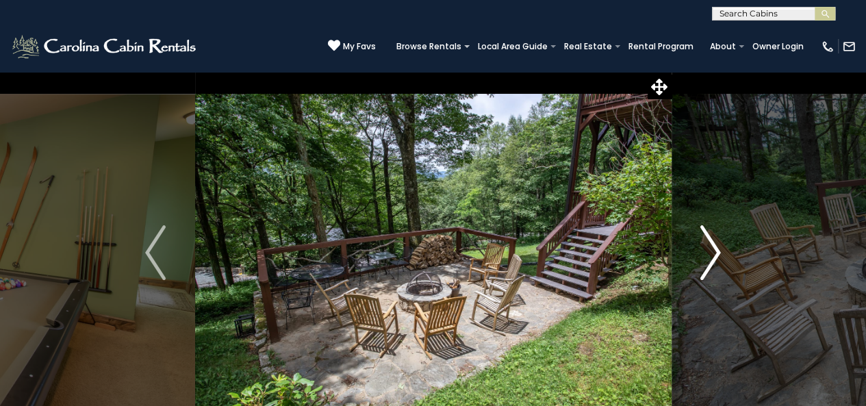
click at [715, 256] on img "Next" at bounding box center [710, 252] width 21 height 55
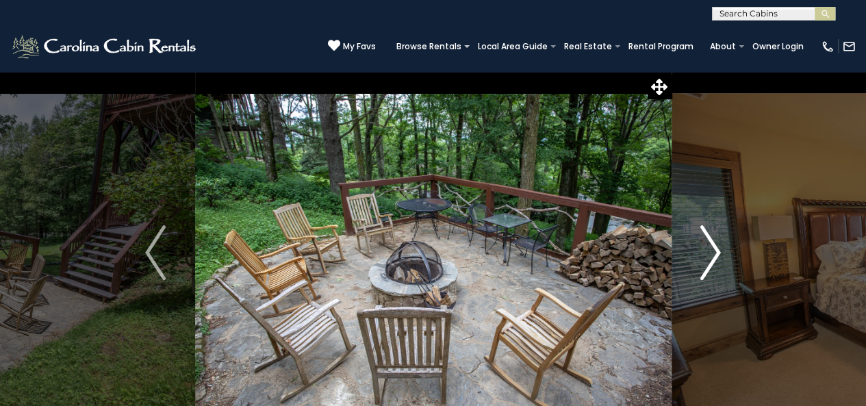
click at [715, 256] on img "Next" at bounding box center [710, 252] width 21 height 55
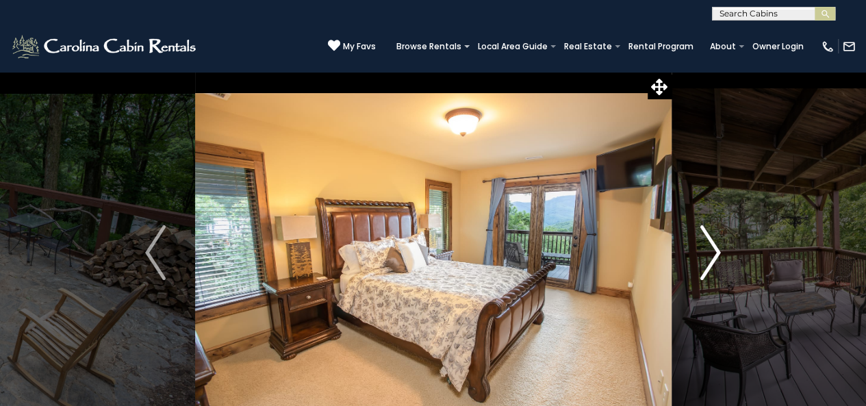
click at [715, 255] on img "Next" at bounding box center [710, 252] width 21 height 55
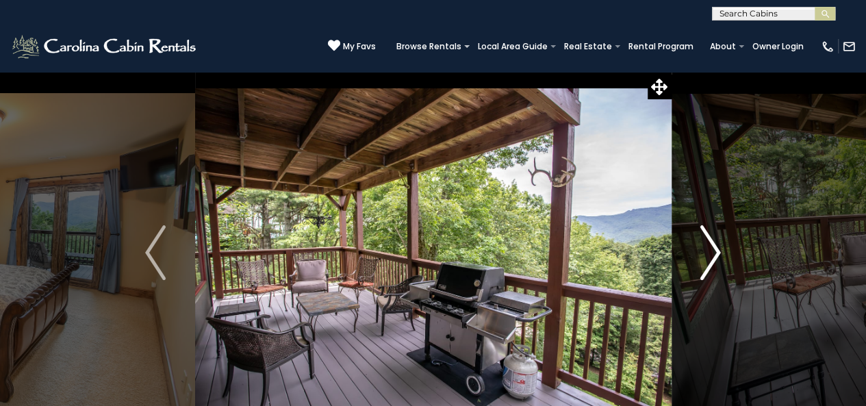
click at [715, 255] on img "Next" at bounding box center [710, 252] width 21 height 55
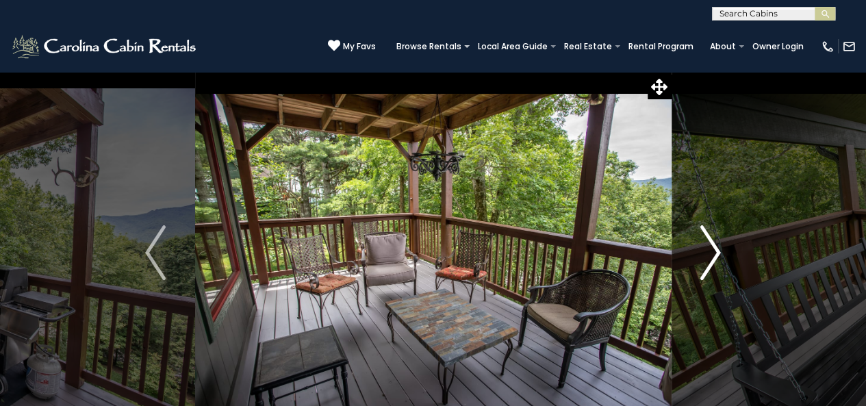
click at [715, 255] on img "Next" at bounding box center [710, 252] width 21 height 55
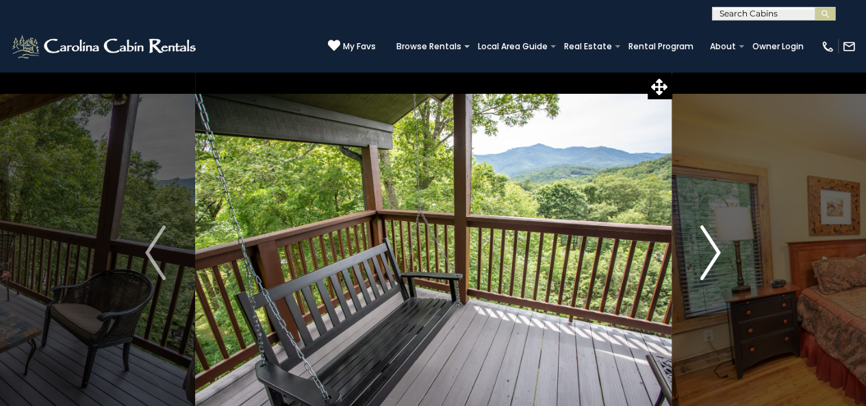
click at [715, 255] on img "Next" at bounding box center [710, 252] width 21 height 55
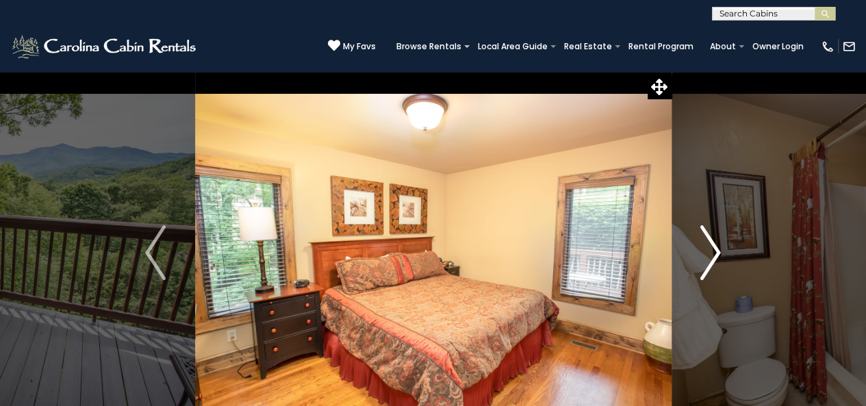
click at [715, 255] on img "Next" at bounding box center [710, 252] width 21 height 55
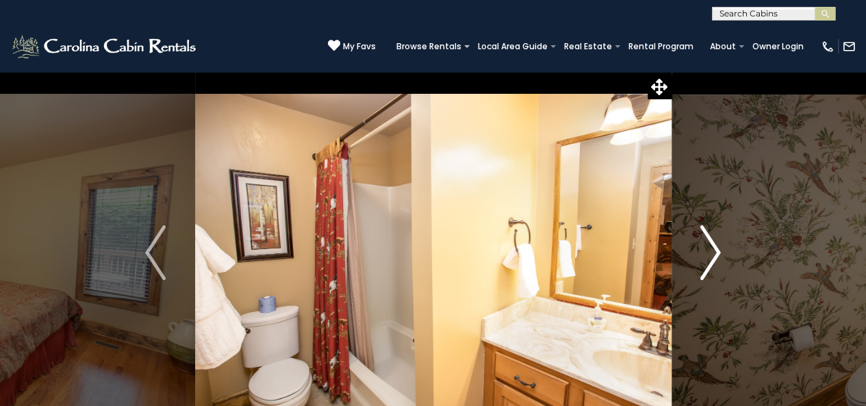
click at [715, 255] on img "Next" at bounding box center [710, 252] width 21 height 55
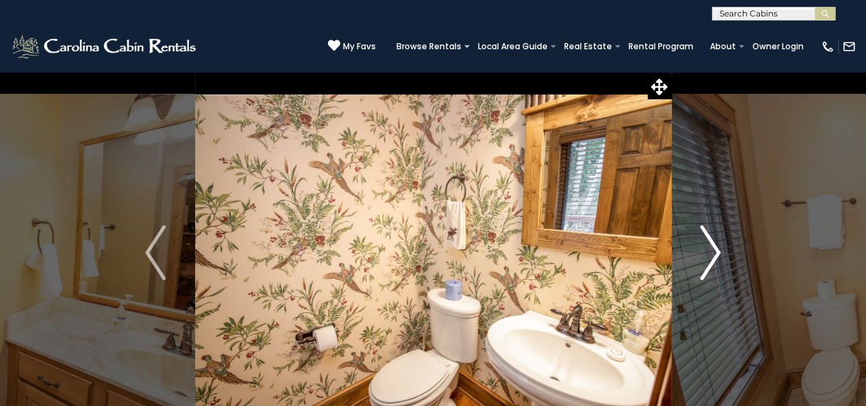
click at [715, 255] on img "Next" at bounding box center [710, 252] width 21 height 55
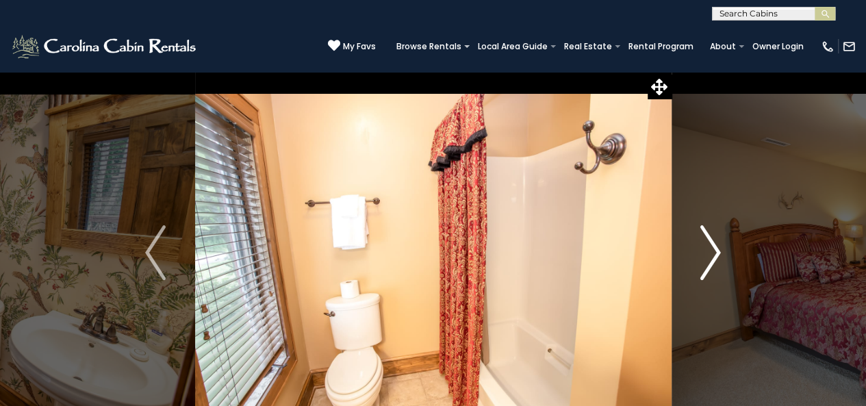
click at [707, 253] on img "Next" at bounding box center [710, 252] width 21 height 55
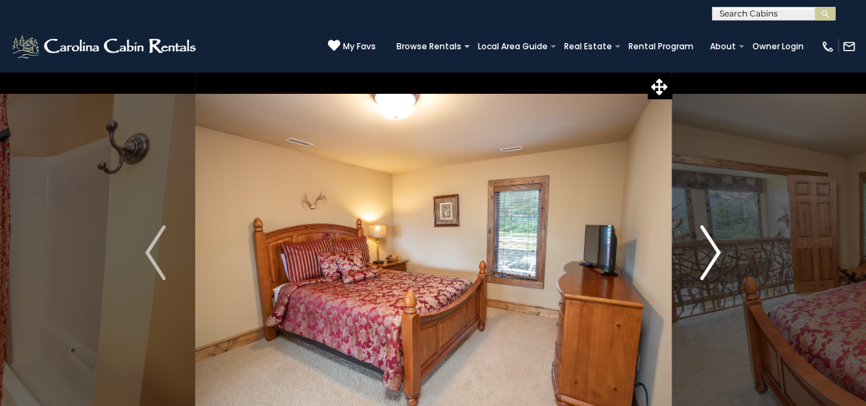
click at [702, 253] on img "Next" at bounding box center [710, 252] width 21 height 55
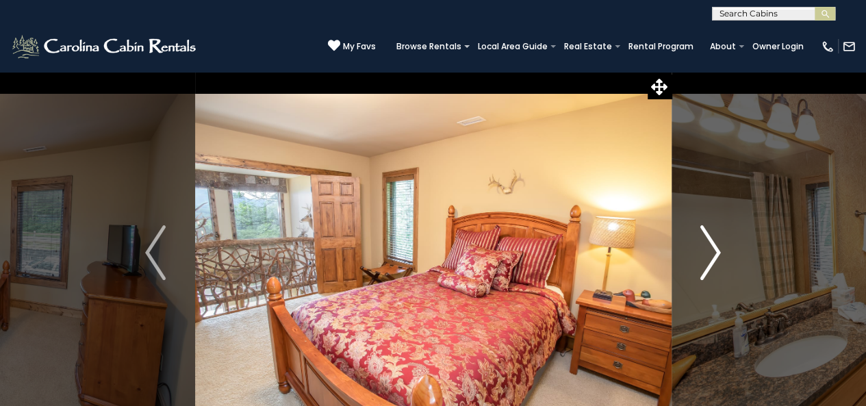
click at [701, 252] on img "Next" at bounding box center [710, 252] width 21 height 55
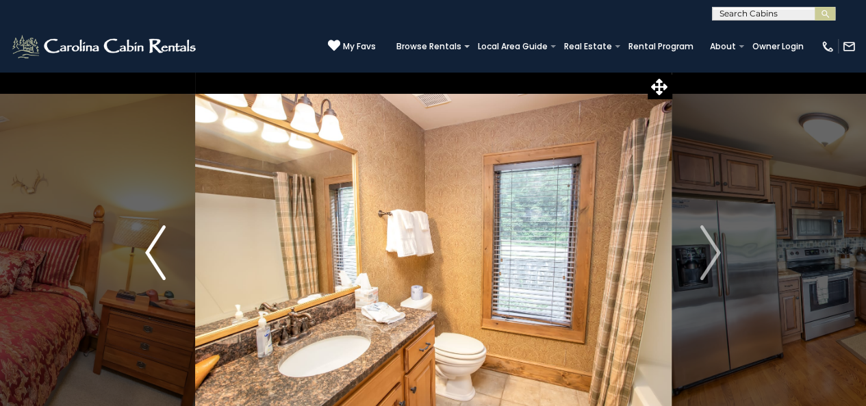
click at [157, 272] on img "Previous" at bounding box center [155, 252] width 21 height 55
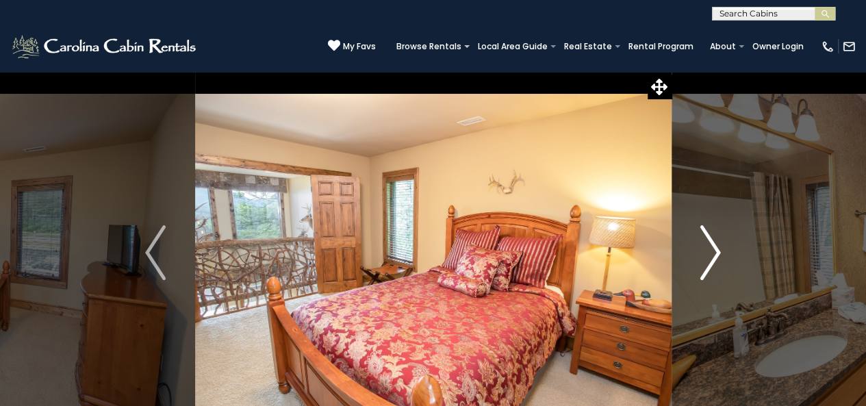
click at [696, 255] on button "Next" at bounding box center [710, 252] width 79 height 363
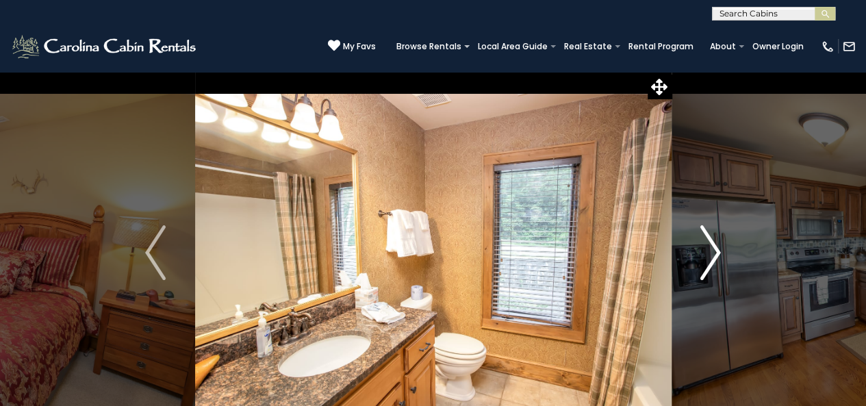
click at [703, 253] on img "Next" at bounding box center [710, 252] width 21 height 55
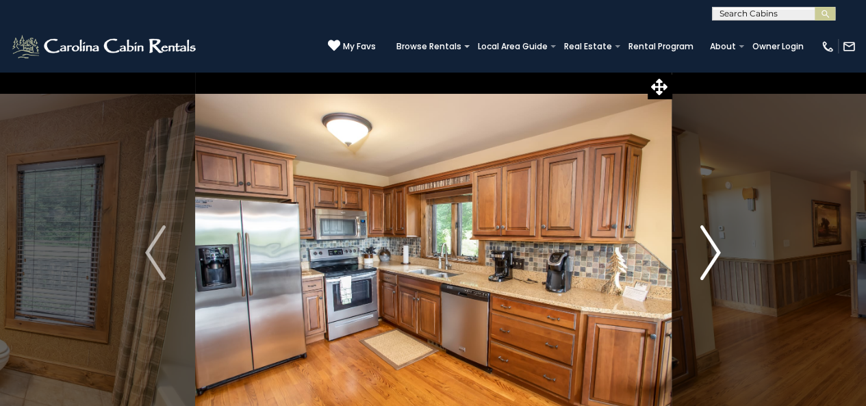
click at [707, 253] on img "Next" at bounding box center [710, 252] width 21 height 55
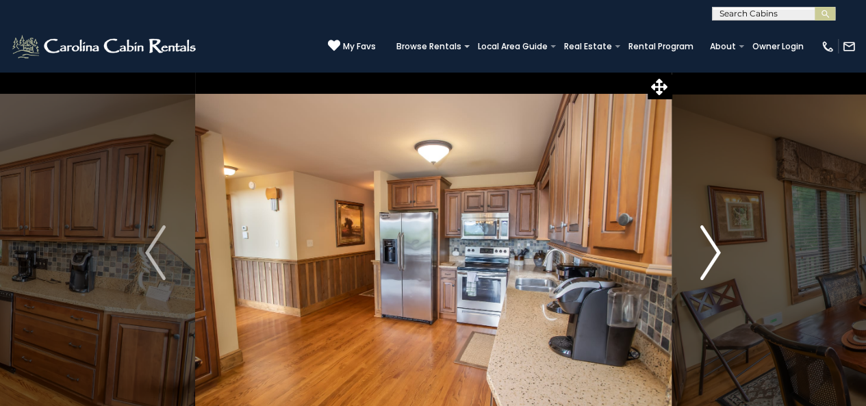
click at [711, 253] on img "Next" at bounding box center [710, 252] width 21 height 55
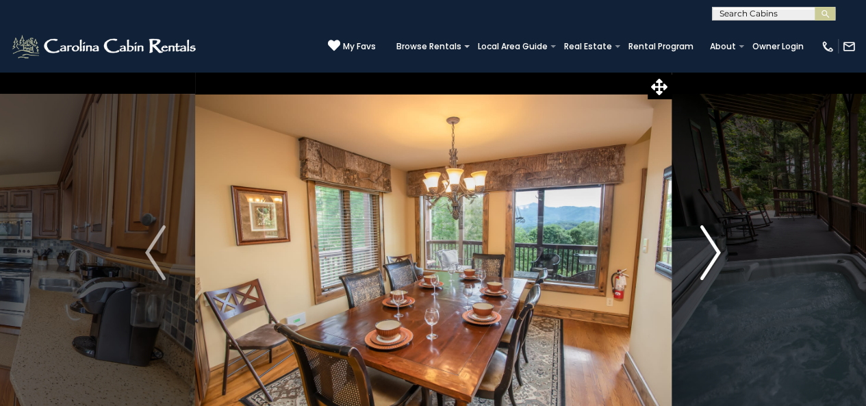
click at [702, 235] on img "Next" at bounding box center [710, 252] width 21 height 55
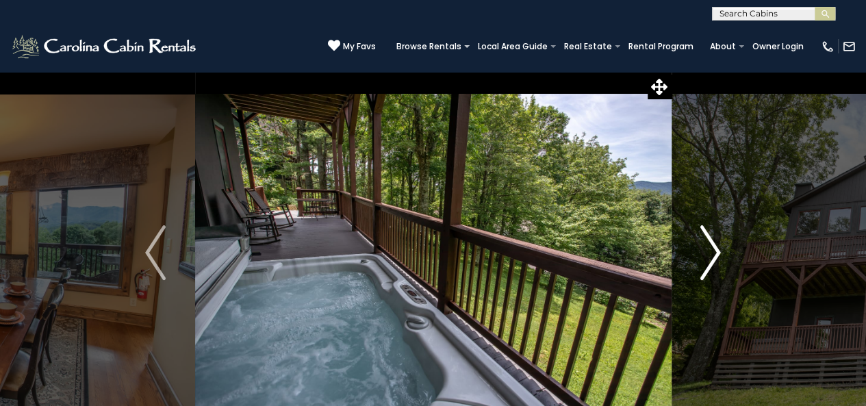
click at [702, 236] on img "Next" at bounding box center [710, 252] width 21 height 55
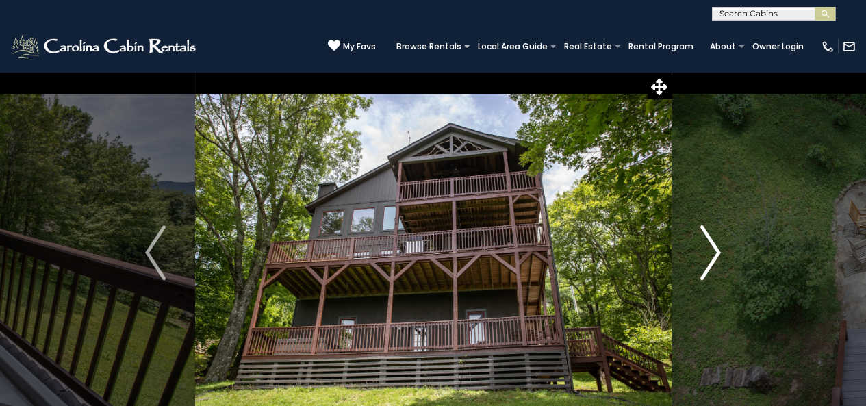
click at [702, 236] on img "Next" at bounding box center [710, 252] width 21 height 55
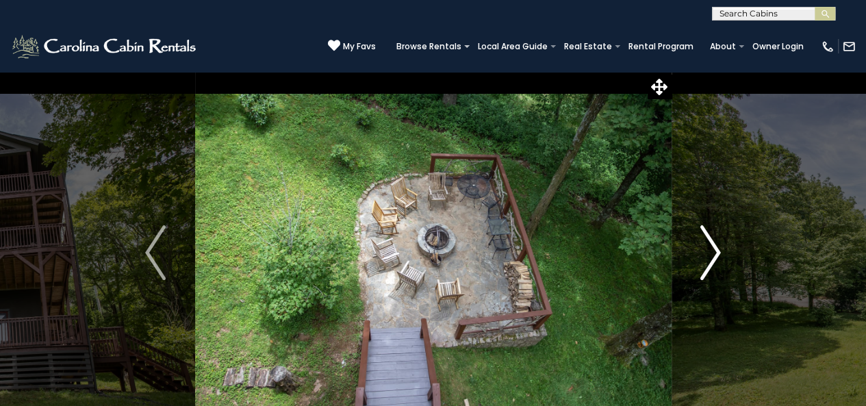
click at [702, 236] on img "Next" at bounding box center [710, 252] width 21 height 55
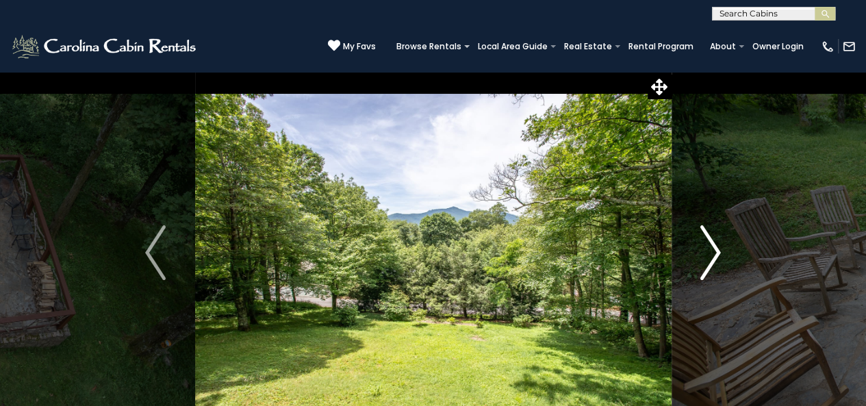
click at [702, 236] on img "Next" at bounding box center [710, 252] width 21 height 55
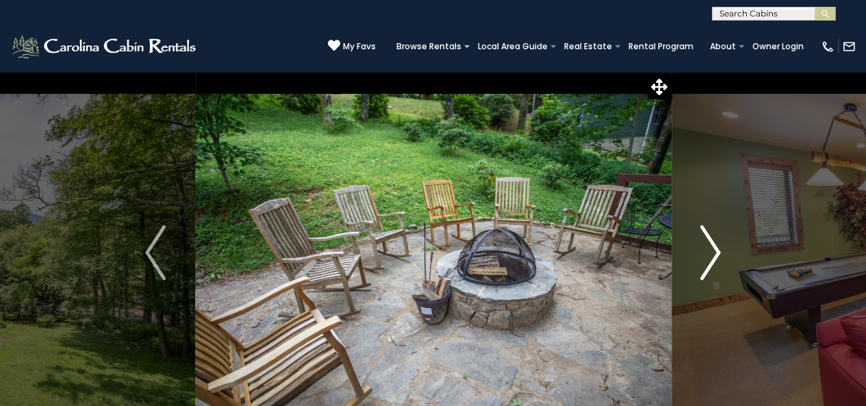
click at [702, 236] on img "Next" at bounding box center [710, 252] width 21 height 55
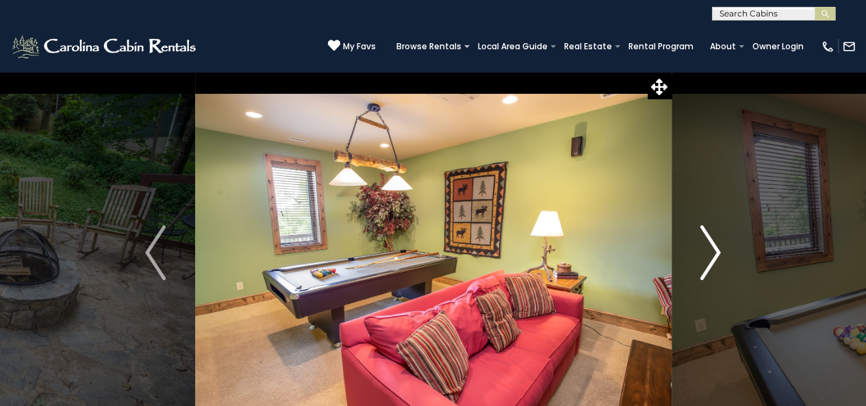
click at [702, 236] on img "Next" at bounding box center [710, 252] width 21 height 55
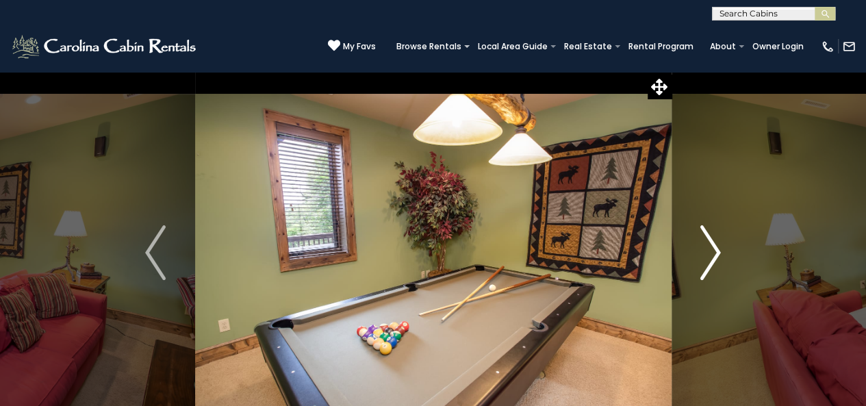
click at [702, 236] on img "Next" at bounding box center [710, 252] width 21 height 55
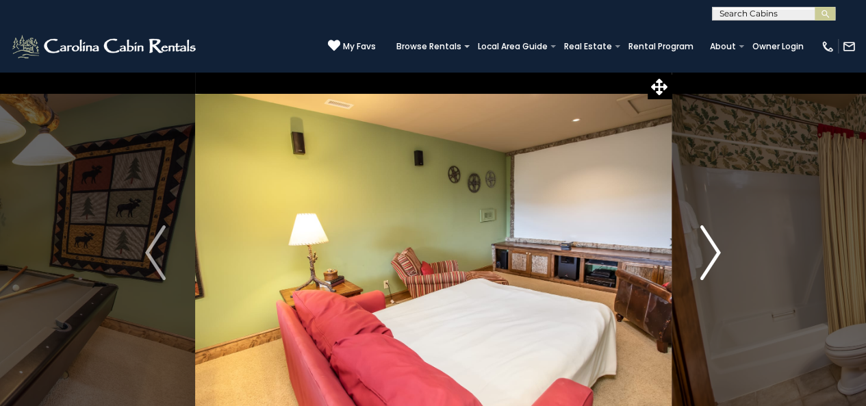
click at [702, 236] on img "Next" at bounding box center [710, 252] width 21 height 55
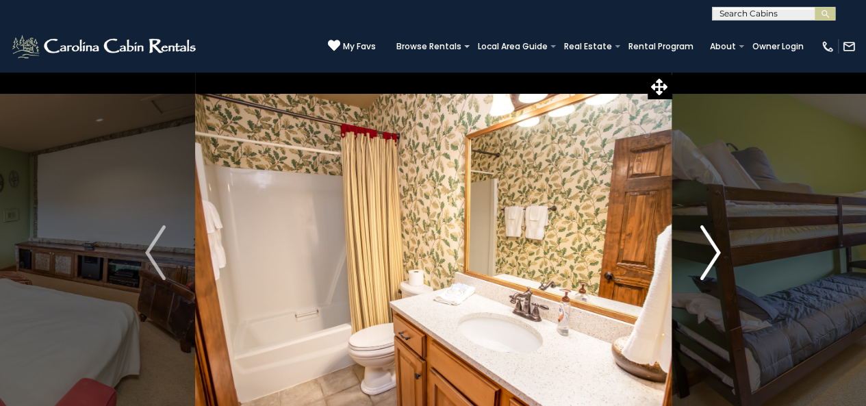
click at [702, 236] on img "Next" at bounding box center [710, 252] width 21 height 55
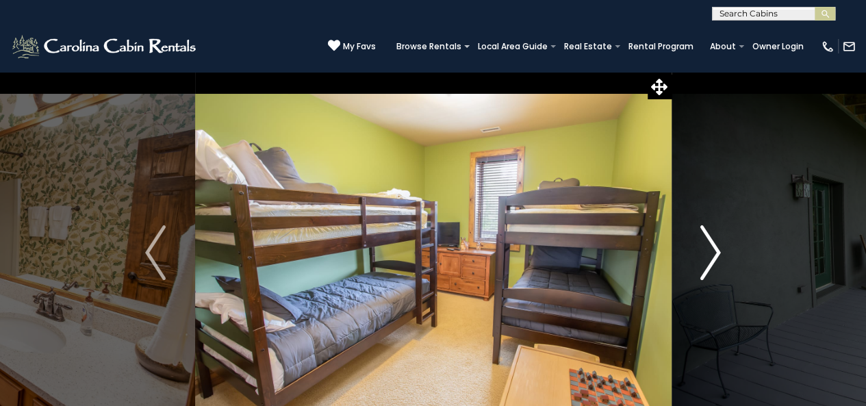
click at [702, 236] on img "Next" at bounding box center [710, 252] width 21 height 55
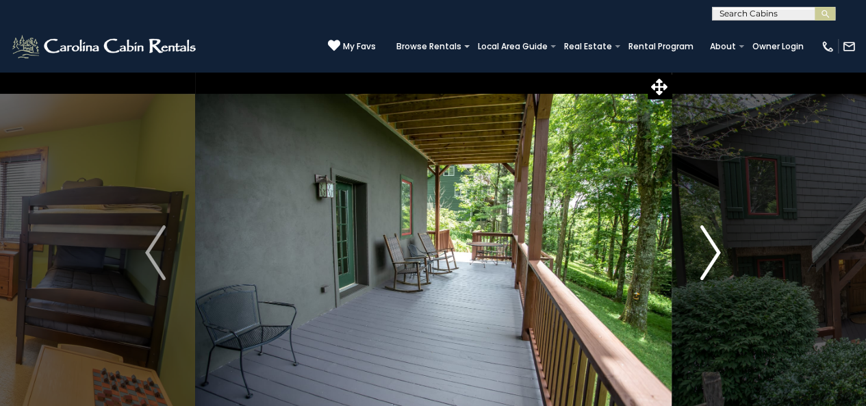
click at [702, 236] on img "Next" at bounding box center [710, 252] width 21 height 55
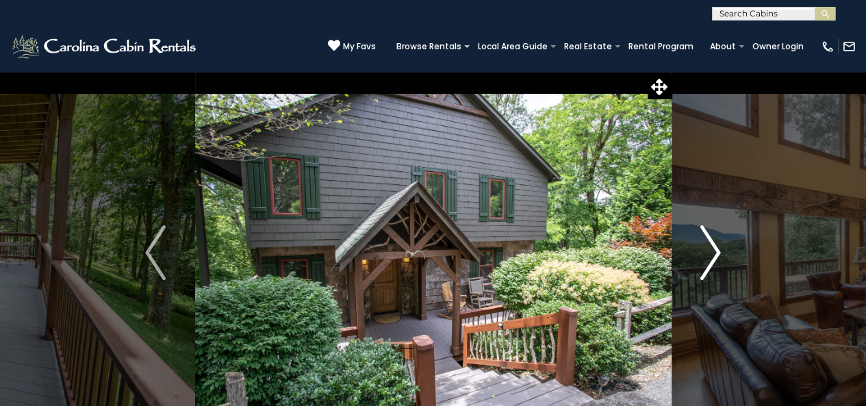
click at [702, 236] on img "Next" at bounding box center [710, 252] width 21 height 55
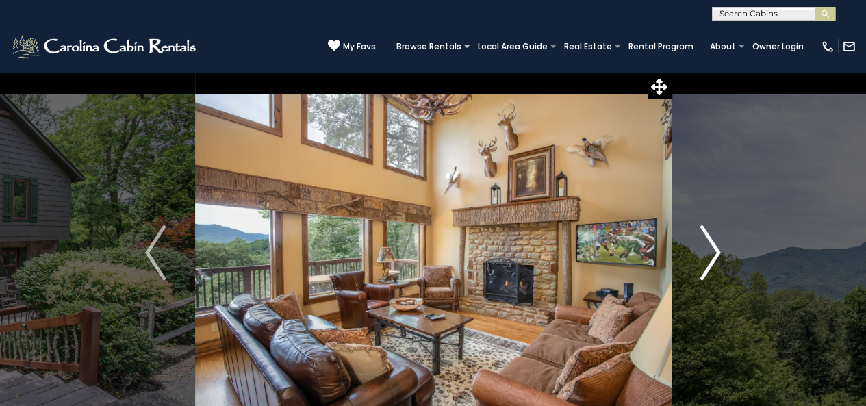
click at [702, 236] on img "Next" at bounding box center [710, 252] width 21 height 55
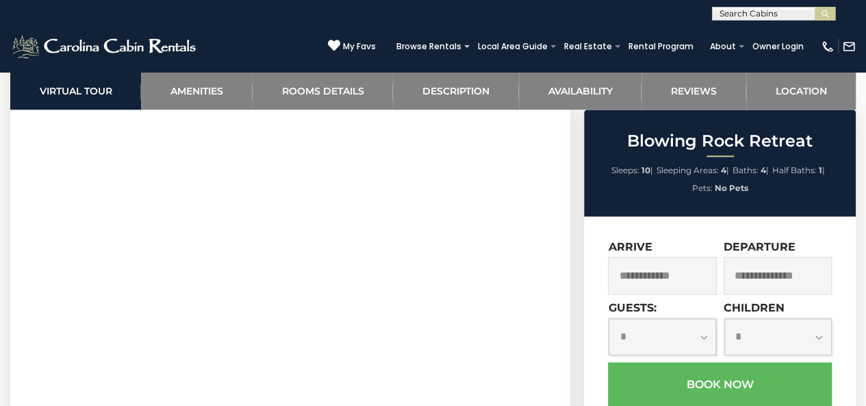
scroll to position [342, 0]
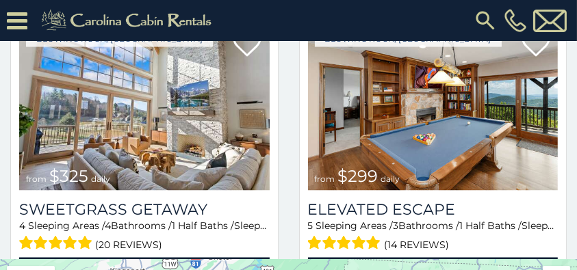
scroll to position [2451, 0]
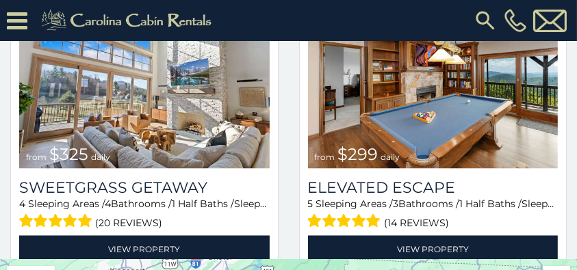
click at [527, 198] on div "5 Sleeping Areas / 3 Bathrooms / 1 Half Baths / Sleeps: 10 (14 reviews)" at bounding box center [433, 215] width 251 height 35
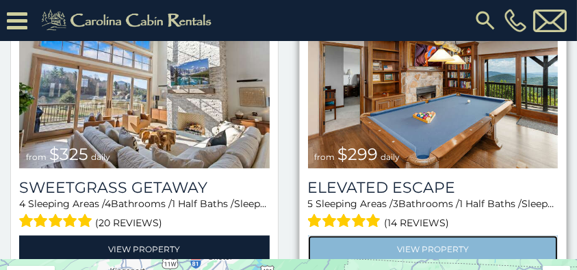
click at [475, 236] on link "View Property" at bounding box center [433, 250] width 251 height 28
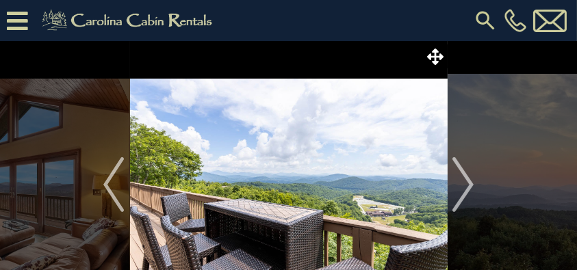
click at [466, 189] on img "Next" at bounding box center [463, 184] width 21 height 55
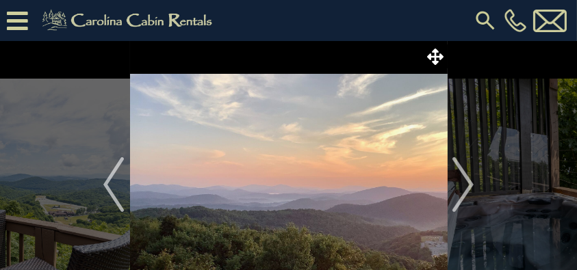
click at [466, 189] on img "Next" at bounding box center [463, 184] width 21 height 55
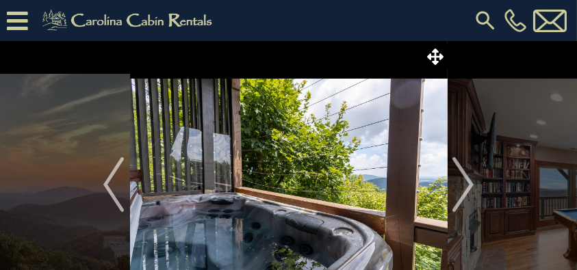
click at [466, 189] on img "Next" at bounding box center [463, 184] width 21 height 55
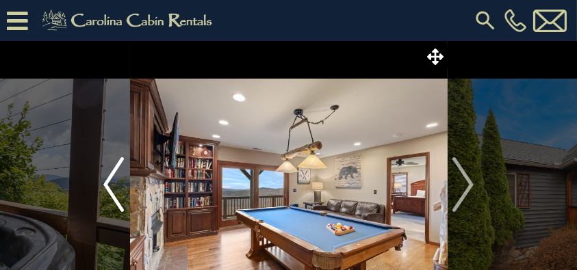
click at [114, 175] on img "Previous" at bounding box center [113, 184] width 21 height 55
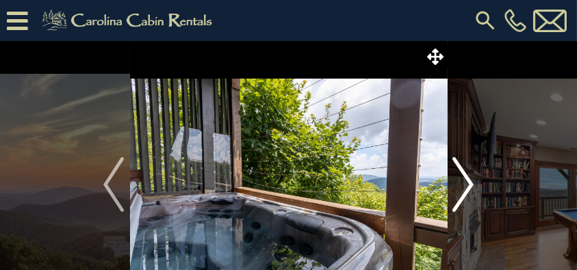
click at [467, 182] on img "Next" at bounding box center [463, 184] width 21 height 55
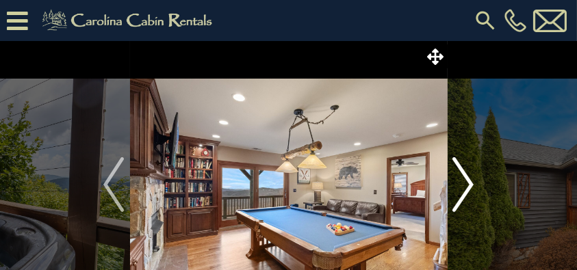
click at [467, 182] on img "Next" at bounding box center [463, 184] width 21 height 55
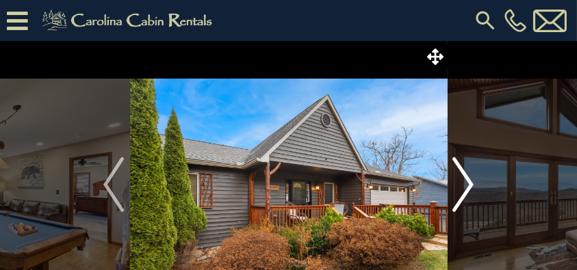
click at [467, 182] on img "Next" at bounding box center [463, 184] width 21 height 55
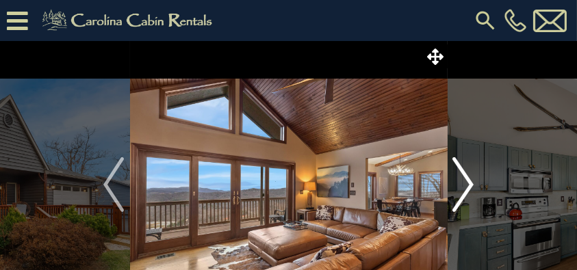
click at [467, 182] on img "Next" at bounding box center [463, 184] width 21 height 55
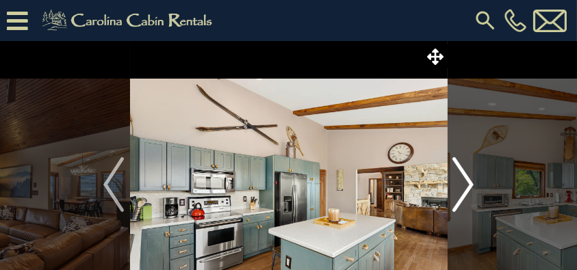
click at [467, 182] on img "Next" at bounding box center [463, 184] width 21 height 55
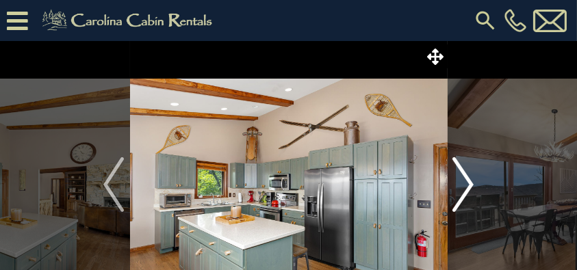
click at [467, 182] on img "Next" at bounding box center [463, 184] width 21 height 55
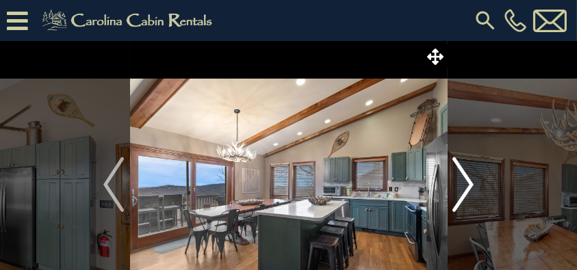
click at [467, 182] on img "Next" at bounding box center [463, 184] width 21 height 55
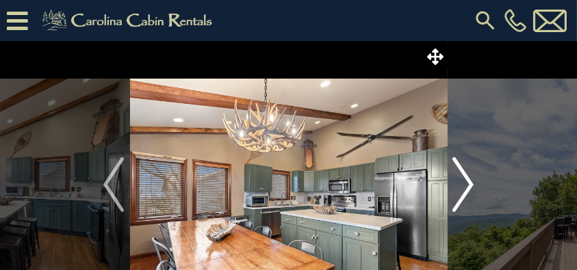
click at [467, 182] on img "Next" at bounding box center [463, 184] width 21 height 55
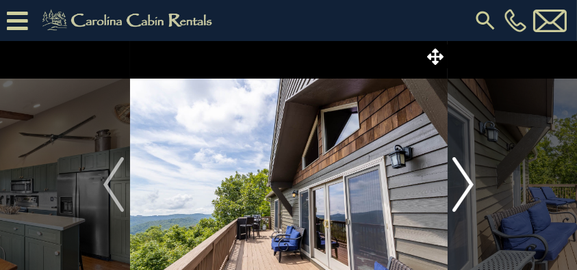
click at [467, 182] on img "Next" at bounding box center [463, 184] width 21 height 55
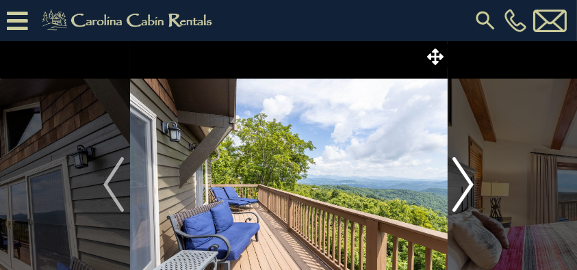
click at [467, 182] on img "Next" at bounding box center [463, 184] width 21 height 55
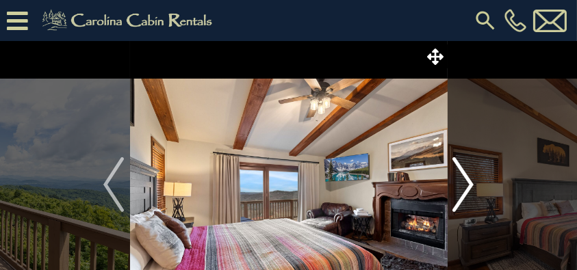
click at [467, 182] on img "Next" at bounding box center [463, 184] width 21 height 55
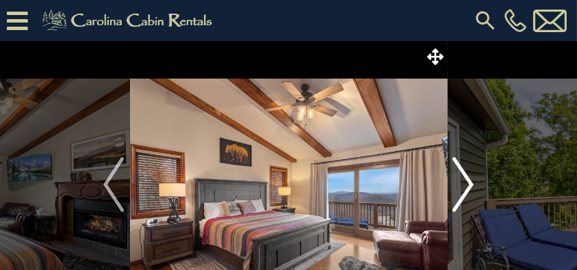
click at [467, 182] on img "Next" at bounding box center [463, 184] width 21 height 55
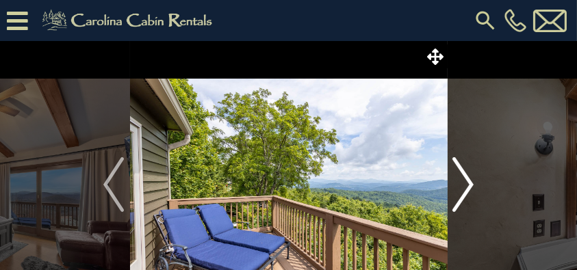
click at [467, 182] on img "Next" at bounding box center [463, 184] width 21 height 55
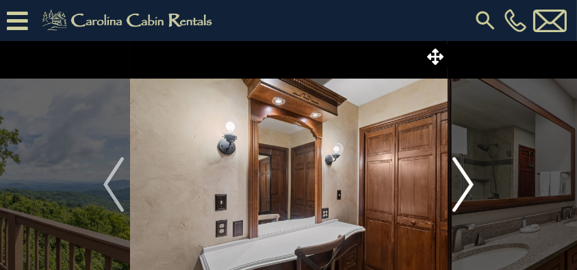
click at [467, 182] on img "Next" at bounding box center [463, 184] width 21 height 55
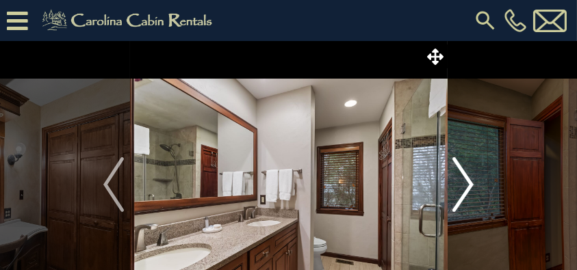
click at [467, 182] on img "Next" at bounding box center [463, 184] width 21 height 55
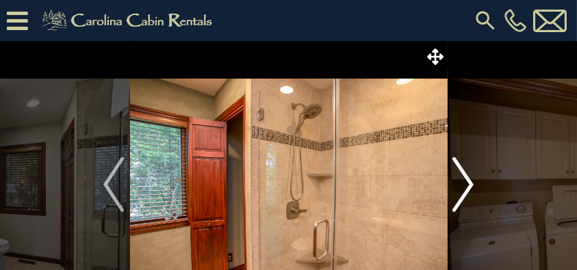
click at [467, 182] on img "Next" at bounding box center [463, 184] width 21 height 55
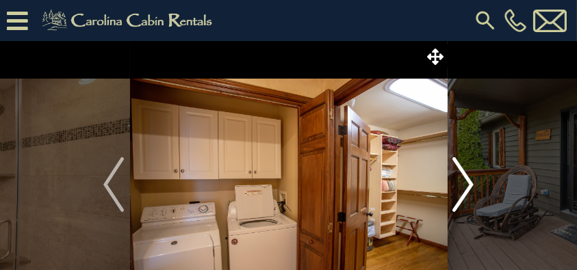
click at [467, 182] on img "Next" at bounding box center [463, 184] width 21 height 55
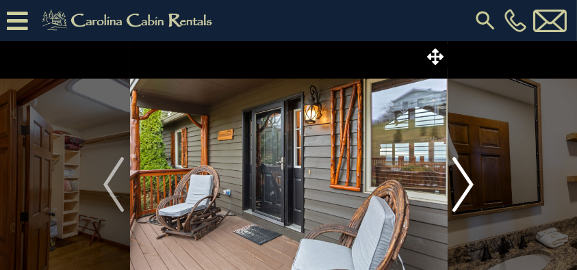
click at [467, 182] on img "Next" at bounding box center [463, 184] width 21 height 55
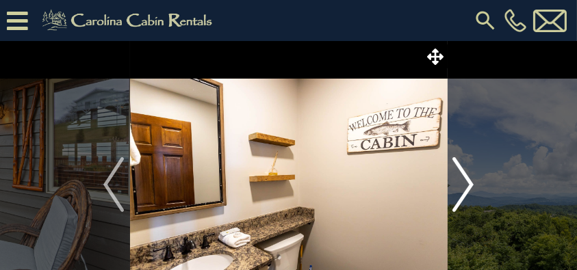
click at [467, 182] on img "Next" at bounding box center [463, 184] width 21 height 55
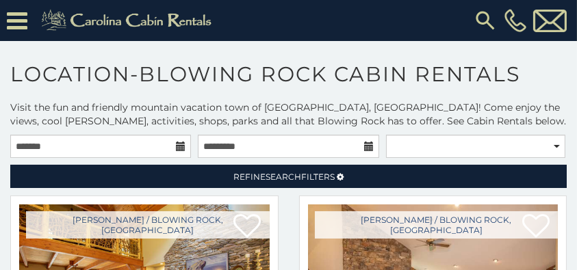
click at [177, 142] on icon at bounding box center [181, 147] width 10 height 10
click at [181, 148] on icon at bounding box center [181, 147] width 10 height 10
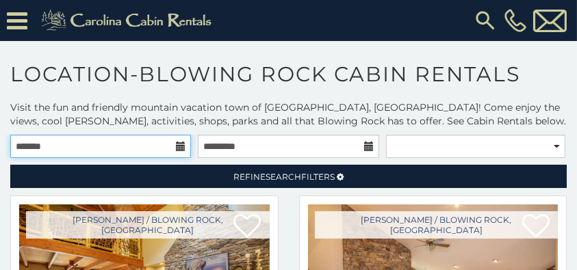
click at [173, 146] on input "text" at bounding box center [100, 146] width 181 height 23
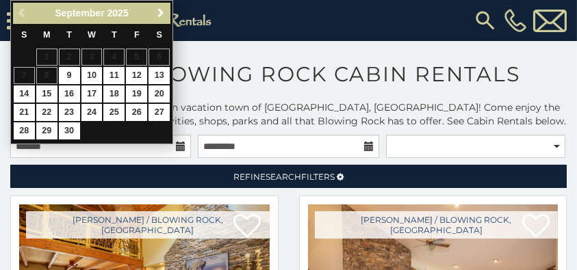
click at [156, 14] on span "Next" at bounding box center [160, 13] width 11 height 11
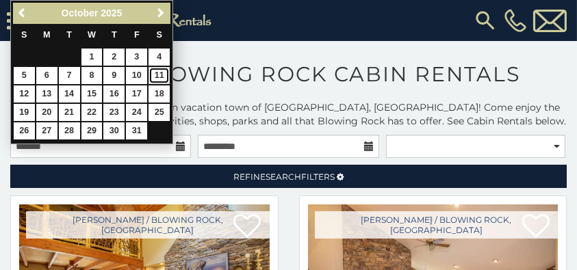
click at [155, 74] on link "11" at bounding box center [159, 75] width 21 height 17
type input "**********"
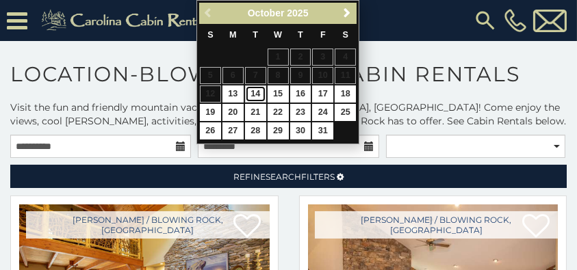
click at [251, 95] on link "14" at bounding box center [255, 94] width 21 height 17
type input "**********"
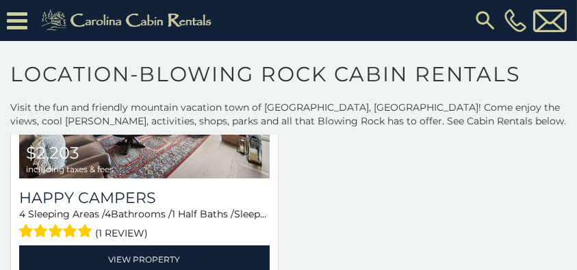
scroll to position [2091, 0]
